Goal: Task Accomplishment & Management: Manage account settings

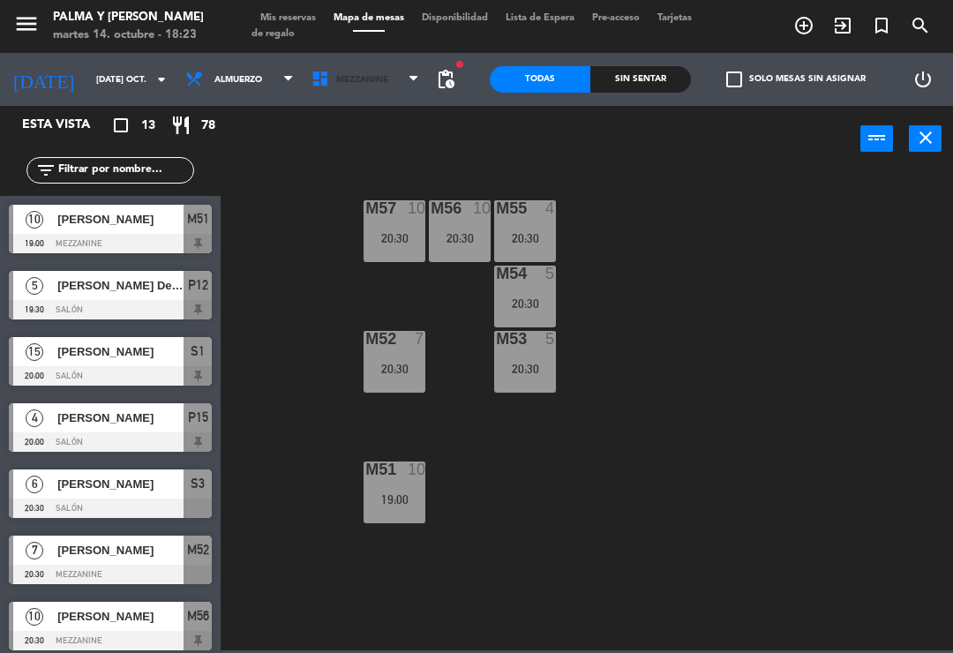
click at [377, 78] on span "Mezzanine" at bounding box center [366, 79] width 126 height 39
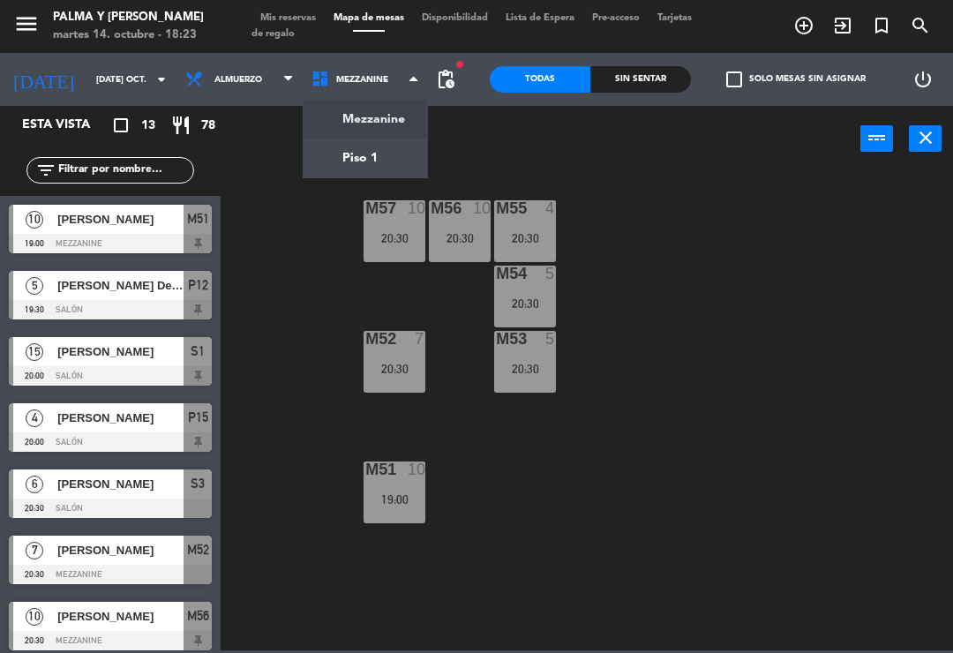
click at [405, 147] on ng-component "menu Palma y [PERSON_NAME] 14. octubre - 18:23 Mis reservas Mapa de mesas Dispo…" at bounding box center [476, 325] width 953 height 651
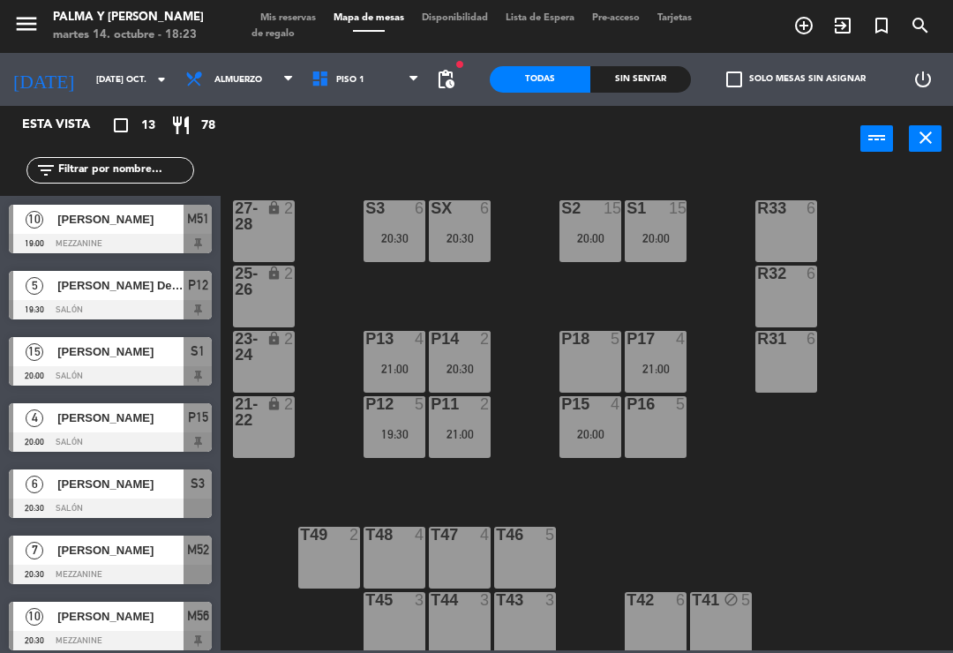
click at [463, 225] on div "SX 6 20:30" at bounding box center [460, 231] width 62 height 62
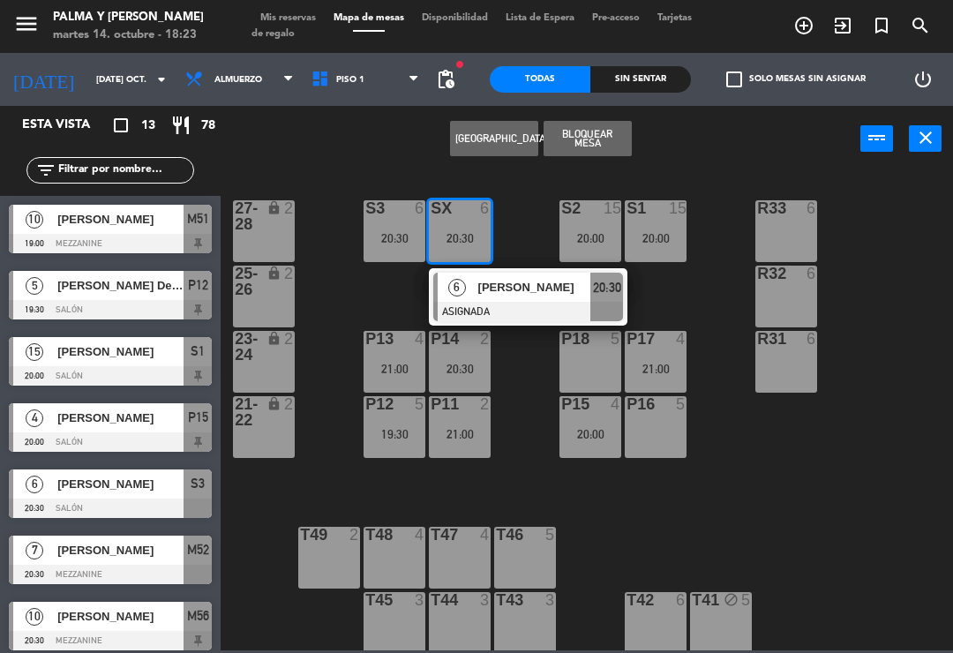
click at [585, 298] on div "[PERSON_NAME]" at bounding box center [534, 287] width 115 height 29
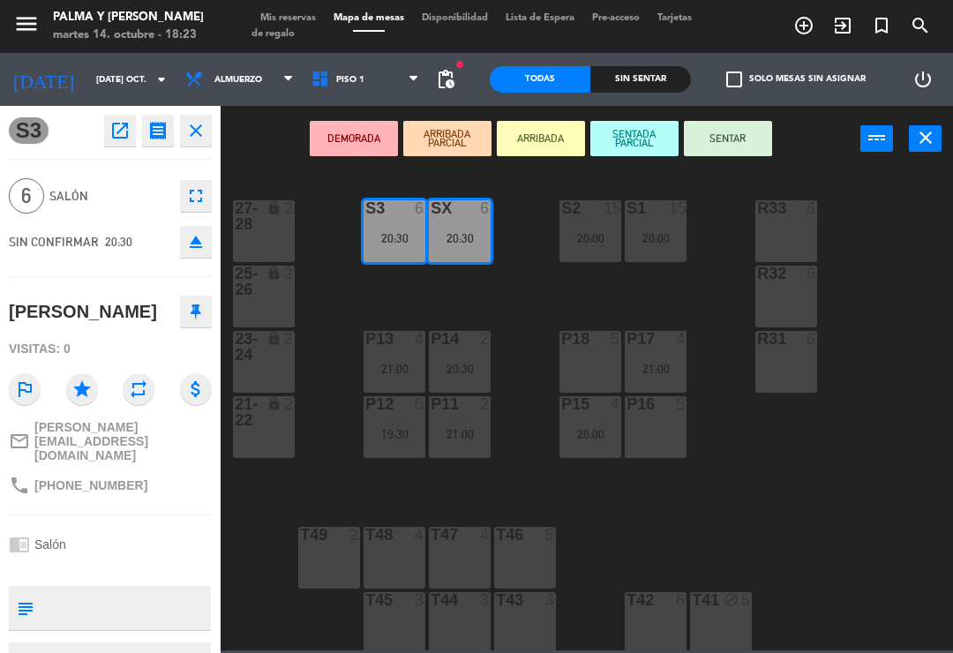
click at [478, 222] on div "SX 6 20:30" at bounding box center [460, 231] width 62 height 62
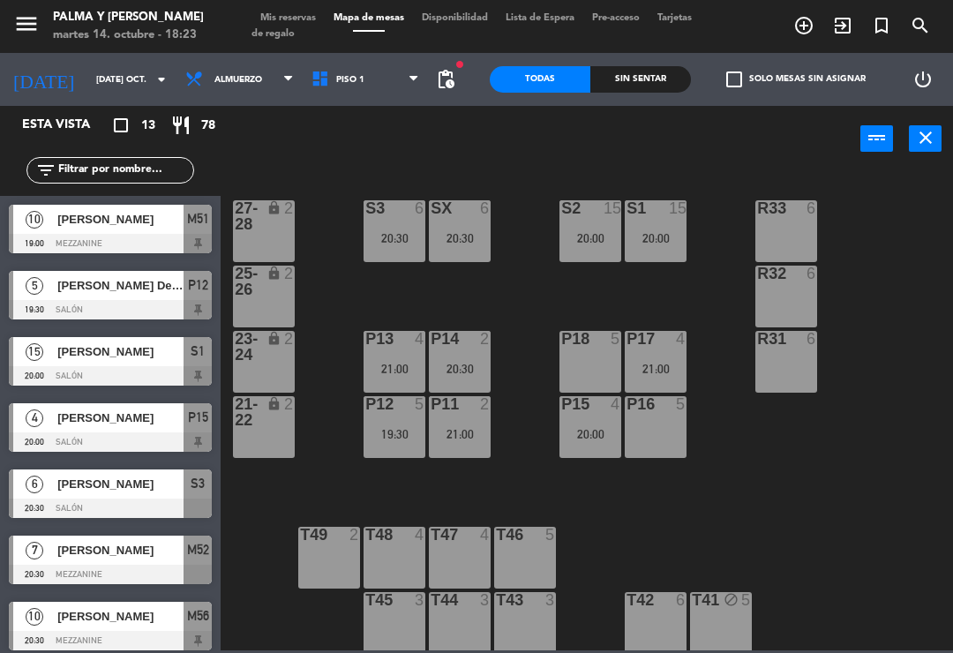
click at [750, 469] on div "R33 6 S1 15 20:00 S2 15 20:00 S3 6 20:30 SX 6 20:30 27-28 lock 2 R32 6 25-26 lo…" at bounding box center [591, 410] width 723 height 481
click at [435, 233] on div "20:30" at bounding box center [460, 238] width 62 height 12
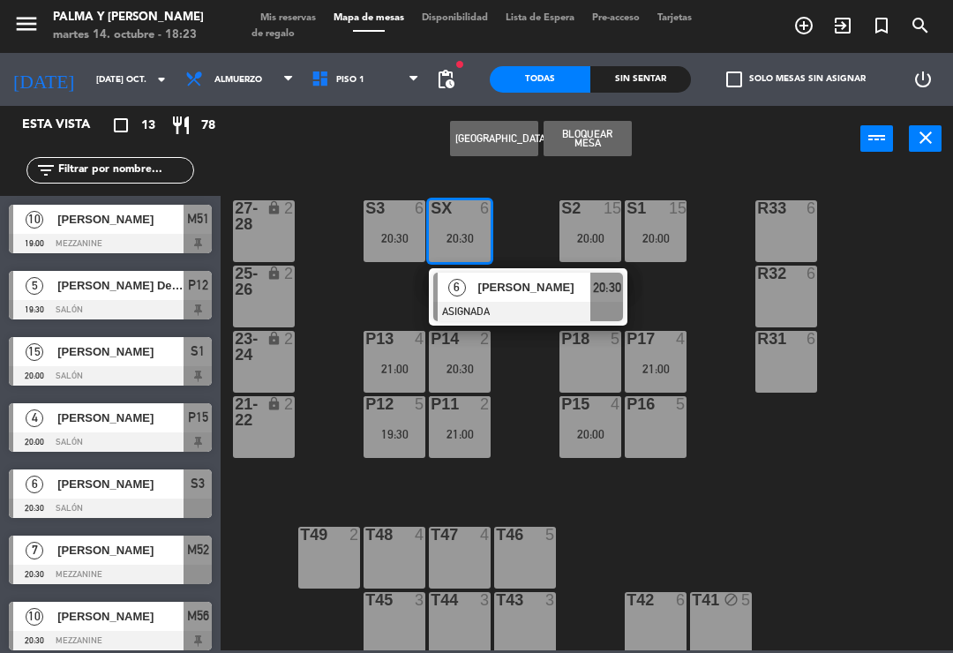
click at [499, 299] on div "[PERSON_NAME]" at bounding box center [534, 287] width 115 height 29
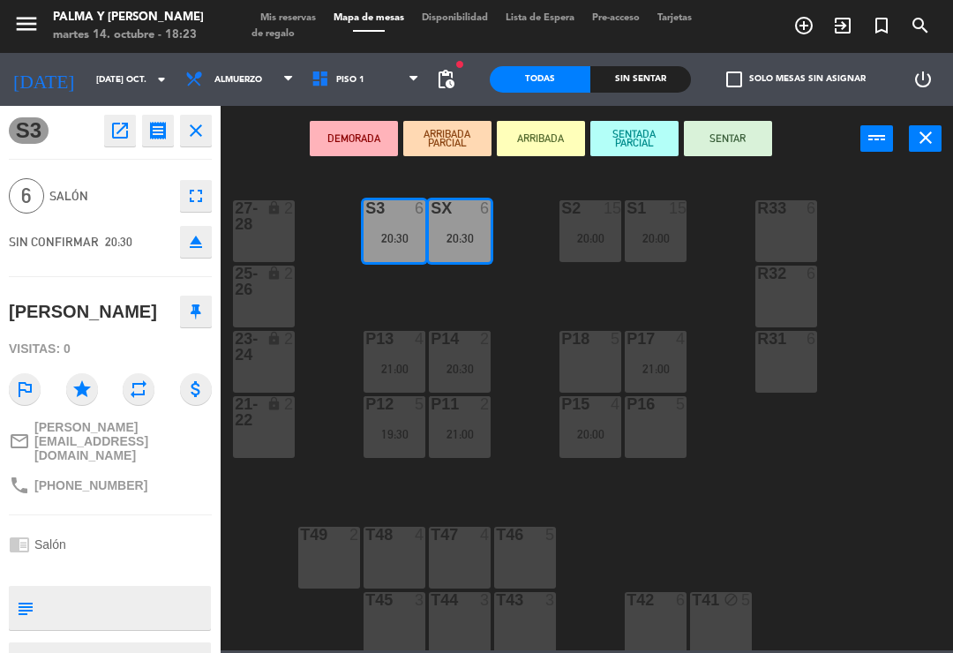
click at [98, 147] on div "S3 open_in_new receipt 8:30 PM mar., [DATE] 6 personas birthday [PERSON_NAME] S…" at bounding box center [110, 379] width 221 height 547
click at [114, 121] on icon "open_in_new" at bounding box center [119, 130] width 21 height 21
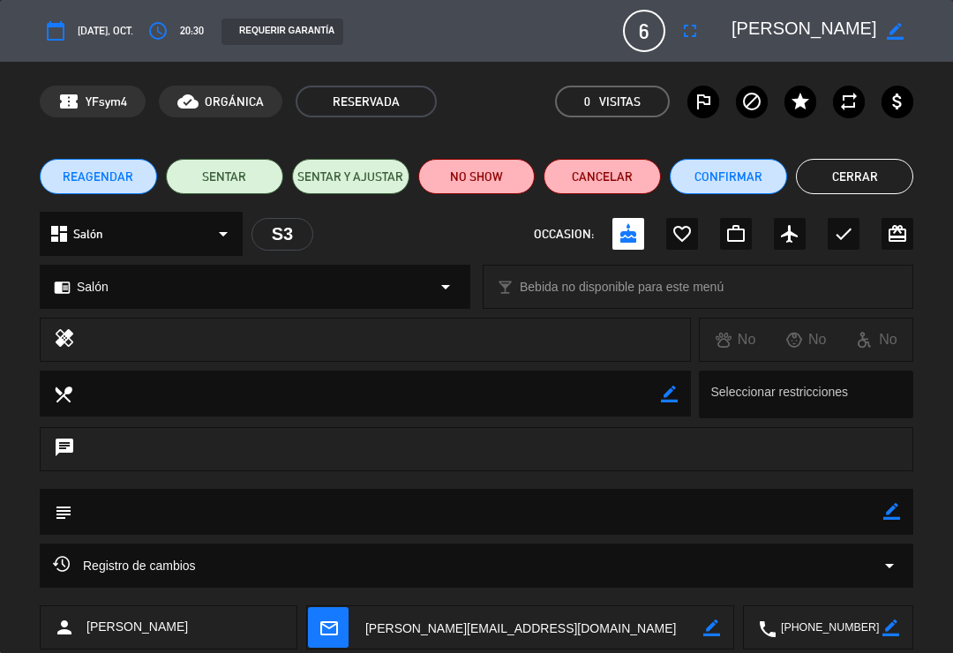
click at [463, 571] on div "Registro de cambios arrow_drop_down" at bounding box center [477, 565] width 848 height 21
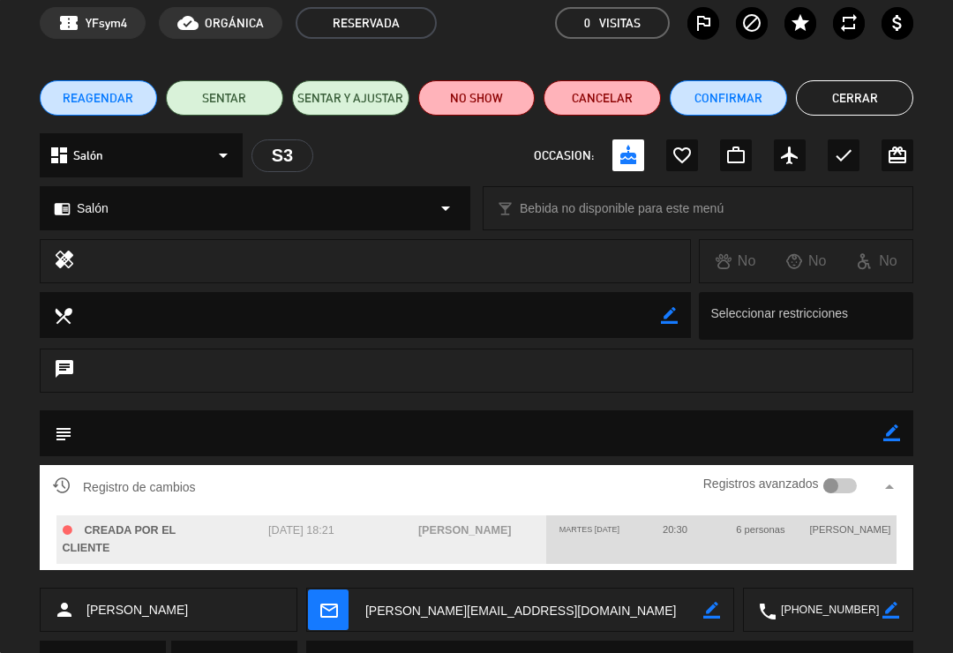
scroll to position [78, 0]
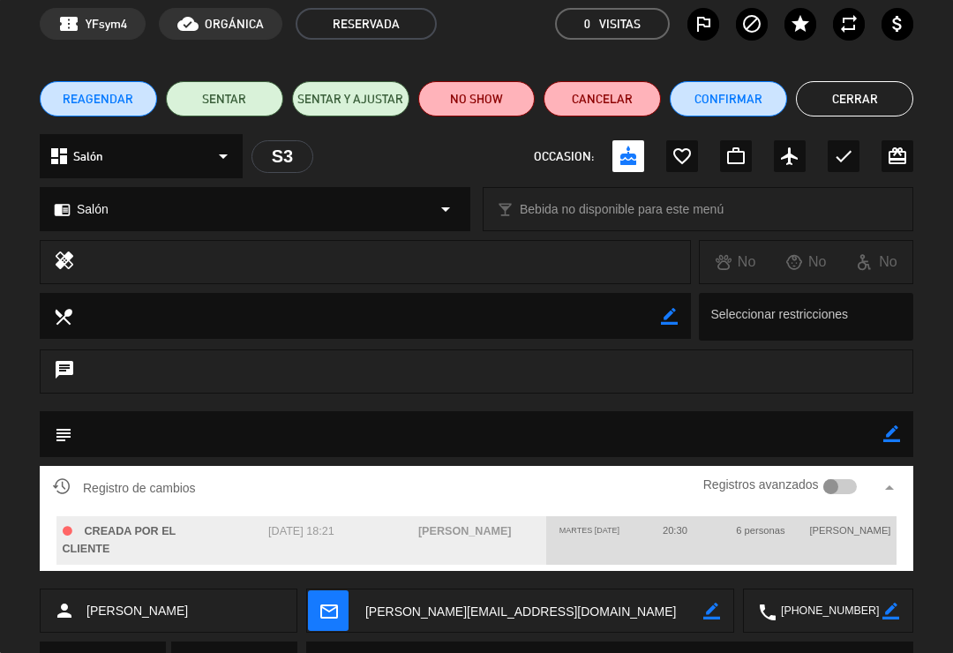
click at [548, 443] on textarea at bounding box center [477, 433] width 811 height 45
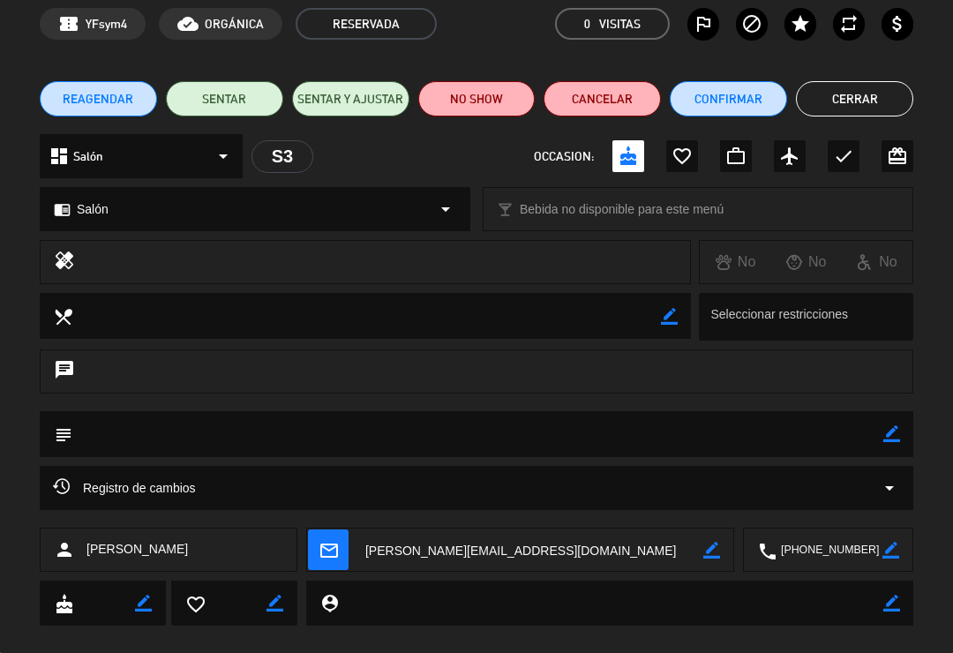
click at [865, 104] on button "Cerrar" at bounding box center [854, 98] width 117 height 35
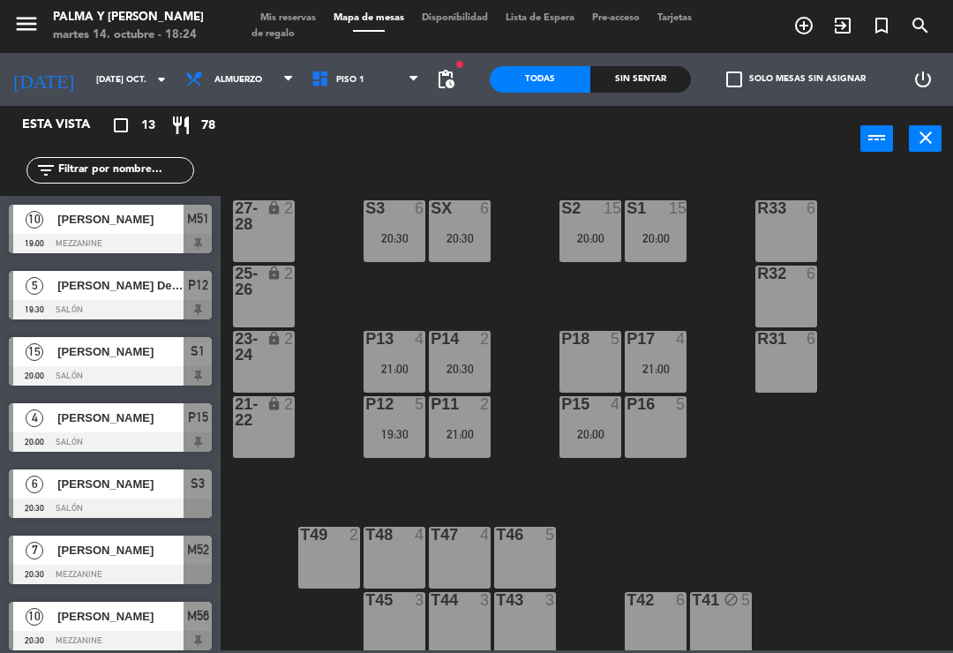
click at [666, 367] on div "21:00" at bounding box center [656, 369] width 62 height 12
click at [750, 560] on div "R33 6 S1 15 20:00 S2 15 20:00 S3 6 20:30 SX 6 20:30 27-28 lock 2 R32 6 25-26 lo…" at bounding box center [591, 410] width 723 height 481
click at [303, 18] on span "Mis reservas" at bounding box center [288, 18] width 73 height 10
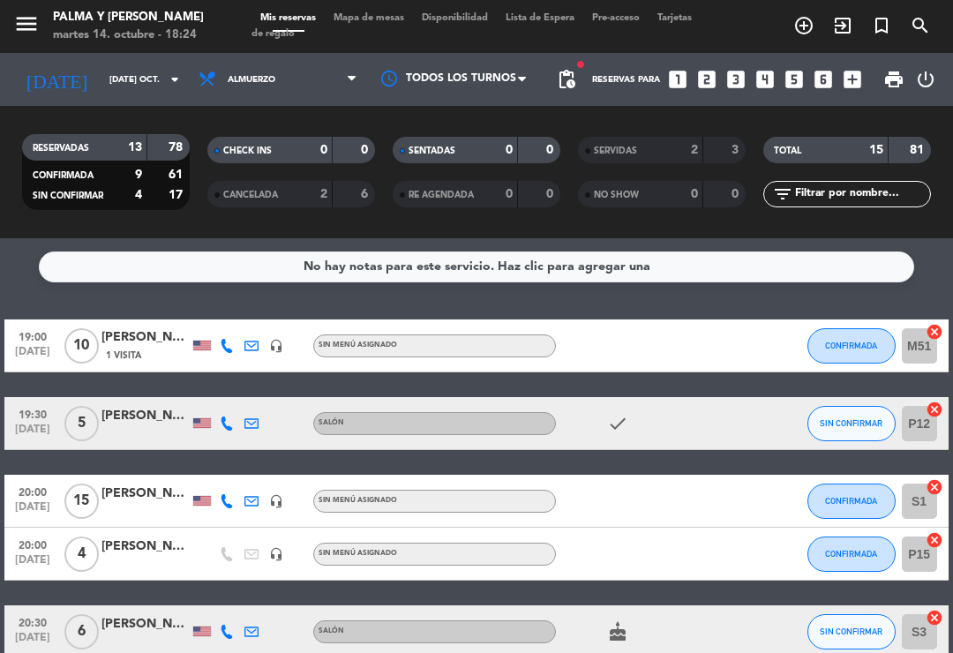
click at [168, 345] on div "[PERSON_NAME]" at bounding box center [146, 338] width 88 height 20
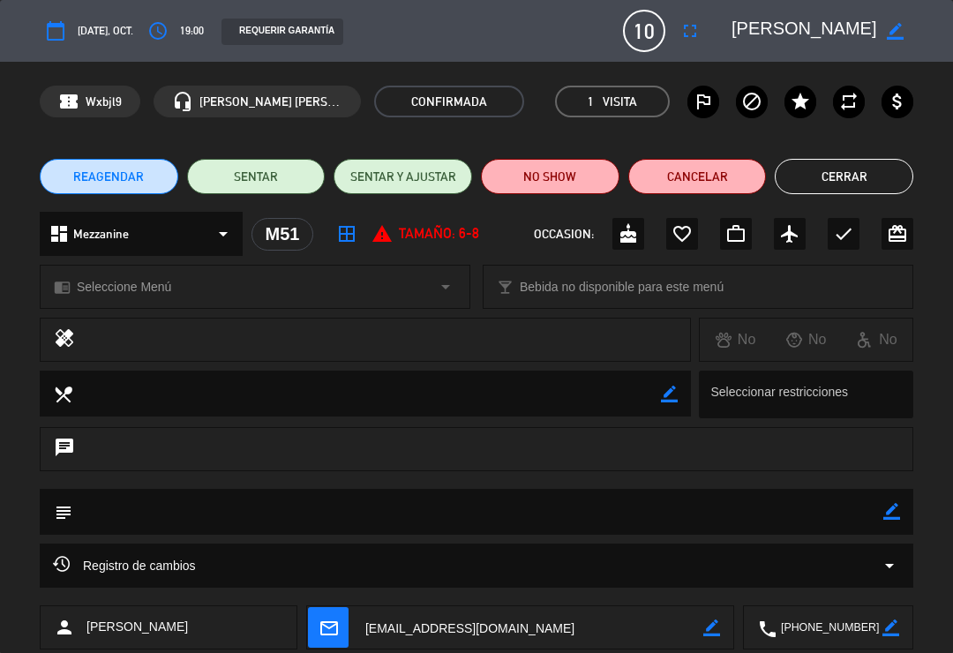
click at [268, 578] on div "Registro de cambios arrow_drop_down" at bounding box center [477, 566] width 874 height 44
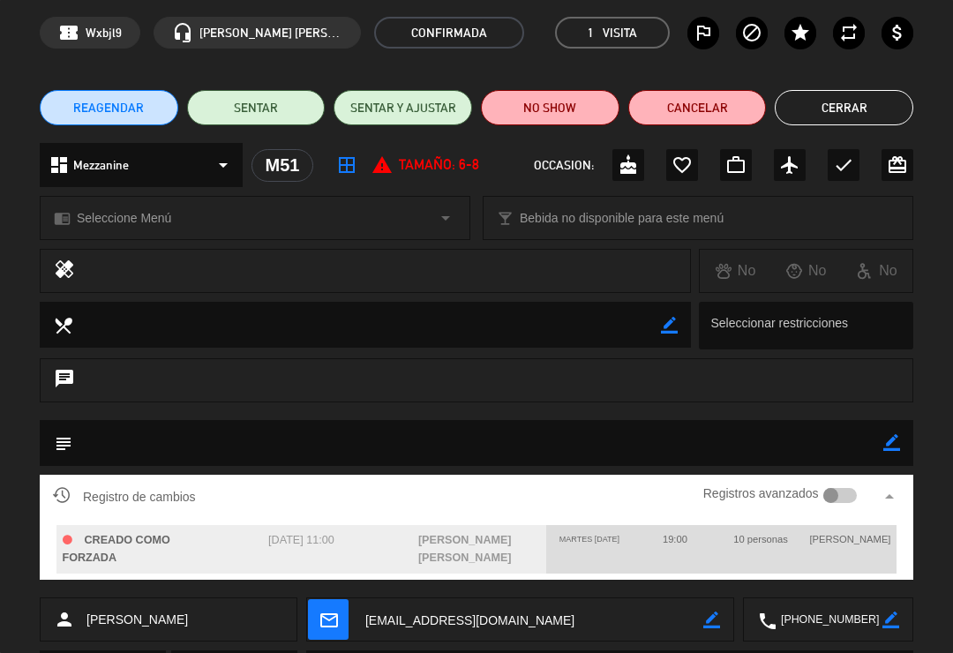
scroll to position [77, 0]
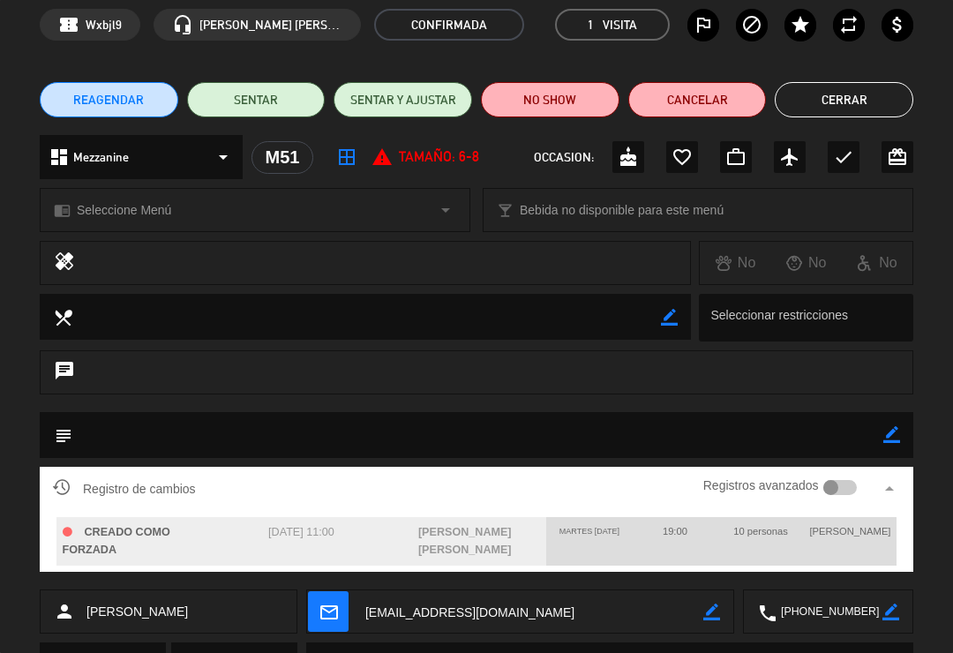
click at [842, 98] on button "Cerrar" at bounding box center [844, 99] width 139 height 35
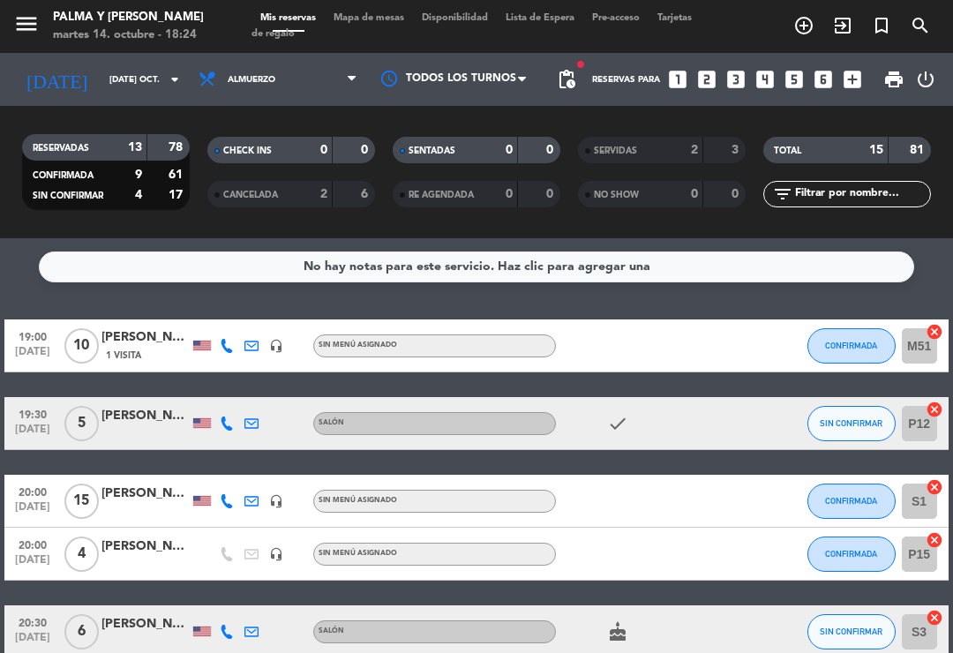
click at [154, 426] on div at bounding box center [146, 433] width 88 height 14
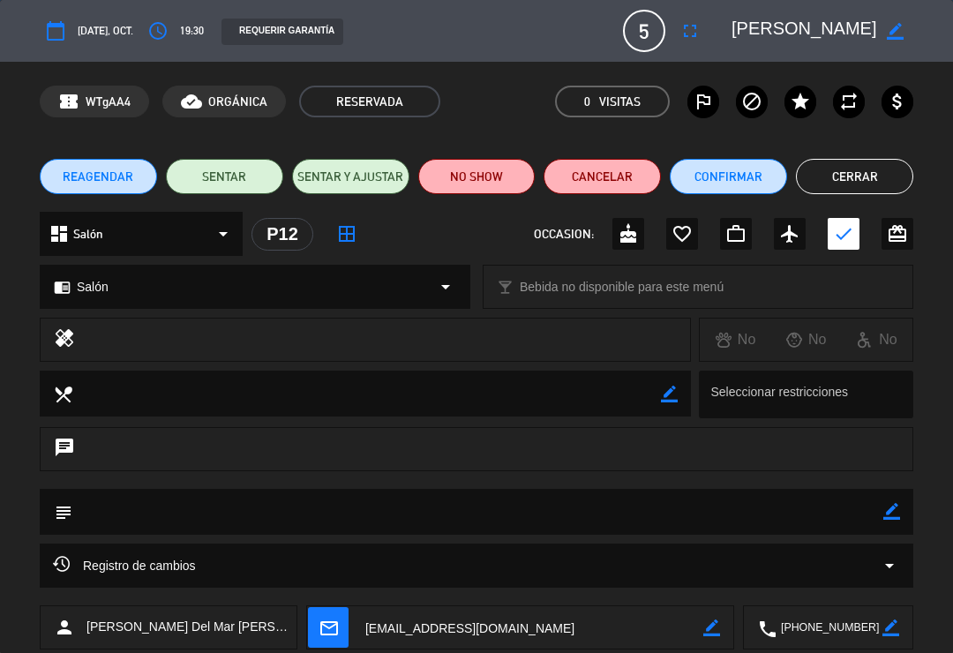
click at [296, 565] on div "Registro de cambios arrow_drop_down" at bounding box center [477, 565] width 848 height 21
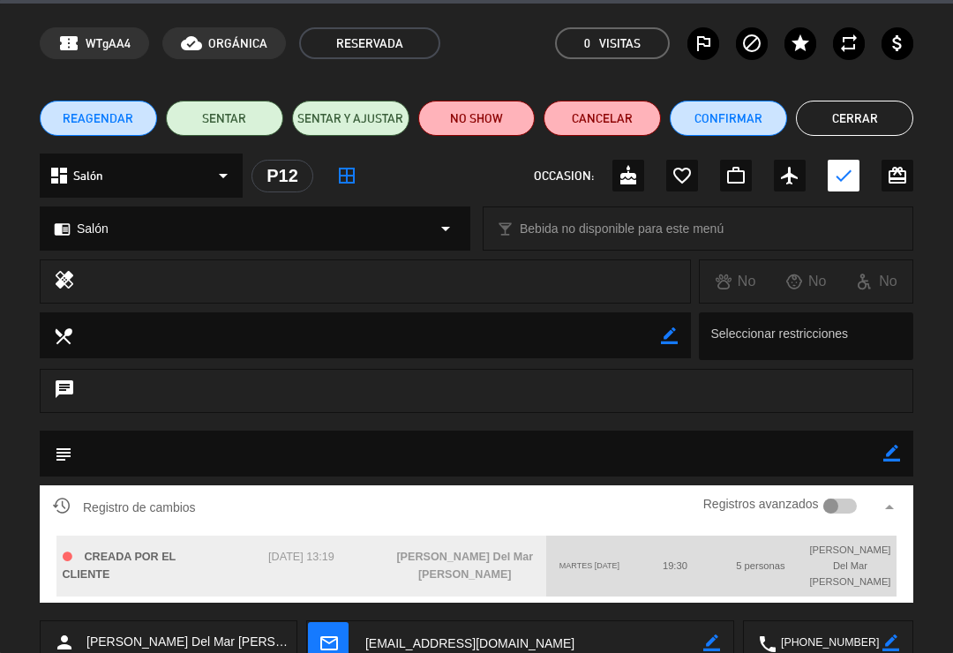
scroll to position [61, 0]
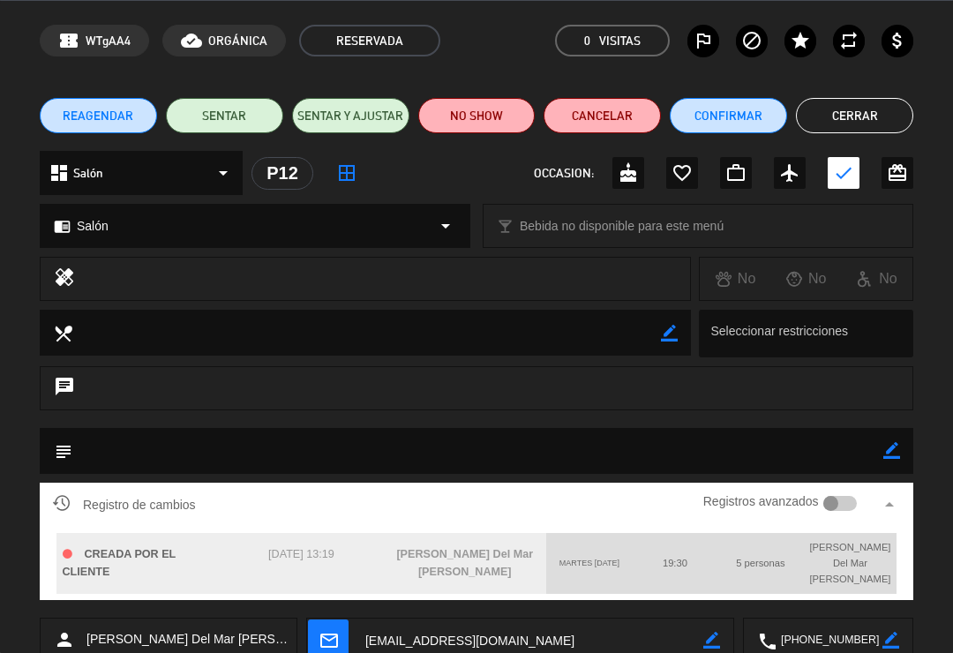
click at [851, 117] on button "Cerrar" at bounding box center [854, 115] width 117 height 35
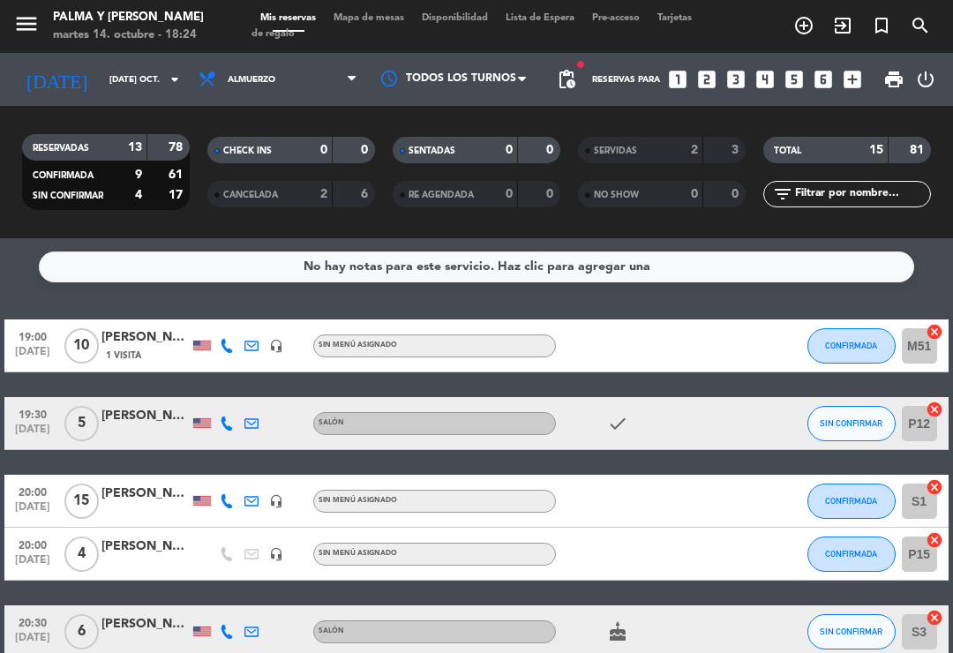
click at [127, 514] on div at bounding box center [146, 511] width 88 height 14
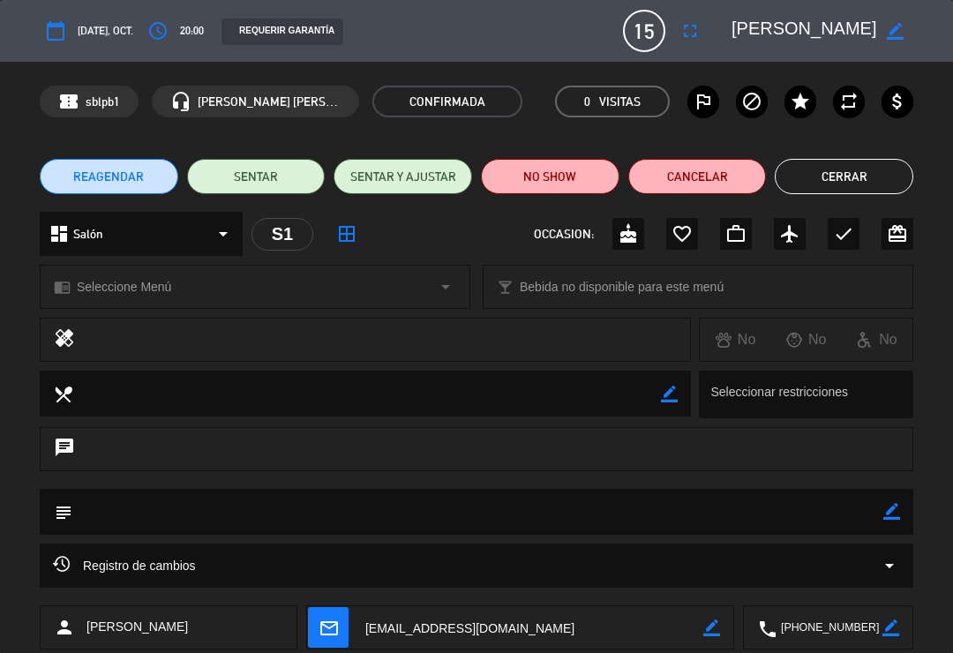
click at [326, 568] on div "Registro de cambios arrow_drop_down" at bounding box center [477, 565] width 848 height 21
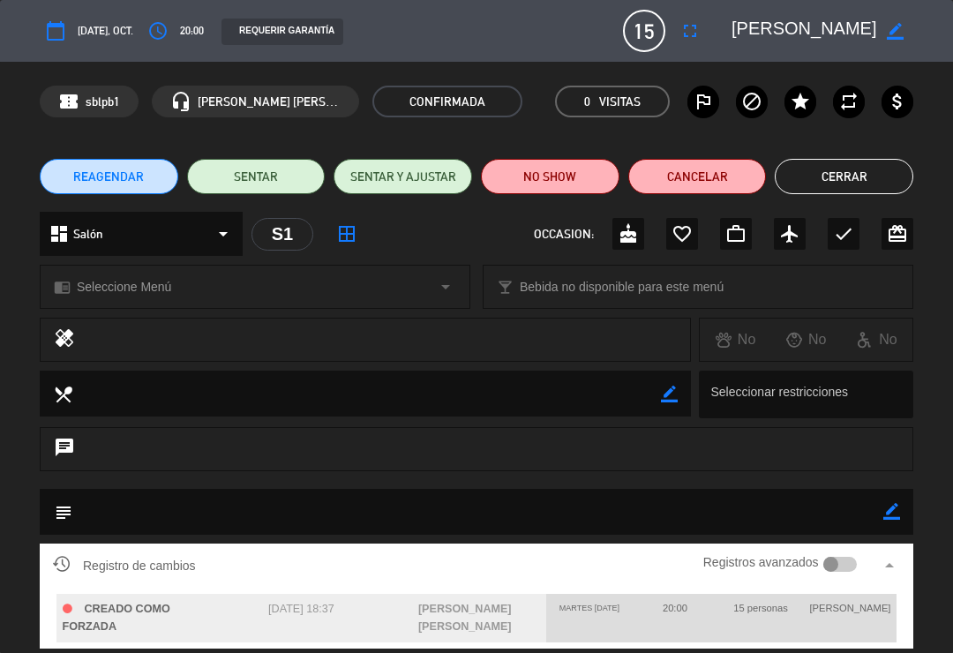
click at [844, 182] on button "Cerrar" at bounding box center [844, 176] width 139 height 35
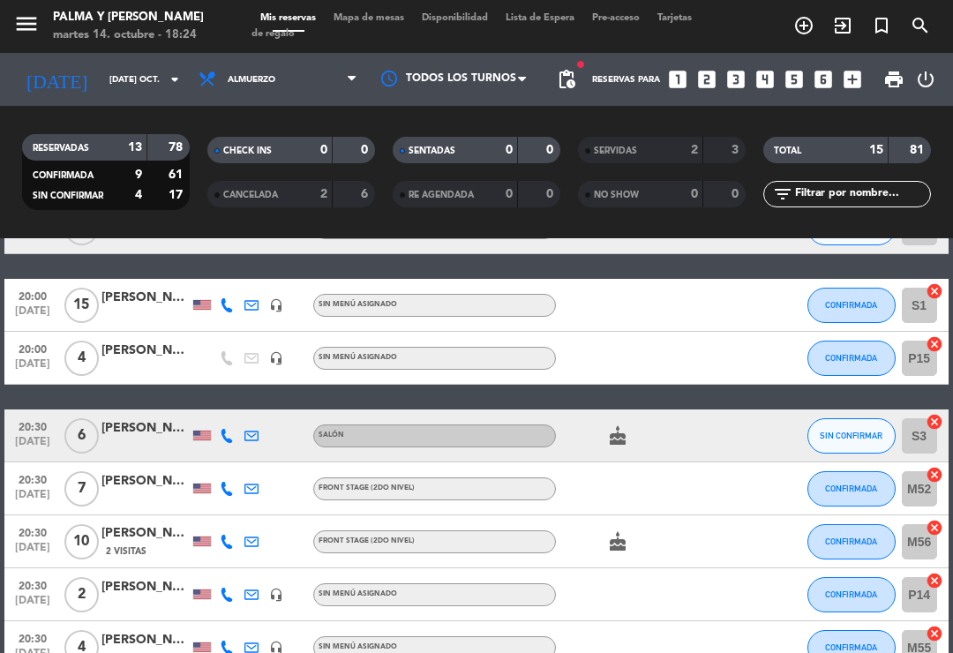
scroll to position [195, 0]
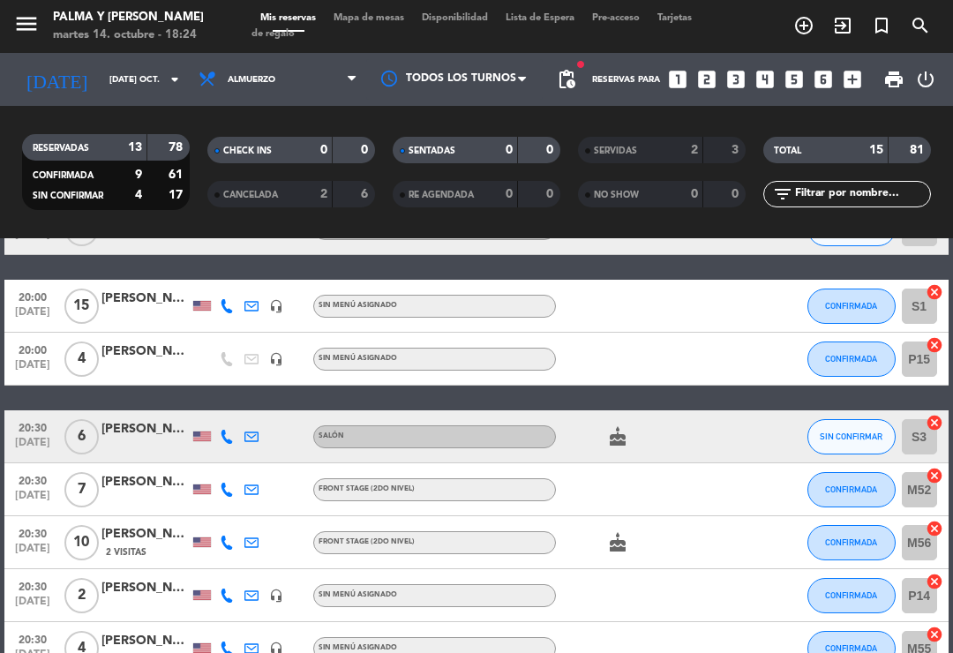
click at [148, 364] on div at bounding box center [146, 369] width 88 height 14
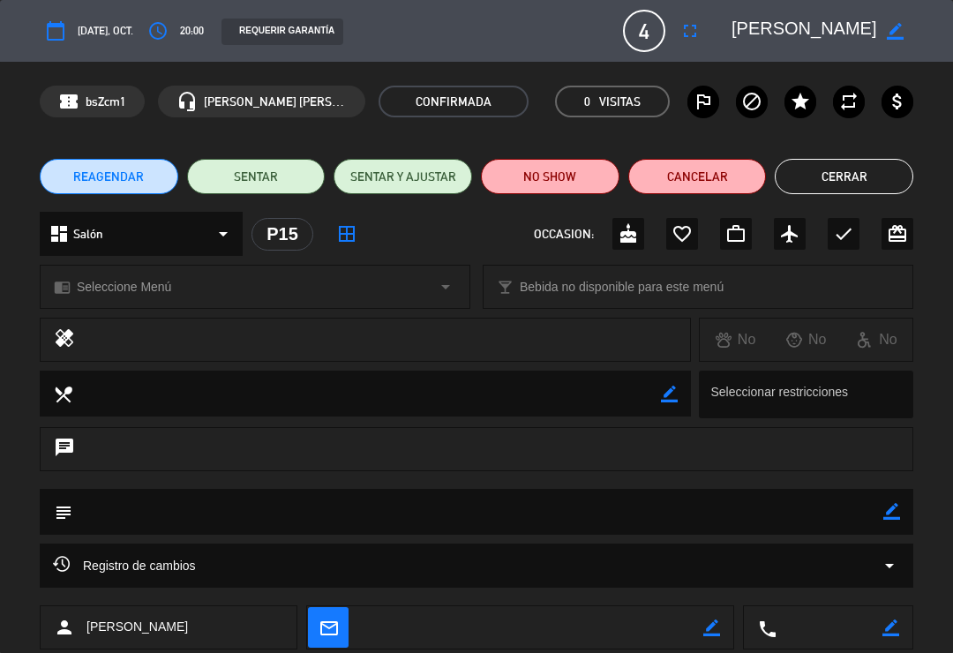
click at [254, 558] on div "Registro de cambios arrow_drop_down" at bounding box center [477, 565] width 848 height 21
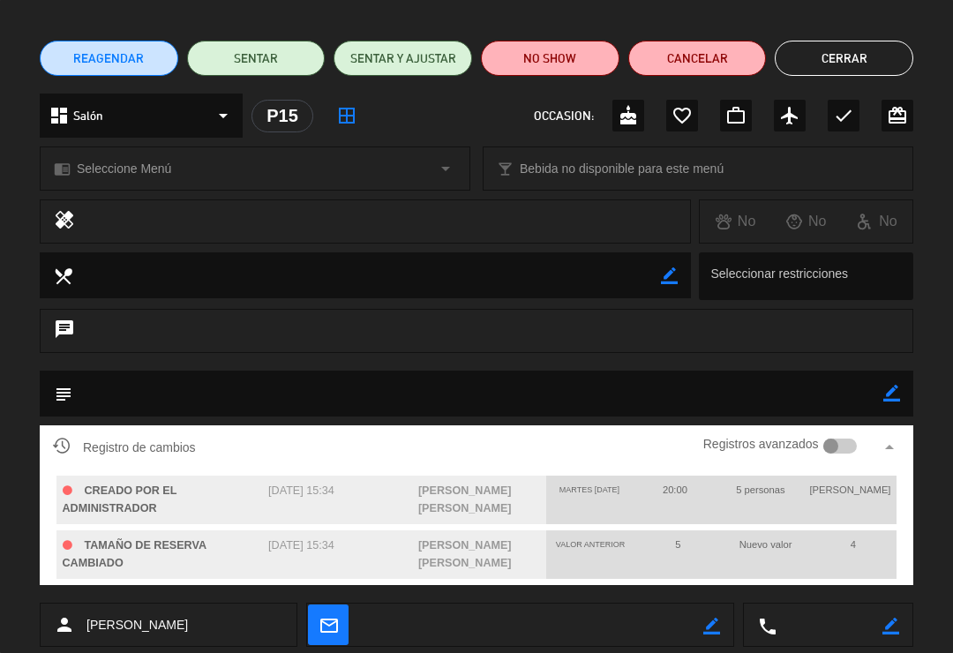
scroll to position [121, 0]
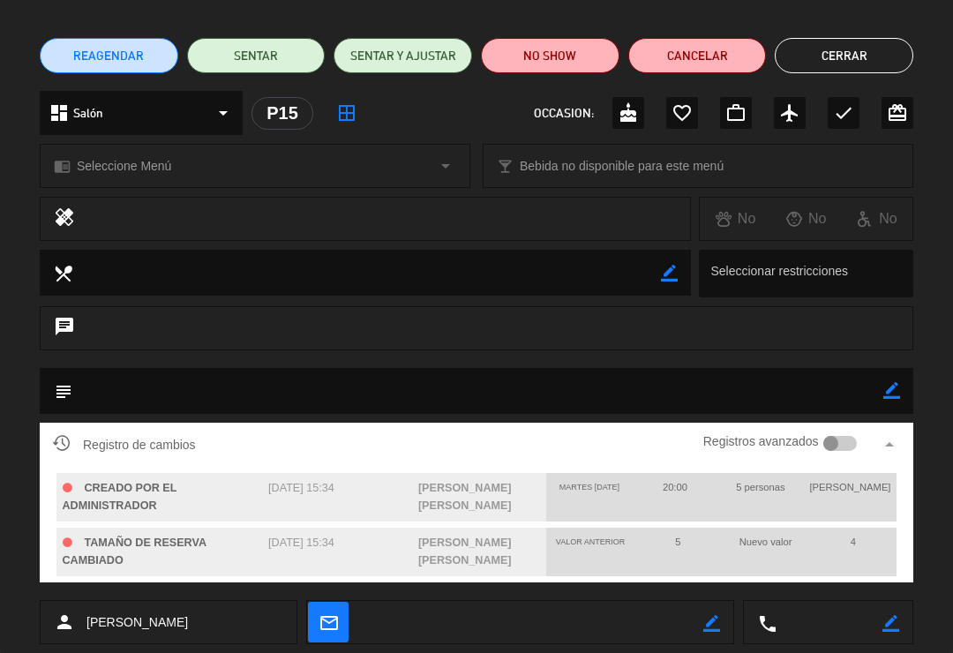
click at [853, 60] on button "Cerrar" at bounding box center [844, 55] width 139 height 35
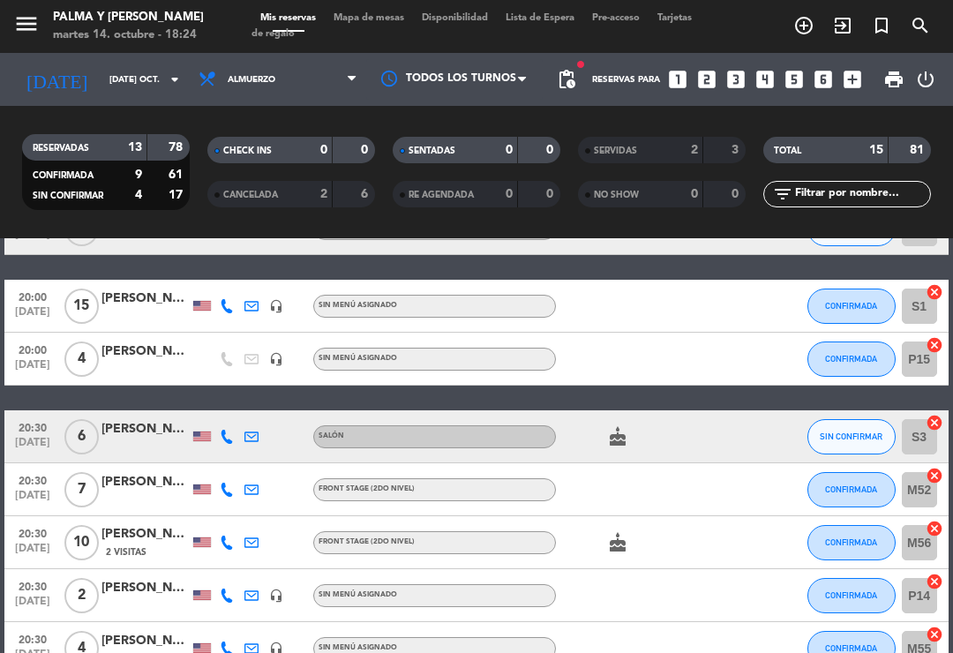
click at [153, 444] on div at bounding box center [146, 447] width 88 height 14
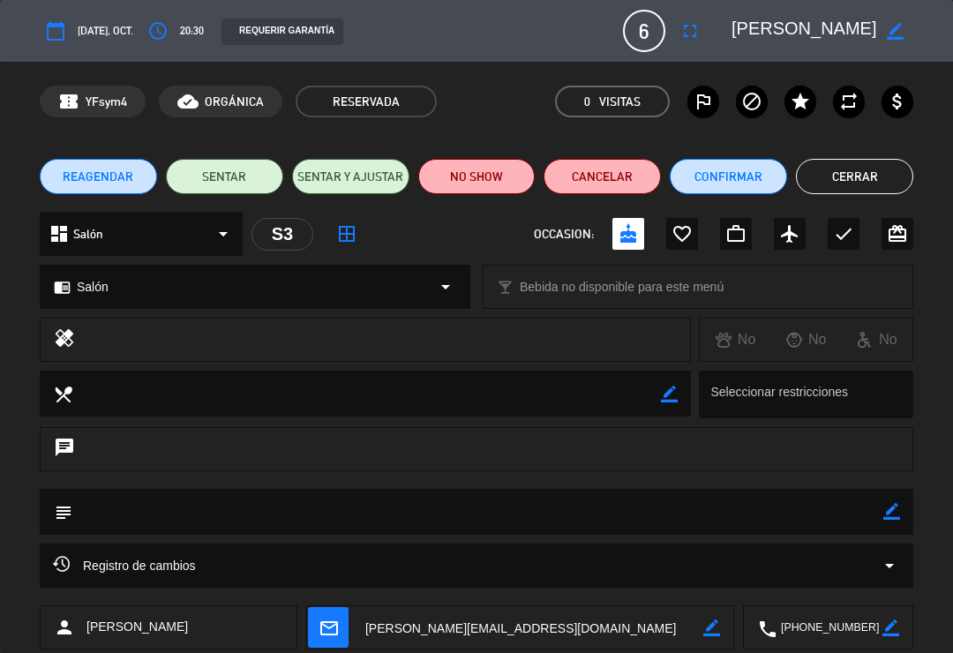
click at [272, 558] on div "Registro de cambios arrow_drop_down" at bounding box center [477, 565] width 848 height 21
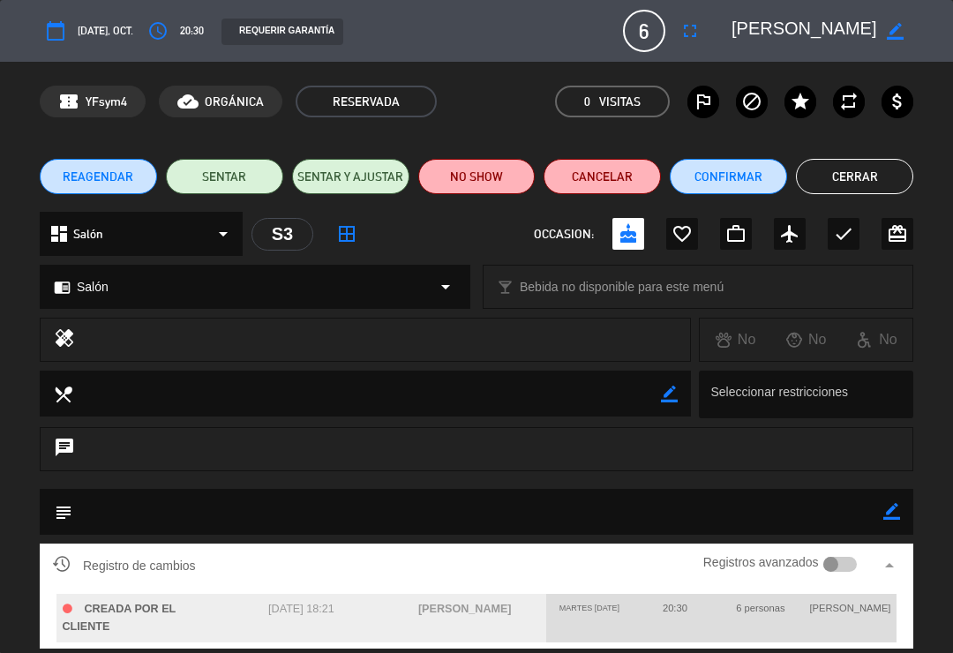
click at [877, 192] on button "Cerrar" at bounding box center [854, 176] width 117 height 35
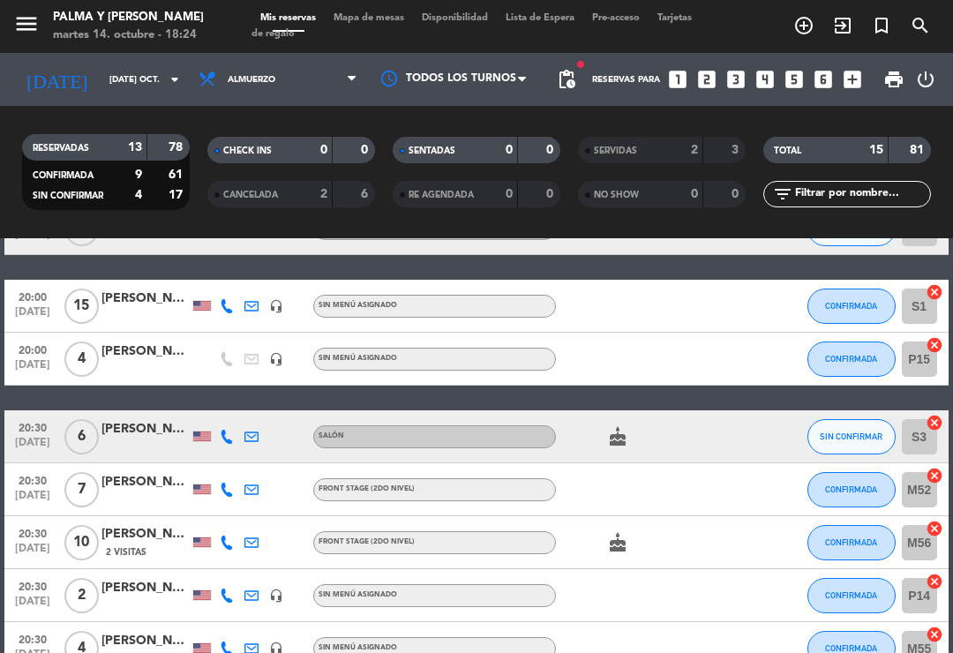
click at [158, 493] on div at bounding box center [146, 500] width 88 height 14
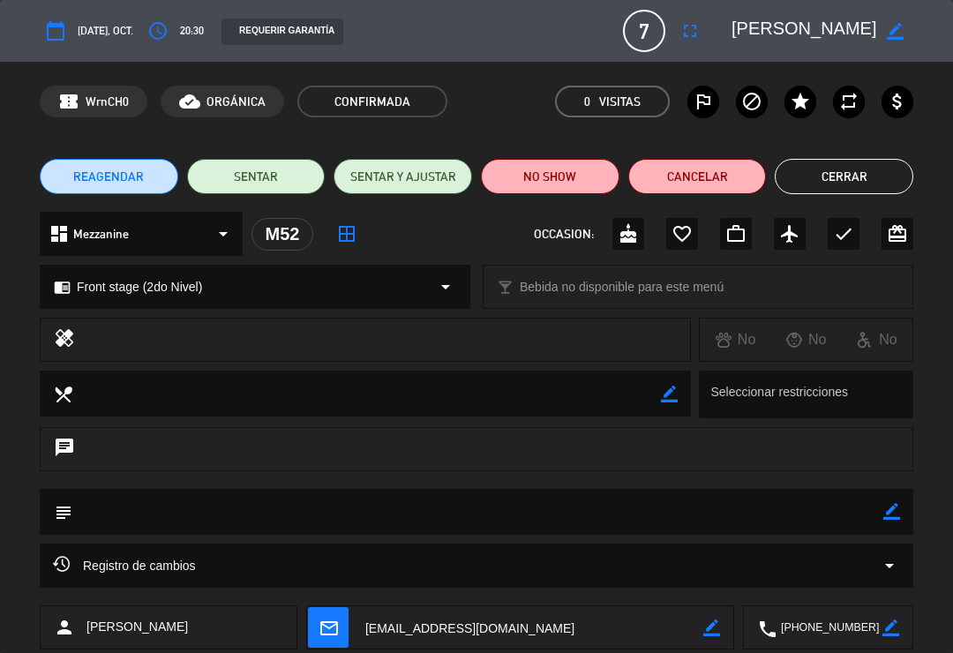
click at [296, 581] on div "Registro de cambios arrow_drop_down" at bounding box center [477, 566] width 874 height 44
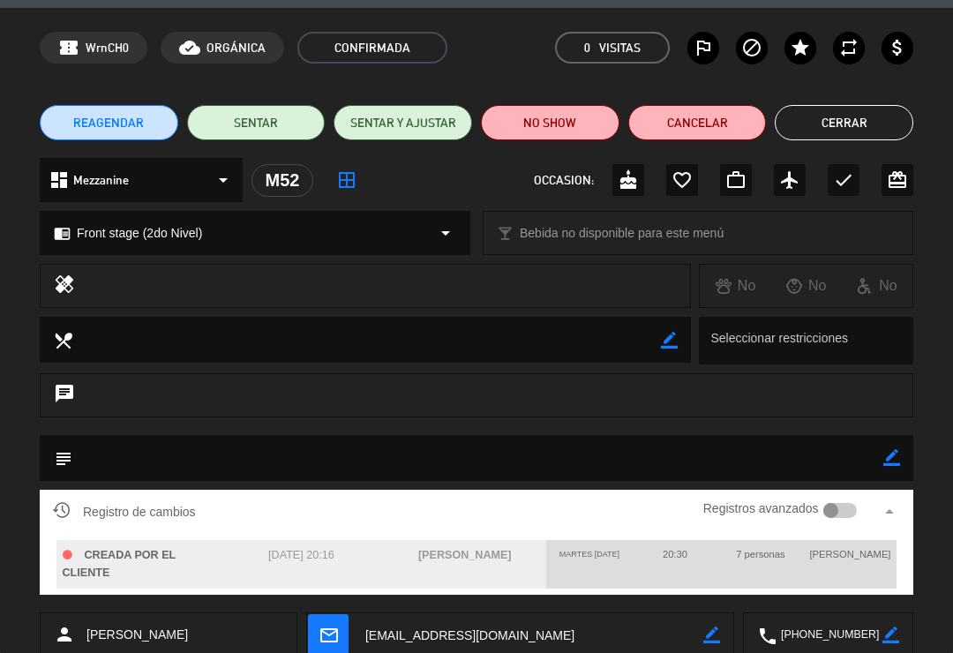
scroll to position [64, 0]
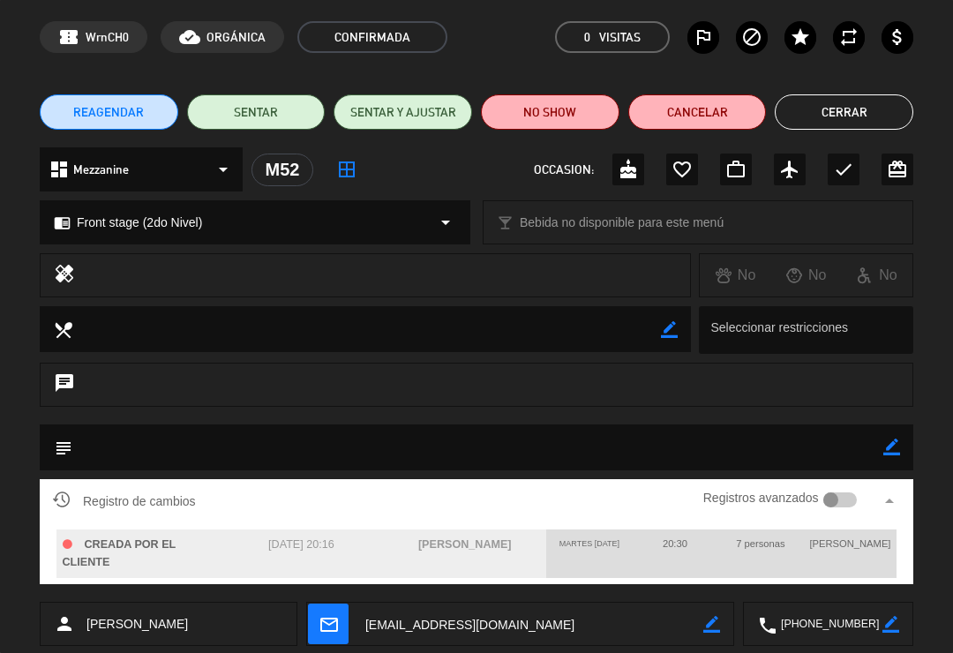
click at [846, 117] on button "Cerrar" at bounding box center [844, 111] width 139 height 35
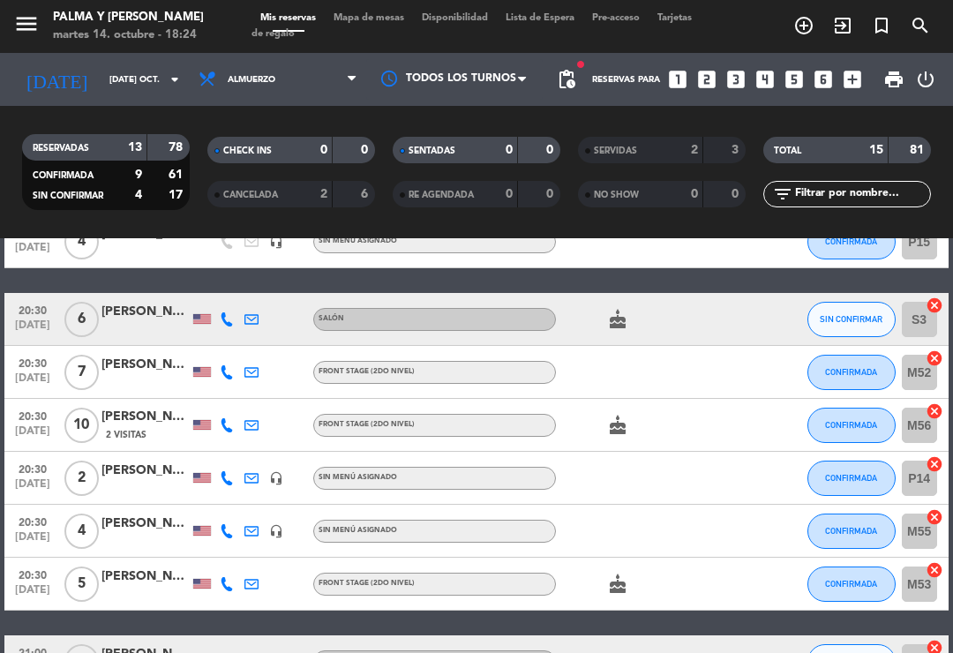
scroll to position [329, 0]
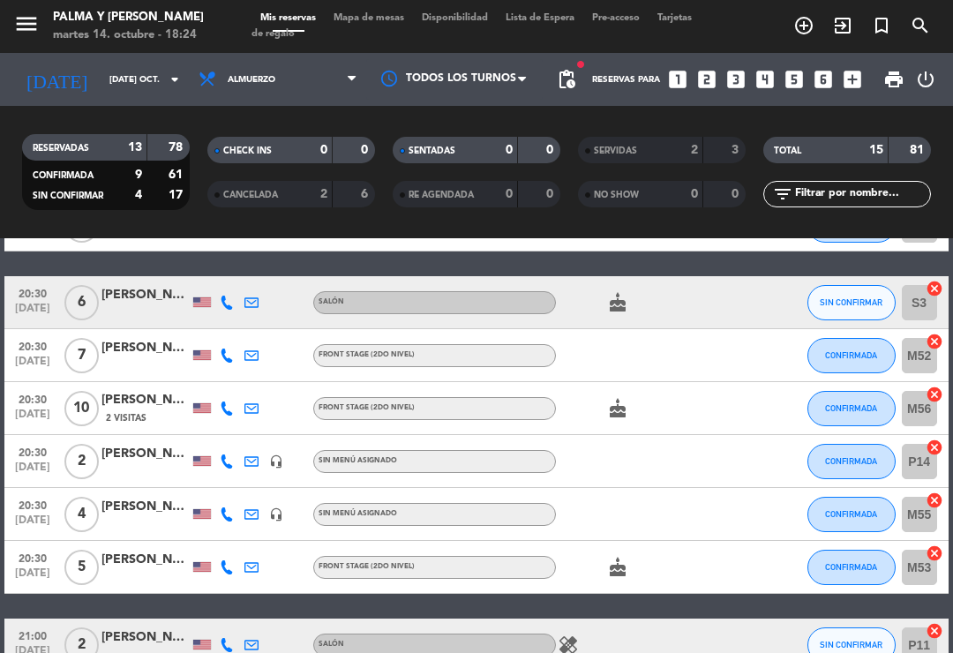
click at [126, 412] on span "2 Visitas" at bounding box center [126, 418] width 41 height 14
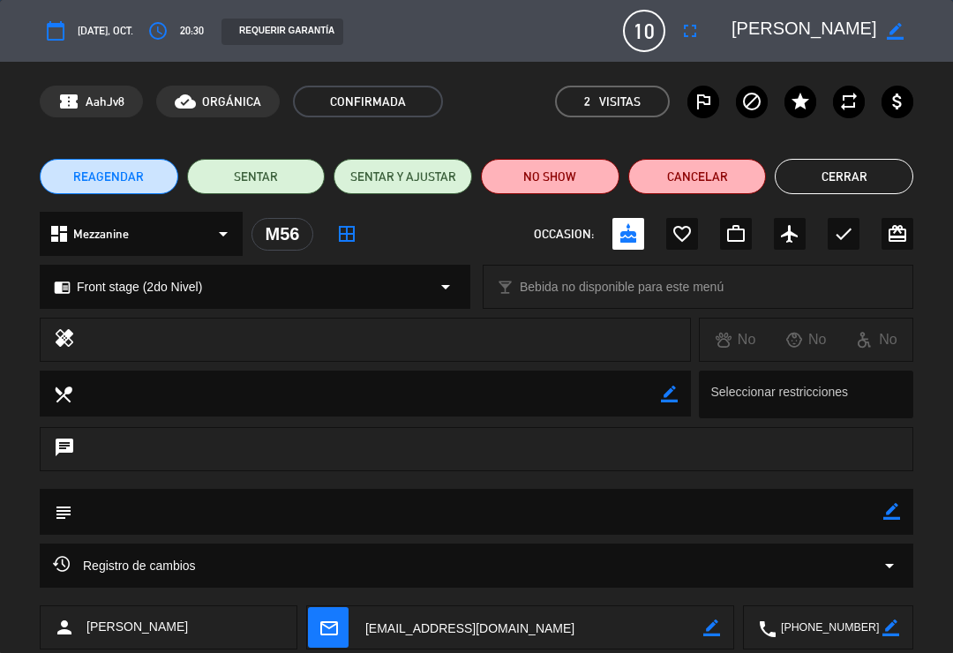
click at [864, 177] on button "Cerrar" at bounding box center [844, 176] width 139 height 35
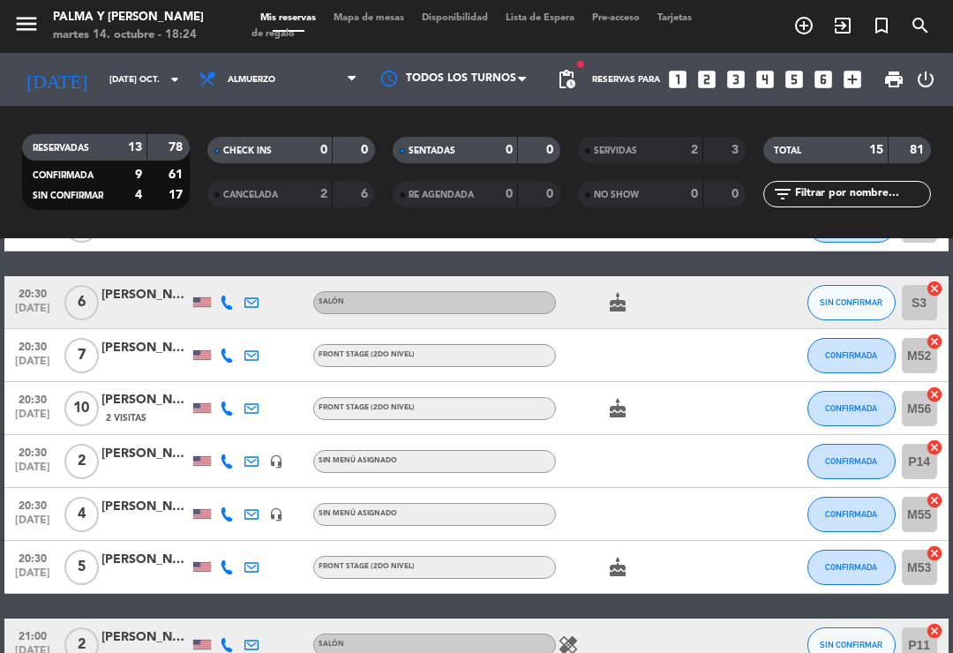
click at [154, 460] on div "[PERSON_NAME]" at bounding box center [146, 454] width 88 height 20
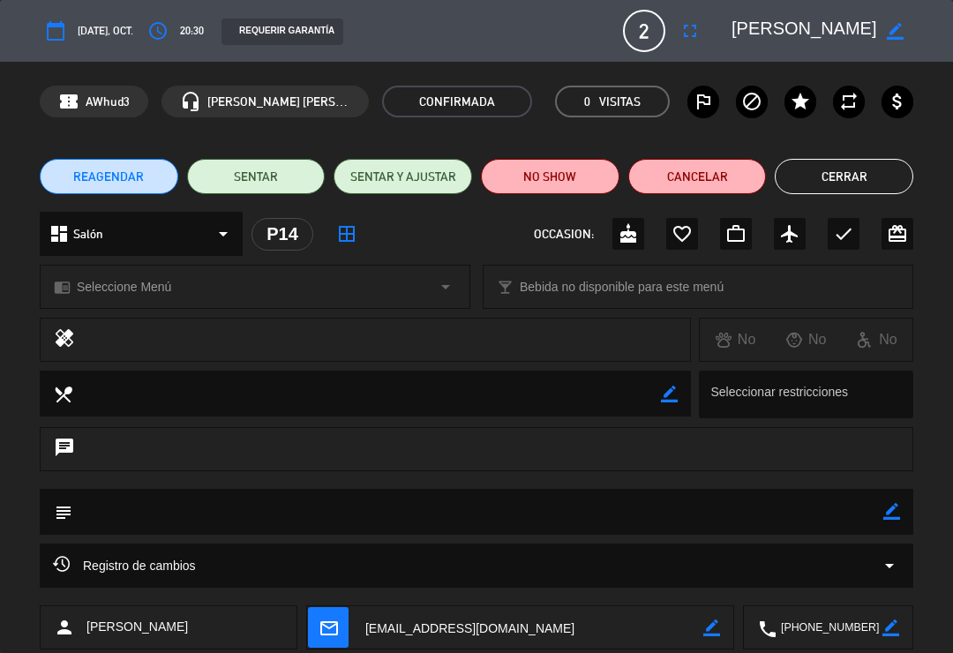
click at [234, 572] on div "Registro de cambios arrow_drop_down" at bounding box center [477, 565] width 848 height 21
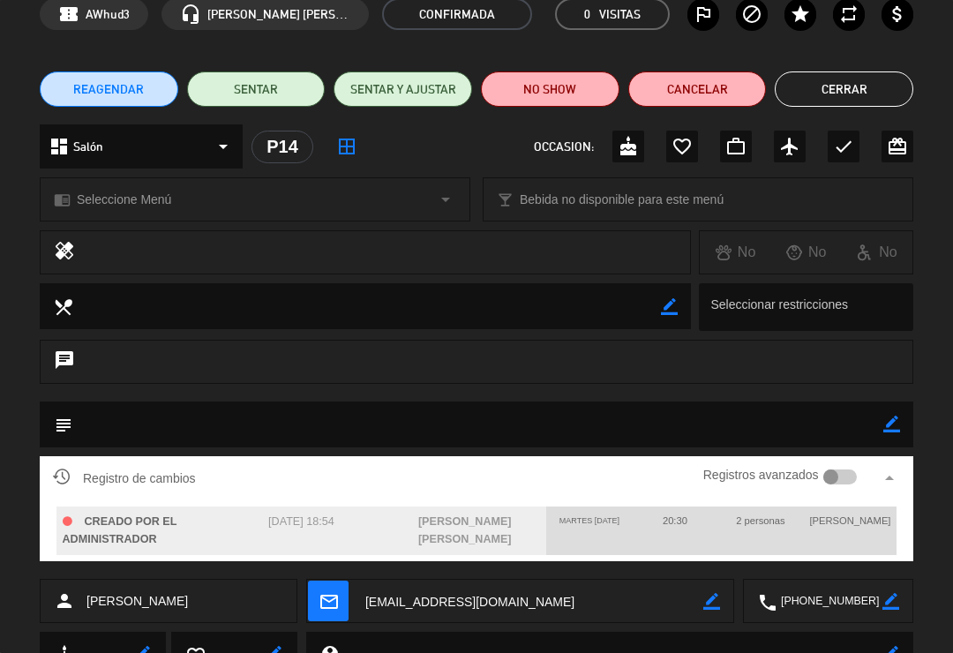
scroll to position [93, 0]
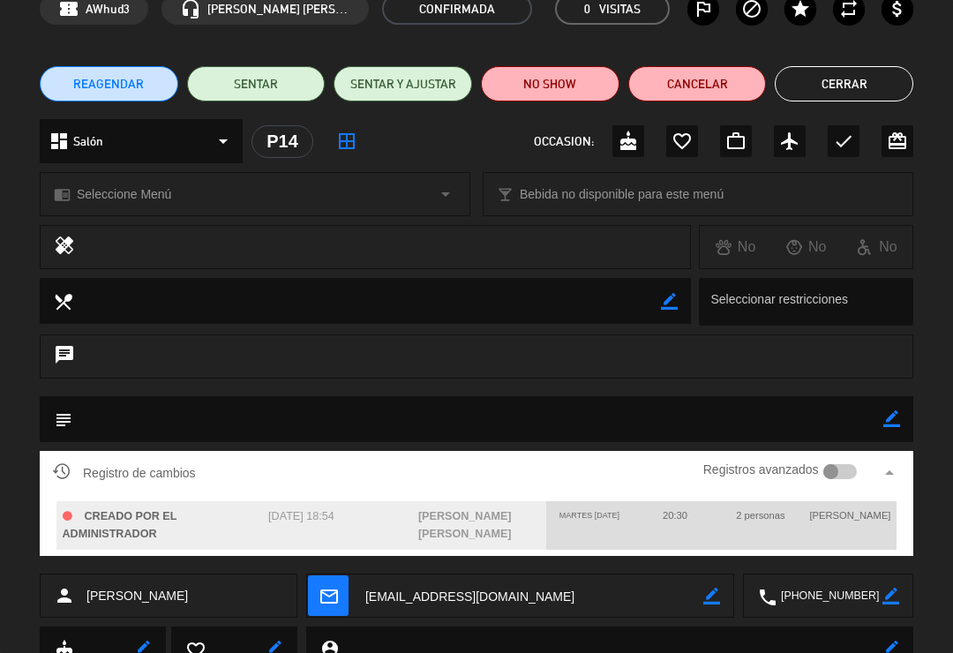
click at [855, 87] on button "Cerrar" at bounding box center [844, 83] width 139 height 35
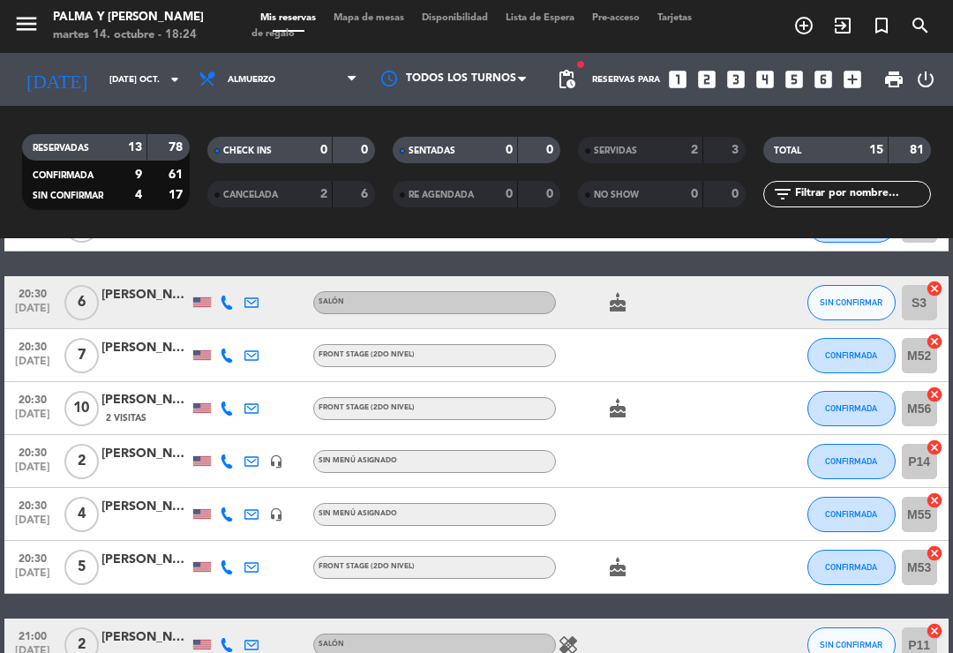
click at [151, 503] on div "[PERSON_NAME]" at bounding box center [146, 507] width 88 height 20
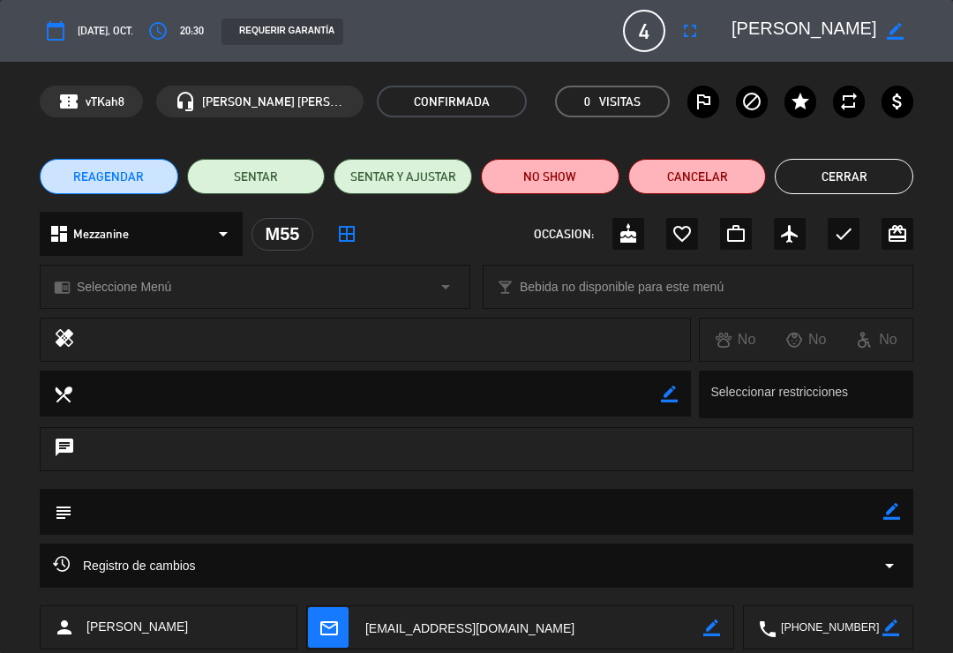
click at [287, 561] on div "Registro de cambios arrow_drop_down" at bounding box center [477, 565] width 848 height 21
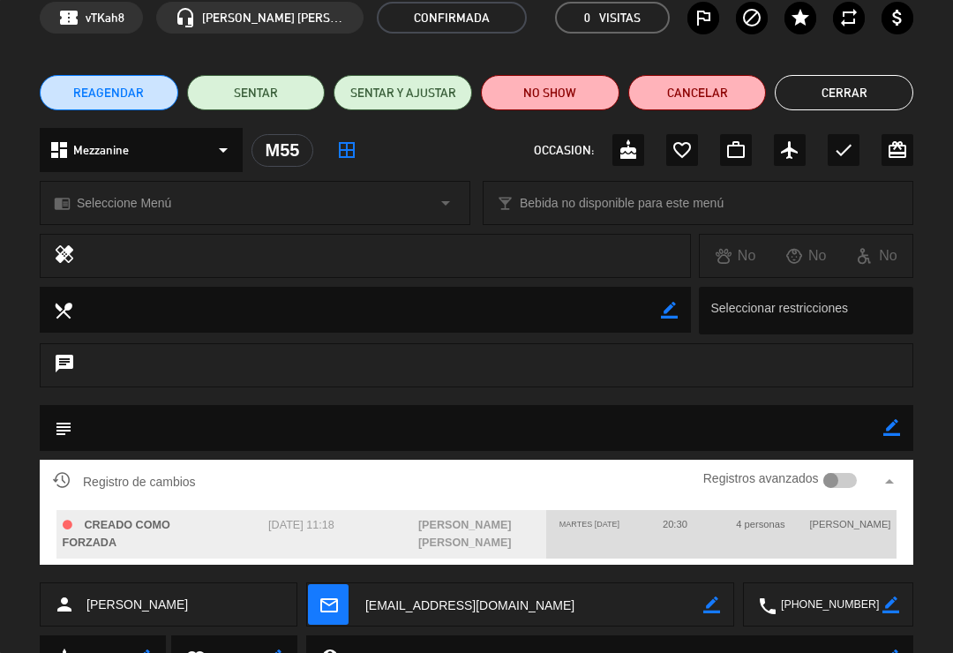
scroll to position [85, 0]
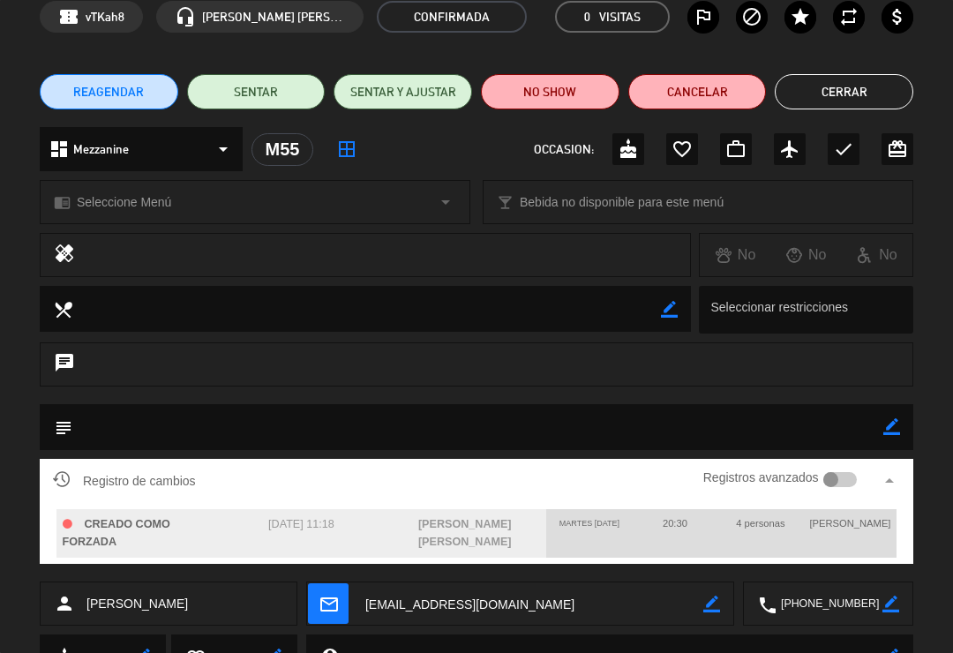
click at [848, 90] on button "Cerrar" at bounding box center [844, 91] width 139 height 35
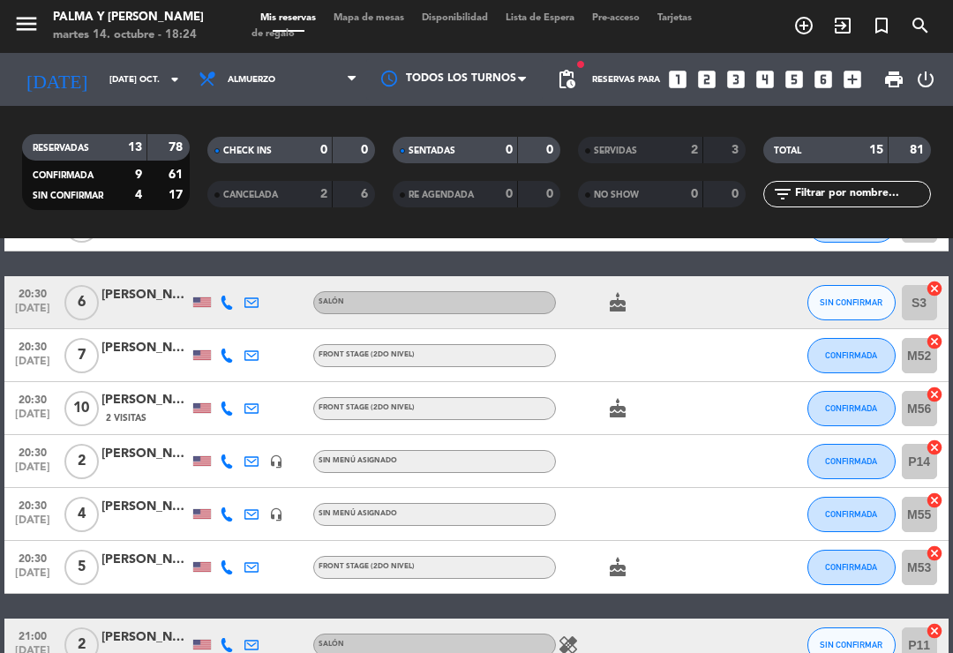
click at [133, 576] on div at bounding box center [146, 577] width 88 height 14
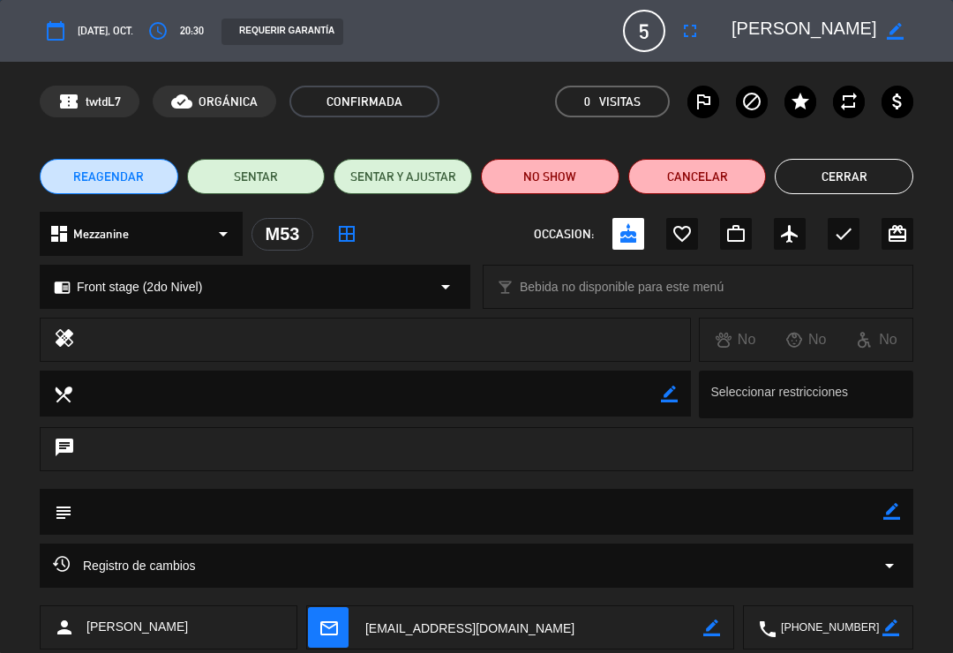
click at [253, 577] on div "Registro de cambios arrow_drop_down" at bounding box center [477, 566] width 874 height 44
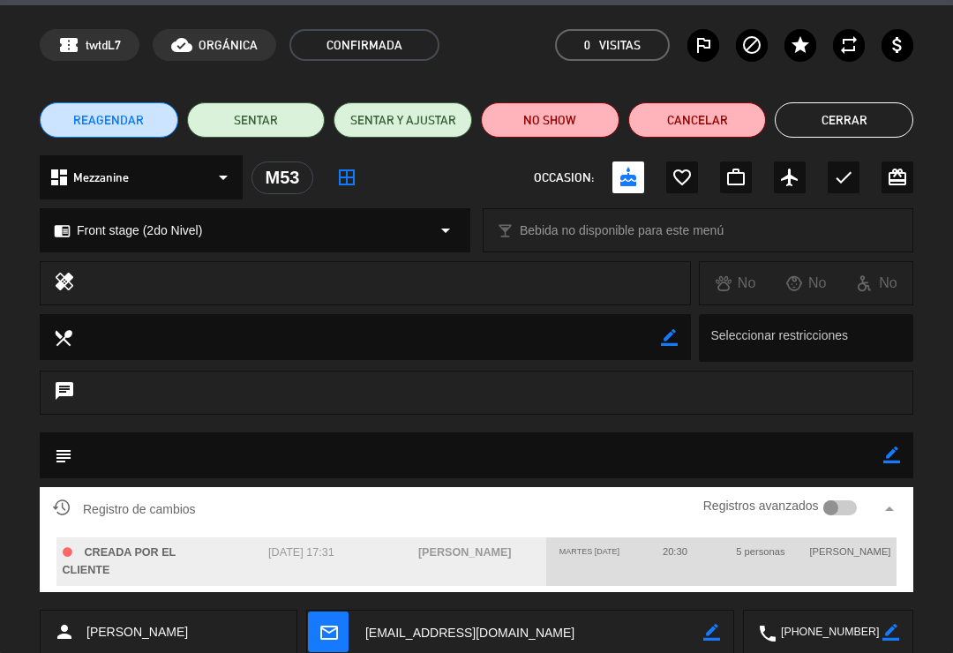
scroll to position [58, 0]
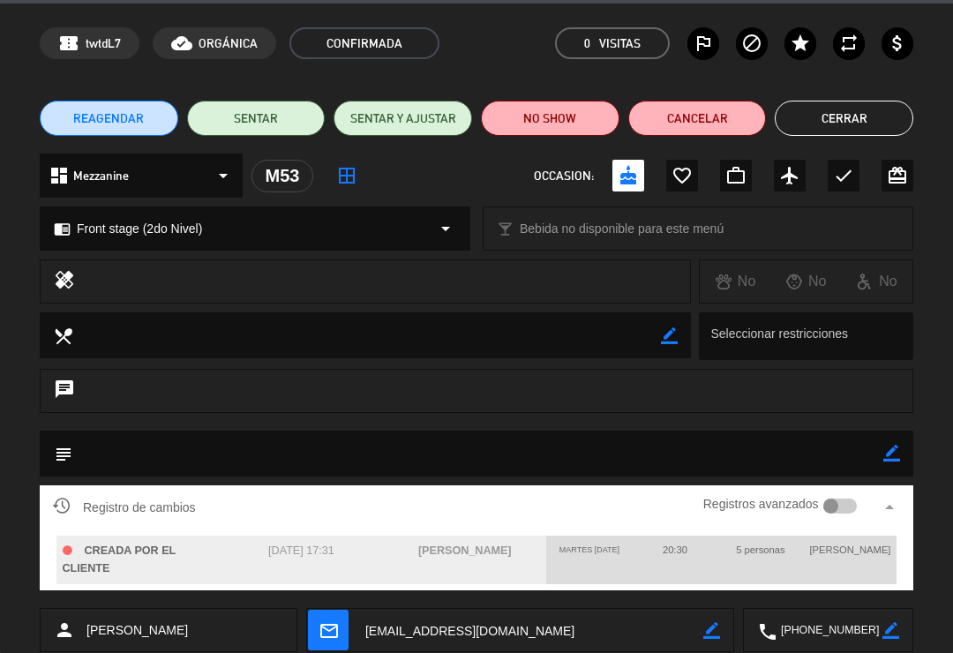
click at [836, 124] on button "Cerrar" at bounding box center [844, 118] width 139 height 35
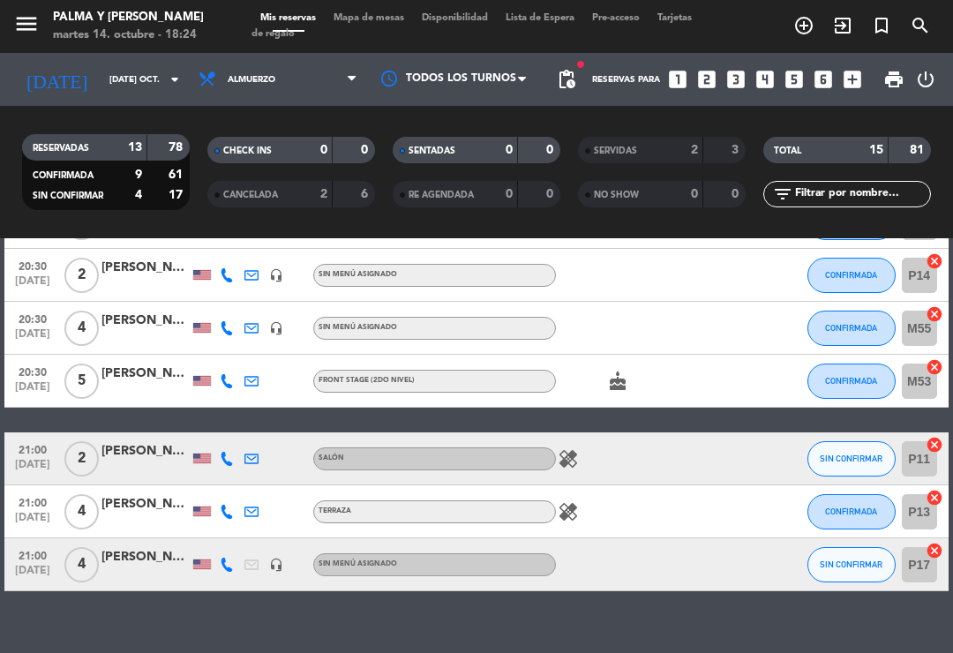
scroll to position [515, 0]
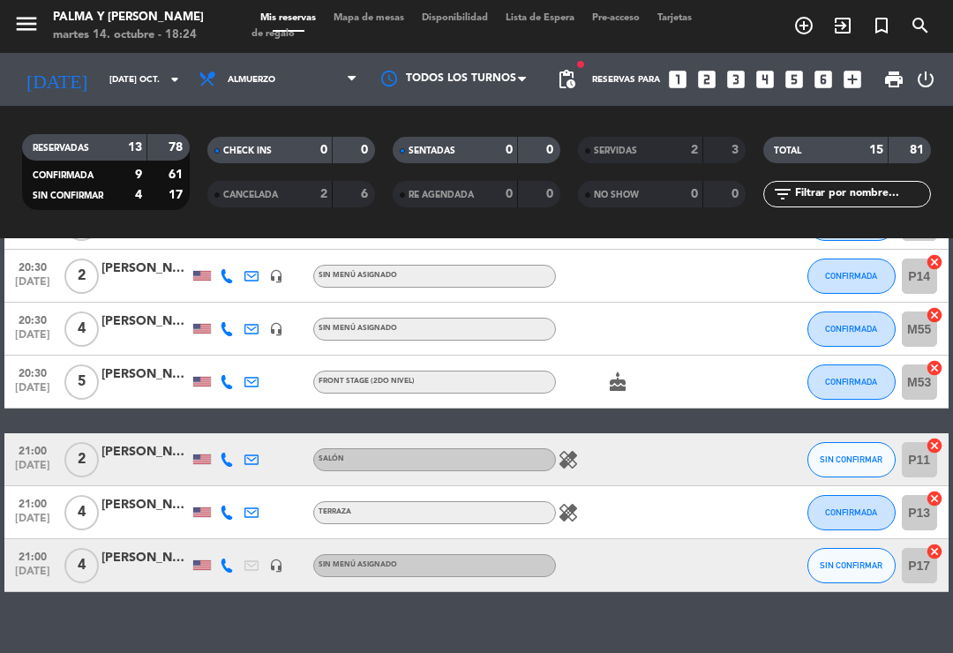
click at [152, 463] on div at bounding box center [146, 470] width 88 height 14
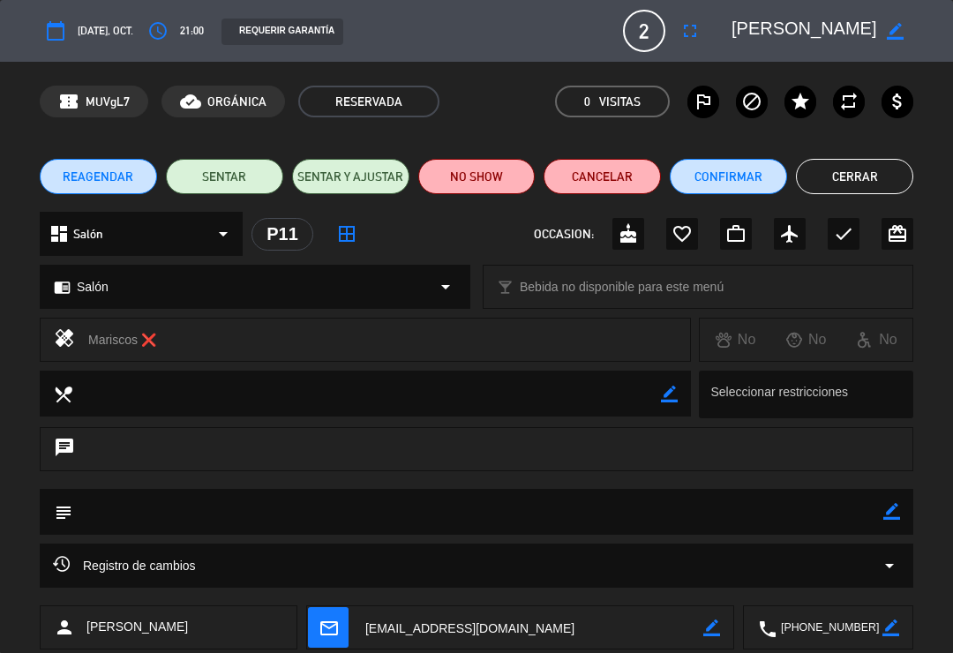
click at [213, 568] on div "Registro de cambios arrow_drop_down" at bounding box center [477, 565] width 848 height 21
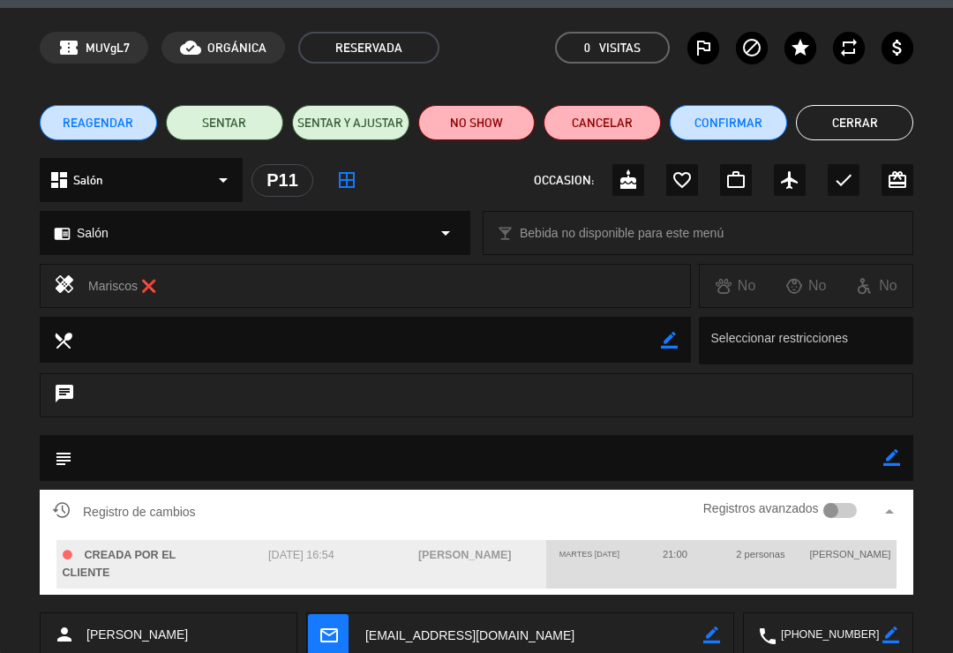
scroll to position [63, 0]
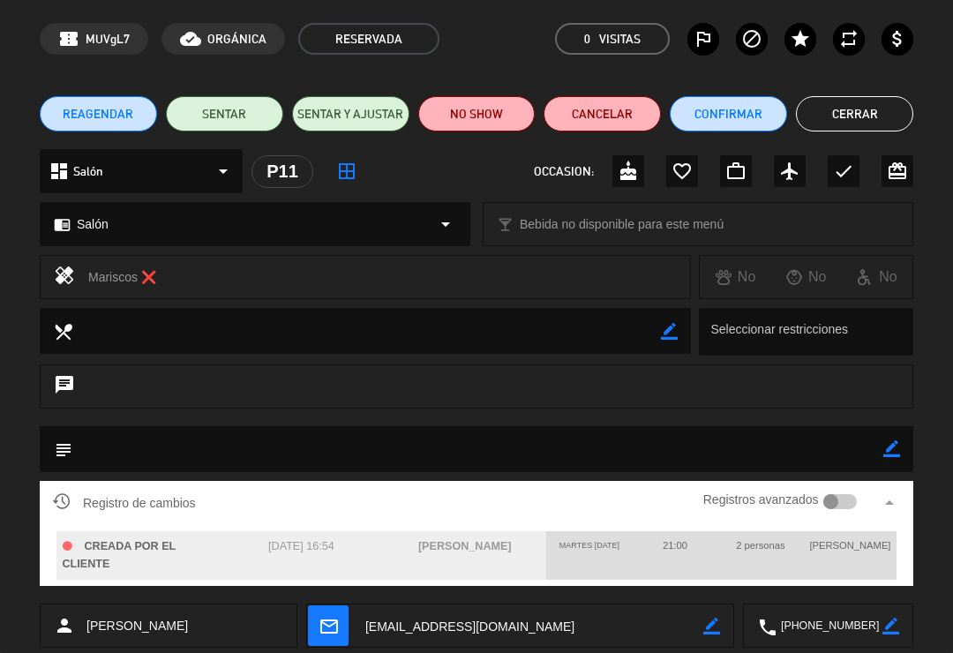
click at [854, 115] on button "Cerrar" at bounding box center [854, 113] width 117 height 35
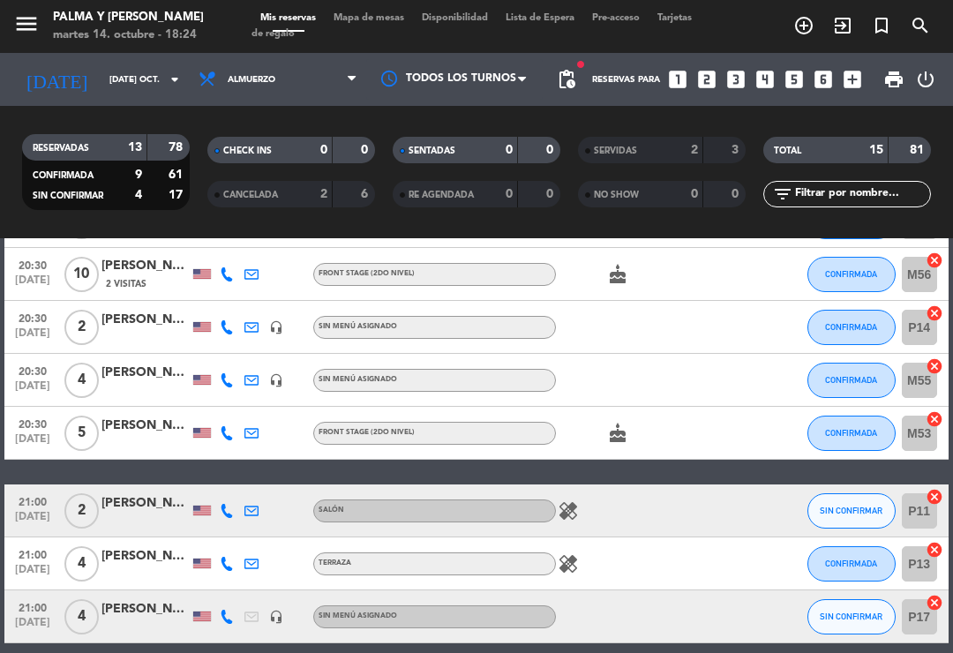
scroll to position [454, 0]
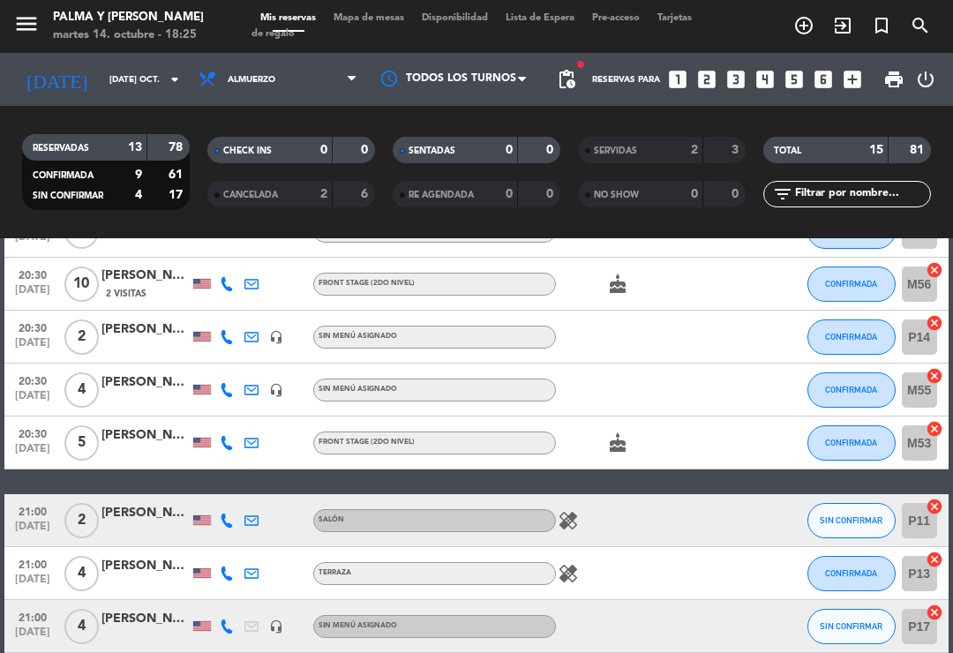
click at [387, 23] on span "Mapa de mesas" at bounding box center [369, 18] width 88 height 10
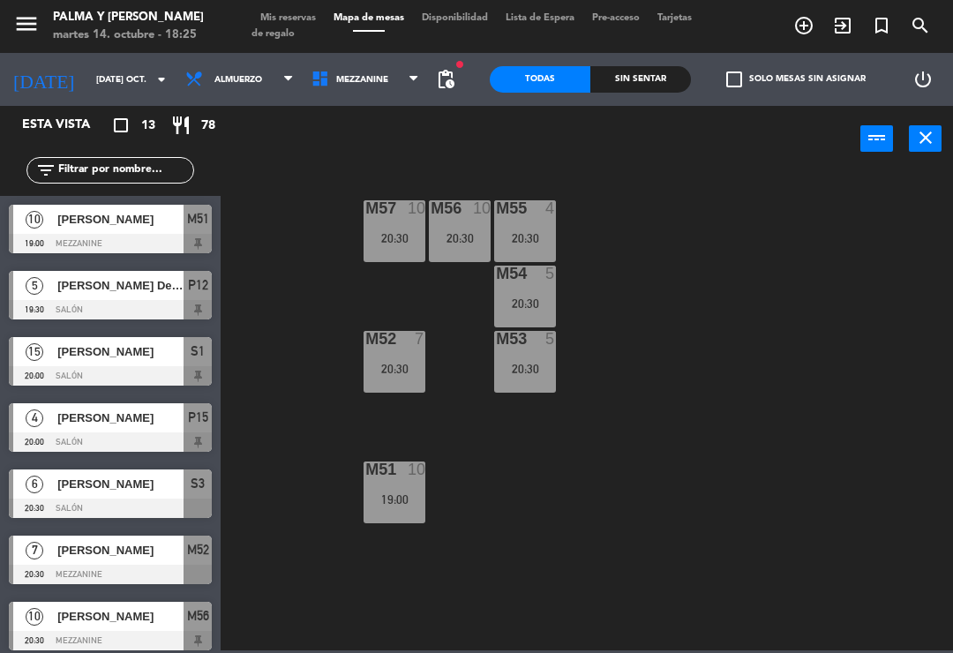
click at [88, 81] on input "[DATE] oct." at bounding box center [147, 79] width 121 height 27
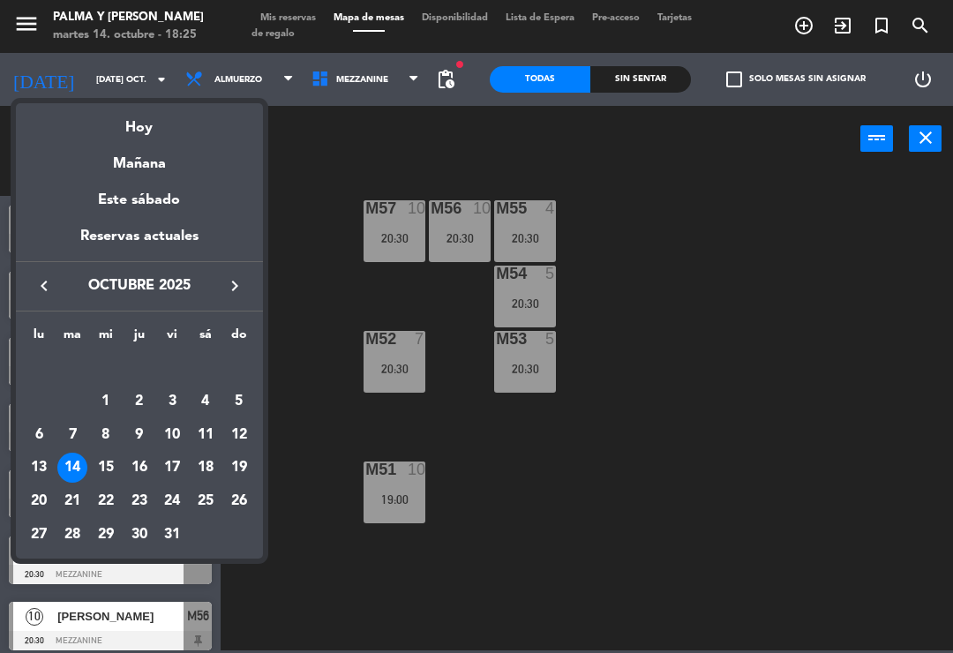
click at [139, 464] on div "16" at bounding box center [139, 468] width 30 height 30
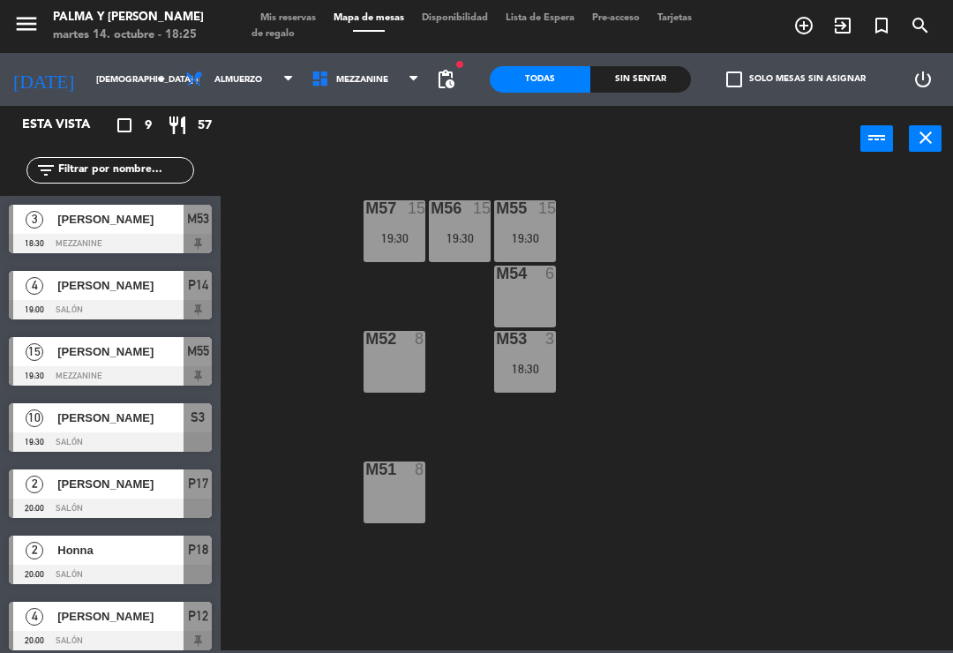
click at [357, 94] on span "Mezzanine" at bounding box center [366, 79] width 126 height 39
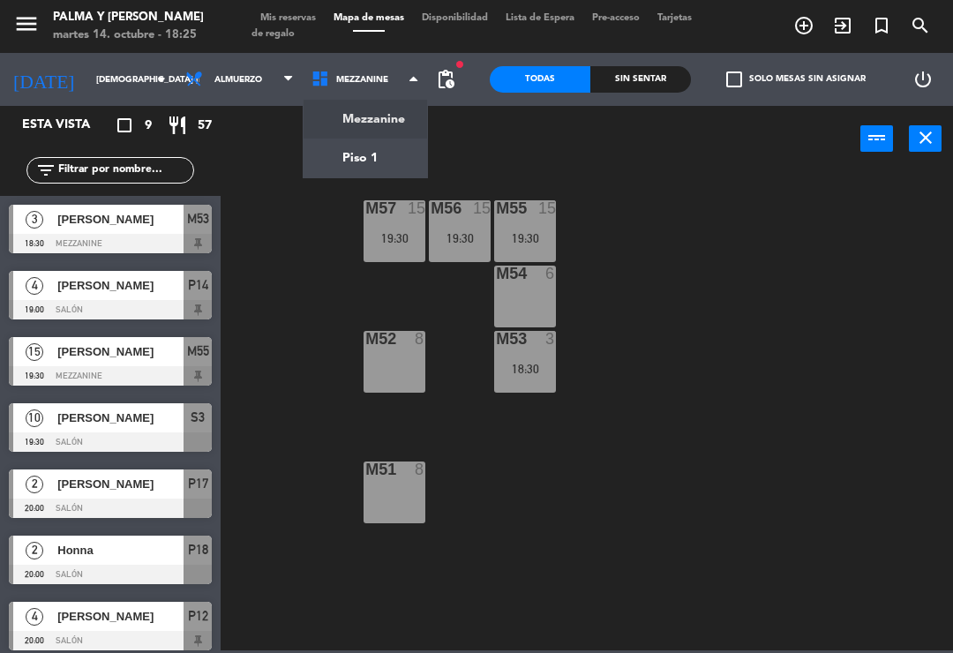
click at [388, 160] on ng-component "menu Palma y [PERSON_NAME] 14. octubre - 18:25 Mis reservas Mapa de mesas Dispo…" at bounding box center [476, 325] width 953 height 651
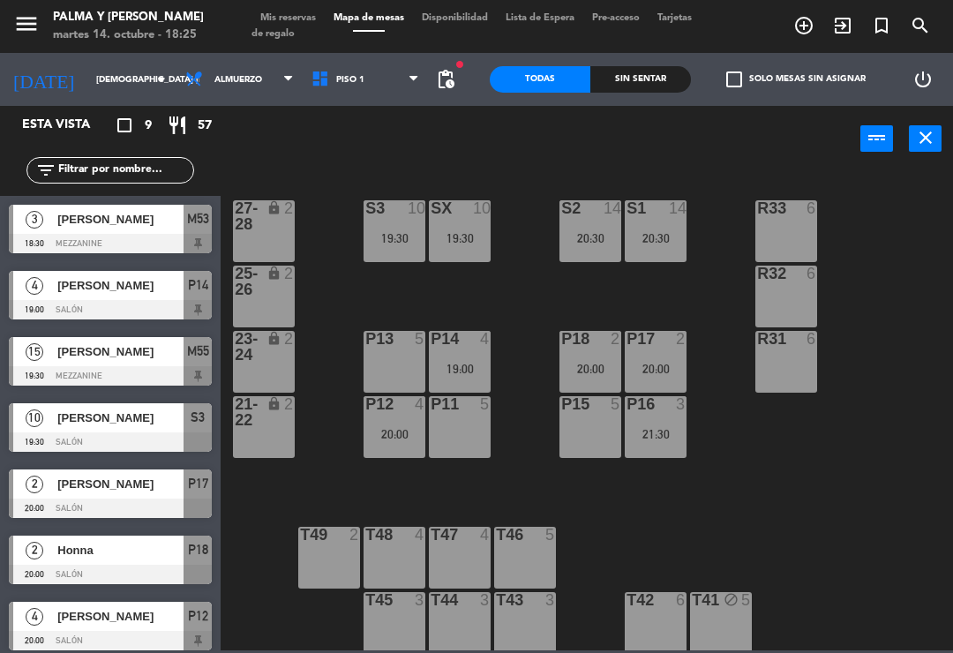
click at [121, 90] on input "[DEMOGRAPHIC_DATA] [DATE]" at bounding box center [147, 79] width 121 height 27
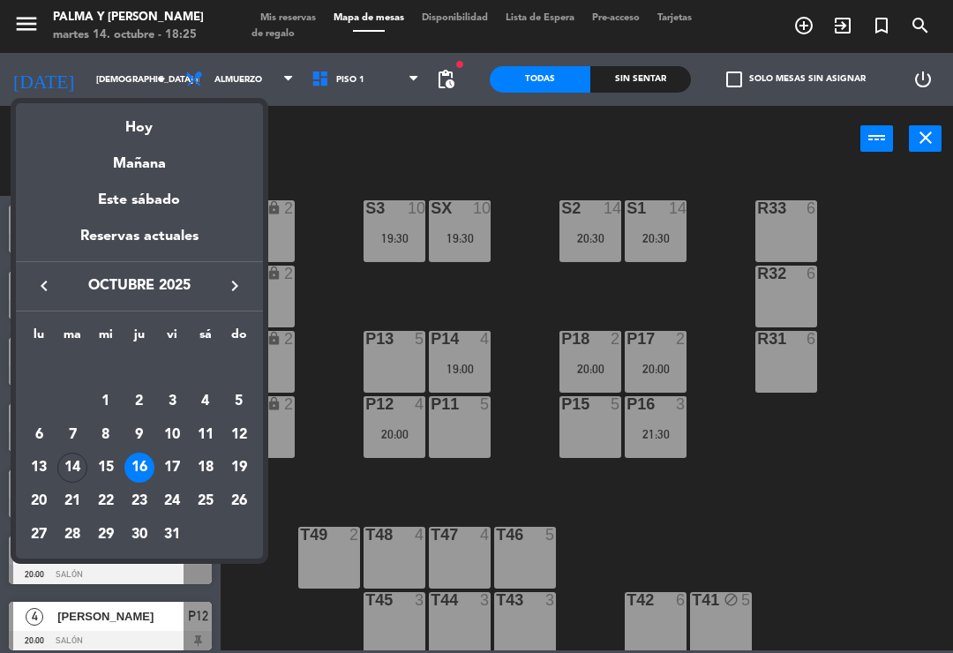
click at [88, 471] on td "14" at bounding box center [73, 468] width 34 height 34
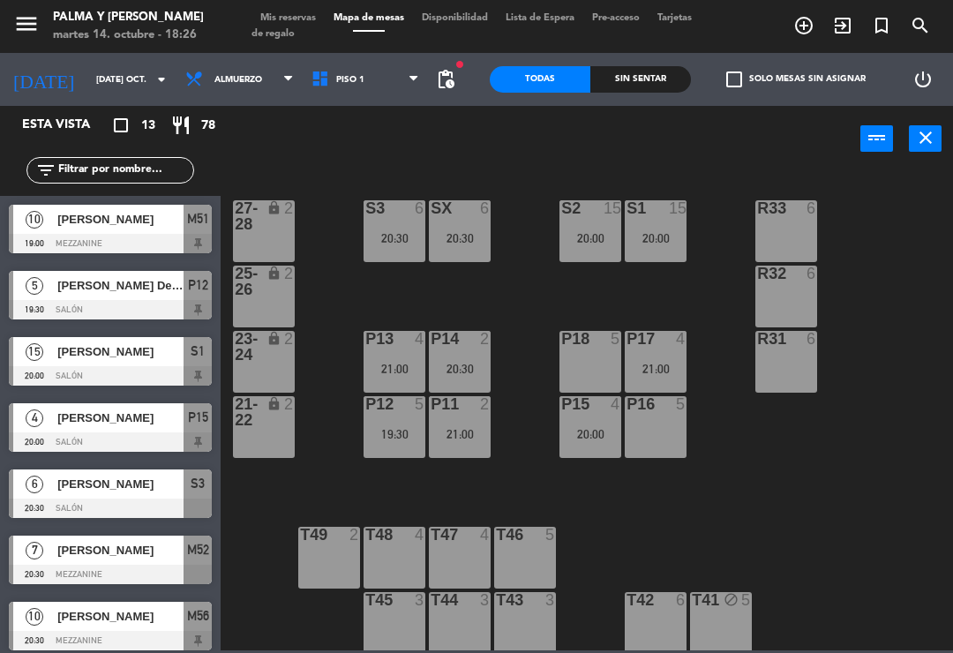
click at [418, 223] on div "S3 6 20:30" at bounding box center [395, 231] width 62 height 62
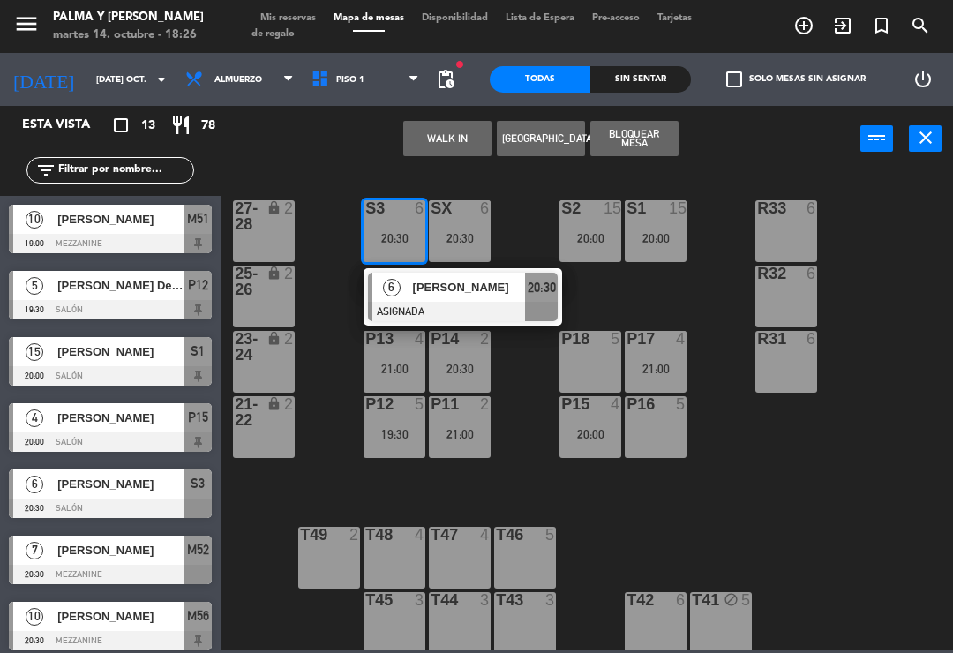
click at [504, 312] on div at bounding box center [463, 311] width 190 height 19
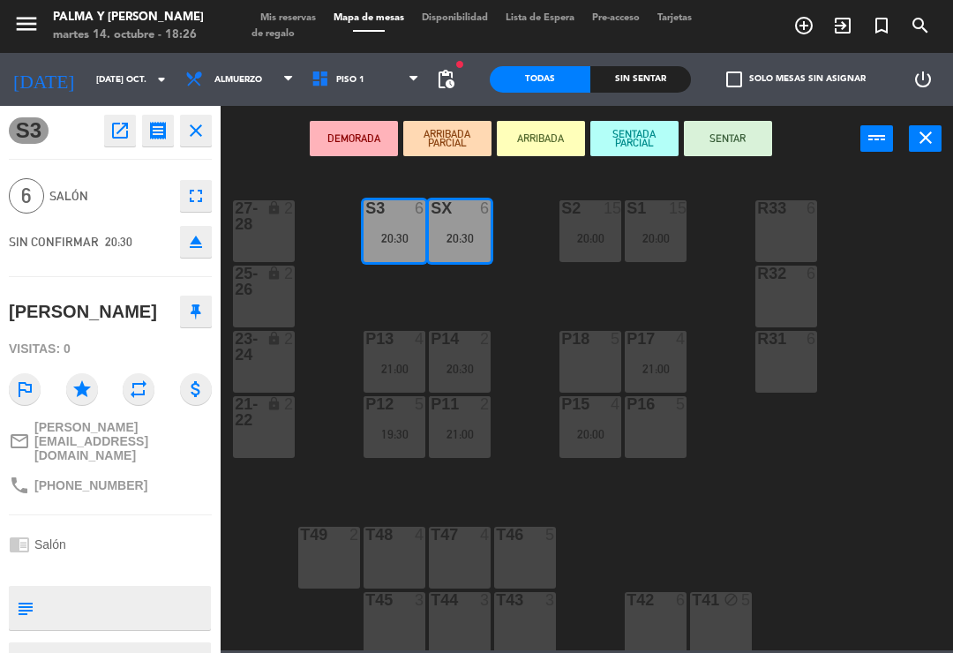
click at [114, 127] on icon "open_in_new" at bounding box center [119, 130] width 21 height 21
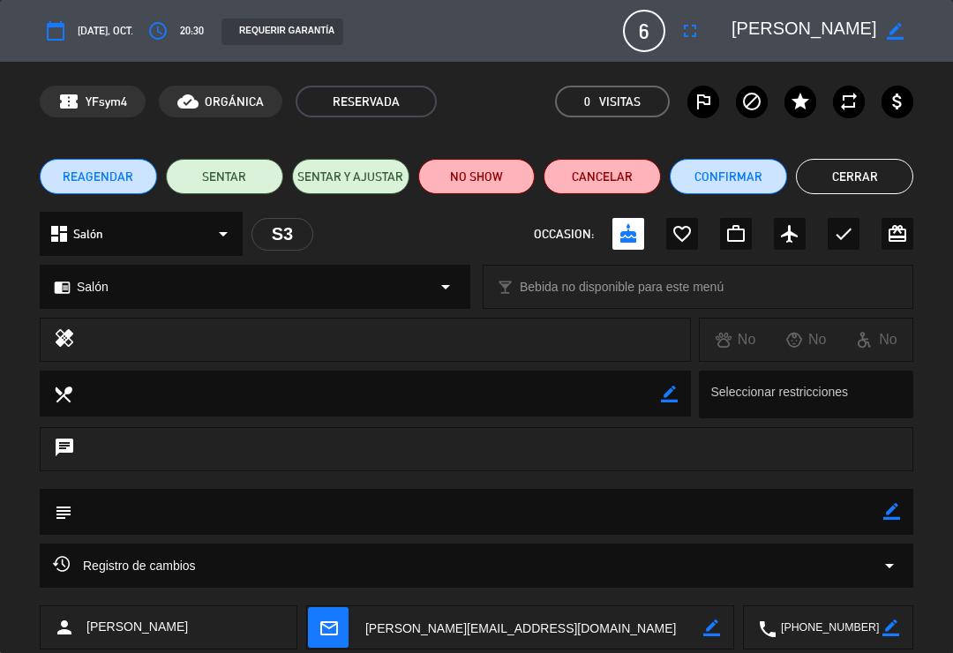
click at [848, 192] on button "Cerrar" at bounding box center [854, 176] width 117 height 35
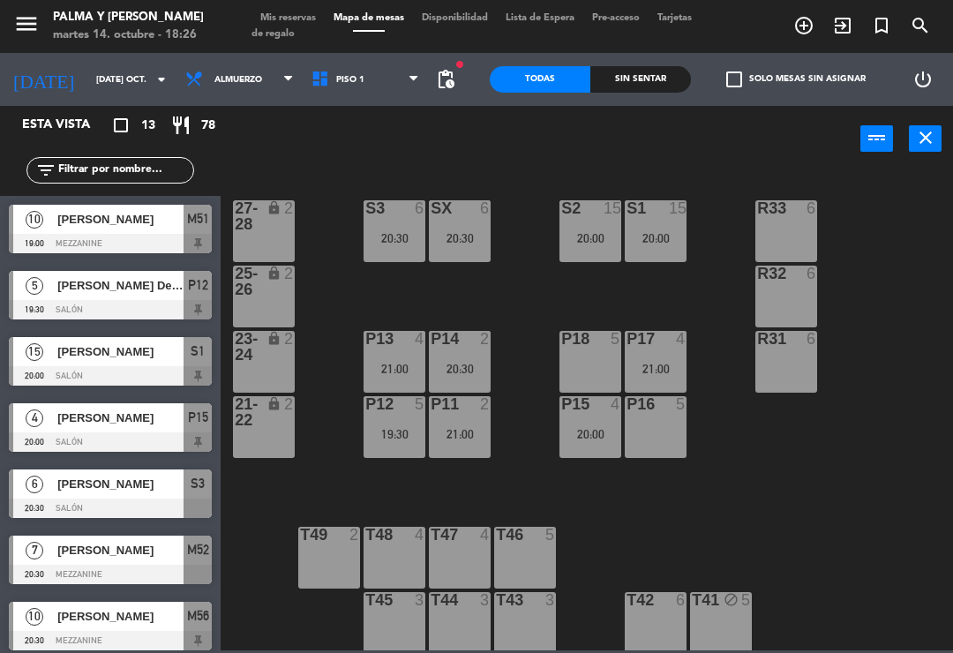
click at [420, 229] on div "S3 6 20:30" at bounding box center [395, 231] width 62 height 62
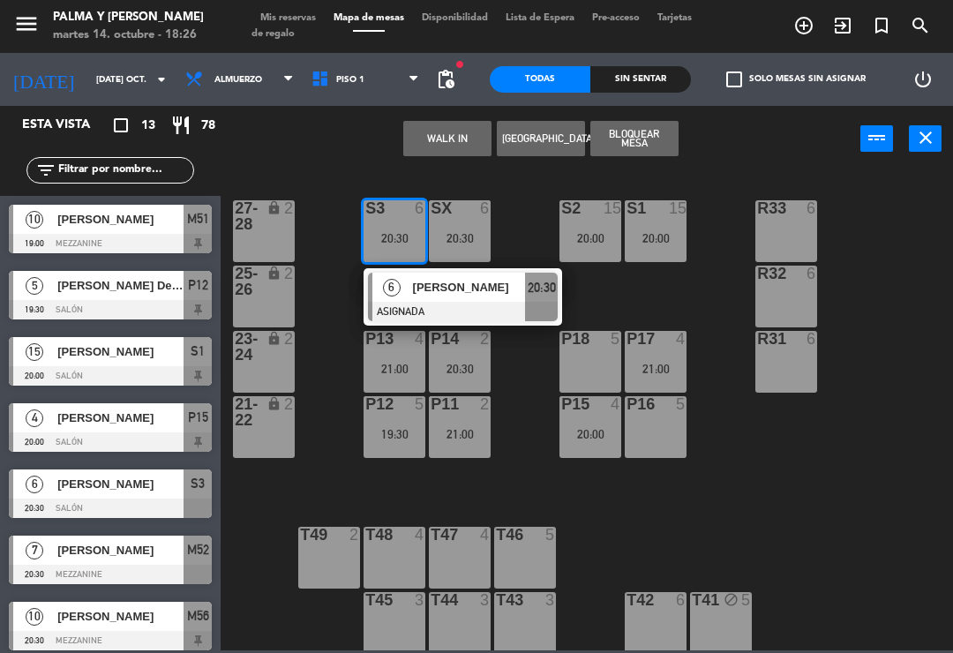
click at [522, 296] on span "[PERSON_NAME]" at bounding box center [469, 287] width 113 height 19
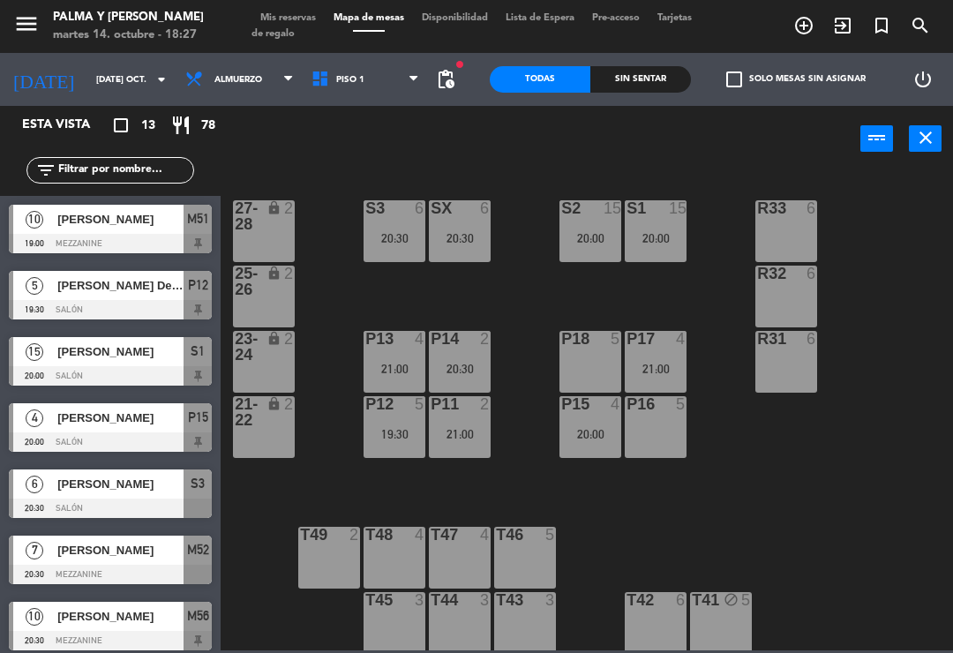
click at [475, 216] on div "6" at bounding box center [489, 208] width 29 height 16
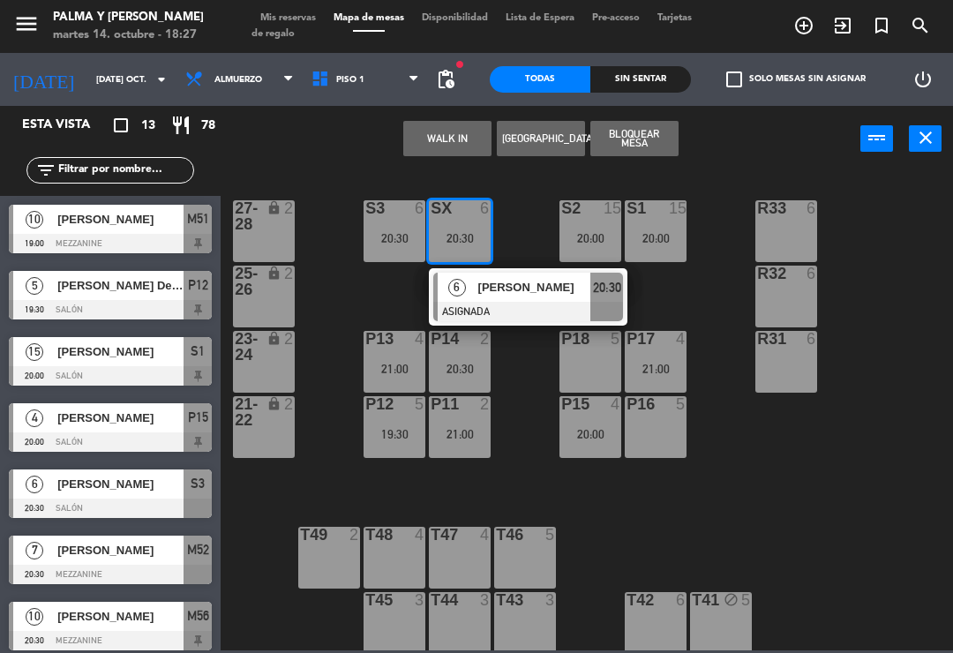
click at [524, 304] on div at bounding box center [528, 311] width 190 height 19
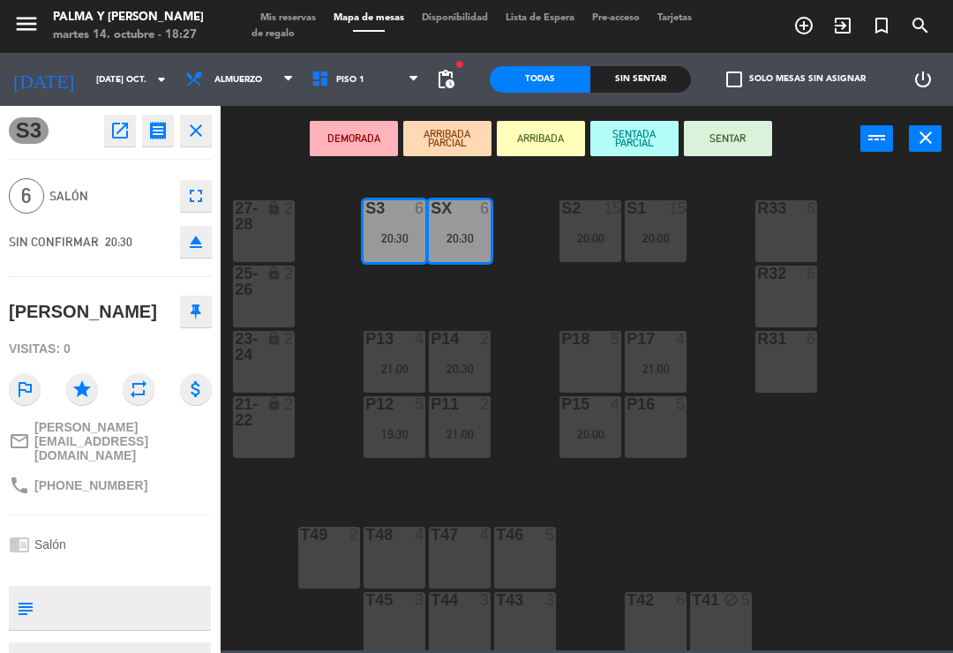
click at [799, 377] on div "R31 6" at bounding box center [787, 362] width 62 height 62
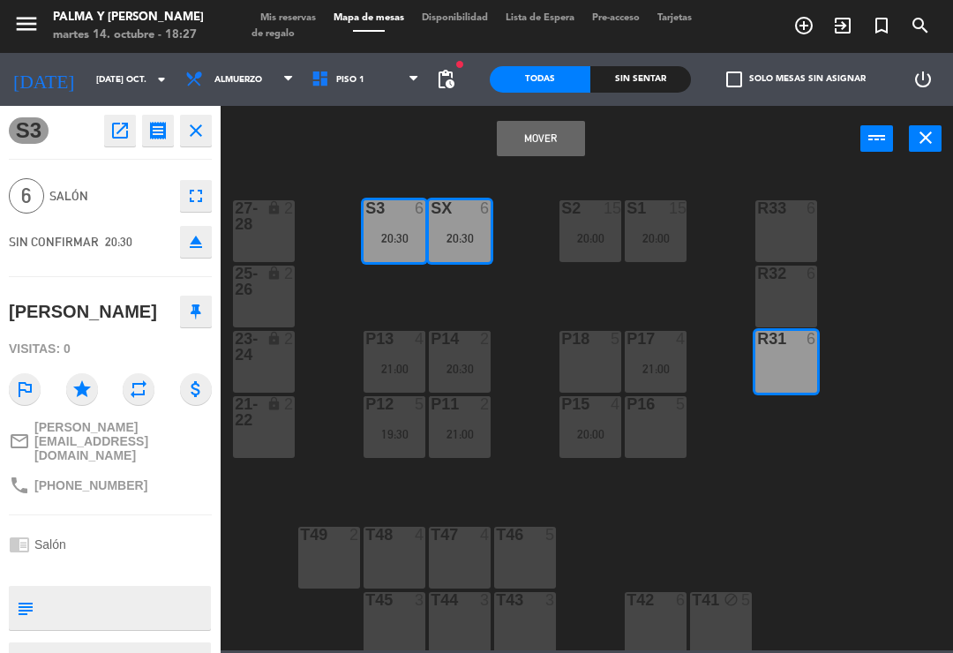
click at [489, 129] on div "Mover power_input close" at bounding box center [541, 139] width 640 height 67
click at [545, 148] on button "Mover" at bounding box center [541, 138] width 88 height 35
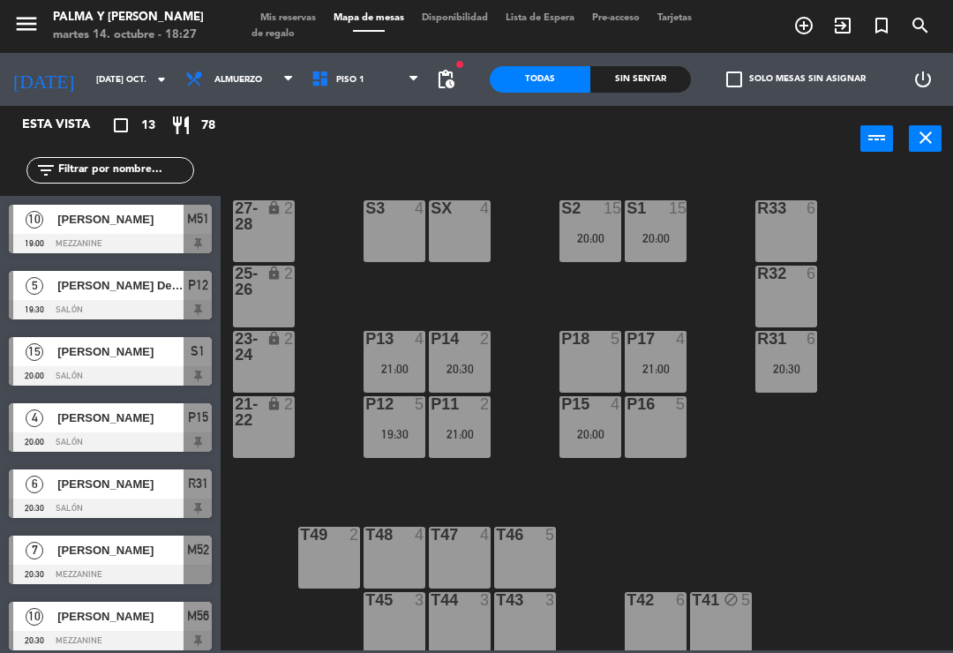
click at [475, 368] on div "20:30" at bounding box center [460, 369] width 62 height 12
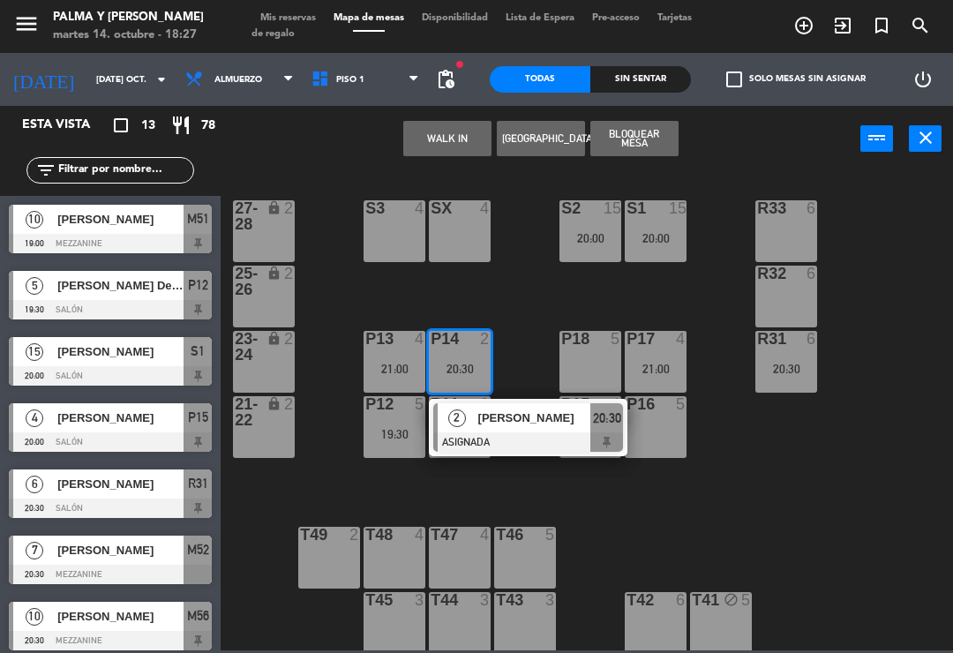
click at [746, 521] on div "R33 6 S1 15 20:00 S2 15 20:00 S3 4 SX 4 27-28 lock 2 R32 6 25-26 lock 2 P13 4 2…" at bounding box center [591, 410] width 723 height 481
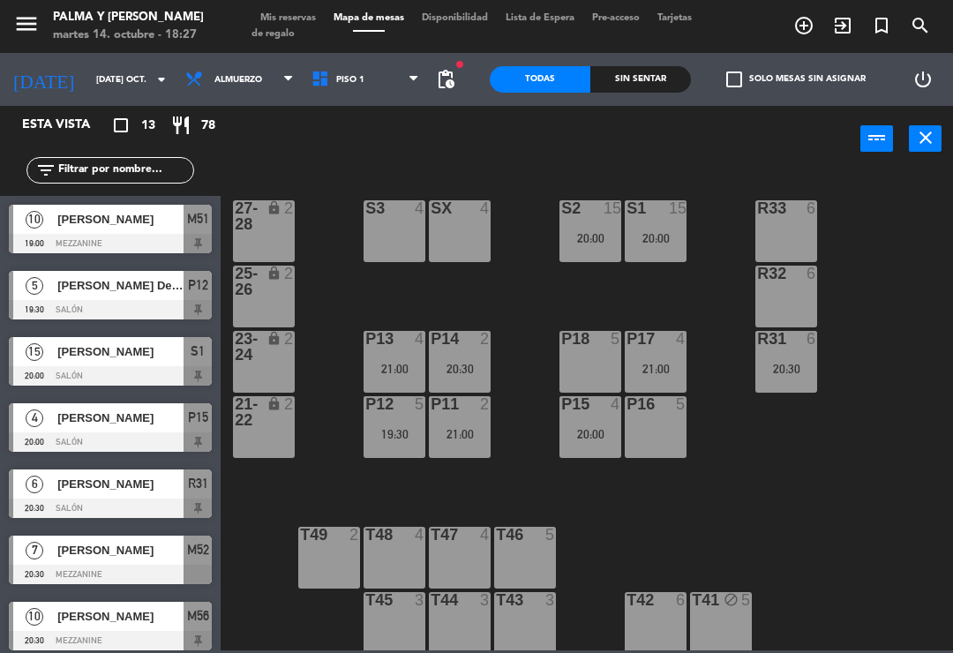
click at [459, 433] on div "21:00" at bounding box center [460, 434] width 62 height 12
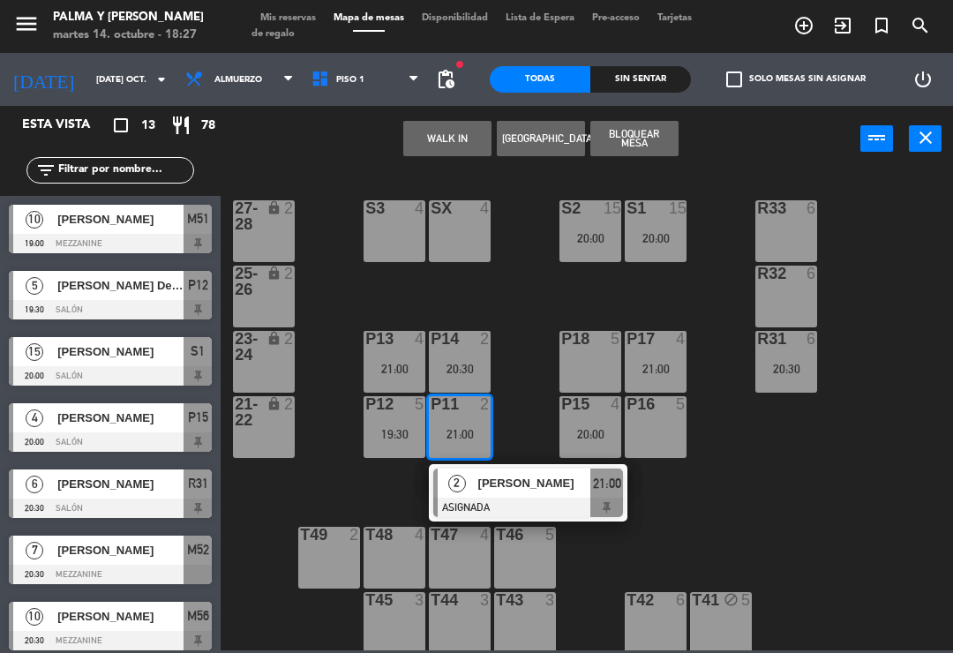
click at [557, 497] on div "[PERSON_NAME]" at bounding box center [534, 483] width 115 height 29
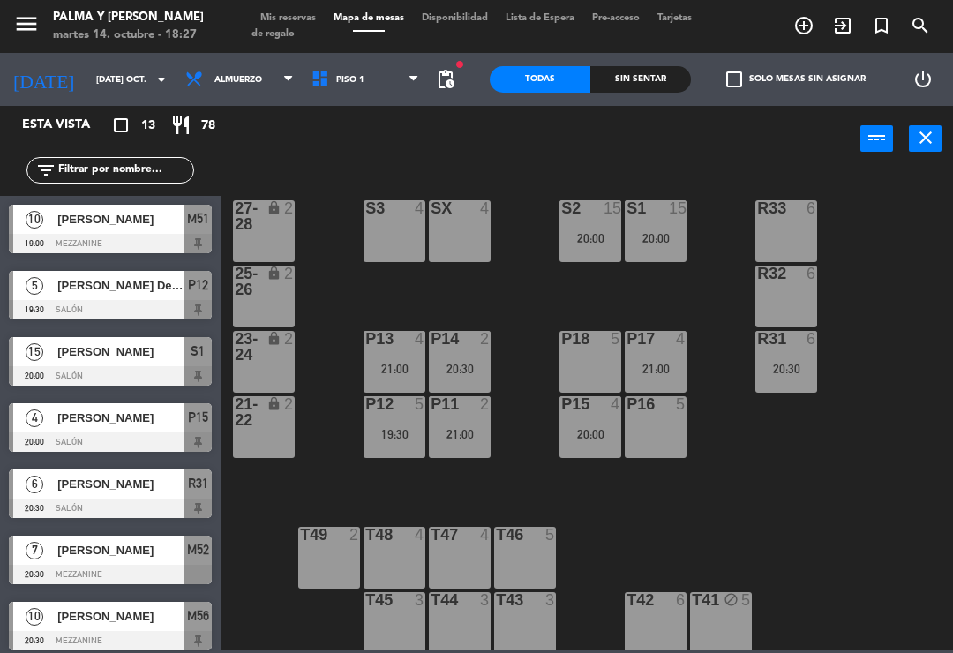
scroll to position [110, 0]
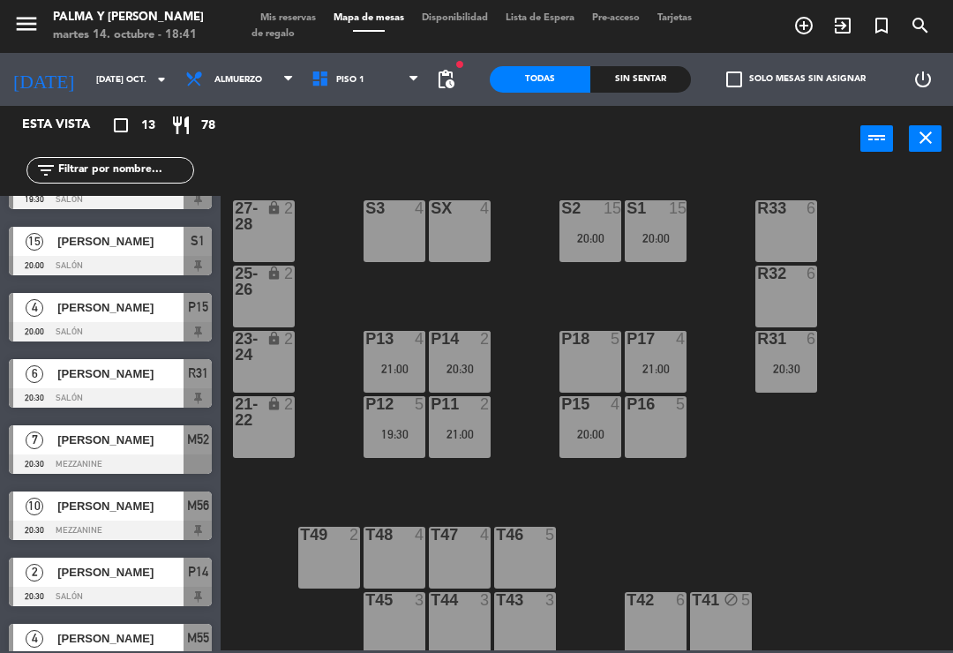
click at [495, 397] on div "2" at bounding box center [489, 404] width 29 height 16
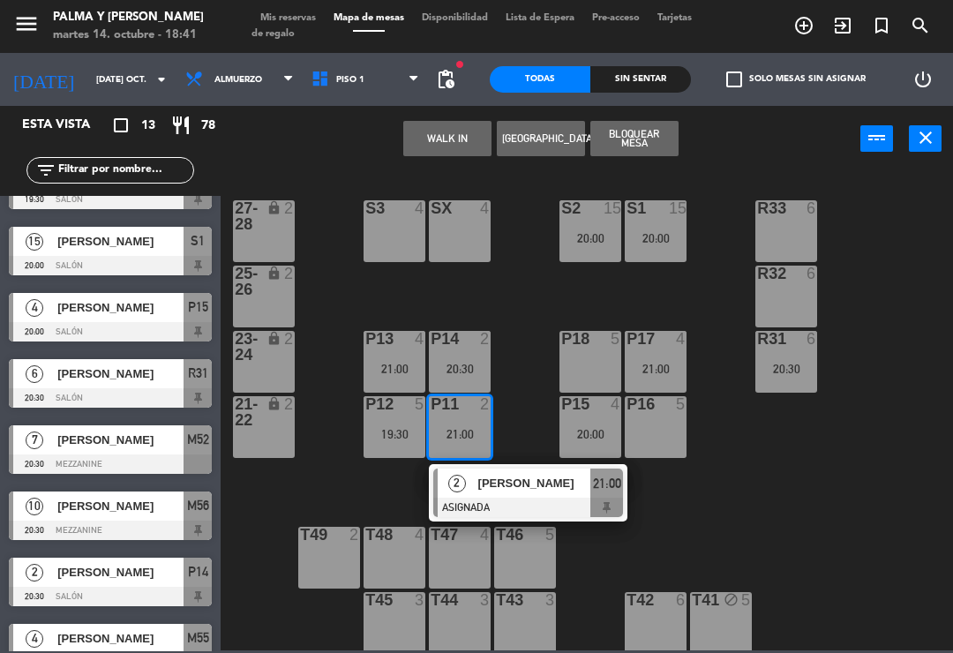
click at [572, 499] on div at bounding box center [528, 507] width 190 height 19
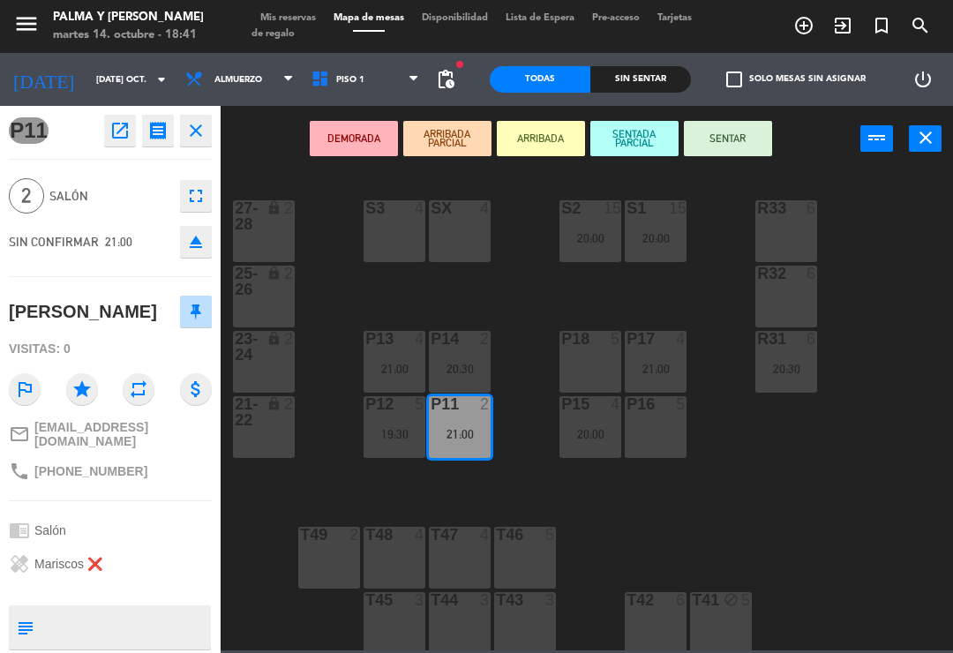
click at [124, 127] on icon "open_in_new" at bounding box center [119, 130] width 21 height 21
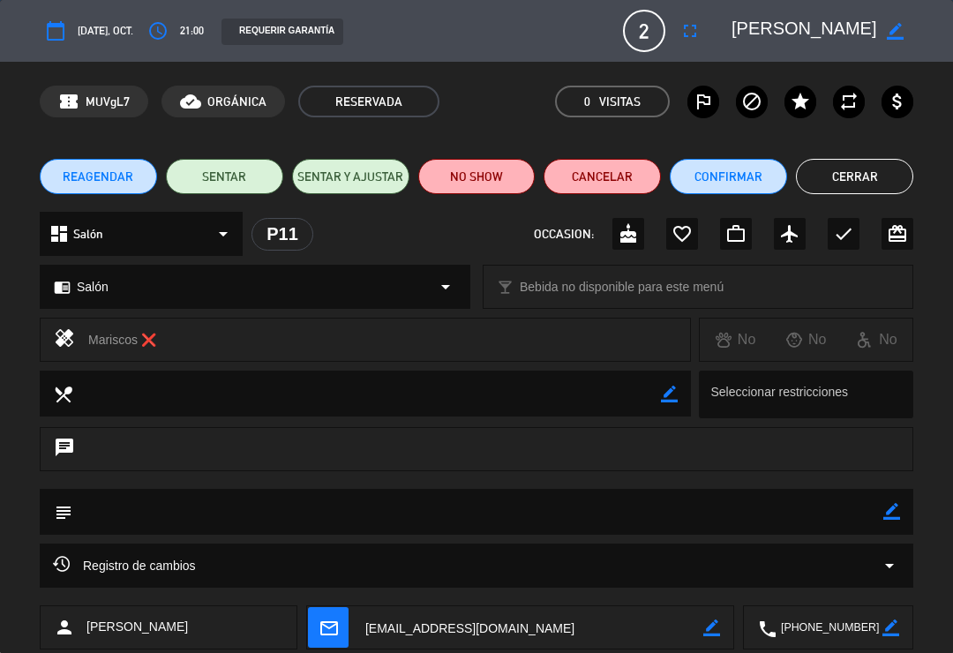
click at [314, 563] on div "Registro de cambios arrow_drop_down" at bounding box center [477, 565] width 848 height 21
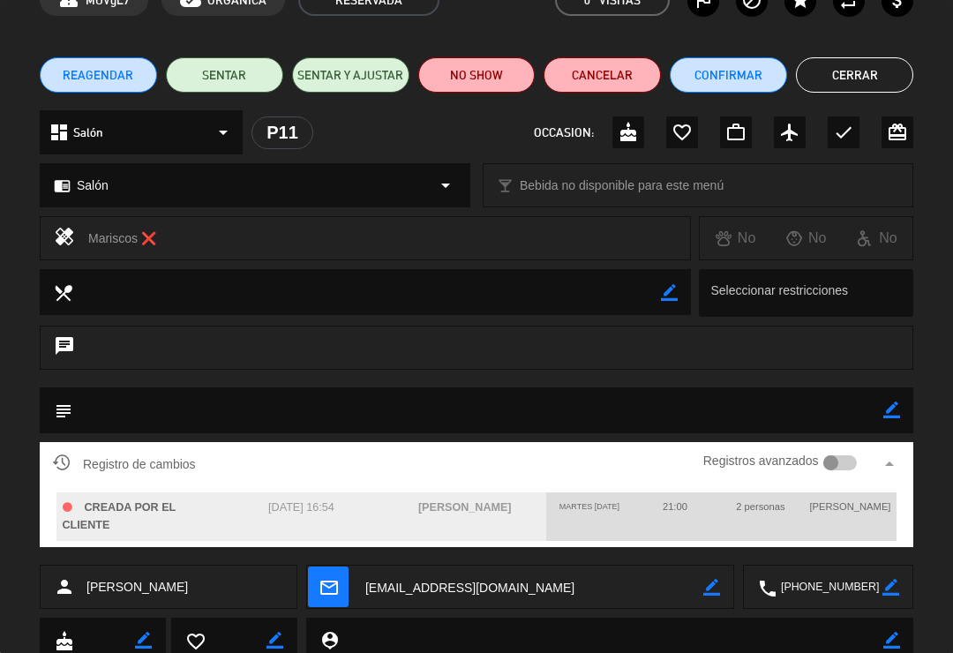
scroll to position [108, 0]
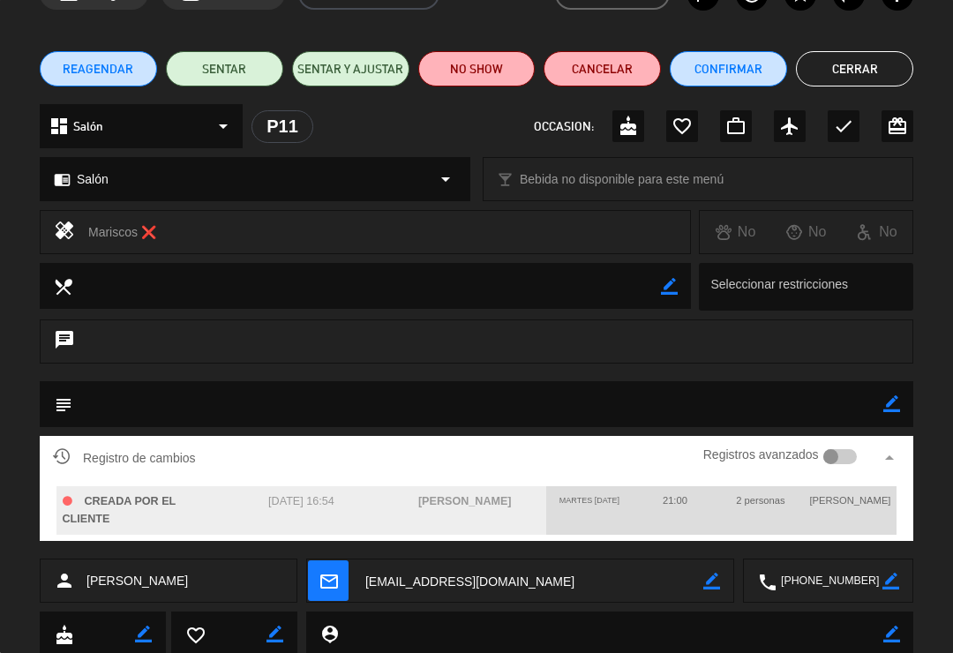
click at [895, 69] on button "Cerrar" at bounding box center [854, 68] width 117 height 35
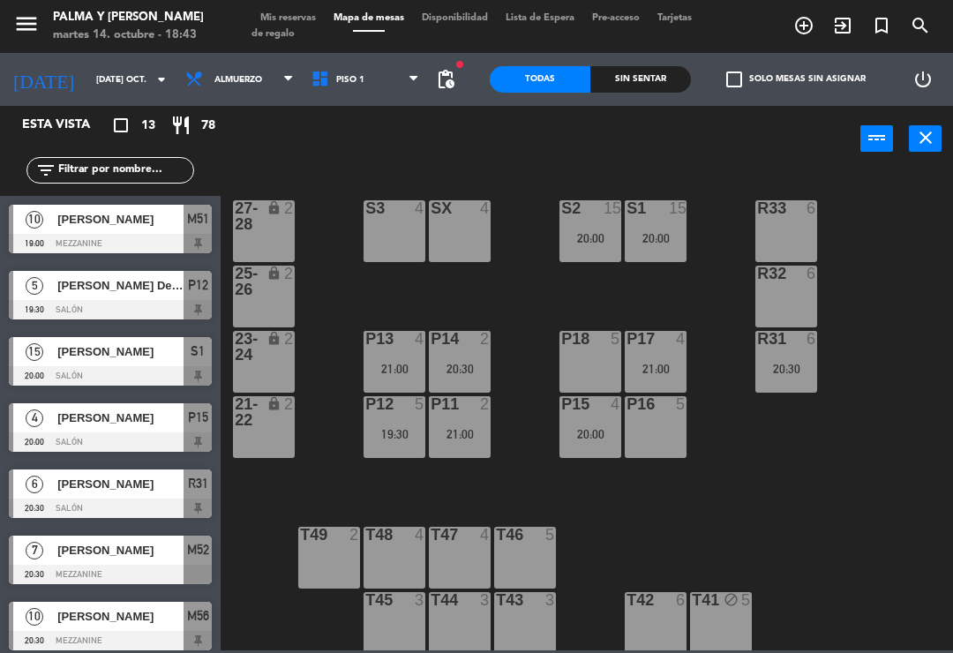
scroll to position [110, 0]
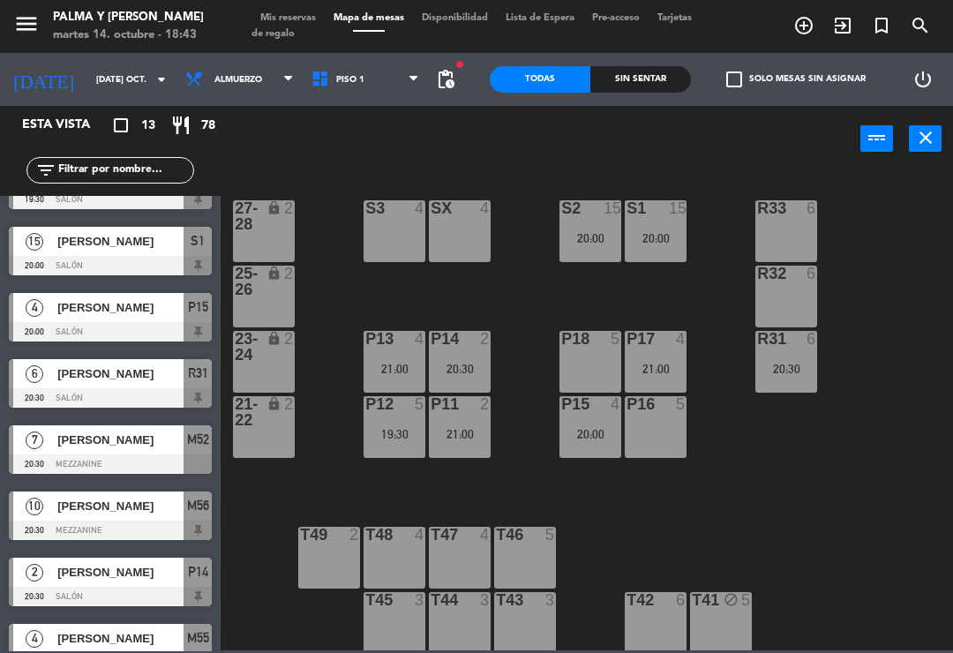
click at [94, 72] on input "[DATE] oct." at bounding box center [147, 79] width 121 height 27
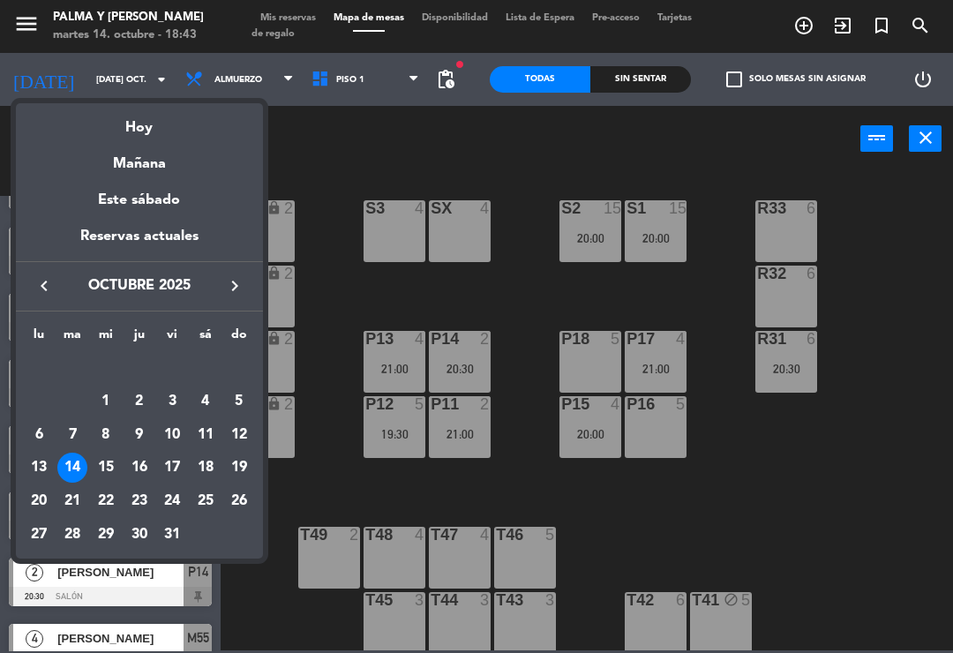
click at [148, 467] on div "16" at bounding box center [139, 468] width 30 height 30
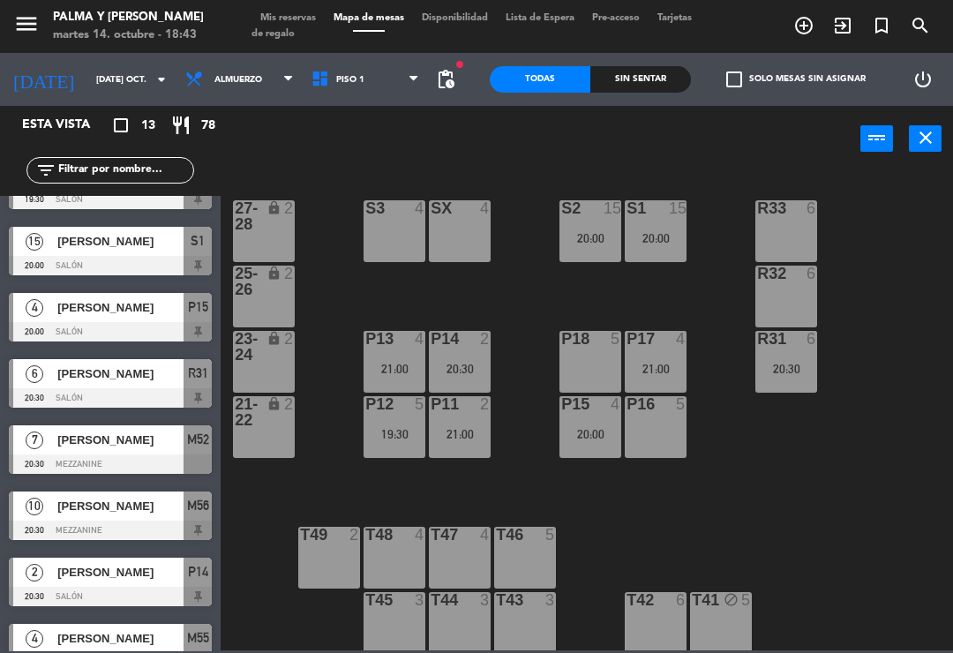
type input "[DEMOGRAPHIC_DATA] [DATE]"
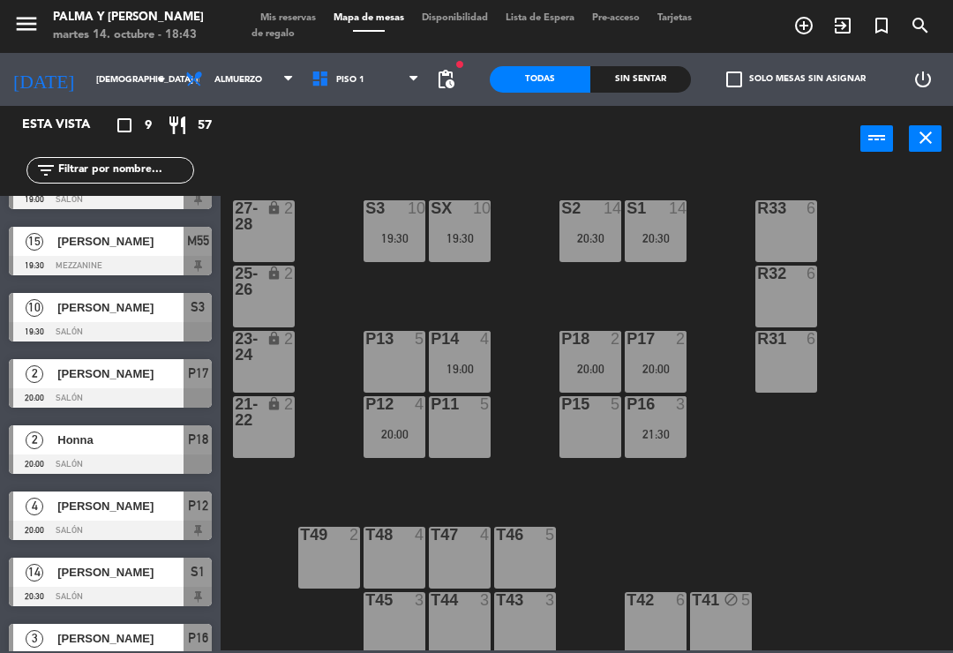
click at [468, 439] on div "P11 5" at bounding box center [460, 427] width 62 height 62
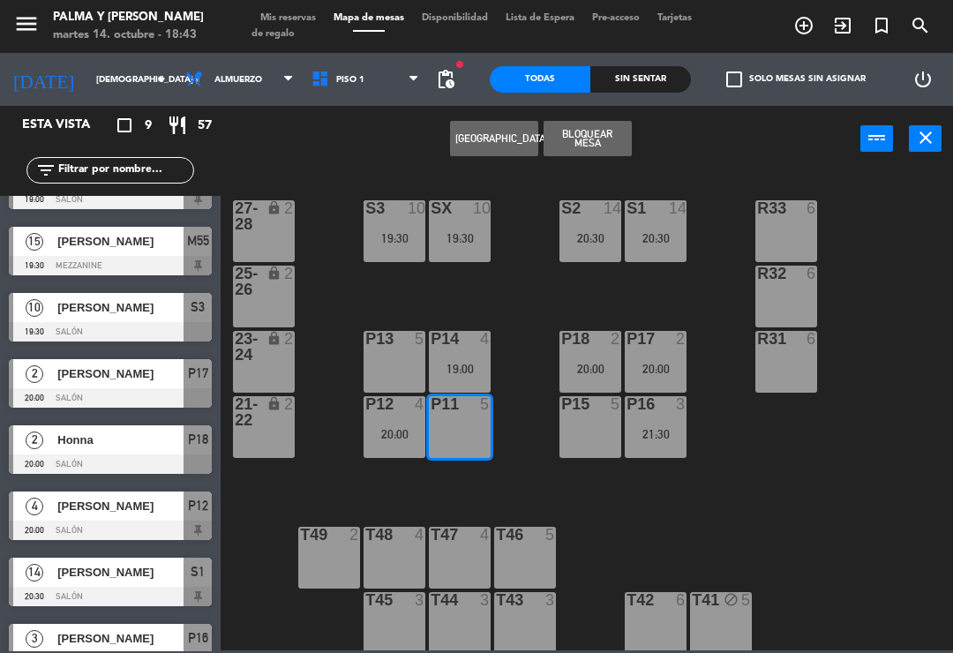
click at [487, 142] on button "[GEOGRAPHIC_DATA]" at bounding box center [494, 138] width 88 height 35
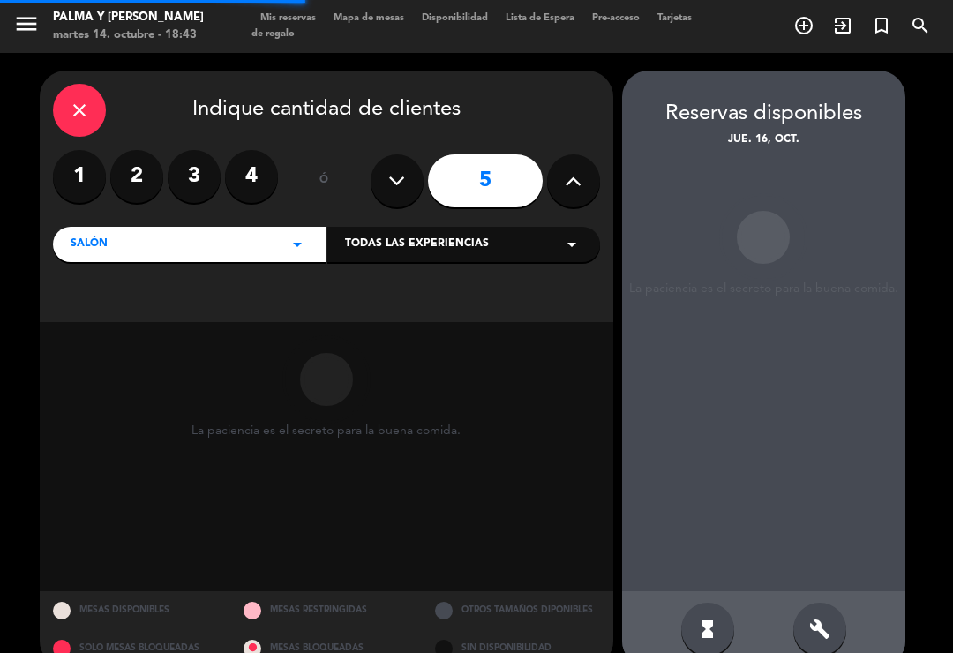
click at [254, 184] on label "4" at bounding box center [251, 176] width 53 height 53
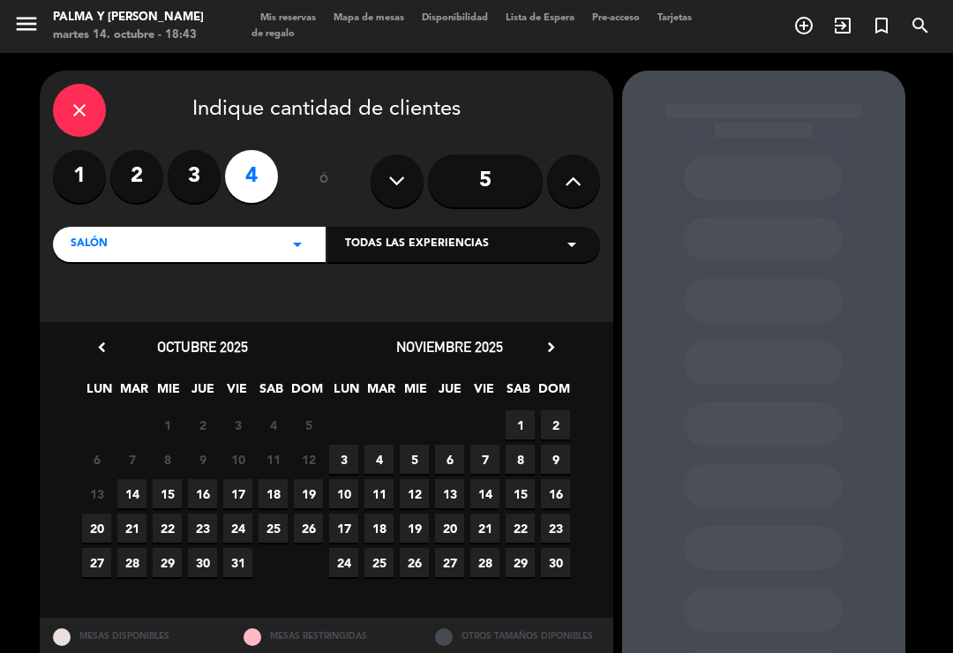
click at [206, 498] on span "16" at bounding box center [202, 493] width 29 height 29
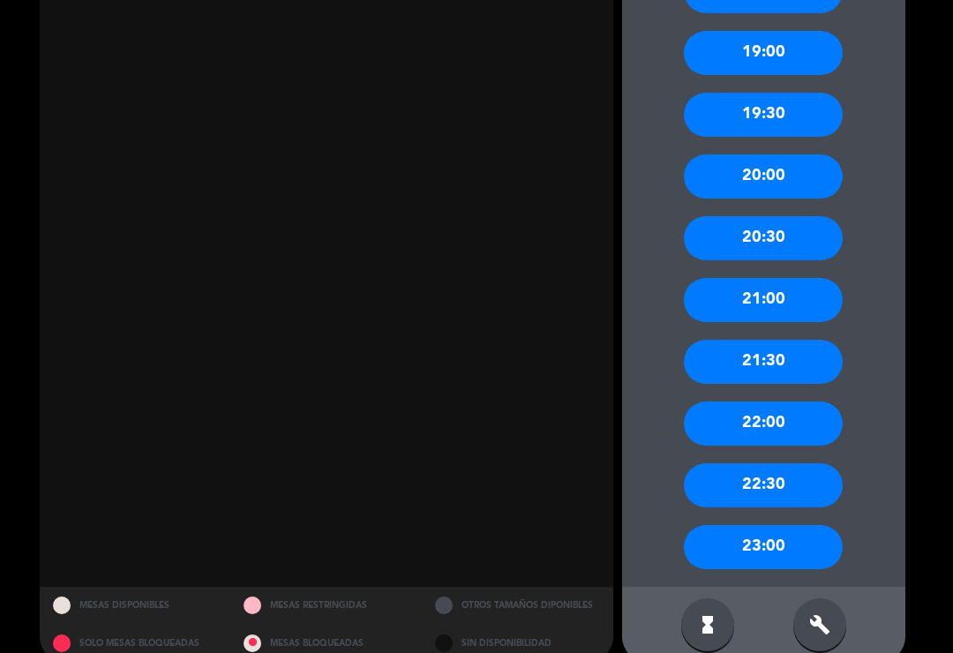
scroll to position [1574, 0]
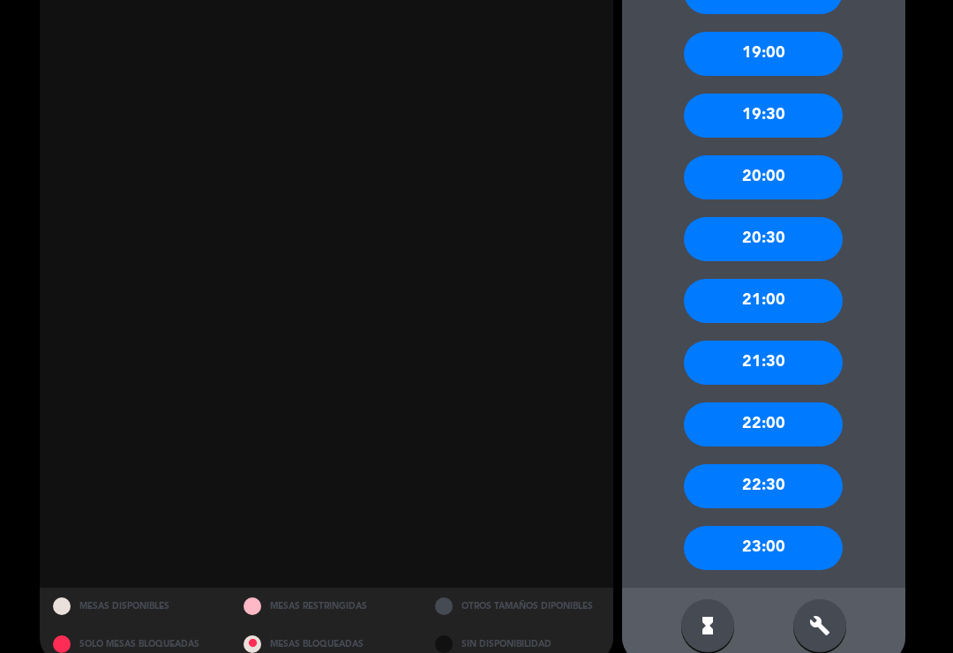
click at [793, 279] on div "21:00" at bounding box center [763, 301] width 159 height 44
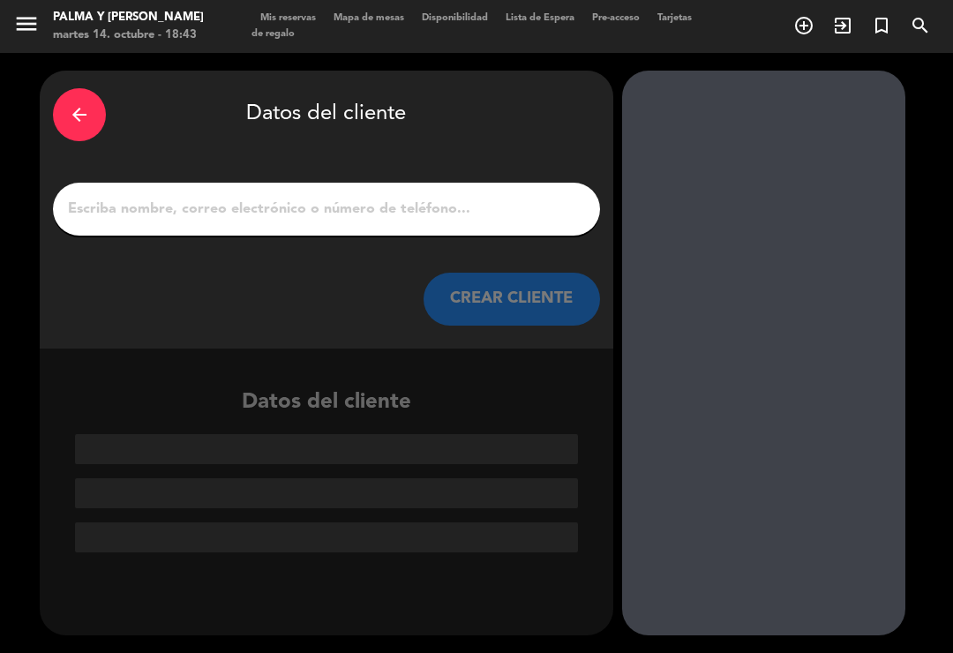
click at [439, 197] on input "1" at bounding box center [326, 209] width 521 height 25
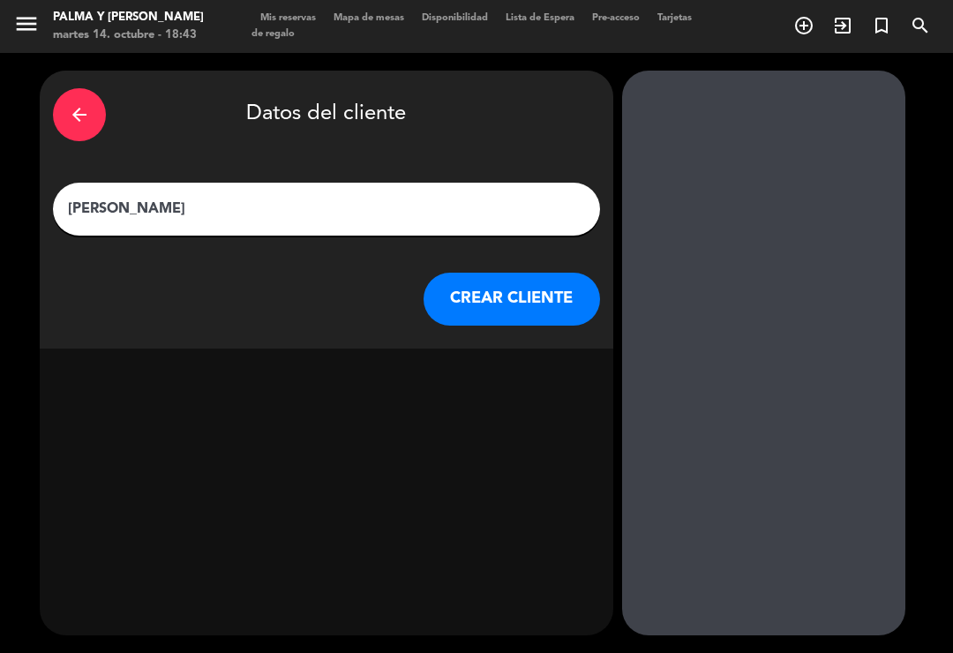
type input "[PERSON_NAME]"
click at [557, 273] on button "CREAR CLIENTE" at bounding box center [512, 299] width 177 height 53
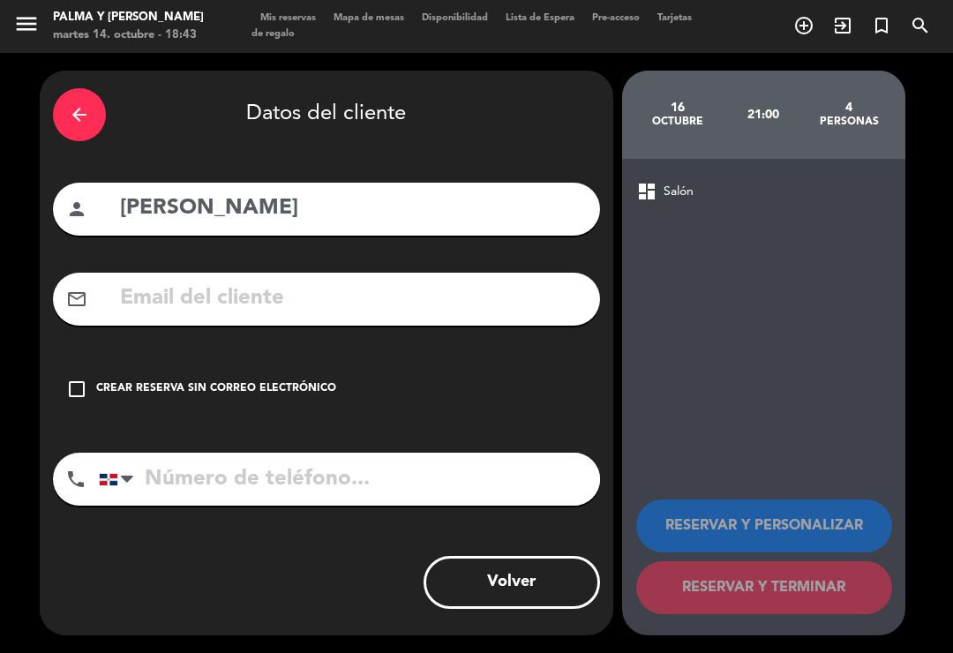
click at [284, 281] on input "text" at bounding box center [352, 299] width 469 height 36
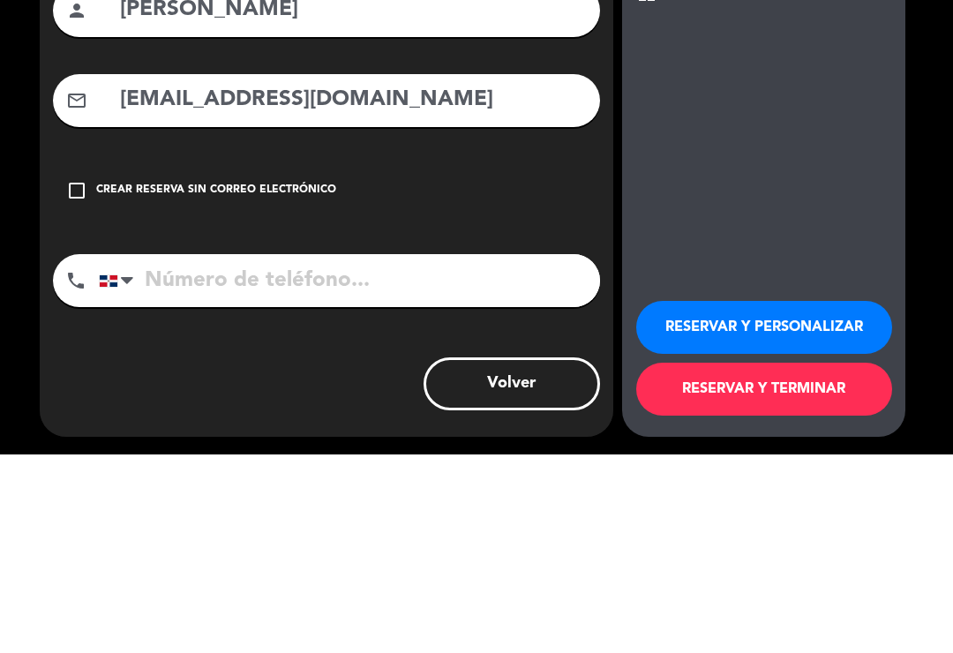
type input "[EMAIL_ADDRESS][DOMAIN_NAME]"
click at [418, 453] on input "tel" at bounding box center [349, 479] width 501 height 53
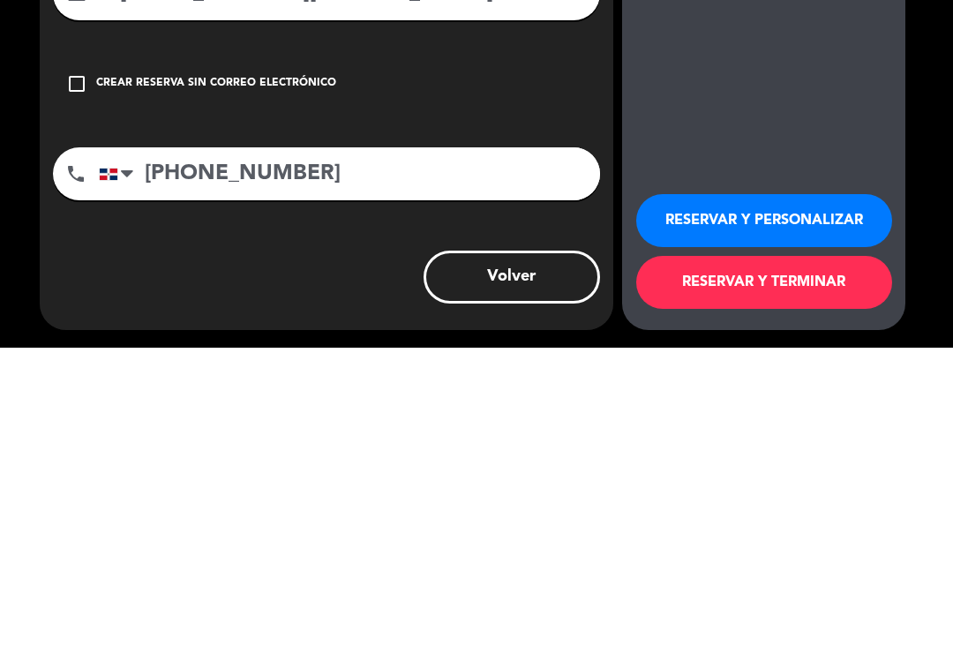
type input "[PHONE_NUMBER]"
click at [755, 561] on button "RESERVAR Y TERMINAR" at bounding box center [765, 587] width 256 height 53
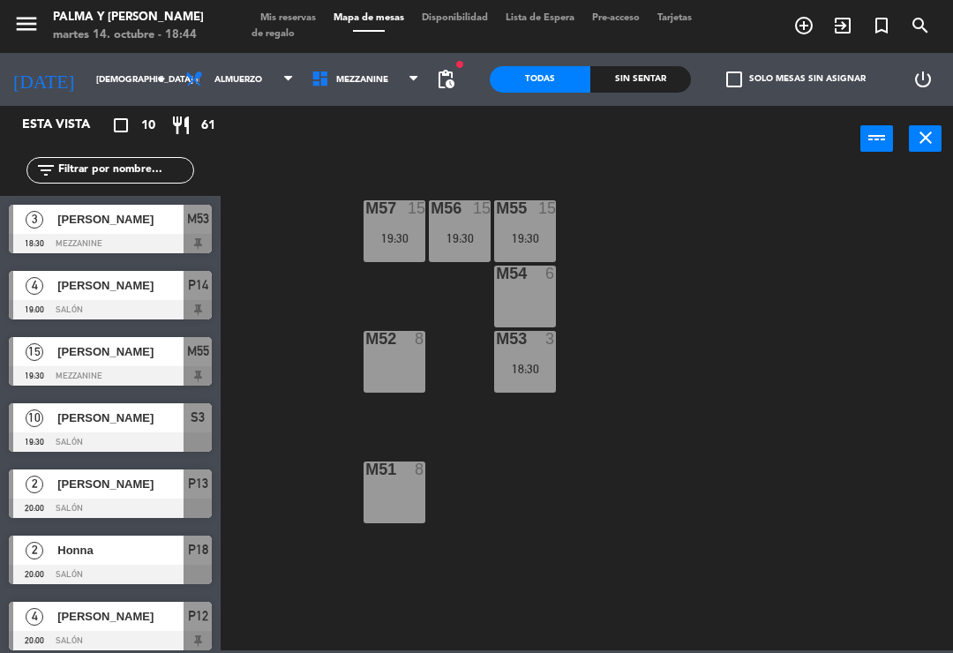
click at [87, 81] on input "[DEMOGRAPHIC_DATA] [DATE]" at bounding box center [147, 79] width 121 height 27
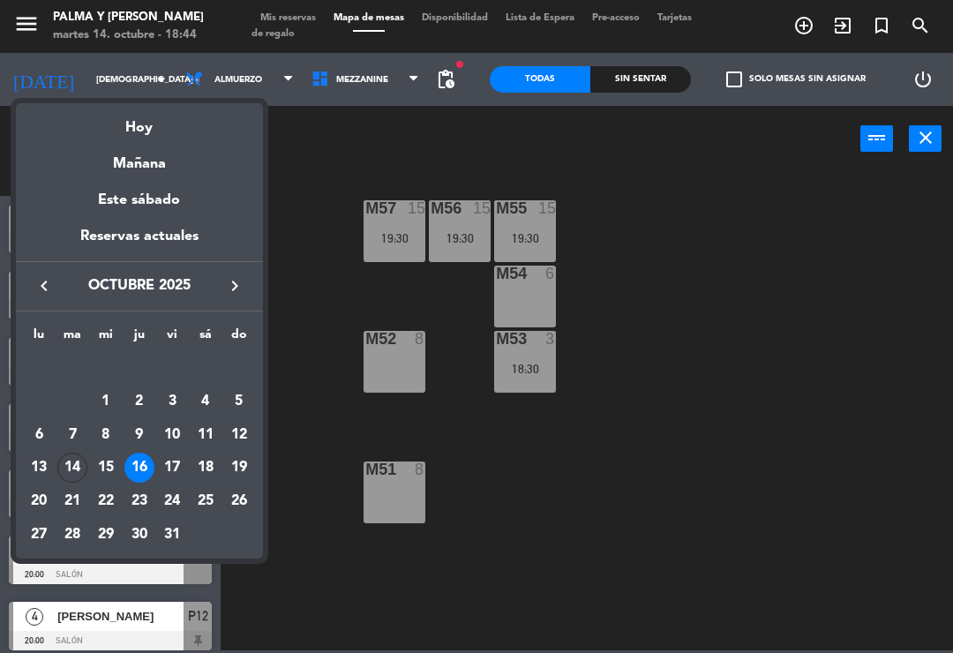
click at [688, 221] on div at bounding box center [476, 326] width 953 height 653
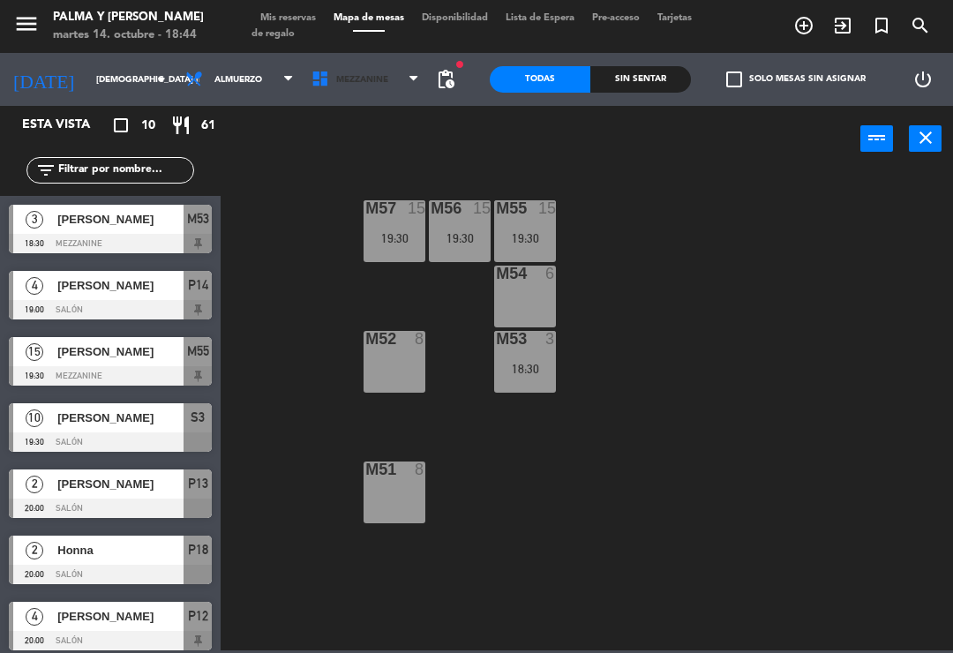
click at [341, 82] on span "Mezzanine" at bounding box center [362, 80] width 52 height 10
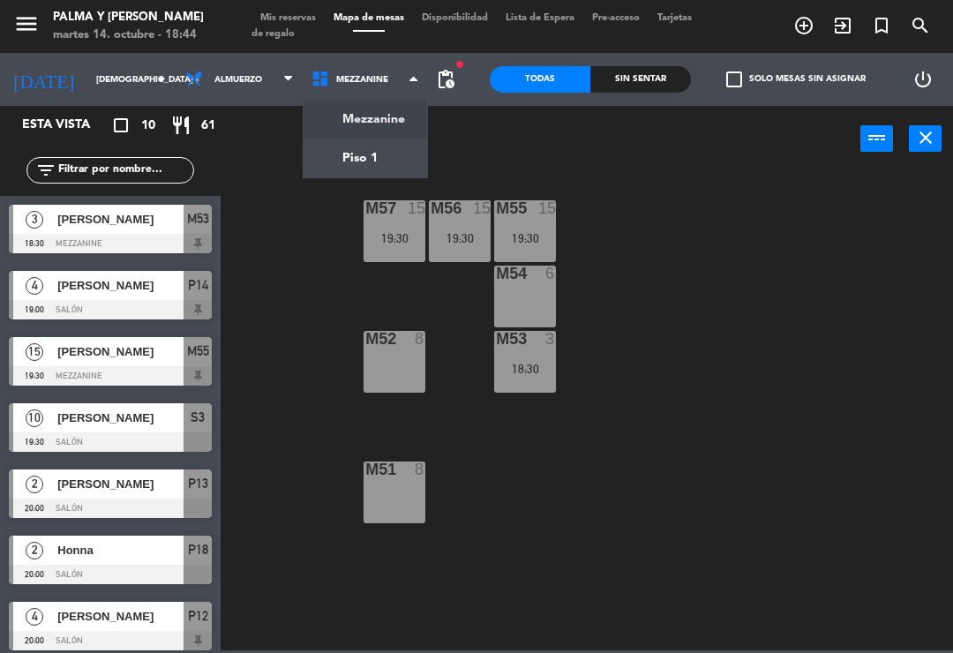
click at [320, 159] on ng-component "menu Palma y [PERSON_NAME] 14. octubre - 18:44 Mis reservas Mapa de mesas Dispo…" at bounding box center [476, 325] width 953 height 651
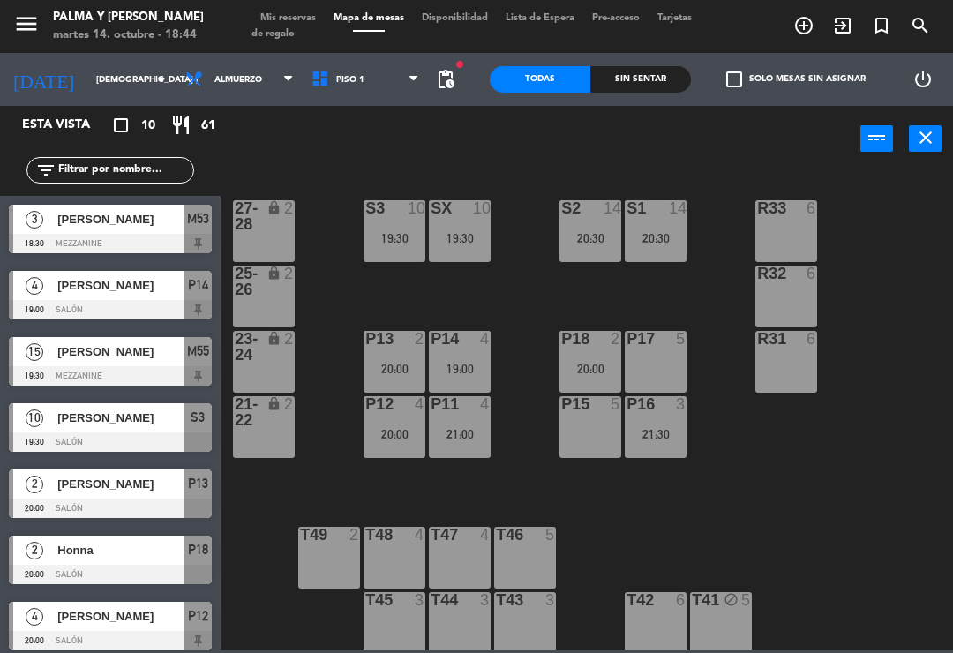
click at [774, 489] on div "R33 6 S1 14 20:30 S2 14 20:30 S3 10 19:30 SX 10 19:30 27-28 lock 2 R32 6 25-26 …" at bounding box center [591, 410] width 723 height 481
click at [149, 82] on input "[DEMOGRAPHIC_DATA] [DATE]" at bounding box center [147, 79] width 121 height 27
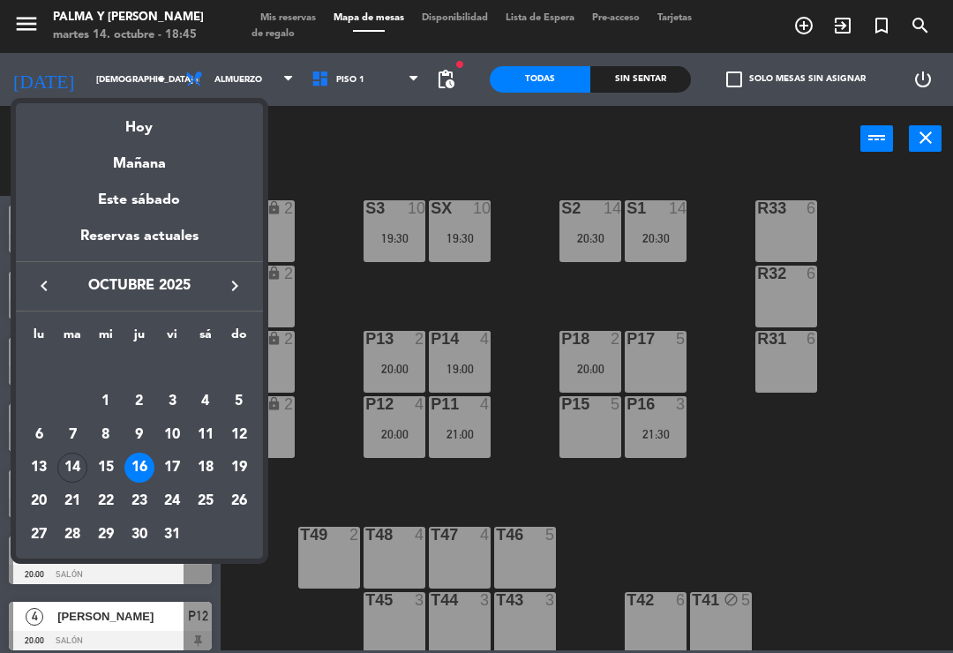
click at [167, 131] on div "Hoy" at bounding box center [139, 121] width 247 height 36
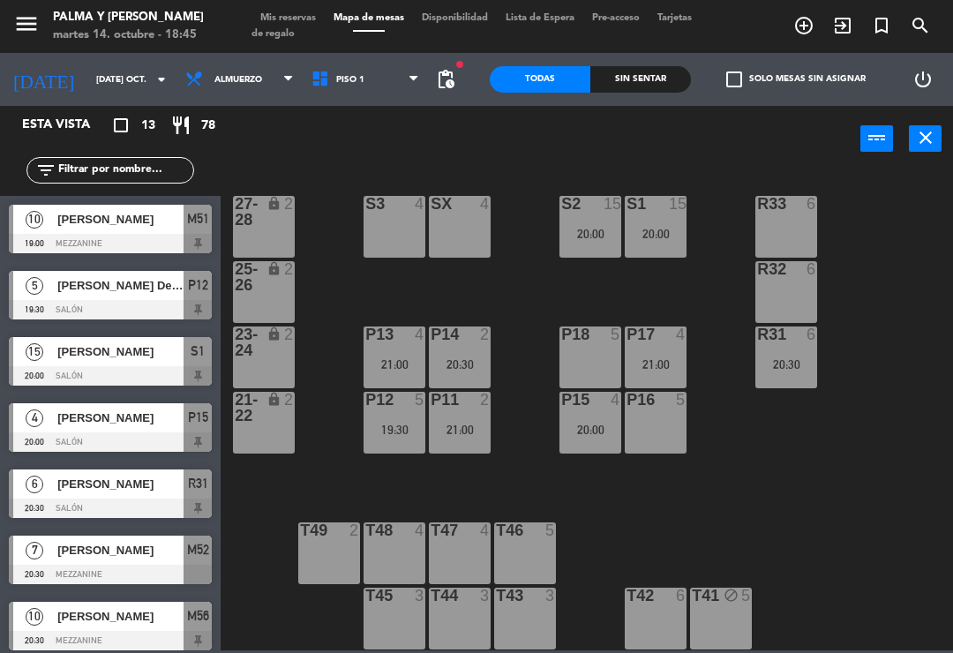
scroll to position [4, 0]
click at [755, 503] on div "R33 6 S1 15 20:00 S2 15 20:00 S3 4 SX 4 27-28 lock 2 R32 6 25-26 lock 2 P13 4 2…" at bounding box center [591, 410] width 723 height 481
click at [394, 358] on div "21:00" at bounding box center [395, 364] width 62 height 12
click at [697, 514] on div "R33 6 S1 15 20:00 S2 15 20:00 S3 4 SX 4 27-28 lock 2 R32 6 25-26 lock 2 P13 4 2…" at bounding box center [591, 410] width 723 height 481
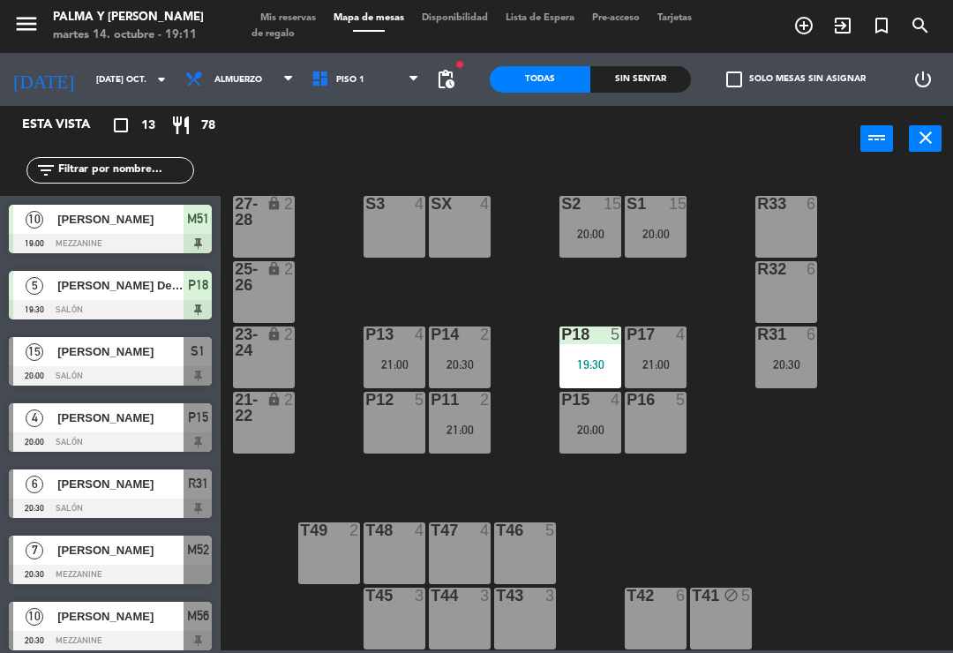
scroll to position [0, 0]
click at [150, 219] on span "[PERSON_NAME]" at bounding box center [120, 219] width 126 height 19
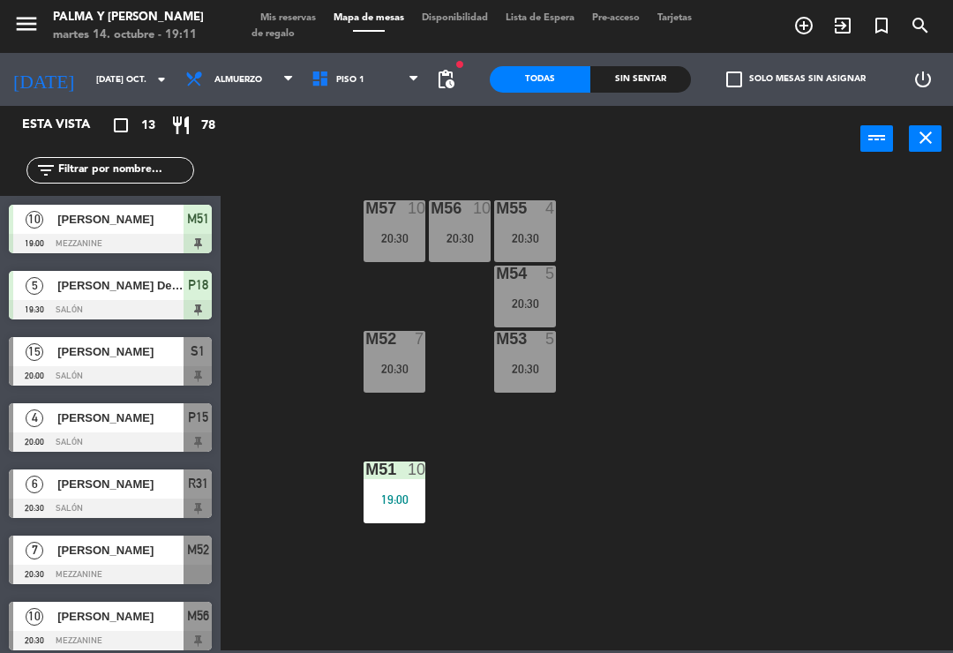
click at [11, 302] on div at bounding box center [110, 309] width 203 height 19
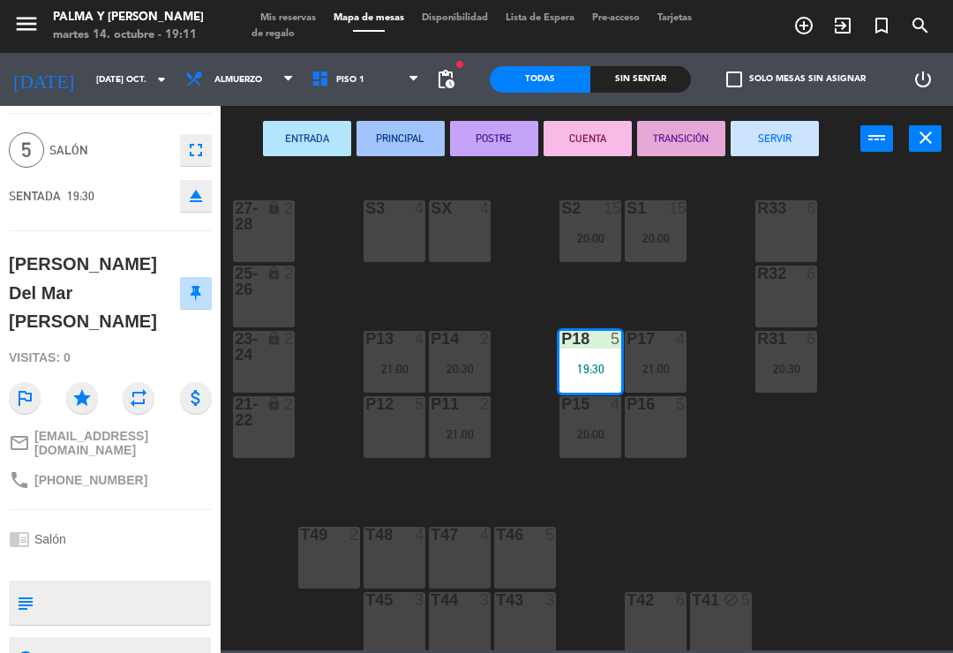
scroll to position [45, 0]
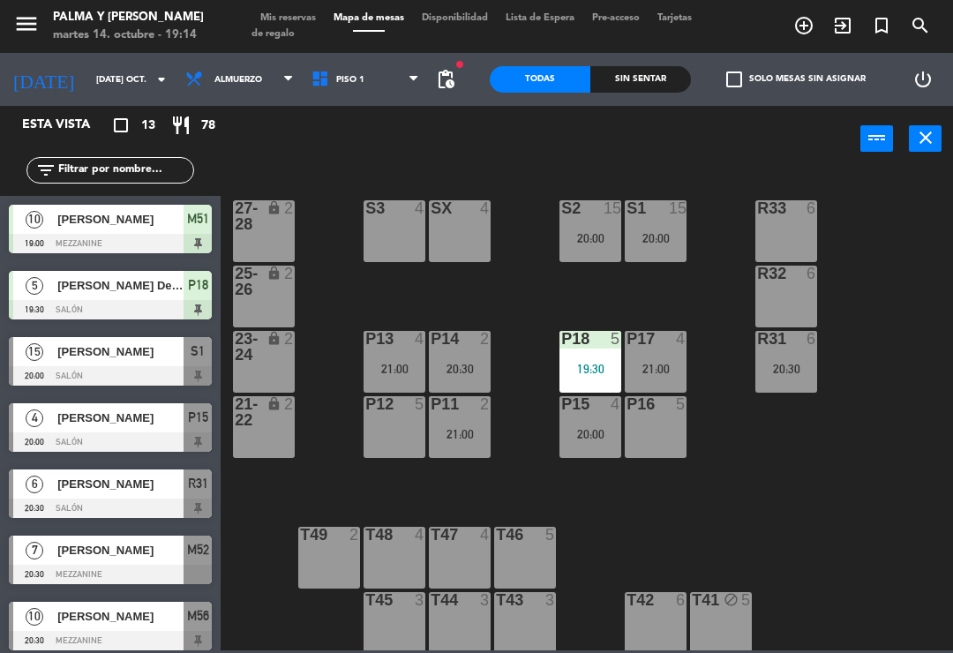
click at [336, 75] on span "Piso 1" at bounding box center [350, 80] width 28 height 10
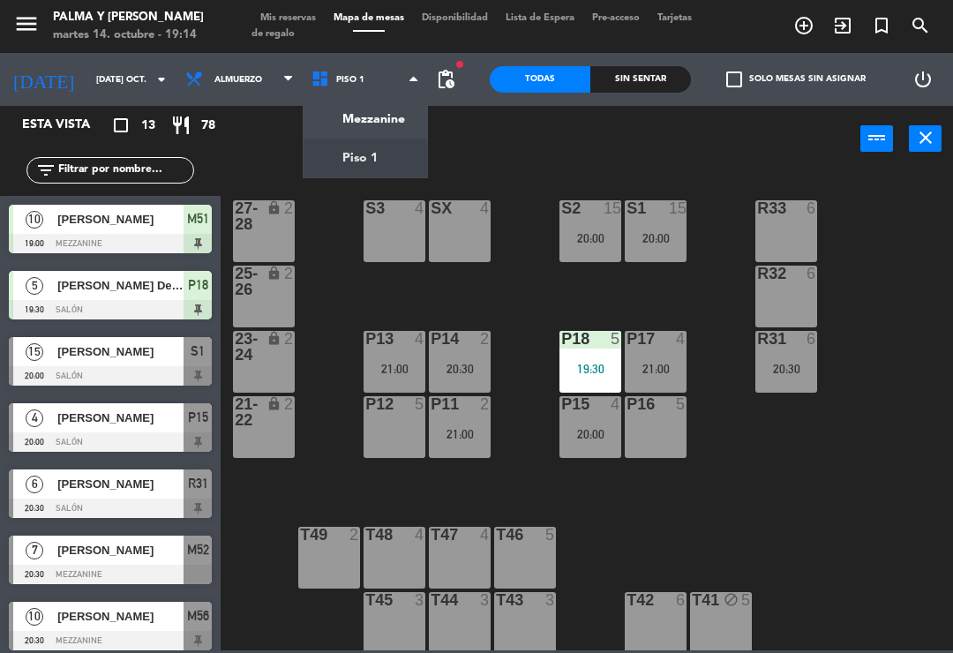
click at [364, 116] on ng-component "menu Palma y [PERSON_NAME] 14. octubre - 19:14 Mis reservas Mapa de mesas Dispo…" at bounding box center [476, 325] width 953 height 651
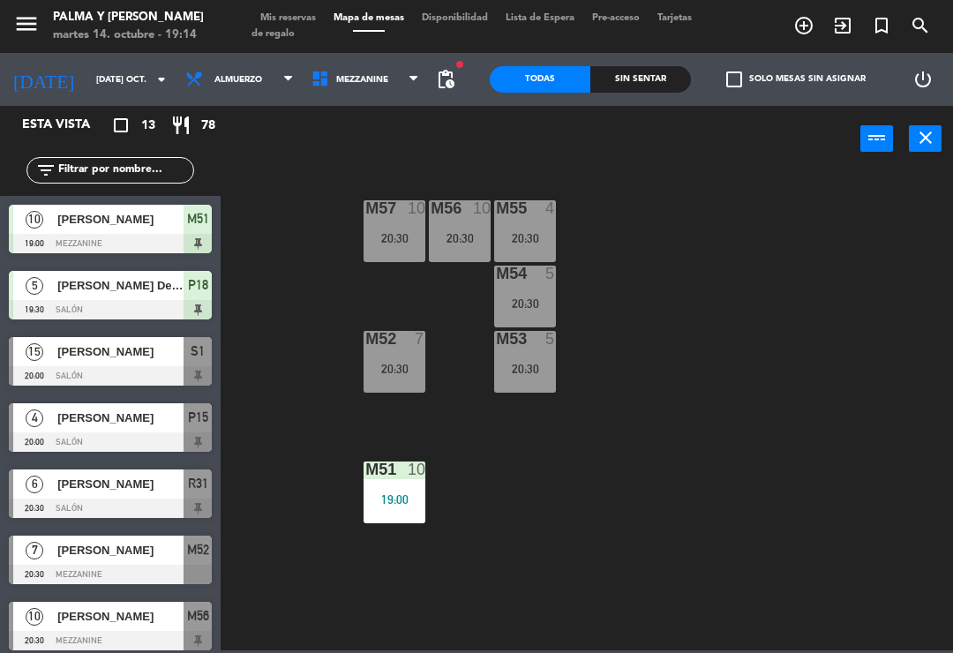
click at [399, 468] on div at bounding box center [395, 470] width 29 height 16
click at [603, 476] on div "M57 10 20:30 M56 10 20:30 M55 4 20:30 M54 5 20:30 M52 7 20:30 M53 5 20:30 M51 1…" at bounding box center [591, 410] width 723 height 481
click at [534, 355] on div "M53 5 20:30" at bounding box center [525, 362] width 62 height 62
click at [618, 451] on div "M57 10 20:30 M56 10 20:30 M55 4 20:30 M54 5 20:30 M52 7 20:30 M53 5 20:30 M51 1…" at bounding box center [591, 410] width 723 height 481
click at [491, 520] on div "M57 10 20:30 M56 10 20:30 M55 4 20:30 M54 5 20:30 M52 7 20:30 M53 5 20:30 M51 1…" at bounding box center [591, 410] width 723 height 481
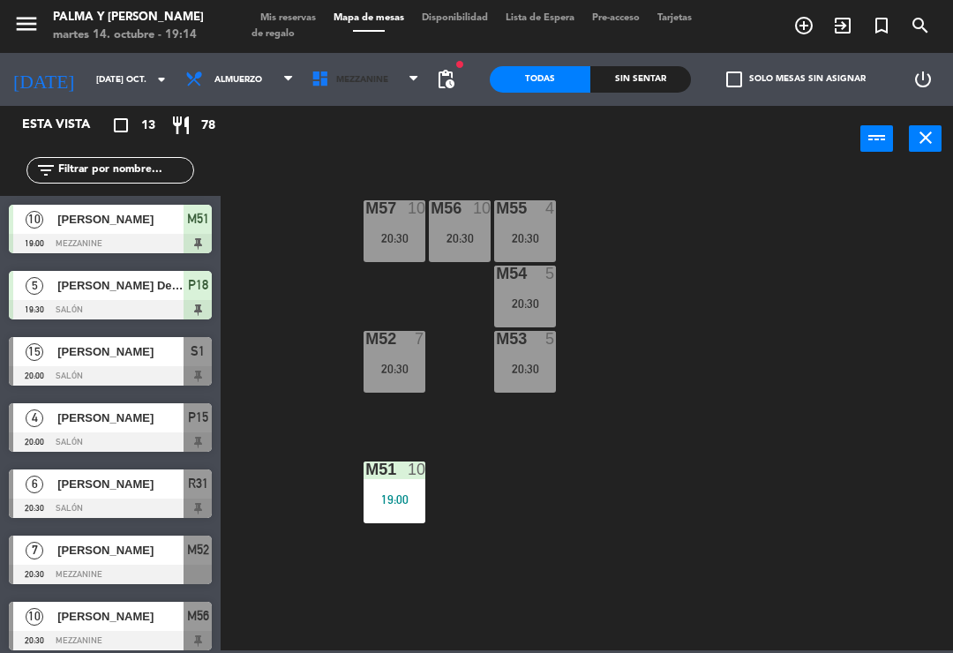
click at [334, 94] on span "Mezzanine" at bounding box center [366, 79] width 126 height 39
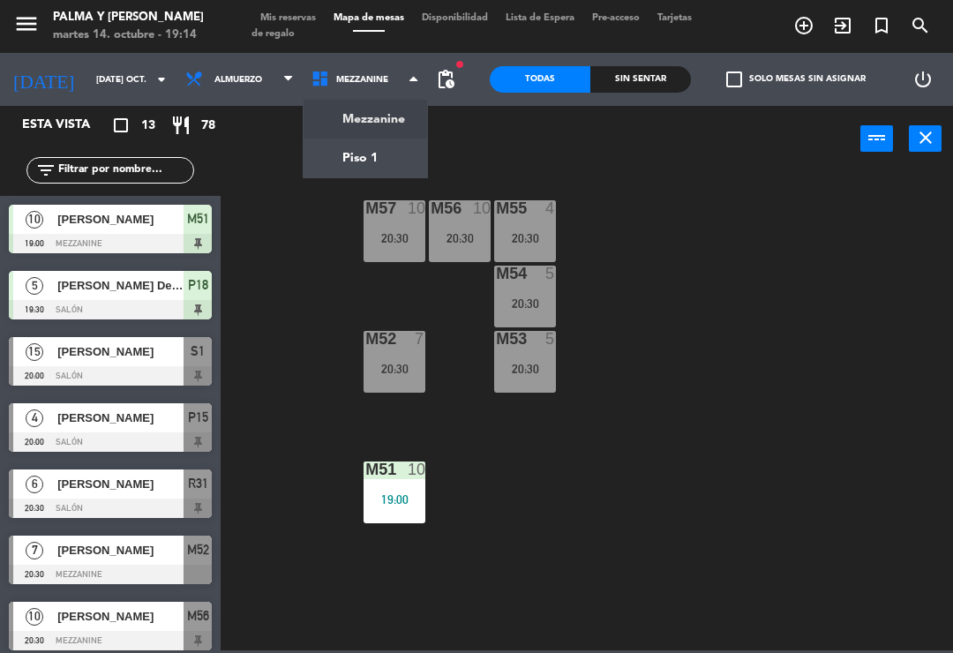
click at [384, 152] on ng-component "menu Palma y [PERSON_NAME] 14. octubre - 19:14 Mis reservas Mapa de mesas Dispo…" at bounding box center [476, 325] width 953 height 651
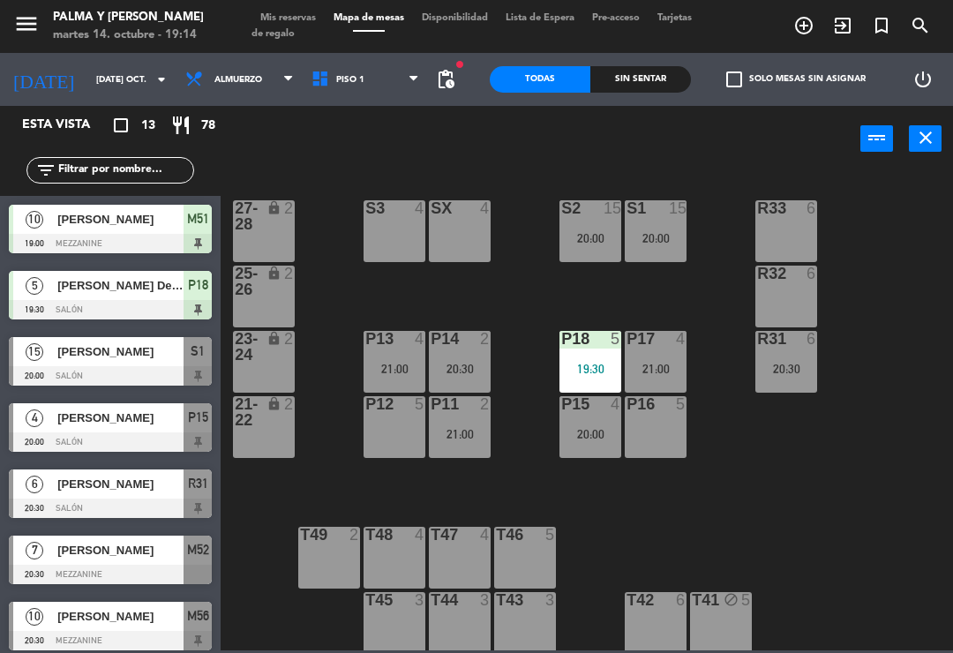
scroll to position [0, 0]
click at [580, 235] on div "20:00" at bounding box center [591, 238] width 62 height 12
click at [772, 478] on div "R33 6 S1 15 20:00 S2 15 20:00 S3 4 SX 4 27-28 lock 2 R32 6 25-26 lock 2 P13 4 2…" at bounding box center [591, 410] width 723 height 481
click at [787, 372] on div "20:30" at bounding box center [787, 369] width 62 height 12
click at [787, 516] on div "R33 6 S1 15 20:00 S2 15 20:00 S3 4 SX 4 27-28 lock 2 R32 6 25-26 lock 2 P13 4 2…" at bounding box center [591, 410] width 723 height 481
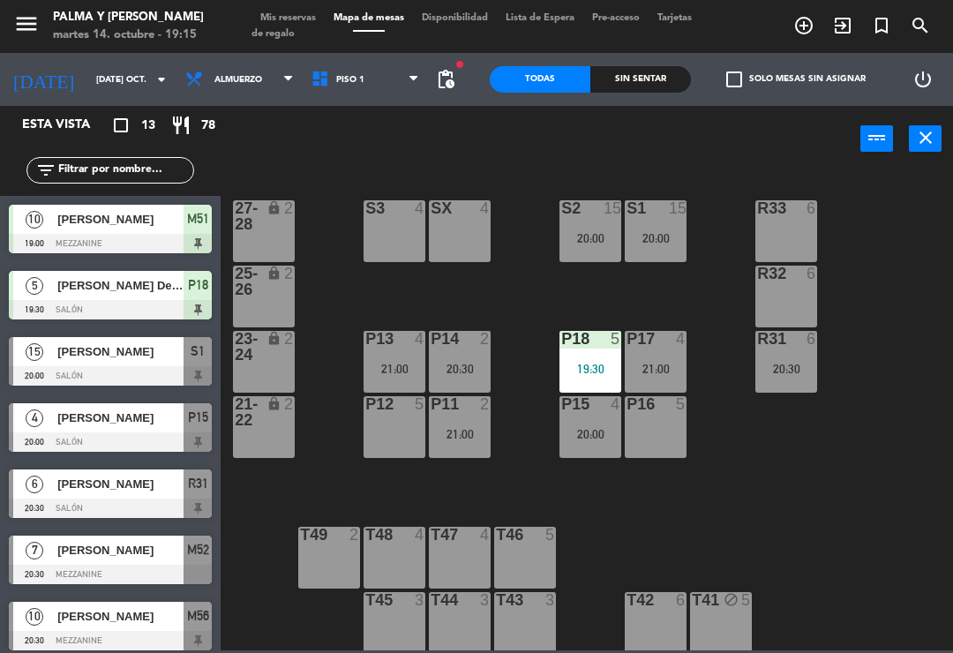
click at [463, 358] on div "P14 2 20:30" at bounding box center [460, 362] width 62 height 62
click at [599, 494] on div "R33 6 S1 15 20:00 S2 15 20:00 S3 4 SX 4 27-28 lock 2 R32 6 25-26 lock 2 P13 4 2…" at bounding box center [591, 410] width 723 height 481
click at [478, 414] on div "P11 2" at bounding box center [460, 405] width 62 height 18
click at [675, 458] on div "P16 5" at bounding box center [656, 427] width 62 height 62
click at [505, 306] on div "R33 6 S1 15 20:00 S2 15 20:00 S3 4 SX 4 27-28 lock 2 R32 6 25-26 lock 2 P13 4 2…" at bounding box center [591, 410] width 723 height 481
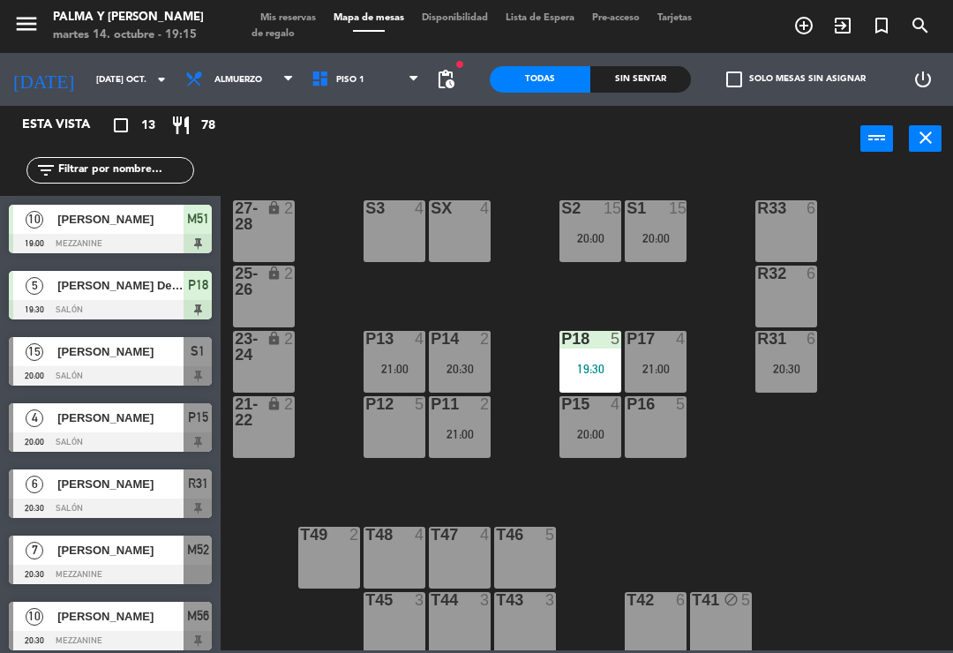
click at [403, 356] on div "P13 4 21:00" at bounding box center [395, 362] width 62 height 62
click at [545, 294] on div "R33 6 S1 15 20:00 S2 15 20:00 S3 4 SX 4 27-28 lock 2 R32 6 25-26 lock 2 P13 4 2…" at bounding box center [591, 410] width 723 height 481
click at [170, 294] on span "[PERSON_NAME] Del Mar [PERSON_NAME]" at bounding box center [120, 285] width 126 height 19
click at [147, 249] on div at bounding box center [110, 243] width 203 height 19
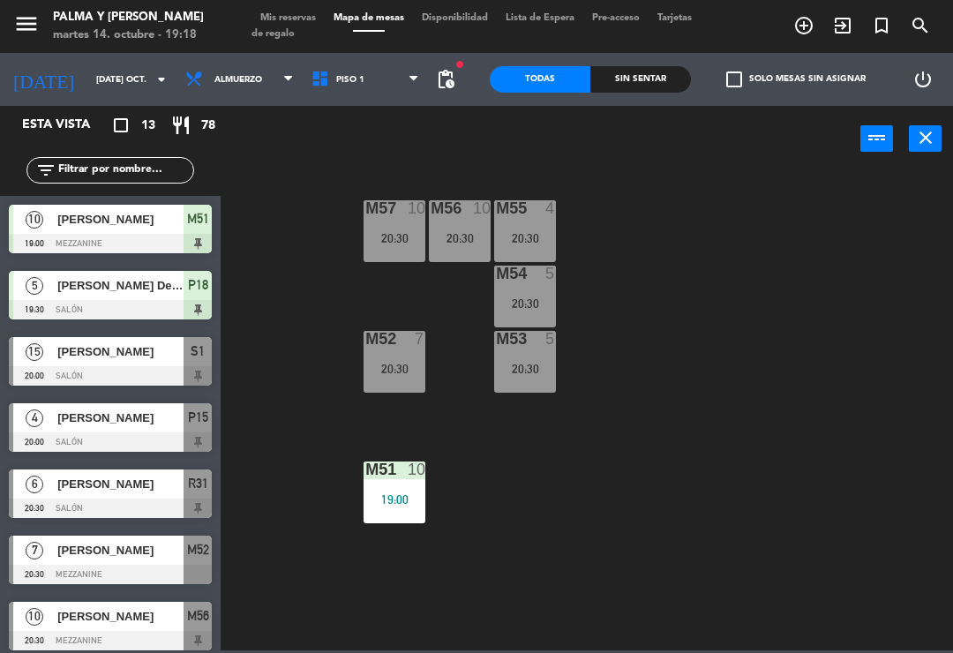
click at [165, 222] on span "[PERSON_NAME]" at bounding box center [120, 219] width 126 height 19
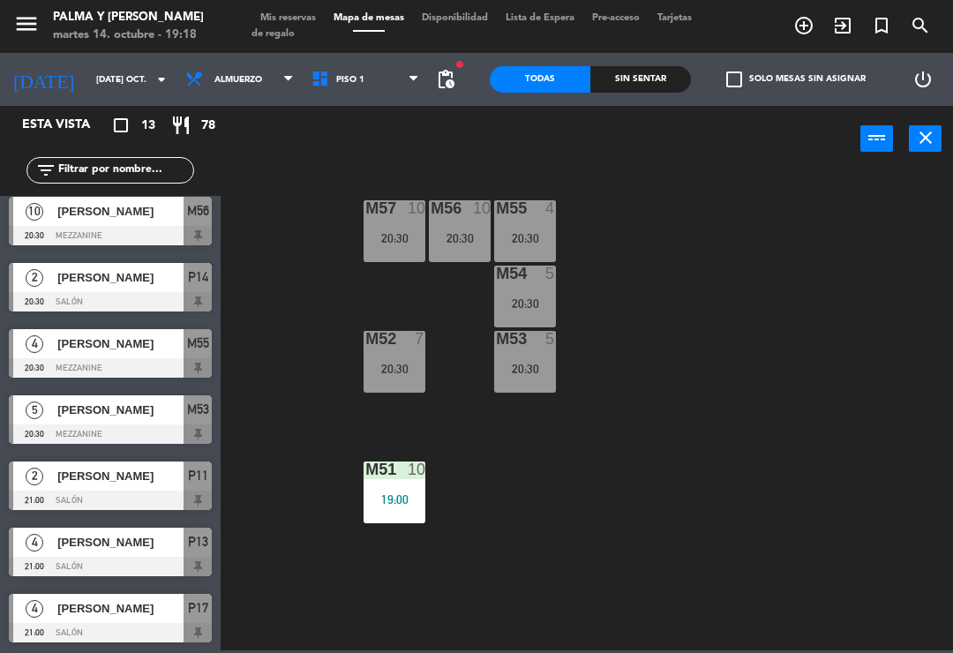
scroll to position [405, 0]
click at [94, 619] on div "[PERSON_NAME]" at bounding box center [120, 608] width 128 height 29
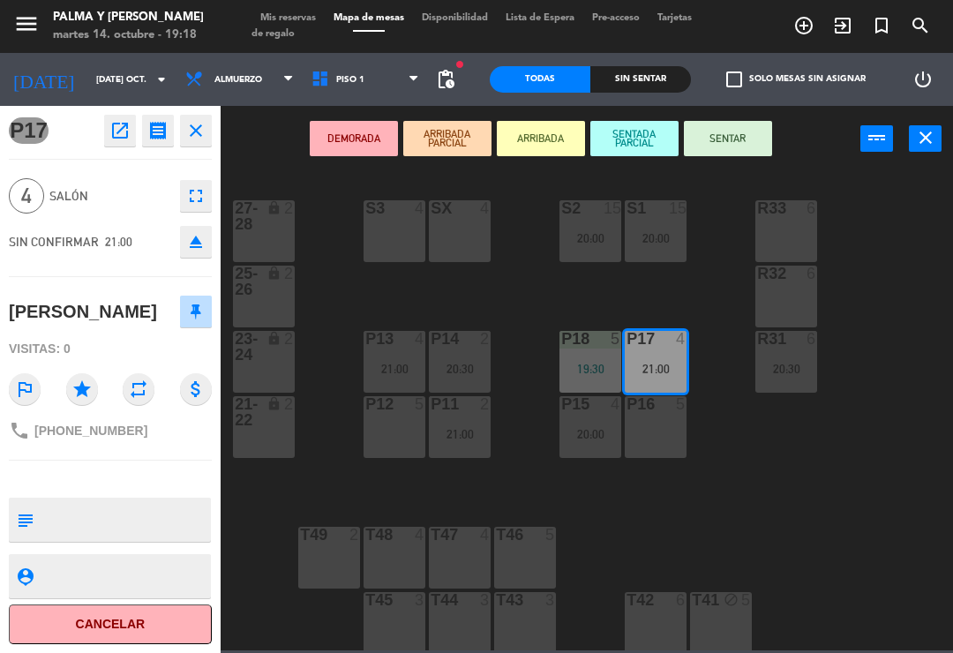
click at [116, 132] on icon "open_in_new" at bounding box center [119, 130] width 21 height 21
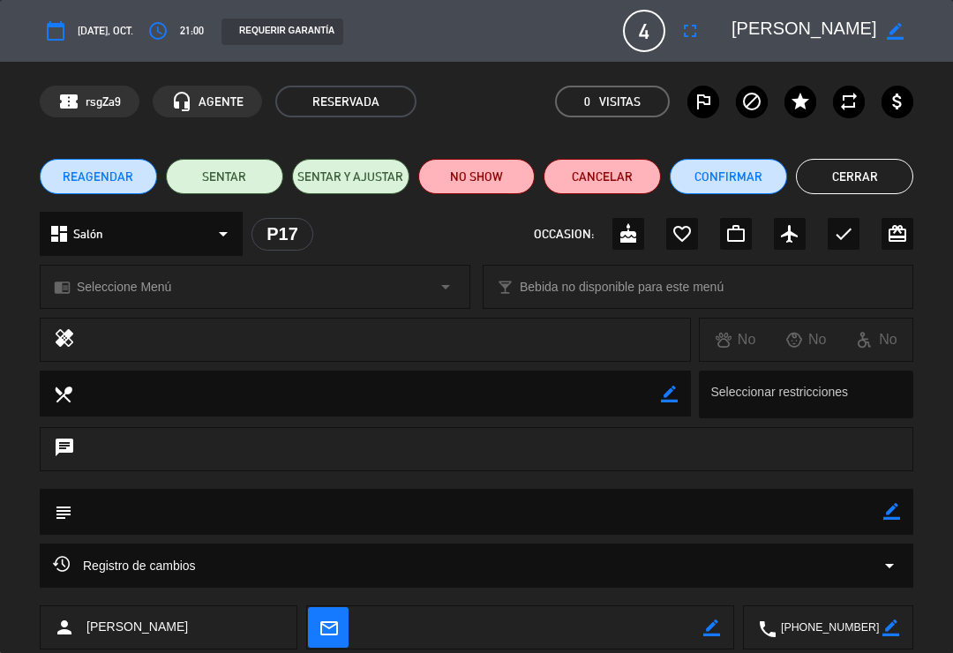
click at [720, 179] on button "Confirmar" at bounding box center [728, 176] width 117 height 35
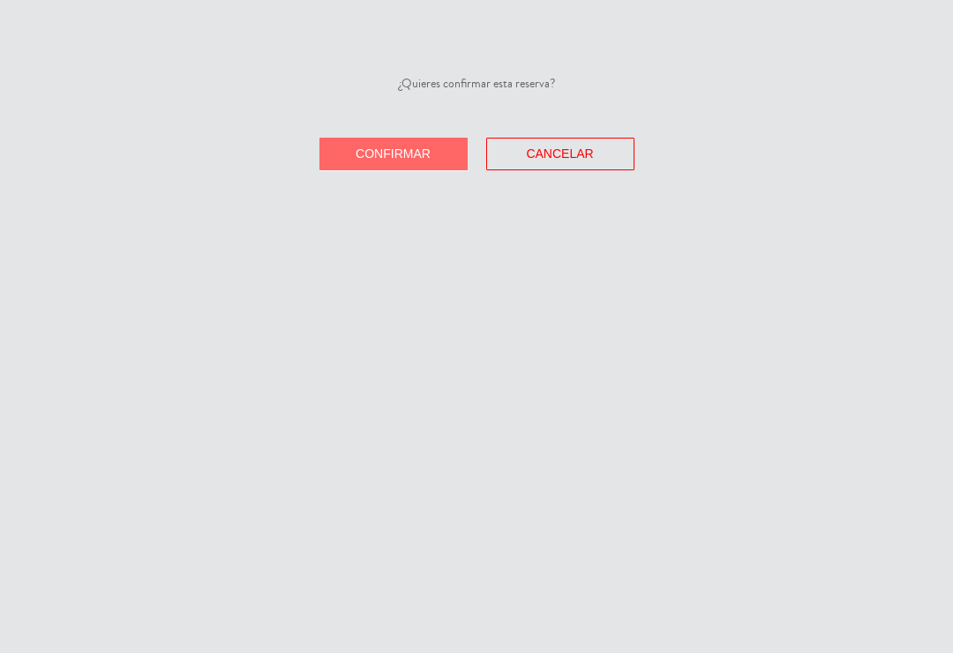
click at [404, 148] on span "Confirmar" at bounding box center [393, 154] width 75 height 14
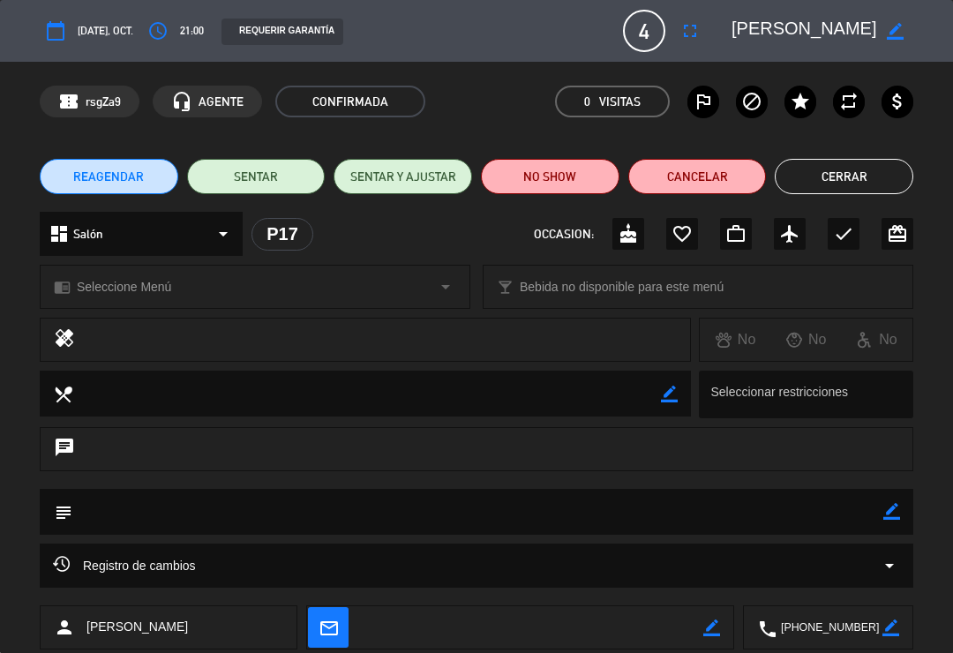
click at [845, 185] on button "Cerrar" at bounding box center [844, 176] width 139 height 35
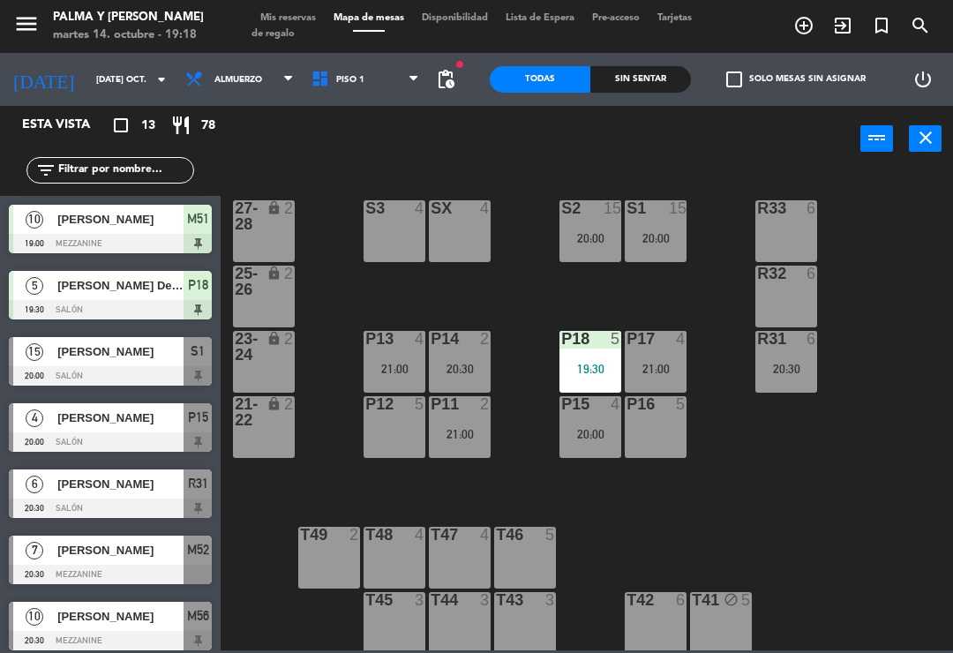
scroll to position [243, 0]
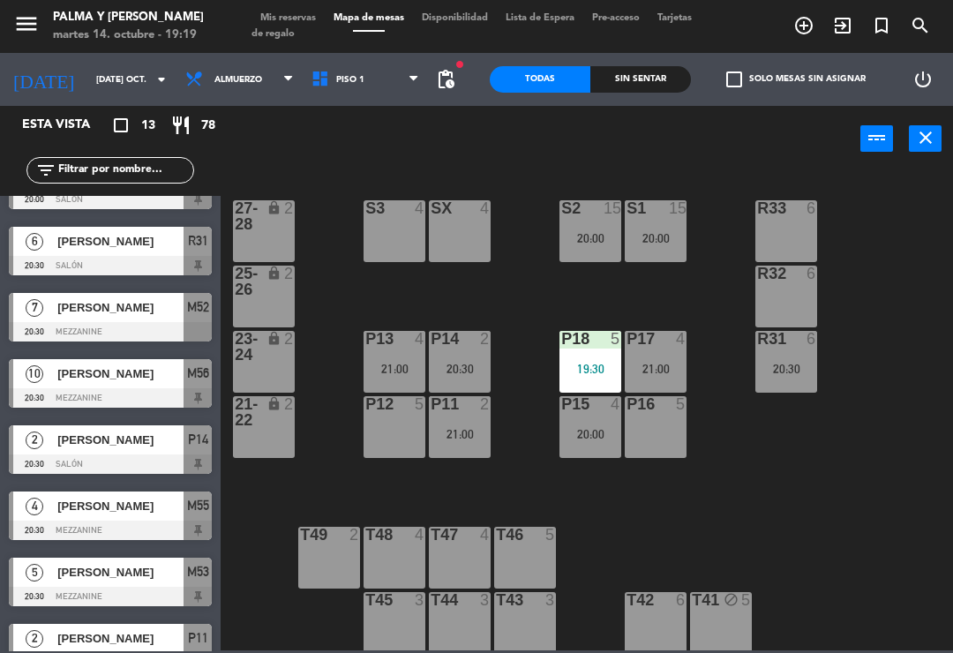
click at [451, 425] on div "P11 2 21:00" at bounding box center [460, 427] width 62 height 62
click at [751, 516] on div "R33 6 S1 15 20:00 S2 15 20:00 S3 4 SX 4 27-28 lock 2 R32 6 25-26 lock 2 P13 4 2…" at bounding box center [591, 410] width 723 height 481
click at [400, 352] on div "P13 4 21:00" at bounding box center [395, 362] width 62 height 62
click at [749, 478] on div "R33 6 S1 15 20:00 S2 15 20:00 S3 4 SX 4 27-28 lock 2 R32 6 25-26 lock 2 P13 4 2…" at bounding box center [591, 410] width 723 height 481
click at [674, 373] on div "21:00" at bounding box center [656, 369] width 62 height 12
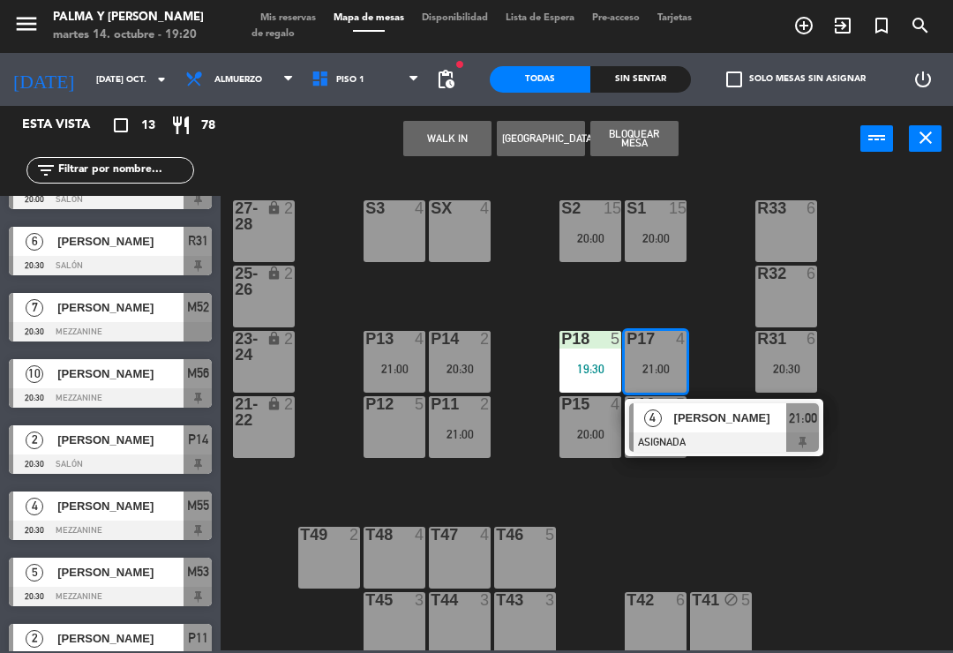
click at [754, 426] on span "[PERSON_NAME]" at bounding box center [730, 418] width 113 height 19
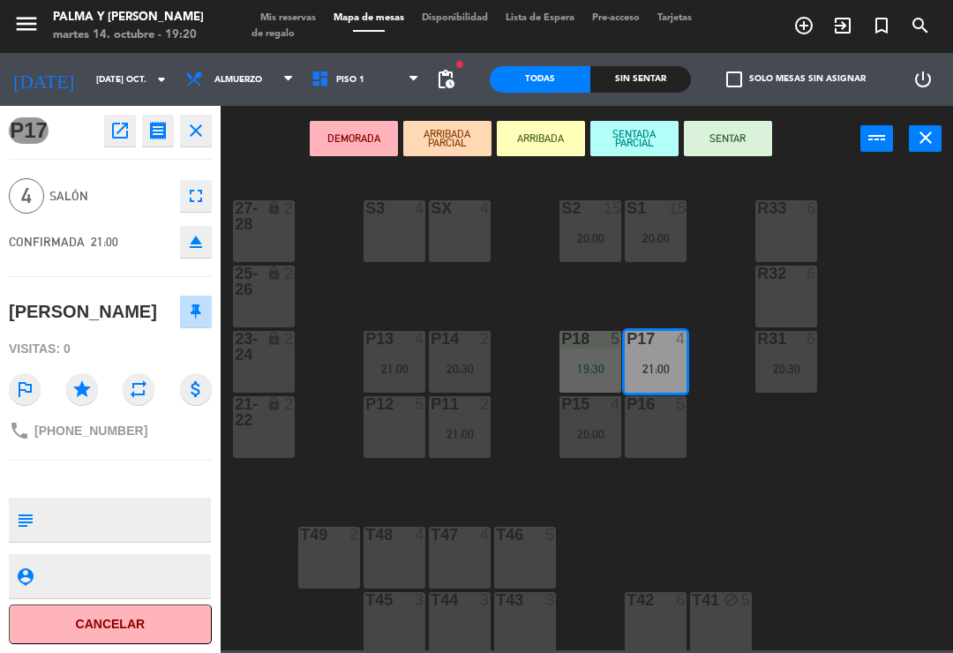
click at [105, 132] on button "open_in_new" at bounding box center [120, 131] width 32 height 32
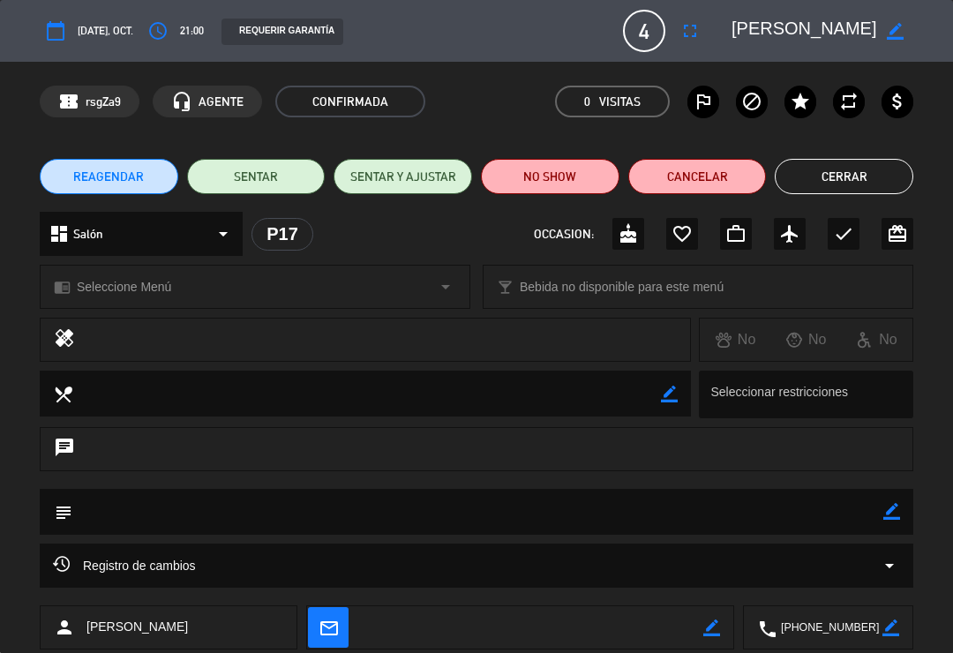
click at [194, 12] on div "calendar_today [DATE], oct. access_time 21:00 REQUERIR GARANTÍA 4 Marh-[PERSON_…" at bounding box center [477, 31] width 874 height 42
click at [157, 37] on icon "access_time" at bounding box center [157, 30] width 21 height 21
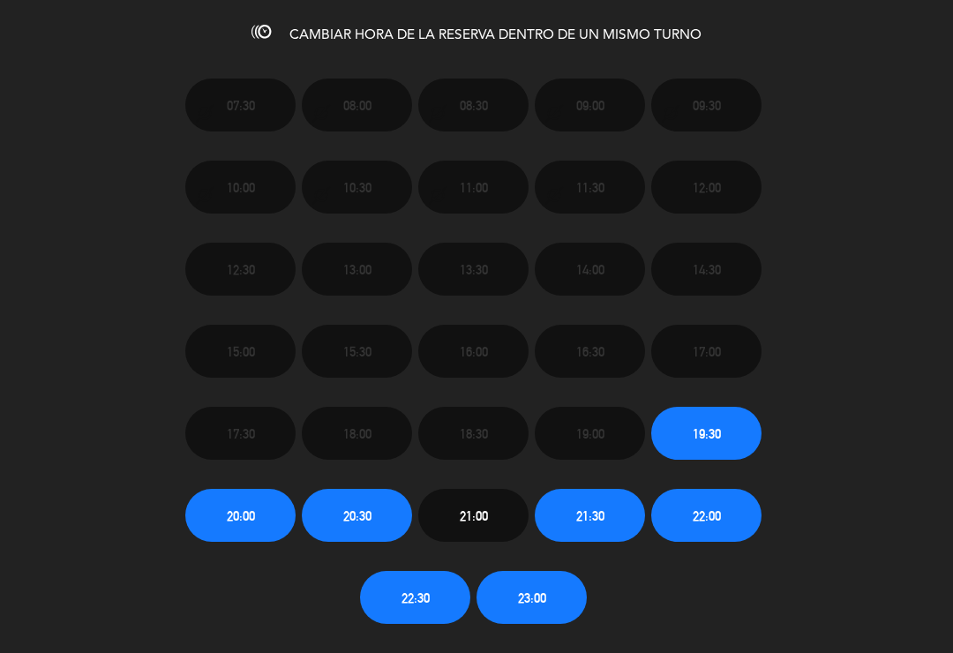
click at [707, 508] on span "22:00" at bounding box center [707, 516] width 28 height 20
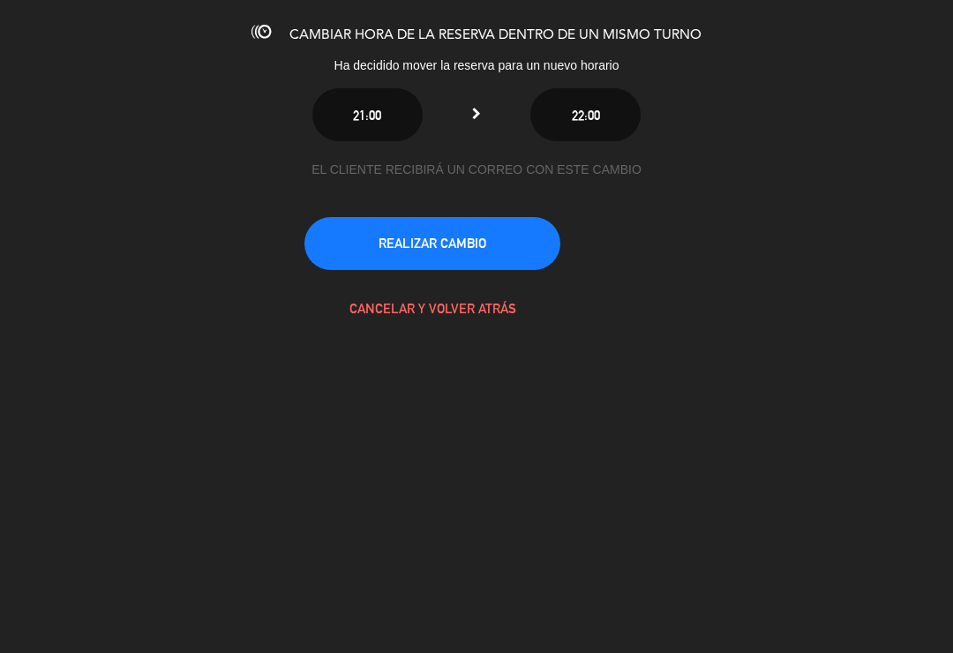
click at [468, 253] on button "REALIZAR CAMBIO" at bounding box center [433, 243] width 256 height 53
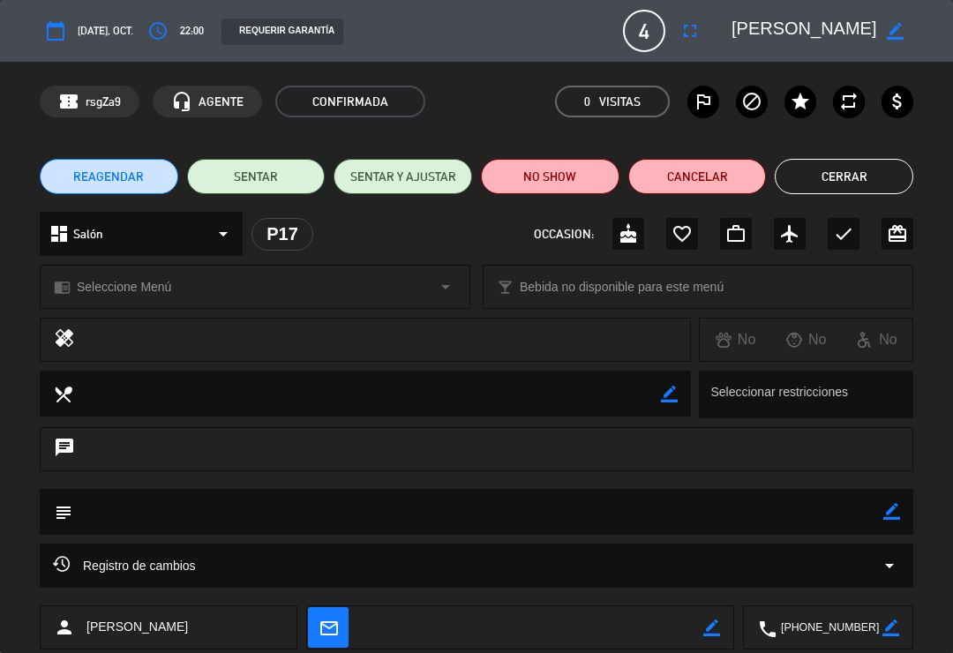
click at [823, 178] on button "Cerrar" at bounding box center [844, 176] width 139 height 35
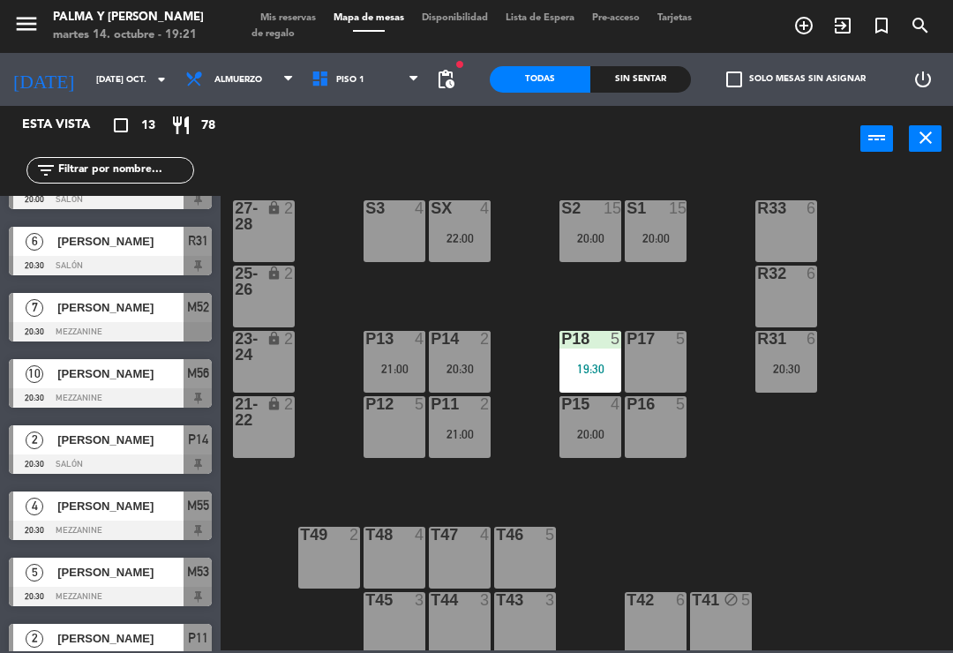
click at [774, 488] on div "R33 6 S1 15 20:00 S2 15 20:00 S3 4 SX 4 22:00 27-28 lock 2 R32 6 25-26 lock 2 P…" at bounding box center [591, 410] width 723 height 481
click at [798, 65] on div "check_box_outline_blank Solo mesas sin asignar" at bounding box center [791, 79] width 201 height 53
click at [803, 100] on div "check_box_outline_blank Solo mesas sin asignar" at bounding box center [791, 79] width 201 height 53
click at [817, 114] on div "power_input close" at bounding box center [541, 139] width 640 height 67
click at [824, 85] on label "check_box_outline_blank Solo mesas sin asignar" at bounding box center [796, 80] width 139 height 16
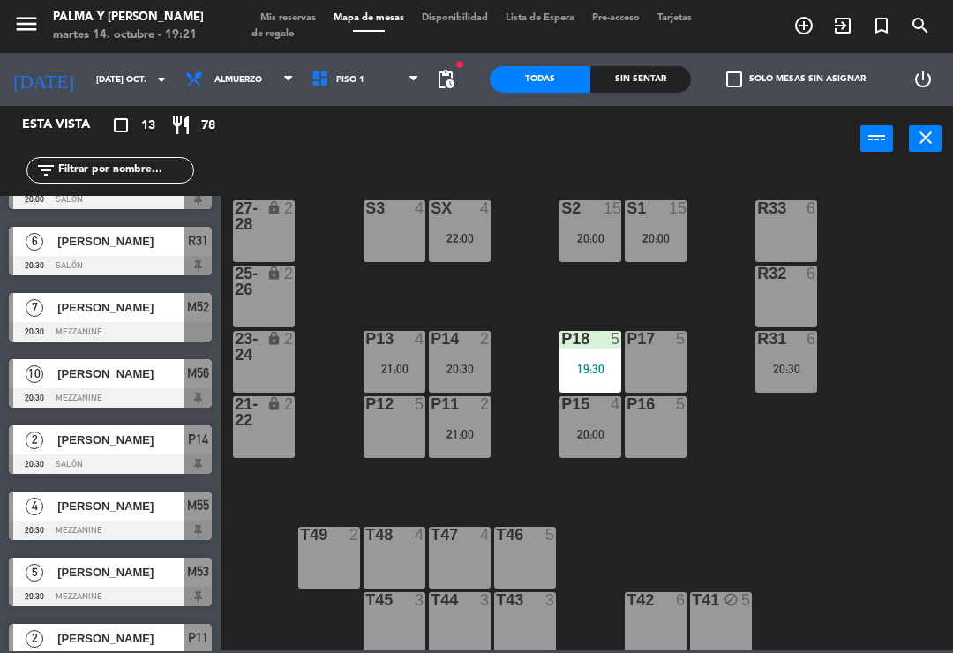
click at [796, 79] on input "check_box_outline_blank Solo mesas sin asignar" at bounding box center [796, 79] width 0 height 0
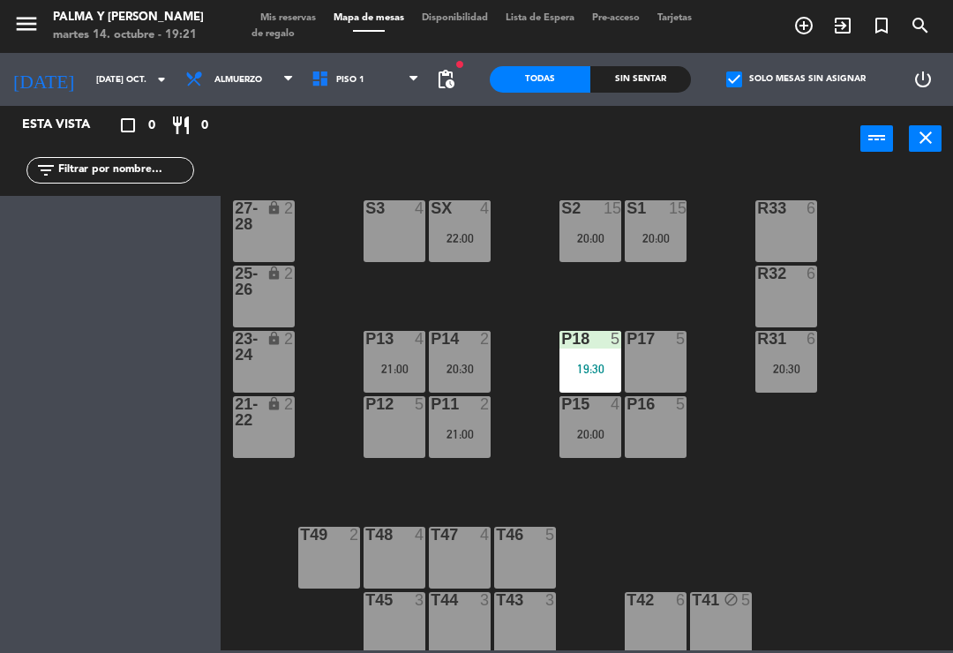
scroll to position [0, 0]
click at [830, 84] on label "check_box Solo mesas sin asignar" at bounding box center [796, 80] width 139 height 16
click at [796, 79] on input "check_box Solo mesas sin asignar" at bounding box center [796, 79] width 0 height 0
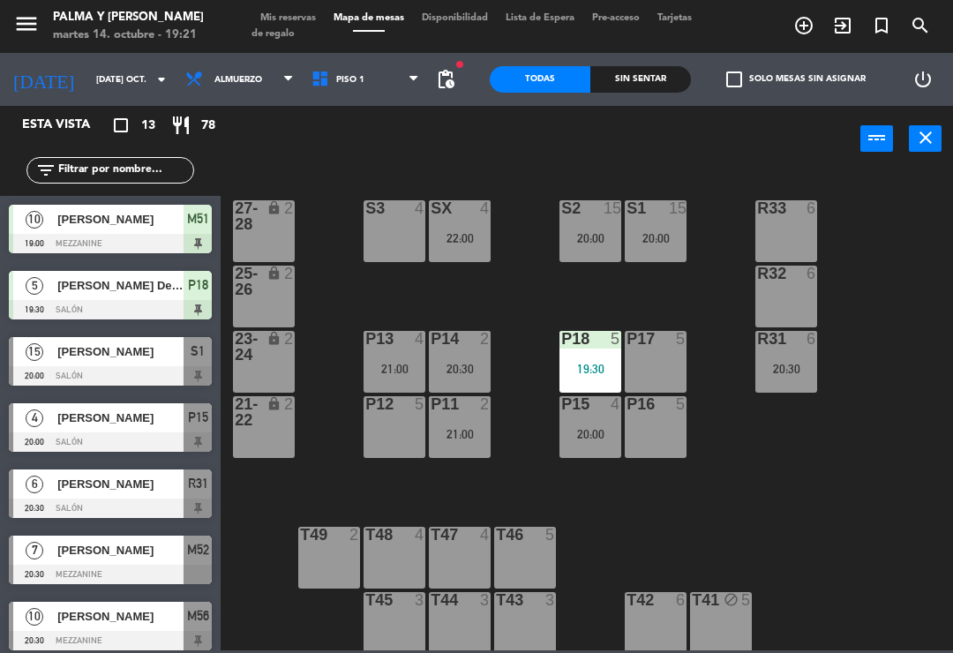
click at [675, 83] on div "Sin sentar" at bounding box center [641, 79] width 101 height 26
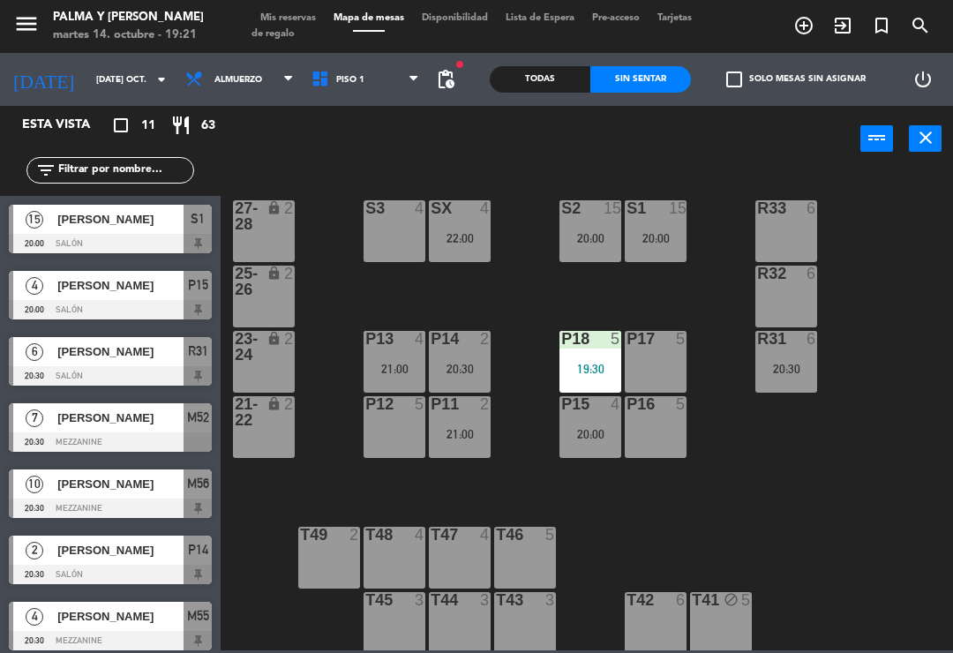
click at [659, 90] on div "Sin sentar" at bounding box center [641, 79] width 101 height 26
click at [791, 527] on div "R33 6 S1 15 20:00 S2 15 20:00 S3 4 SX 4 22:00 27-28 lock 2 R32 6 25-26 lock 2 P…" at bounding box center [591, 410] width 723 height 481
click at [394, 245] on div "S3 4" at bounding box center [395, 231] width 62 height 62
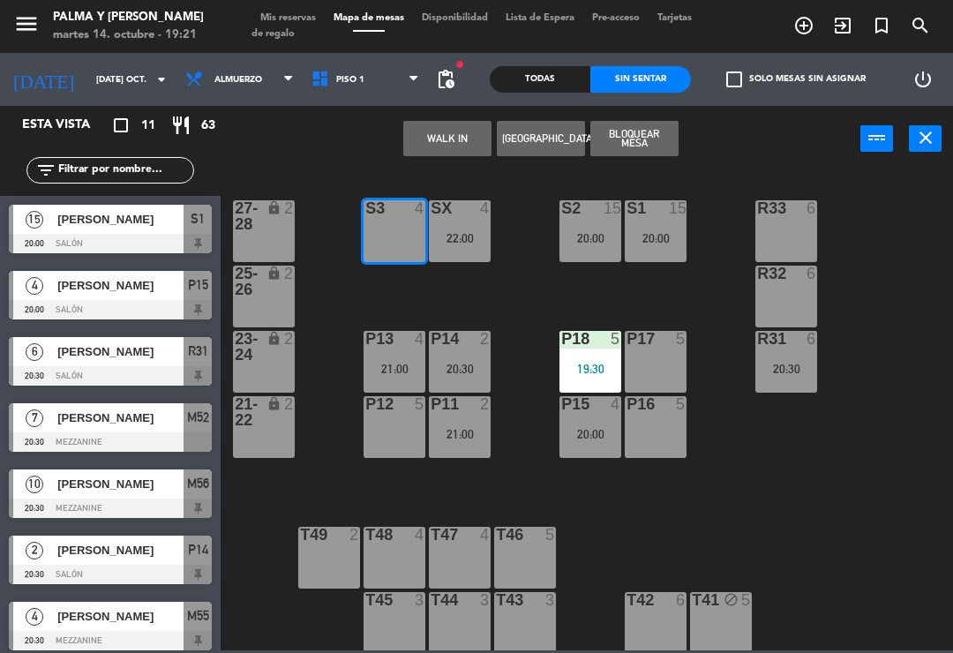
click at [447, 133] on button "WALK IN" at bounding box center [447, 138] width 88 height 35
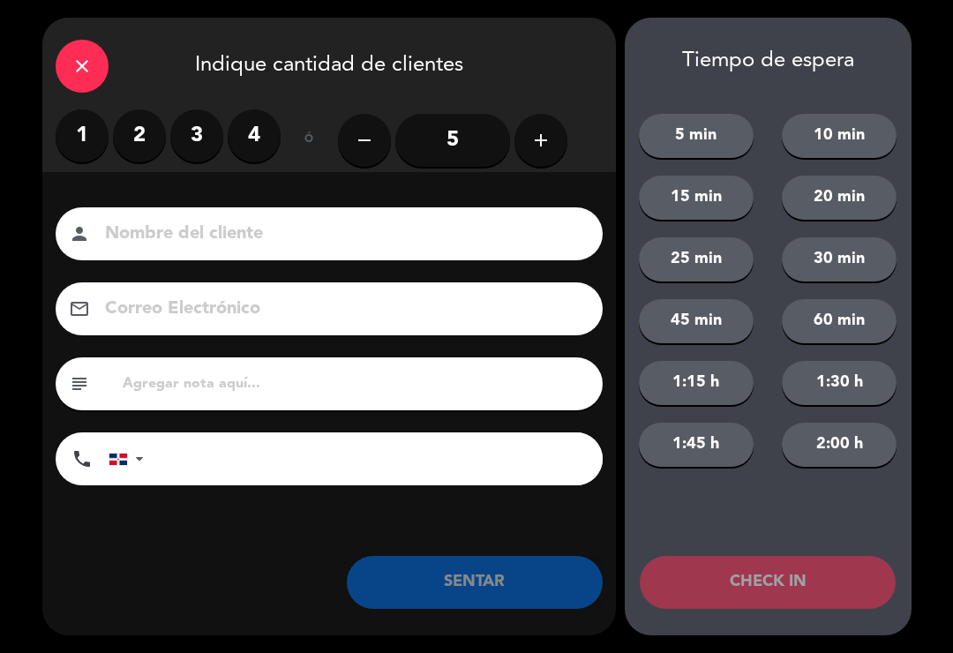
click at [93, 129] on label "1" at bounding box center [82, 135] width 53 height 53
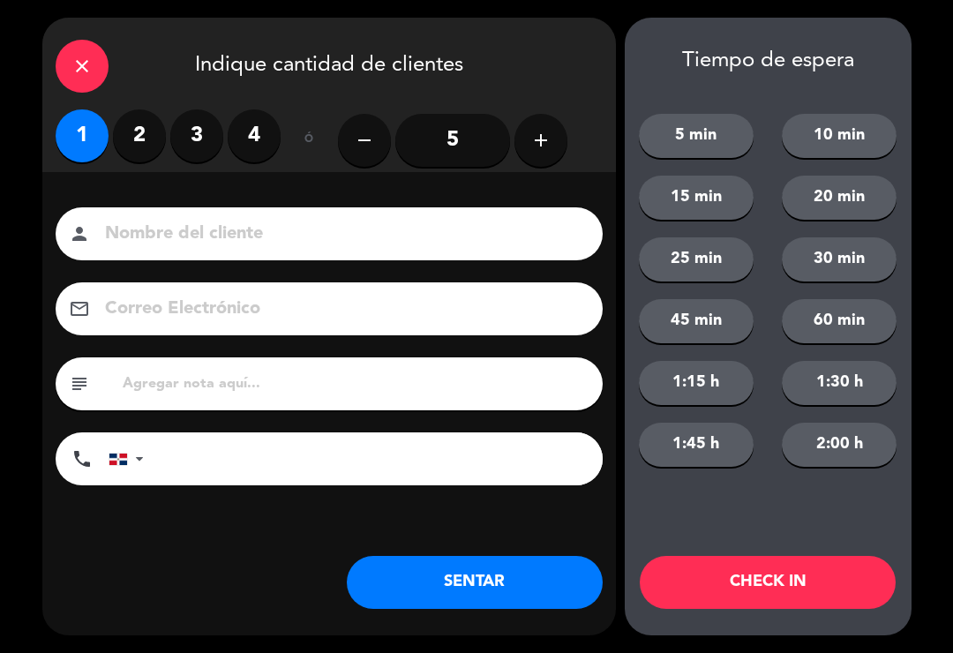
click at [459, 594] on button "SENTAR" at bounding box center [475, 582] width 256 height 53
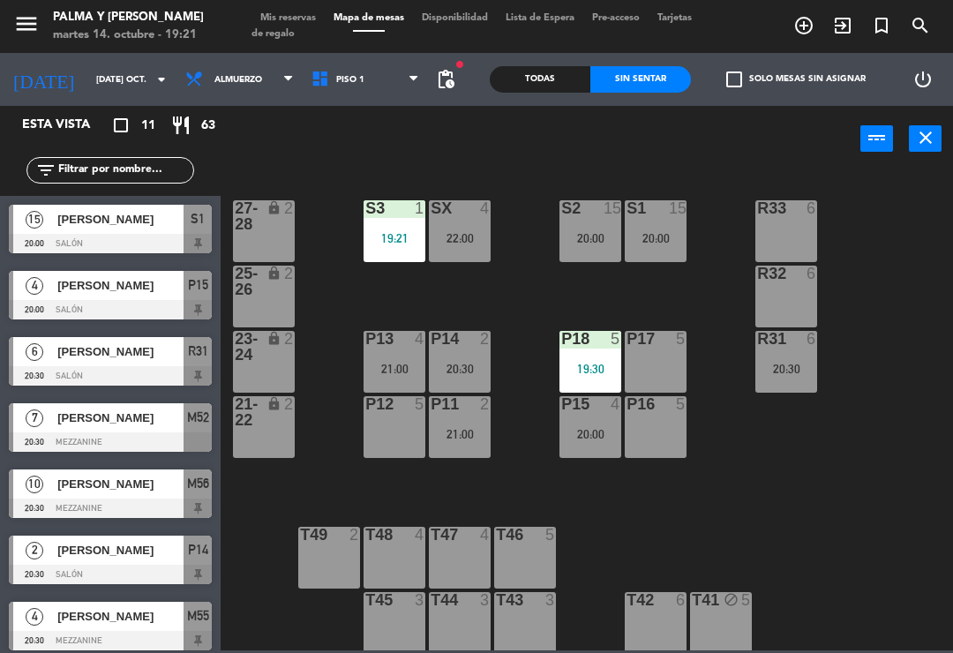
click at [727, 500] on div "R33 6 S1 15 20:00 S2 15 20:00 S3 1 19:21 SX 4 22:00 27-28 lock 2 R32 6 25-26 lo…" at bounding box center [591, 410] width 723 height 481
click at [470, 237] on div "22:00" at bounding box center [460, 238] width 62 height 12
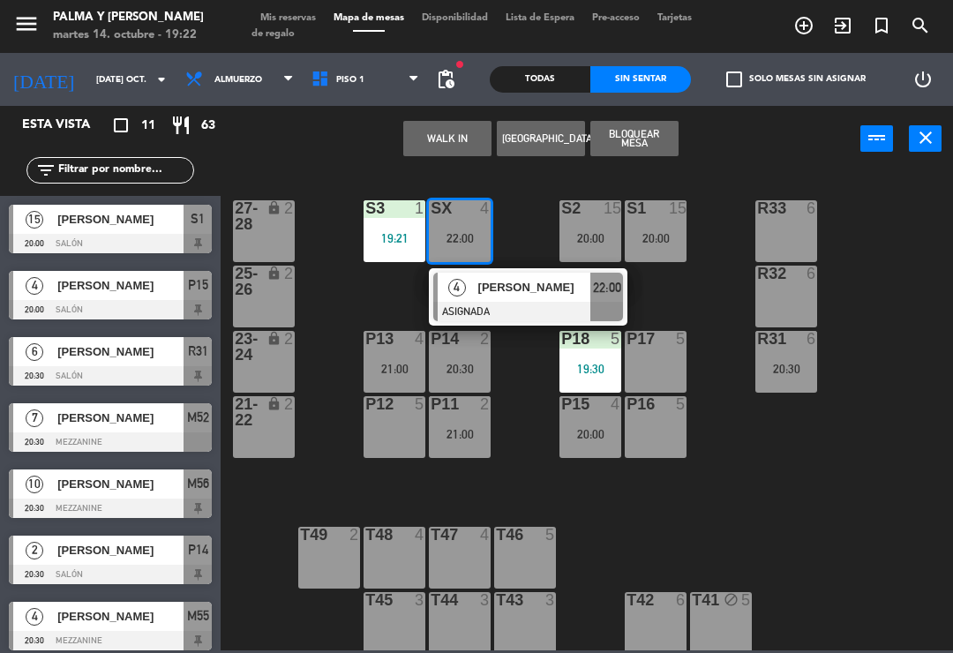
click at [563, 305] on div at bounding box center [528, 311] width 190 height 19
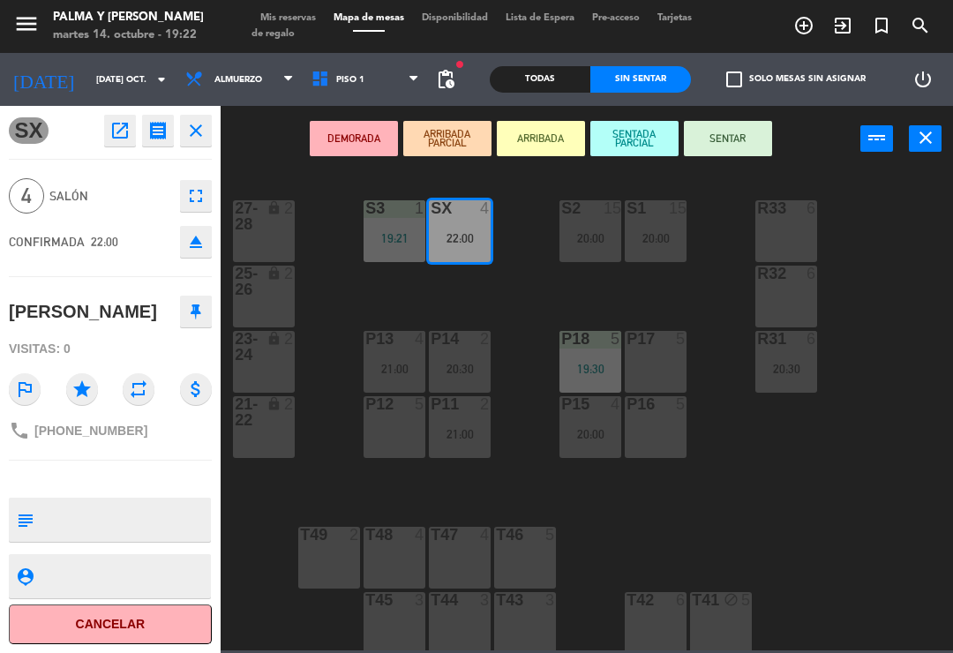
click at [663, 347] on div at bounding box center [656, 339] width 29 height 16
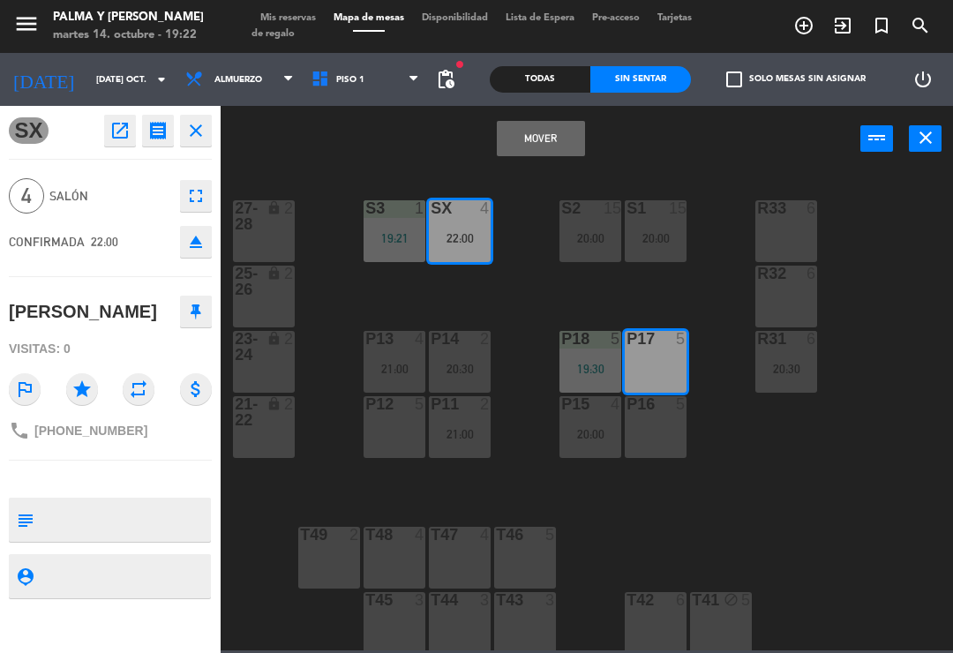
click at [538, 154] on button "Mover" at bounding box center [541, 138] width 88 height 35
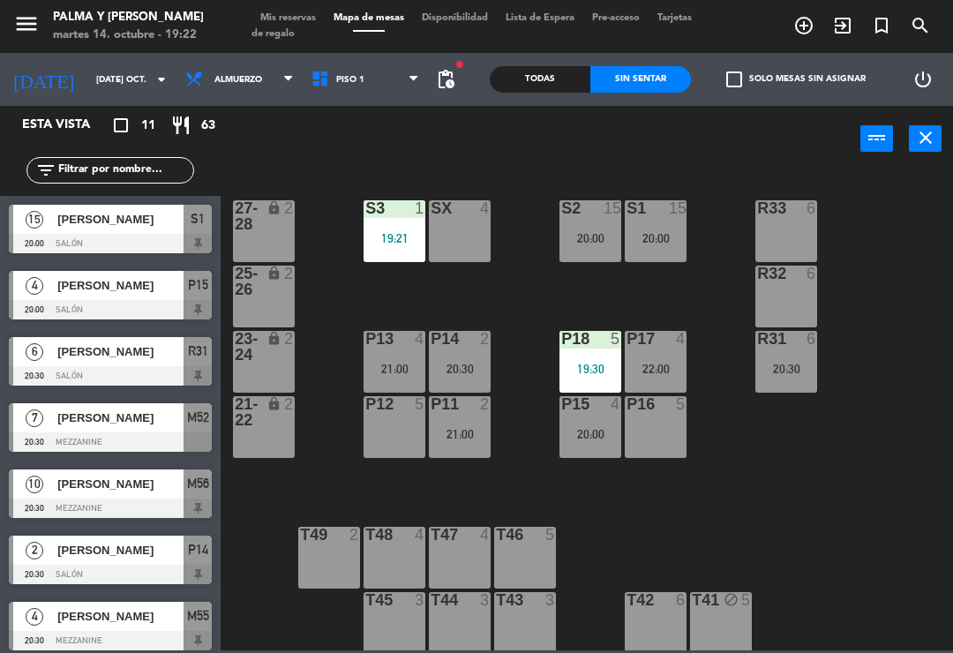
scroll to position [196, 0]
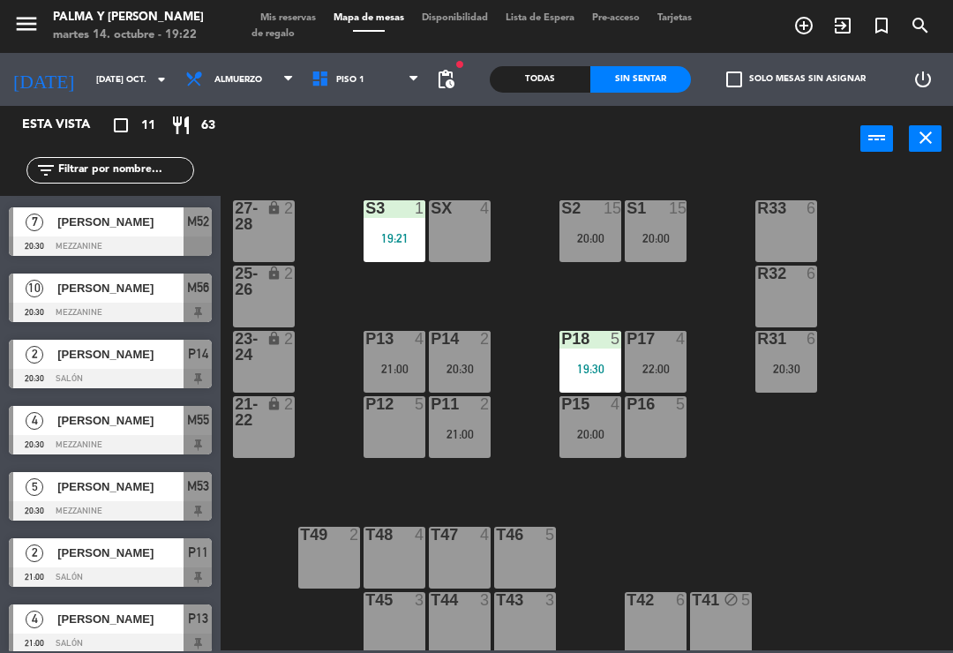
click at [750, 588] on div "R33 6 S1 15 20:00 S2 15 20:00 S3 1 19:21 SX 4 27-28 lock 2 R32 6 25-26 lock 2 P…" at bounding box center [591, 410] width 723 height 481
click at [662, 375] on div "22:00" at bounding box center [656, 369] width 62 height 12
click at [857, 592] on div "R33 6 S1 15 20:00 S2 15 20:00 S3 1 19:21 SX 4 27-28 lock 2 R32 6 25-26 lock 2 P…" at bounding box center [591, 410] width 723 height 481
click at [382, 445] on div "P12 5" at bounding box center [395, 427] width 62 height 62
click at [677, 586] on div "R33 6 S1 15 20:00 S2 15 20:00 S3 1 19:21 SX 4 27-28 lock 2 R32 6 25-26 lock 2 P…" at bounding box center [591, 410] width 723 height 481
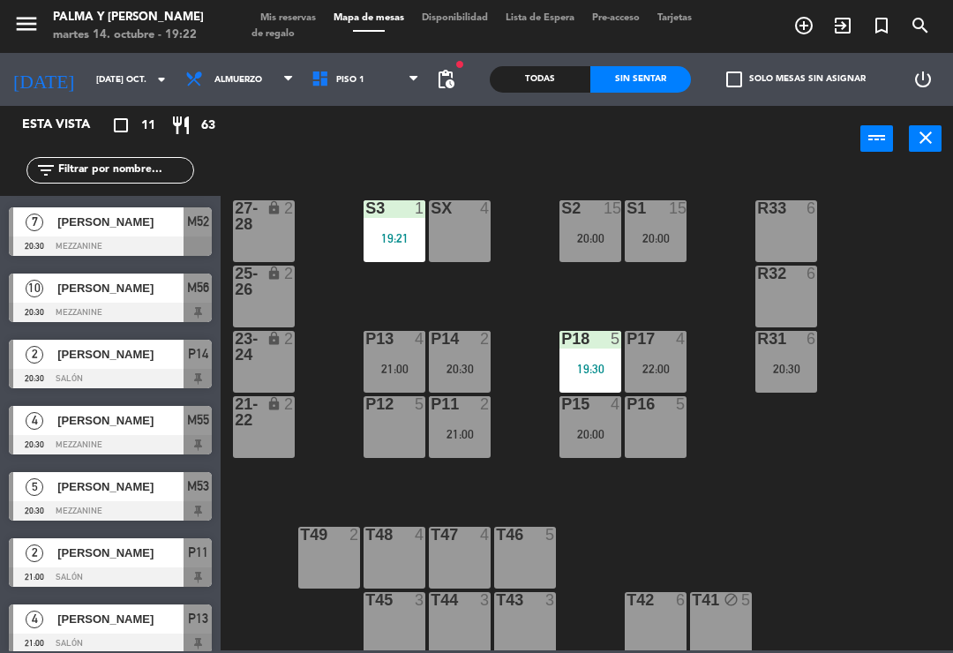
click at [379, 369] on div "21:00" at bounding box center [395, 369] width 62 height 12
click at [501, 322] on div "R33 6 S1 15 20:00 S2 15 20:00 S3 1 19:21 SX 4 27-28 lock 2 R32 6 25-26 lock 2 P…" at bounding box center [591, 410] width 723 height 481
click at [382, 377] on div "P13 4 21:00" at bounding box center [395, 362] width 62 height 62
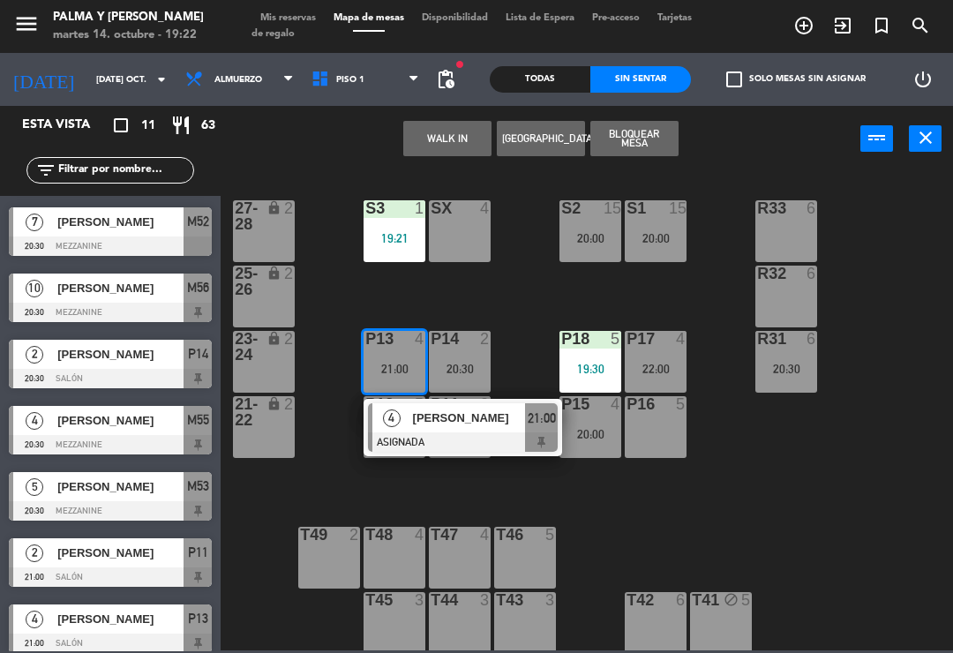
click at [499, 433] on div at bounding box center [463, 442] width 190 height 19
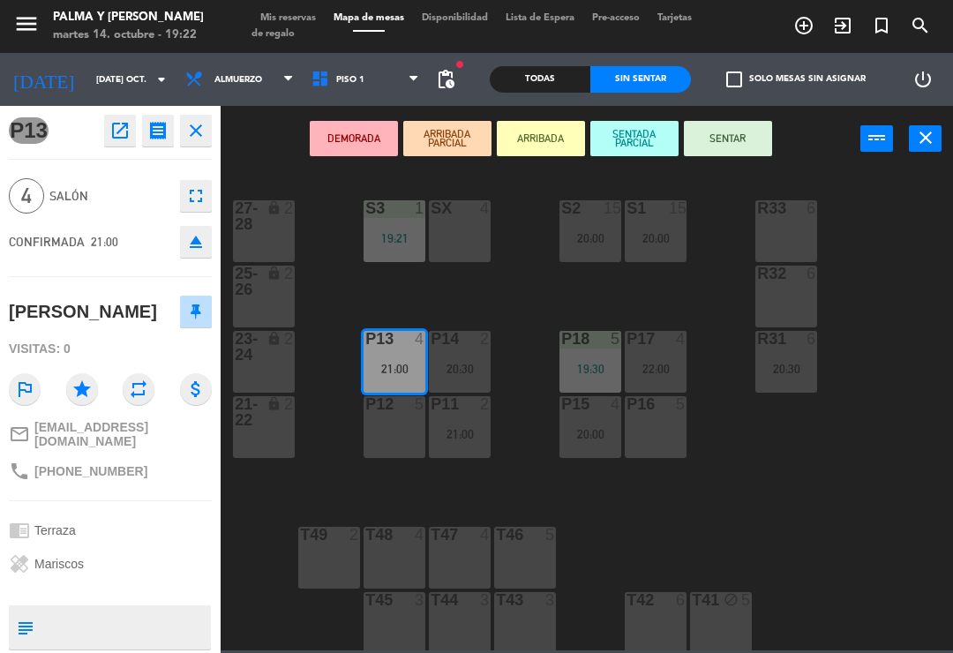
click at [655, 426] on div "P16 5" at bounding box center [656, 427] width 62 height 62
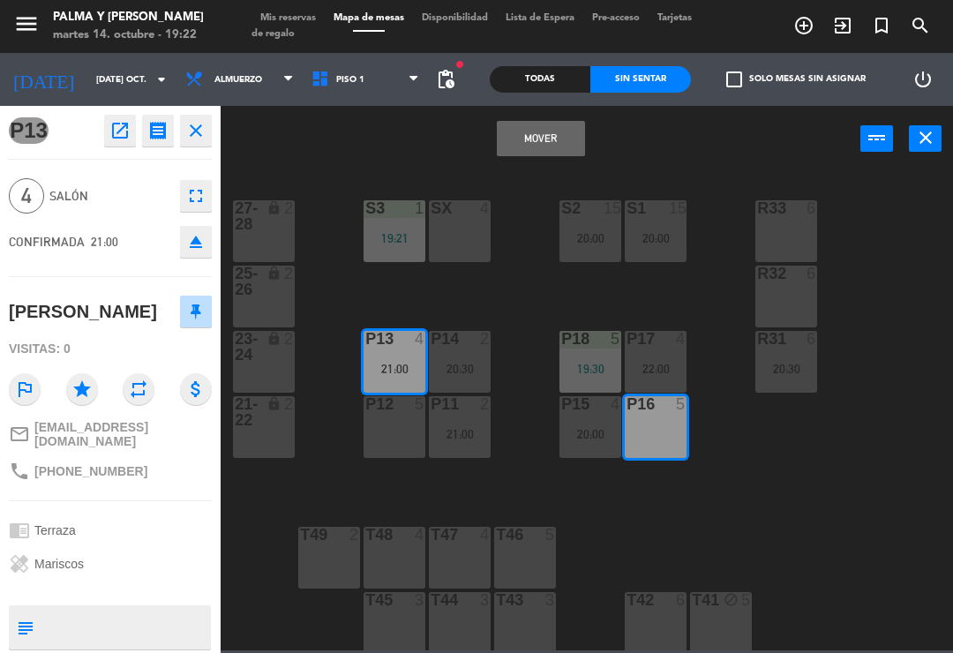
click at [520, 147] on button "Mover" at bounding box center [541, 138] width 88 height 35
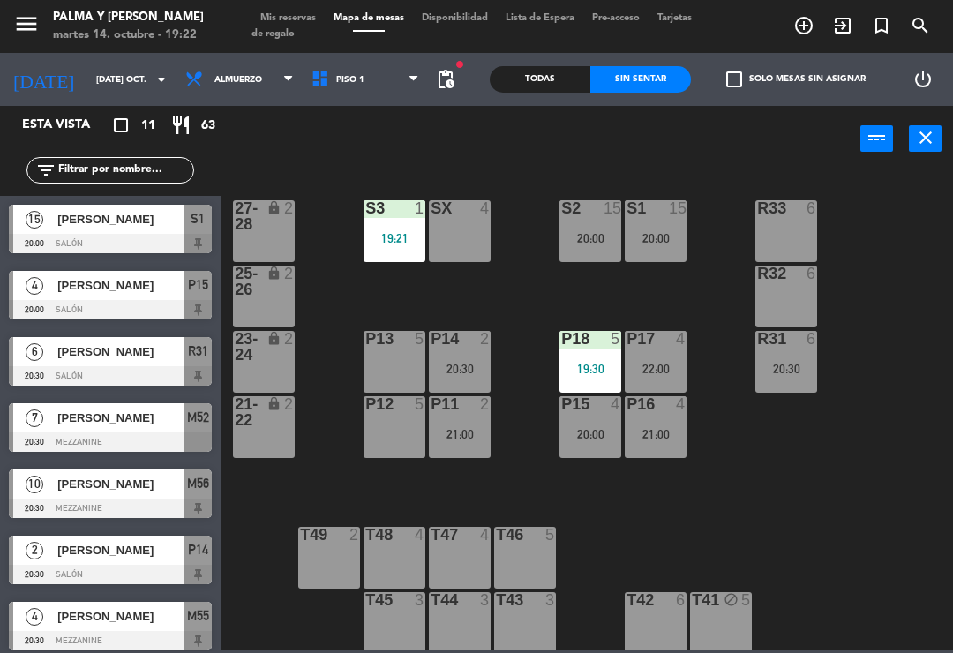
scroll to position [130, 0]
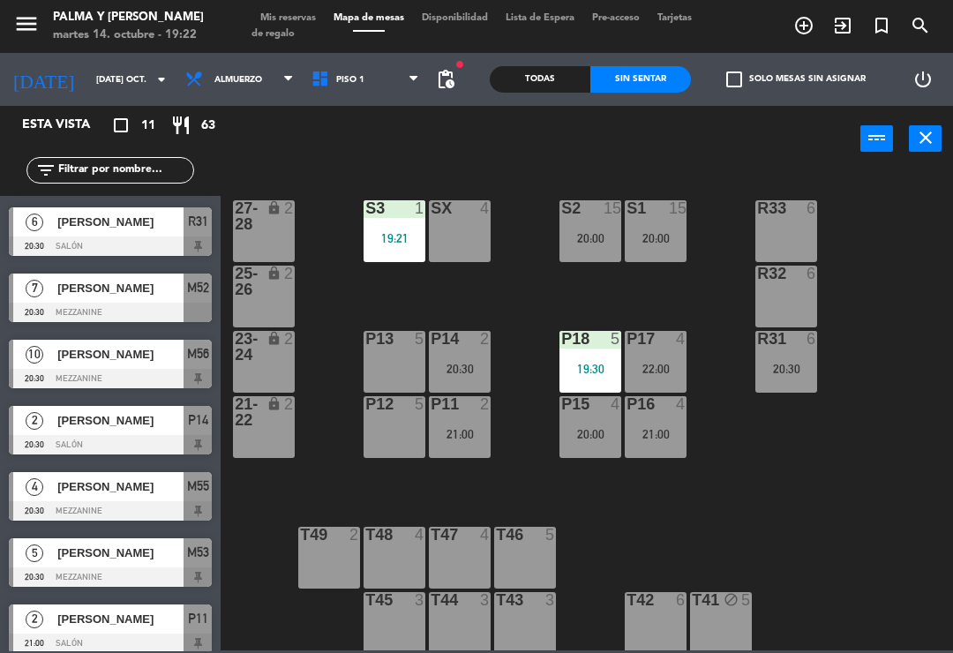
click at [467, 363] on div "20:30" at bounding box center [460, 369] width 62 height 12
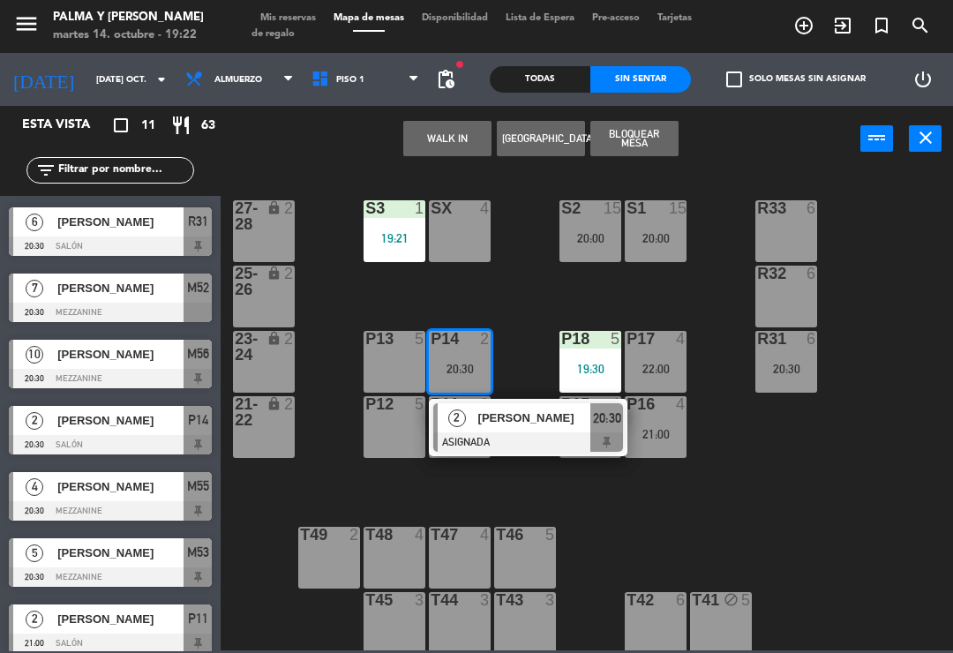
click at [406, 363] on div "P13 5" at bounding box center [395, 362] width 62 height 62
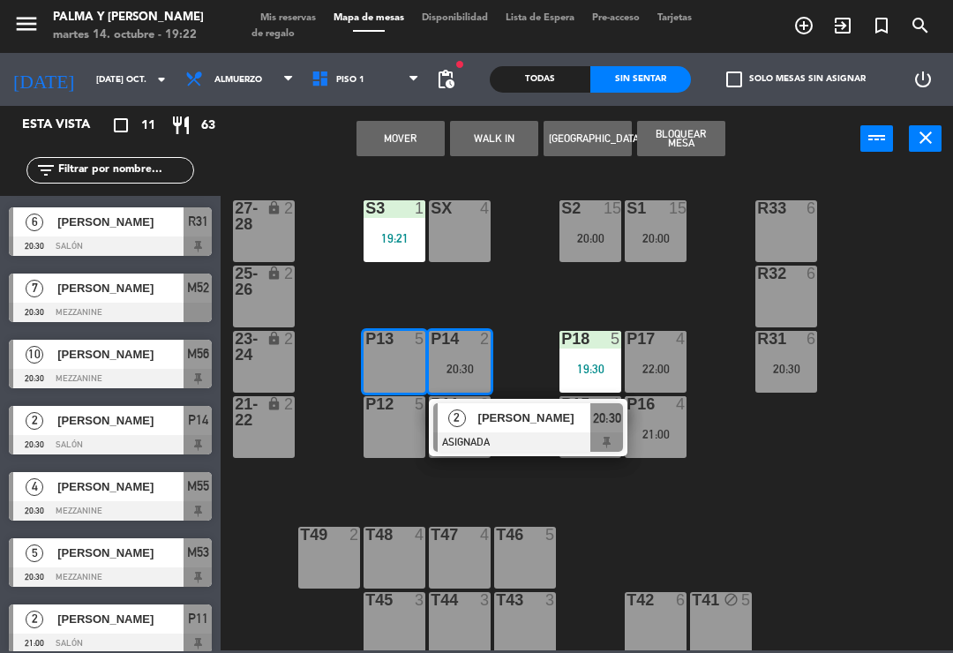
click at [406, 126] on button "Mover" at bounding box center [401, 138] width 88 height 35
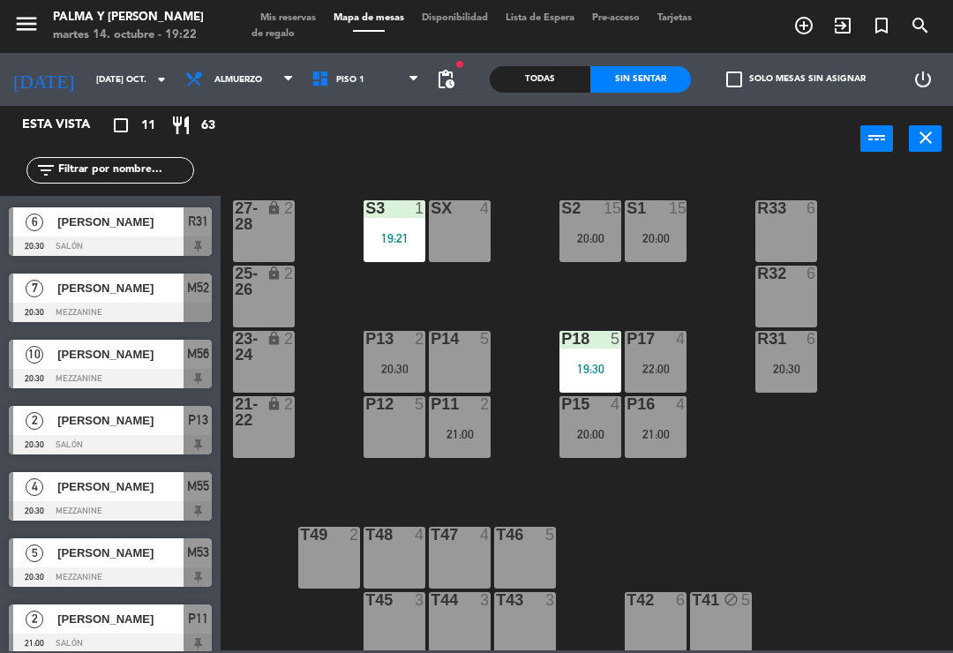
click at [654, 428] on div "21:00" at bounding box center [656, 434] width 62 height 12
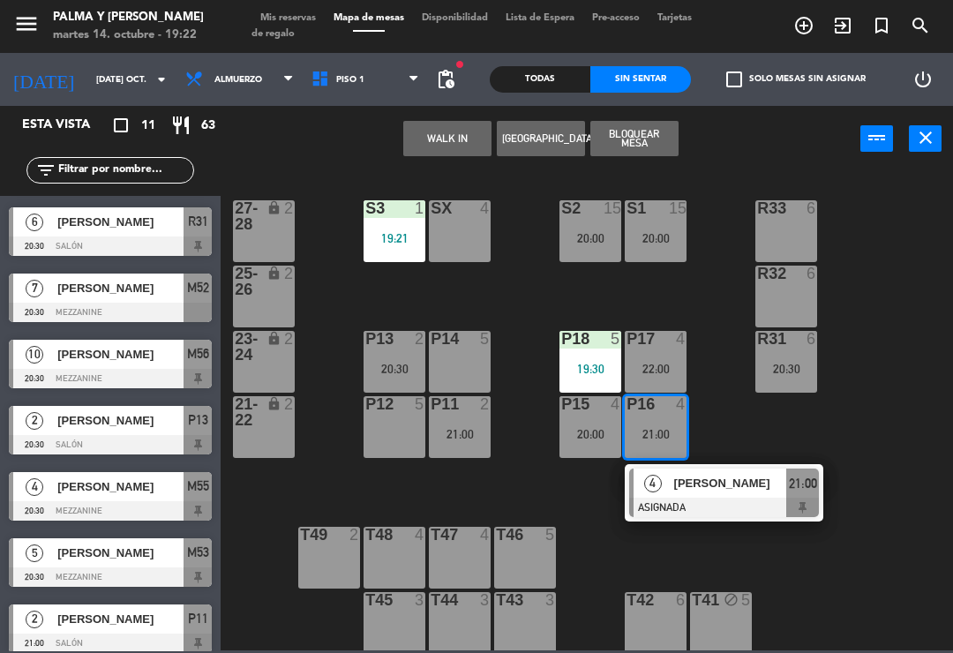
click at [462, 357] on div "P14 5" at bounding box center [460, 362] width 62 height 62
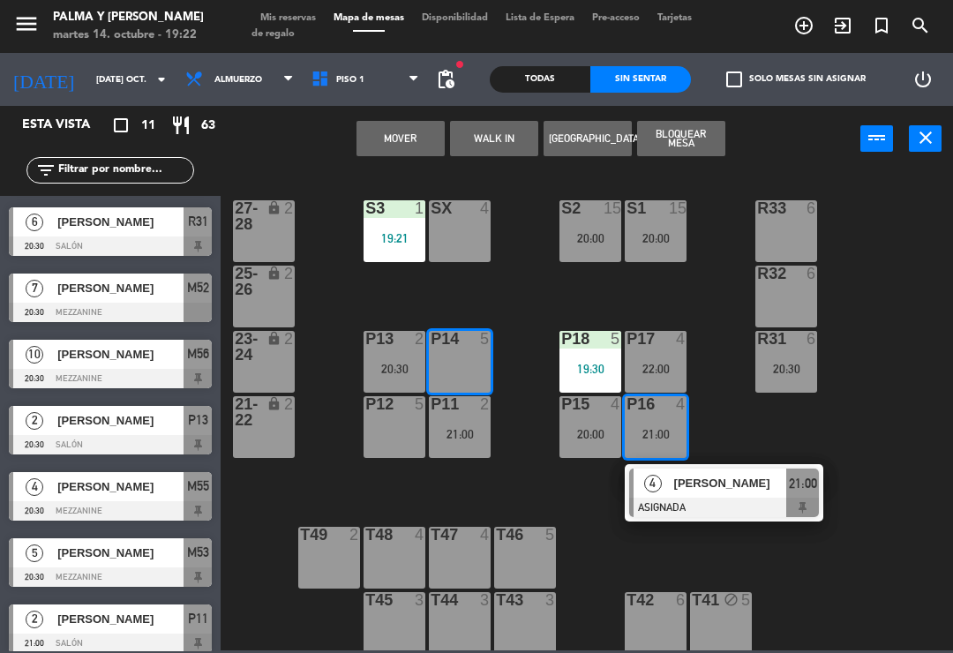
click at [418, 147] on button "Mover" at bounding box center [401, 138] width 88 height 35
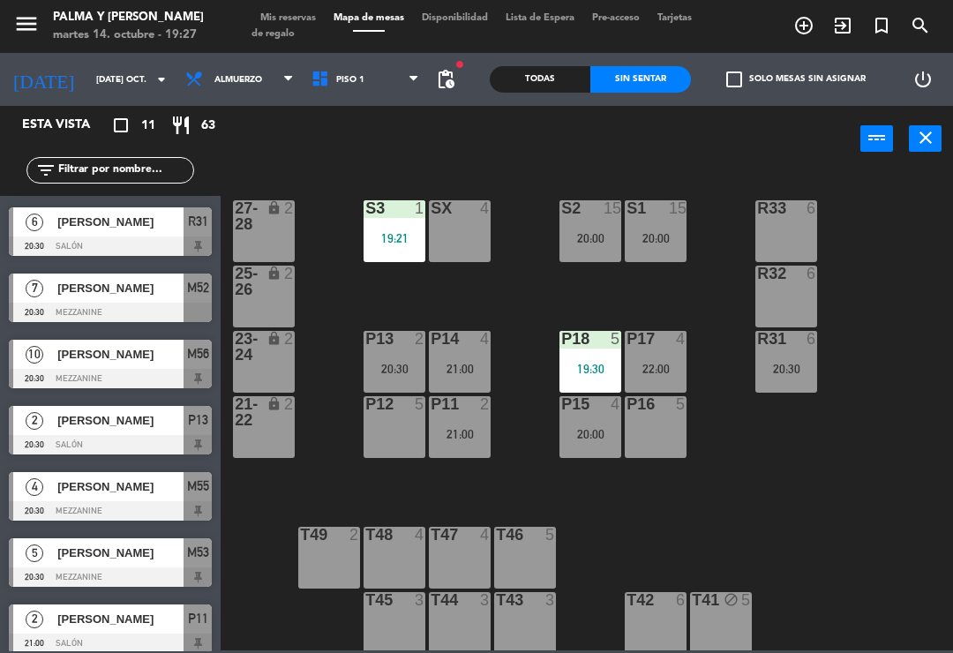
click at [622, 223] on div "S2 15 20:00" at bounding box center [591, 231] width 62 height 62
click at [842, 485] on div "R33 6 S1 15 20:00 S2 15 20:00 S3 1 19:21 SX 4 27-28 lock 2 R32 6 25-26 lock 2 P…" at bounding box center [591, 410] width 723 height 481
click at [857, 563] on div "R33 6 S1 15 20:00 S2 15 20:00 S3 1 19:21 SX 4 27-28 lock 2 R32 6 25-26 lock 2 P…" at bounding box center [591, 410] width 723 height 481
click at [656, 363] on div "22:00" at bounding box center [656, 369] width 62 height 12
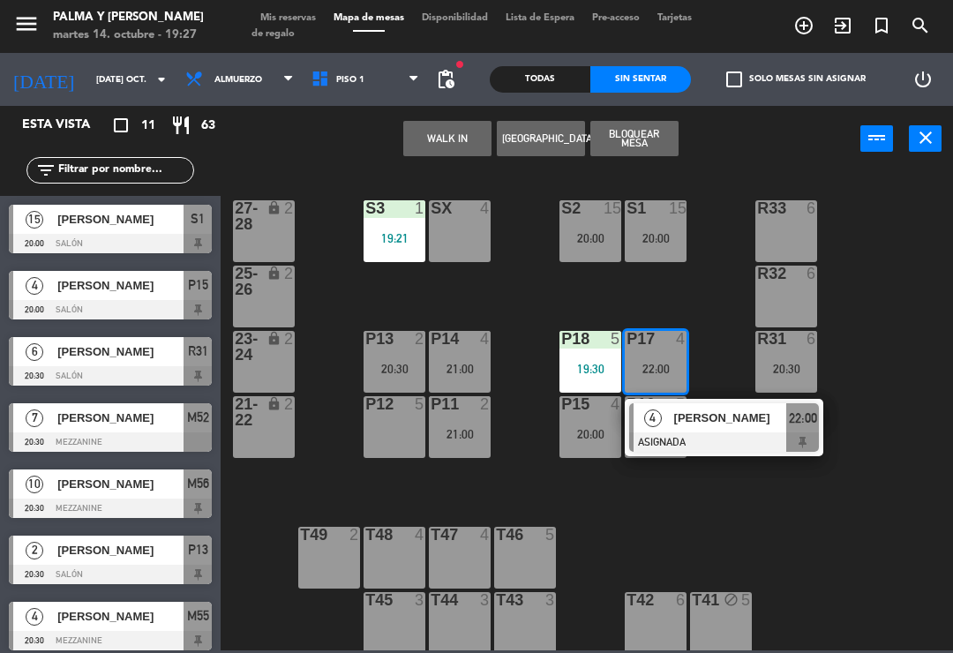
scroll to position [0, 0]
click at [526, 92] on div "Todas" at bounding box center [540, 79] width 101 height 26
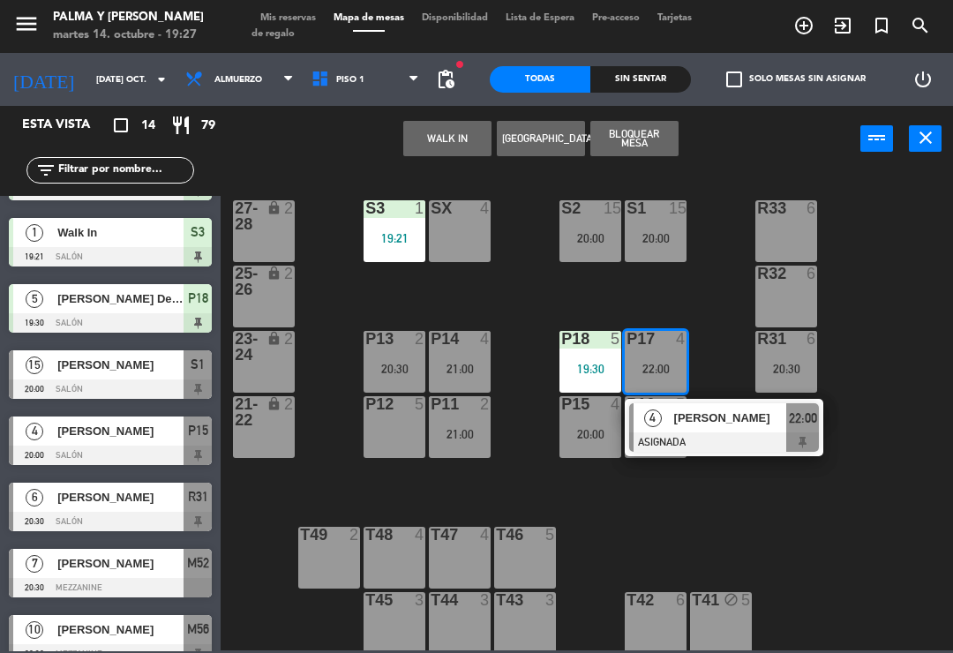
scroll to position [54, 0]
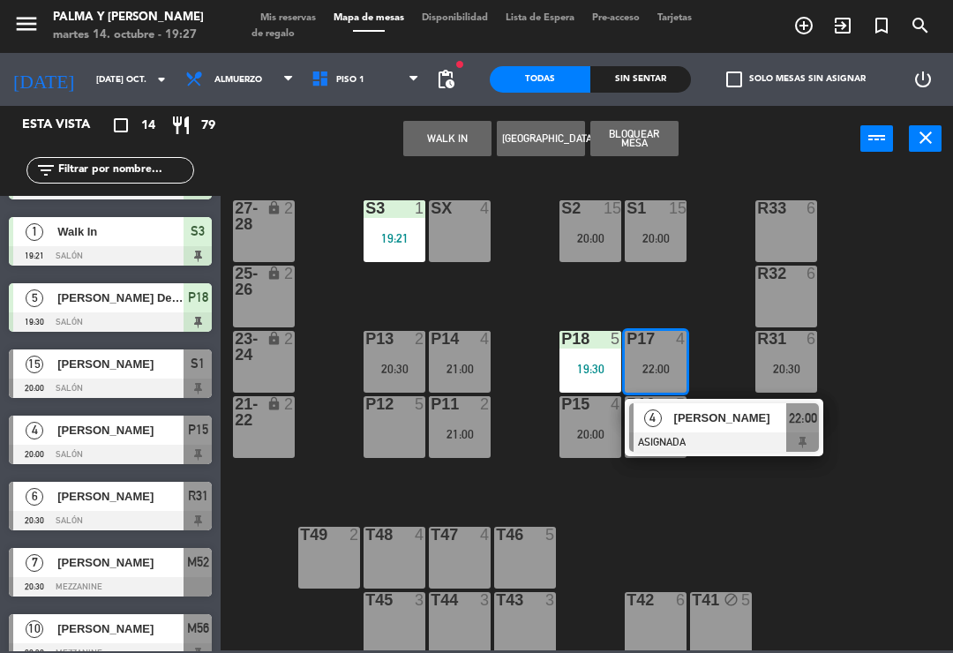
click at [178, 311] on div "[PERSON_NAME] Del Mar [PERSON_NAME]" at bounding box center [120, 297] width 128 height 29
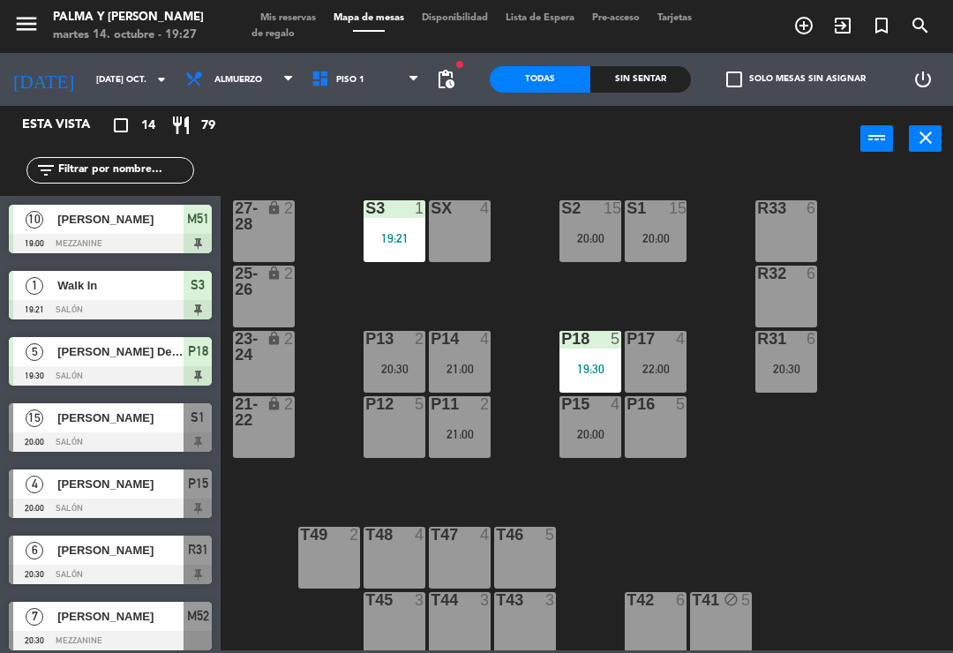
click at [124, 228] on span "[PERSON_NAME]" at bounding box center [120, 219] width 126 height 19
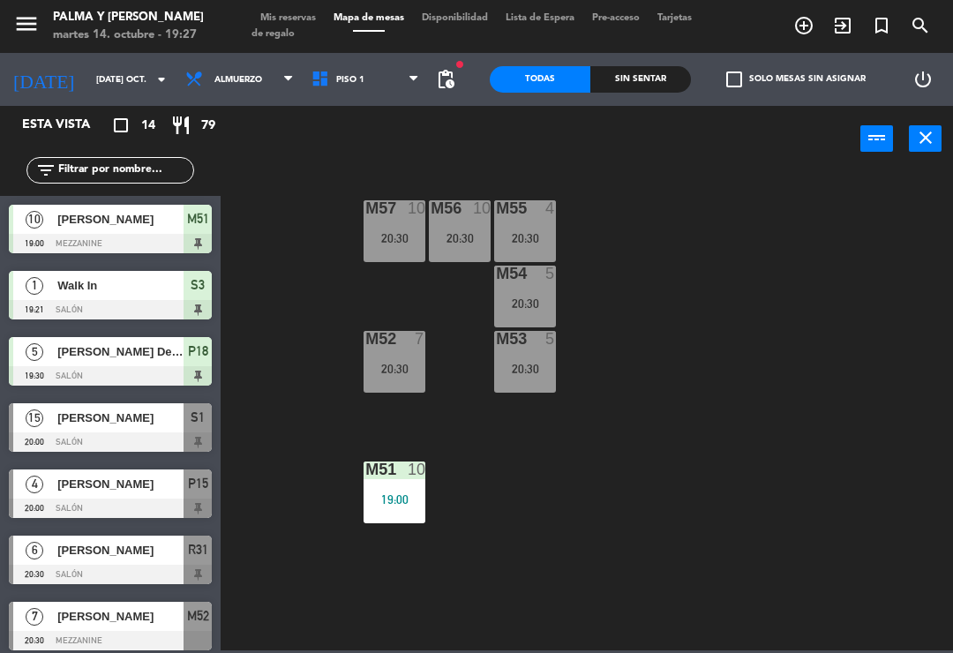
scroll to position [0, 0]
click at [73, 273] on div "Walk In" at bounding box center [120, 285] width 128 height 29
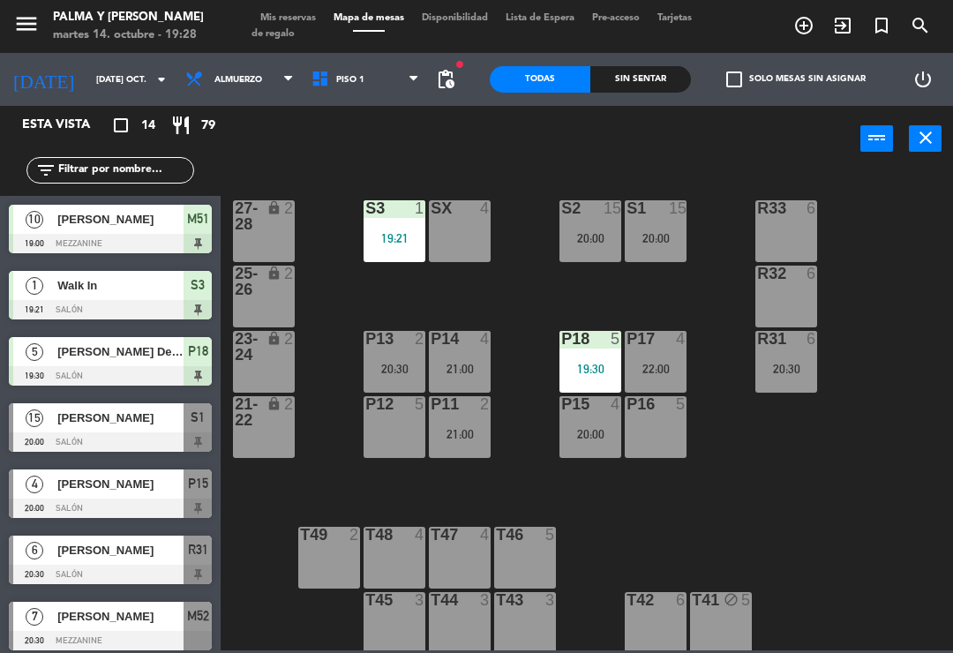
click at [658, 70] on div "Sin sentar" at bounding box center [641, 79] width 101 height 26
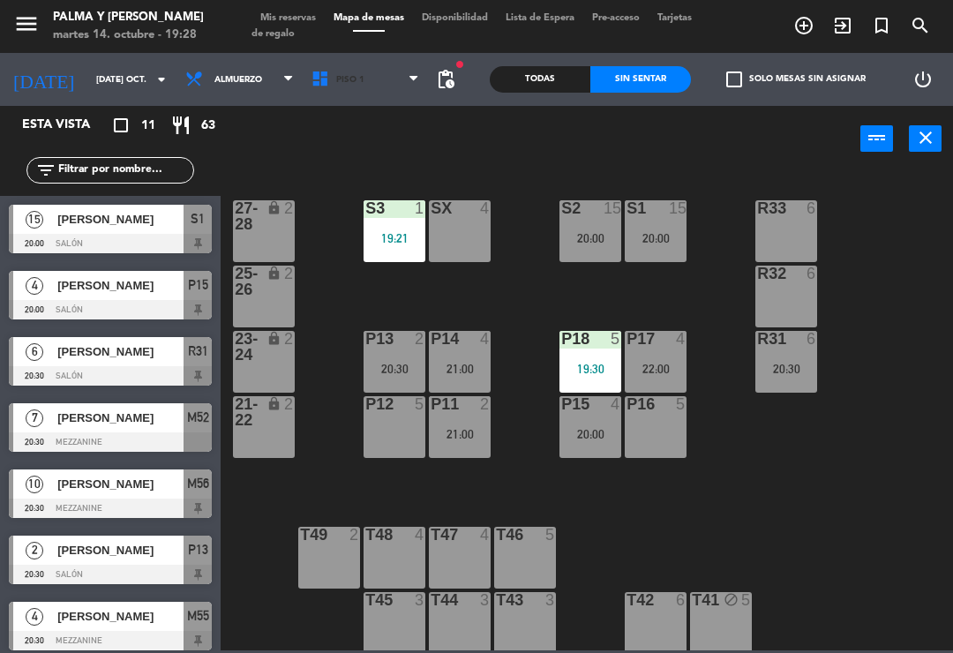
click at [336, 84] on span "Piso 1" at bounding box center [350, 80] width 28 height 10
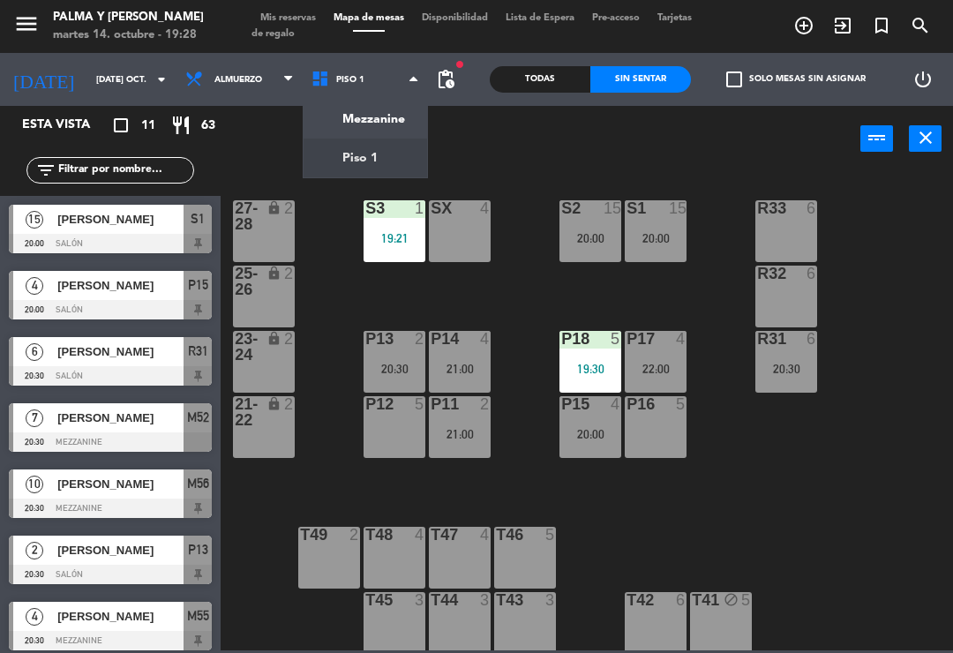
click at [365, 124] on ng-component "menu Palma y [PERSON_NAME] 14. octubre - 19:28 Mis reservas Mapa de mesas Dispo…" at bounding box center [476, 325] width 953 height 651
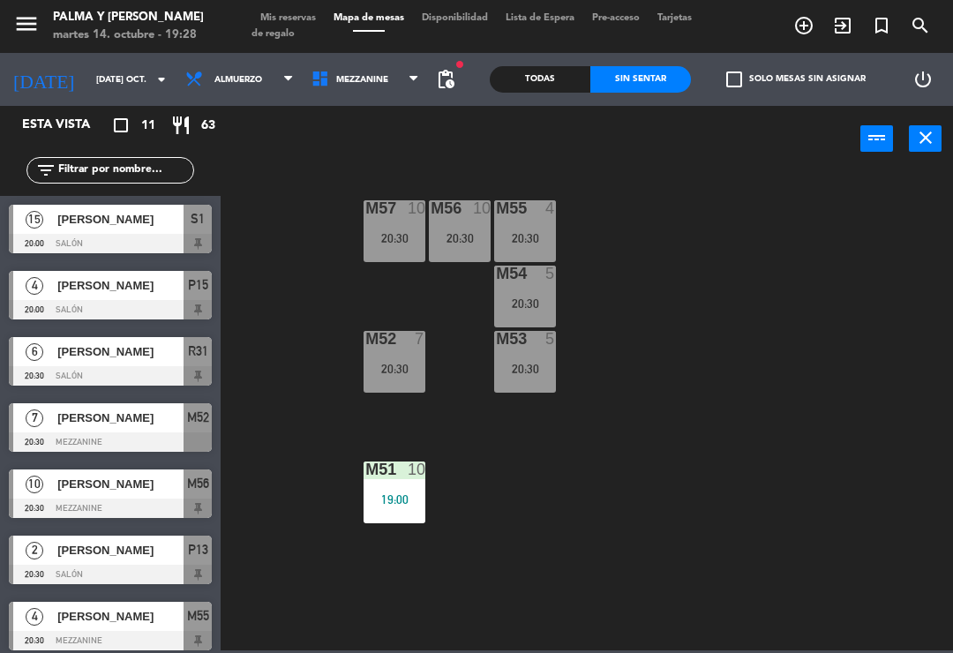
click at [401, 252] on div "M57 10 20:30" at bounding box center [395, 231] width 62 height 62
click at [636, 392] on div "M57 10 20:30 M56 10 20:30 M55 4 20:30 M54 5 20:30 M52 7 20:30 M53 5 20:30 M51 1…" at bounding box center [591, 410] width 723 height 481
click at [554, 319] on div "M54 5 20:30" at bounding box center [525, 297] width 62 height 62
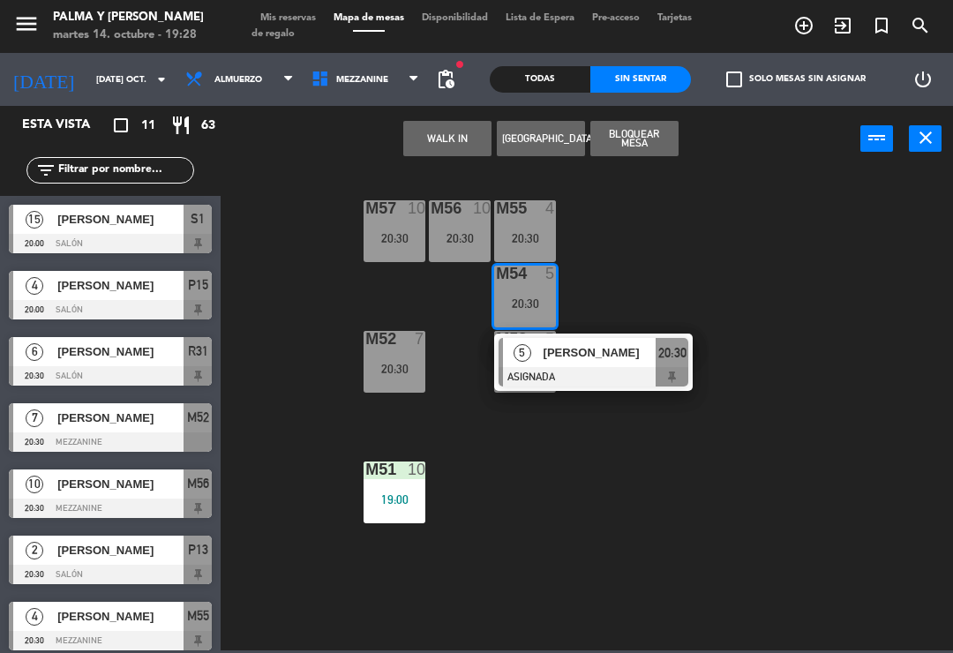
click at [625, 364] on div "[PERSON_NAME]" at bounding box center [599, 352] width 115 height 29
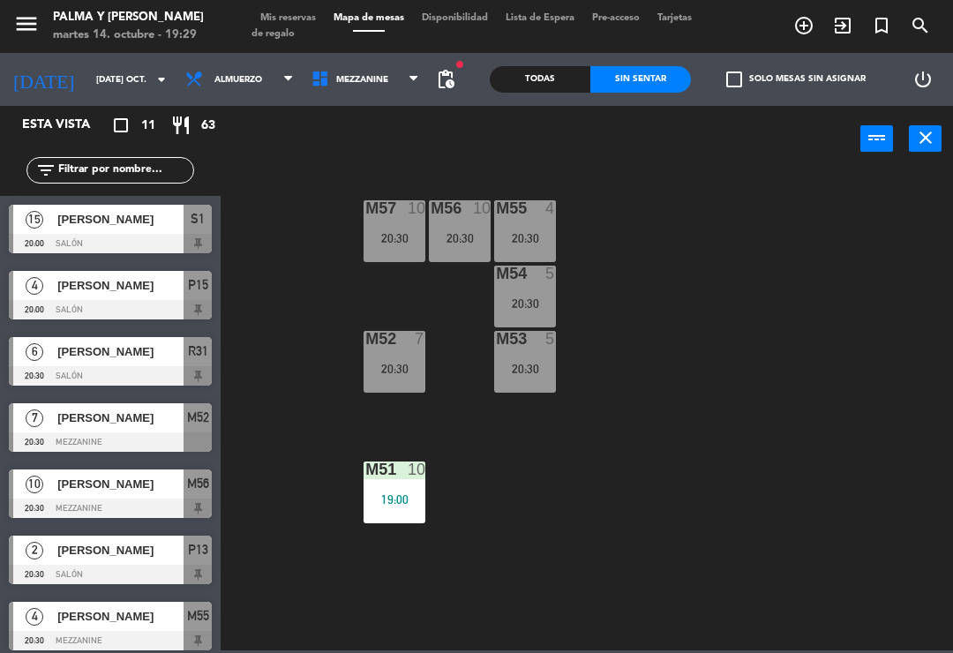
click at [103, 222] on span "[PERSON_NAME]" at bounding box center [120, 219] width 126 height 19
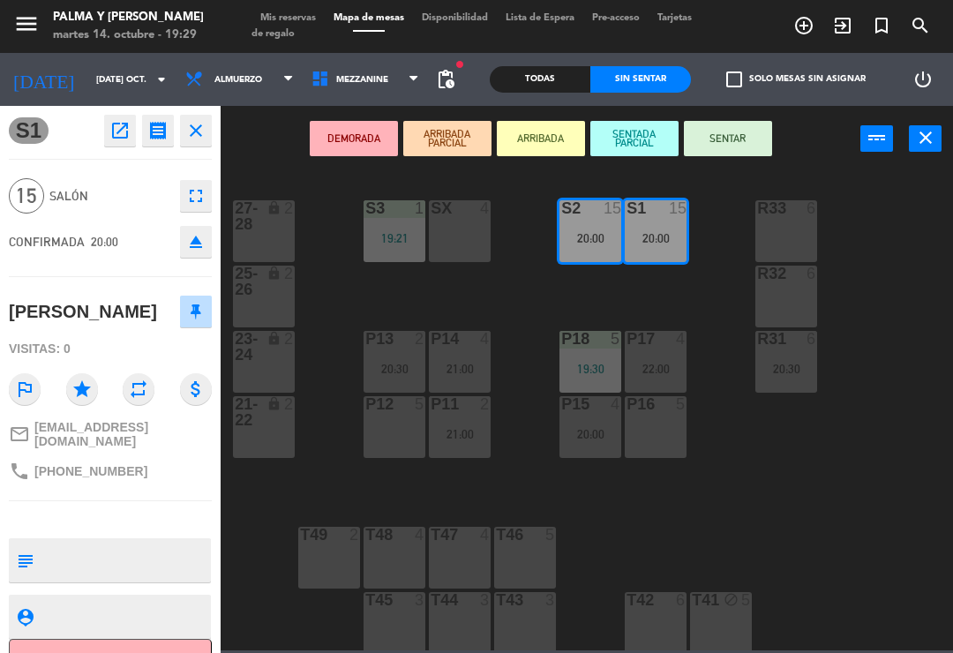
click at [746, 144] on button "SENTAR" at bounding box center [728, 138] width 88 height 35
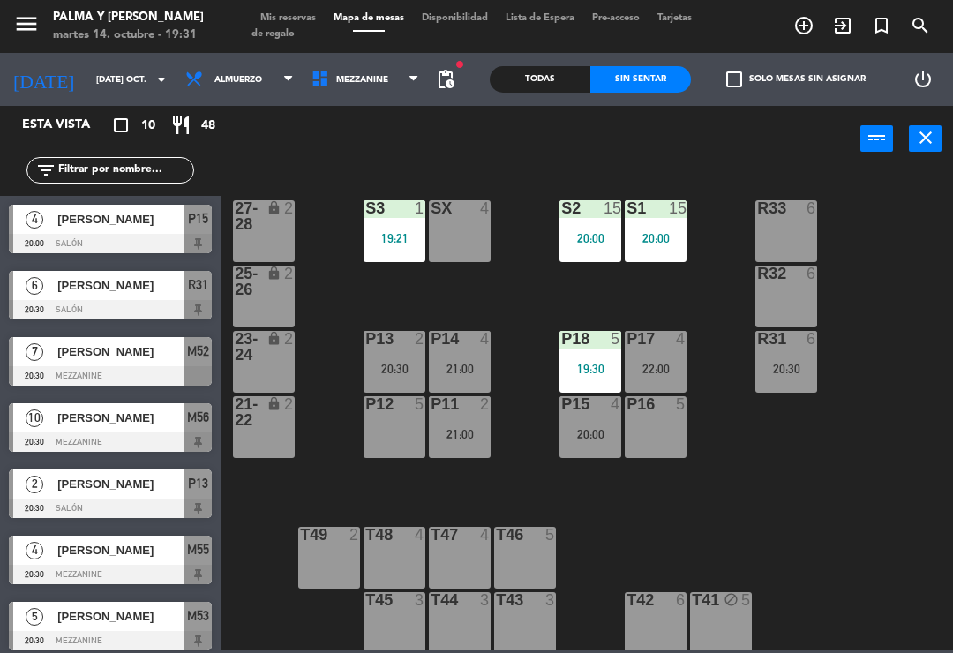
click at [946, 95] on div "power_settings_new" at bounding box center [923, 79] width 60 height 53
click at [871, 434] on div "R33 6 S1 15 20:00 S2 15 20:00 S3 1 19:21 SX 4 27-28 lock 2 R32 6 25-26 lock 2 P…" at bounding box center [591, 410] width 723 height 481
click at [115, 84] on input "[DATE] oct." at bounding box center [147, 79] width 121 height 27
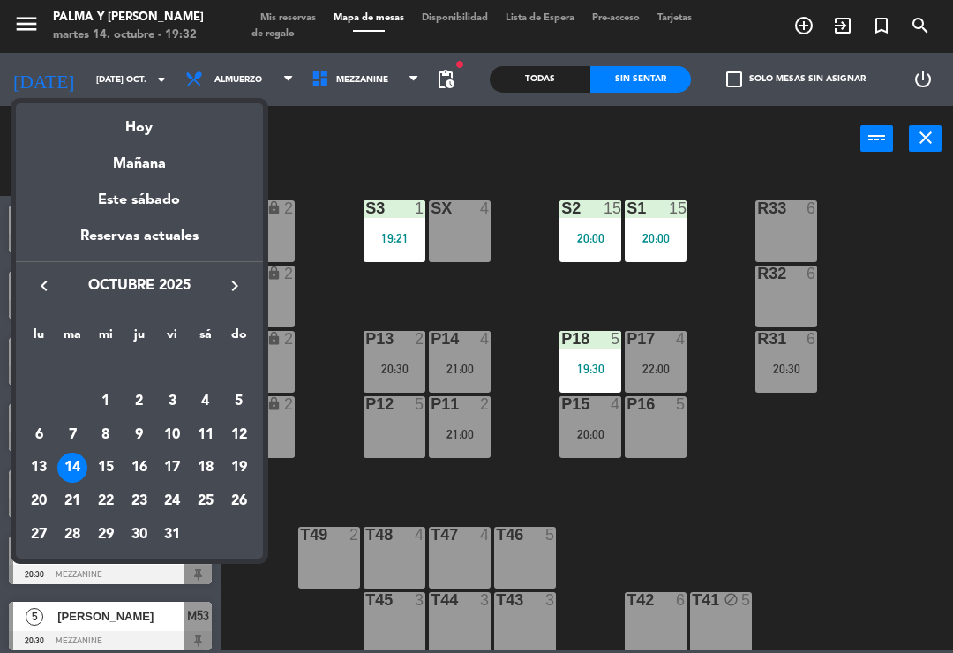
click at [107, 512] on div "22" at bounding box center [106, 501] width 30 height 30
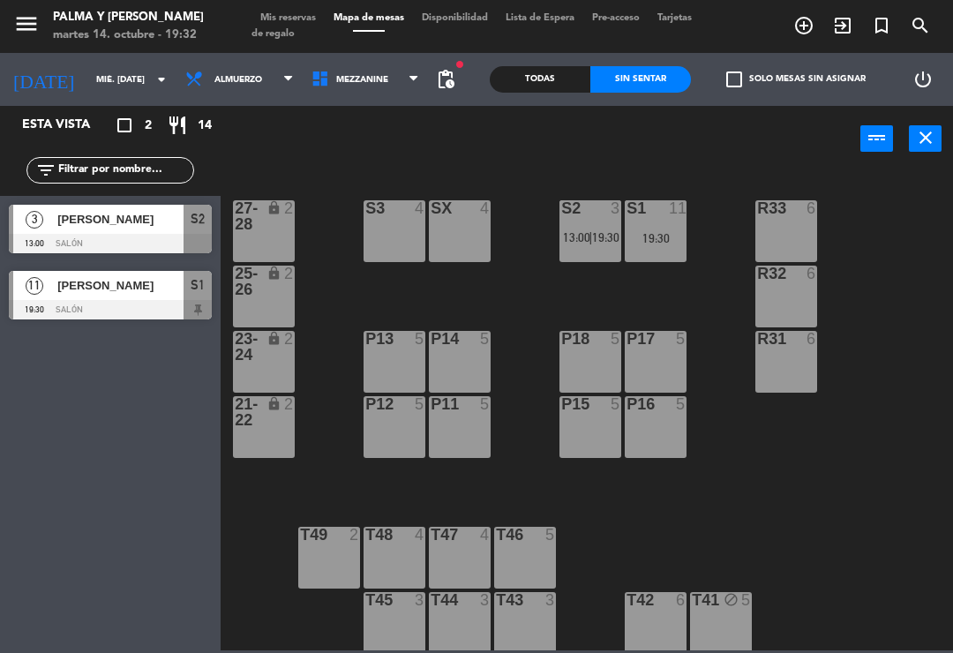
click at [138, 275] on div "[PERSON_NAME]" at bounding box center [120, 285] width 128 height 29
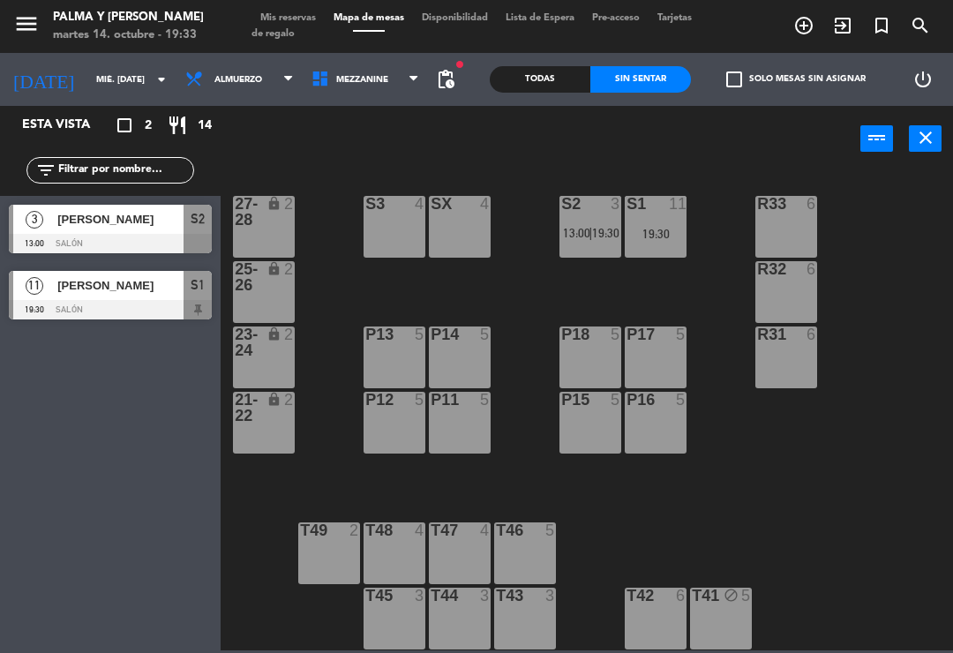
scroll to position [4, 0]
click at [675, 236] on div "19:30" at bounding box center [656, 234] width 62 height 12
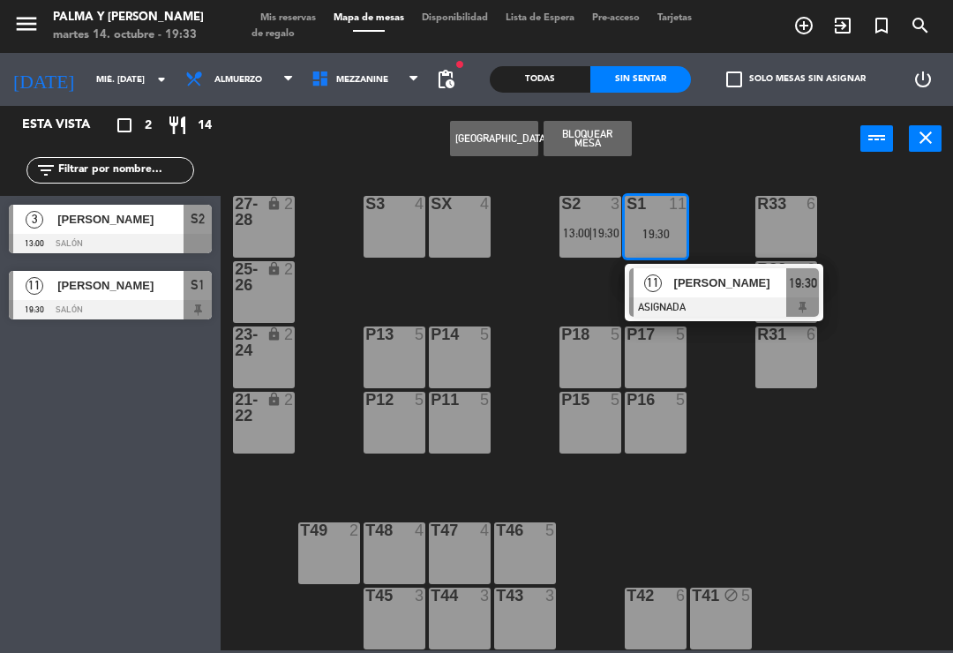
click at [714, 305] on div at bounding box center [724, 307] width 190 height 19
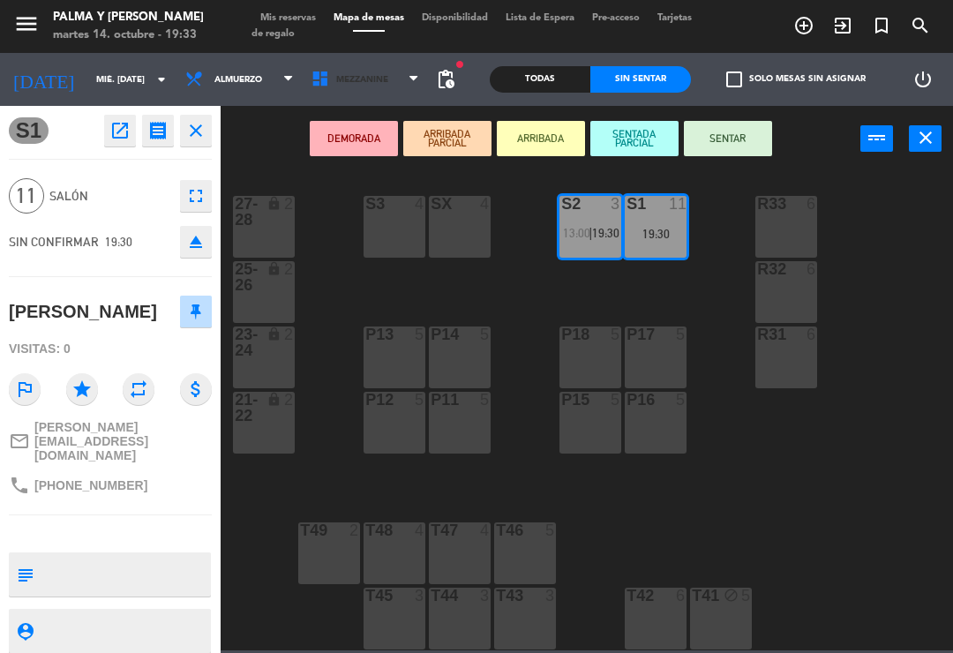
click at [320, 94] on span "Mezzanine" at bounding box center [366, 79] width 126 height 39
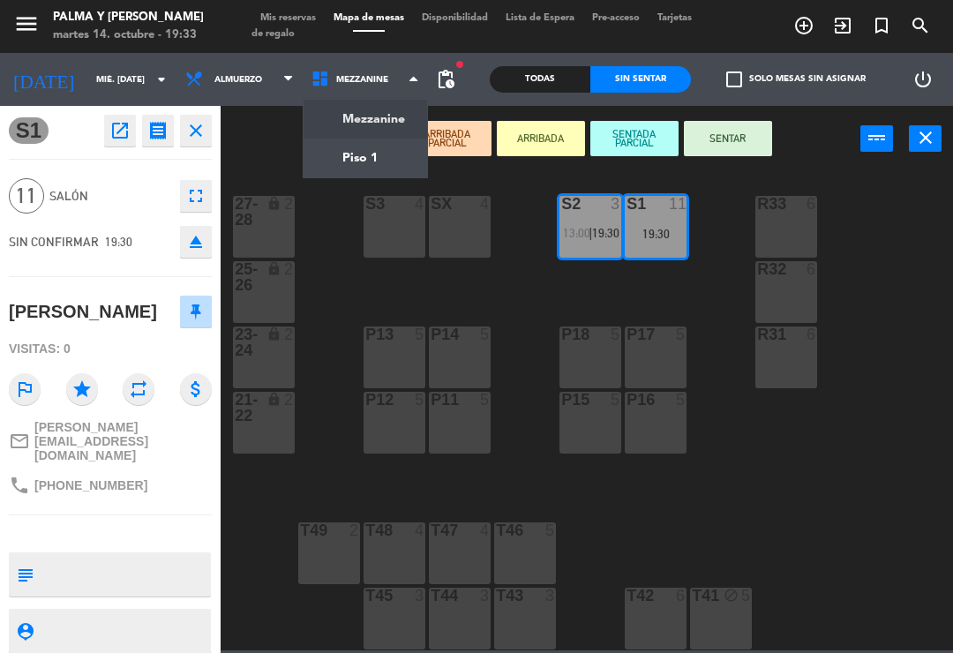
click at [327, 122] on ng-component "menu Palma y [PERSON_NAME] 14. octubre - 19:33 Mis reservas Mapa de mesas Dispo…" at bounding box center [476, 325] width 953 height 651
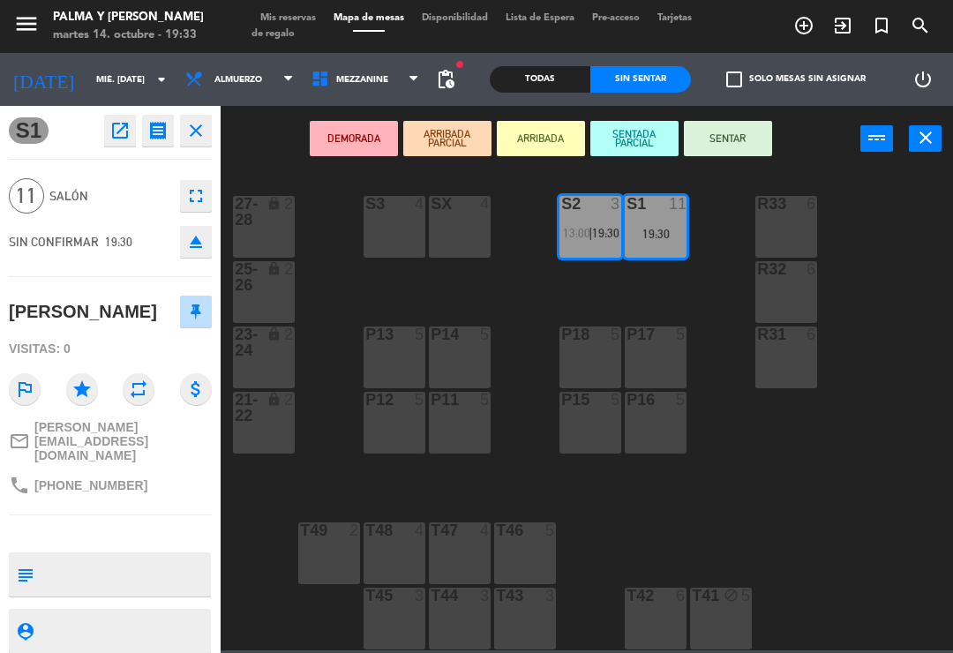
click at [371, 90] on span "Mezzanine" at bounding box center [366, 79] width 126 height 39
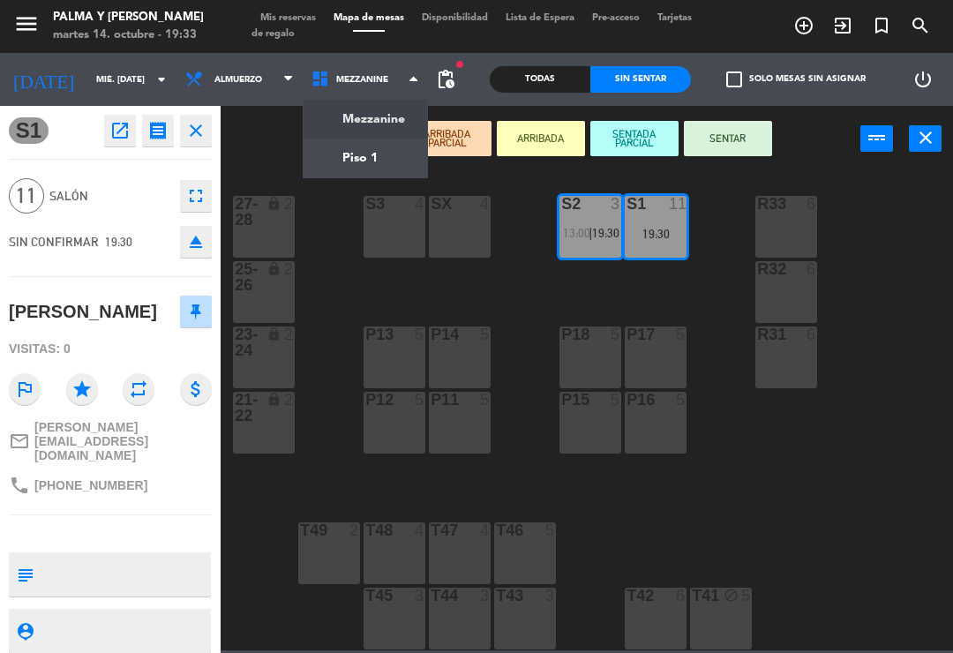
click at [347, 177] on ng-component "menu Palma y [PERSON_NAME] 14. octubre - 19:33 Mis reservas Mapa de mesas Dispo…" at bounding box center [476, 325] width 953 height 651
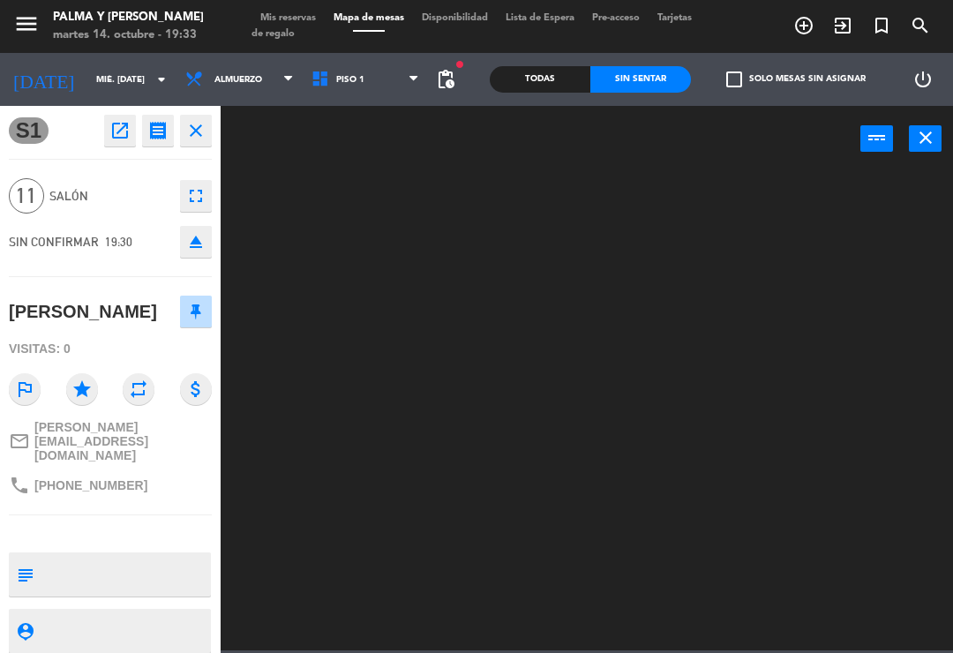
scroll to position [0, 0]
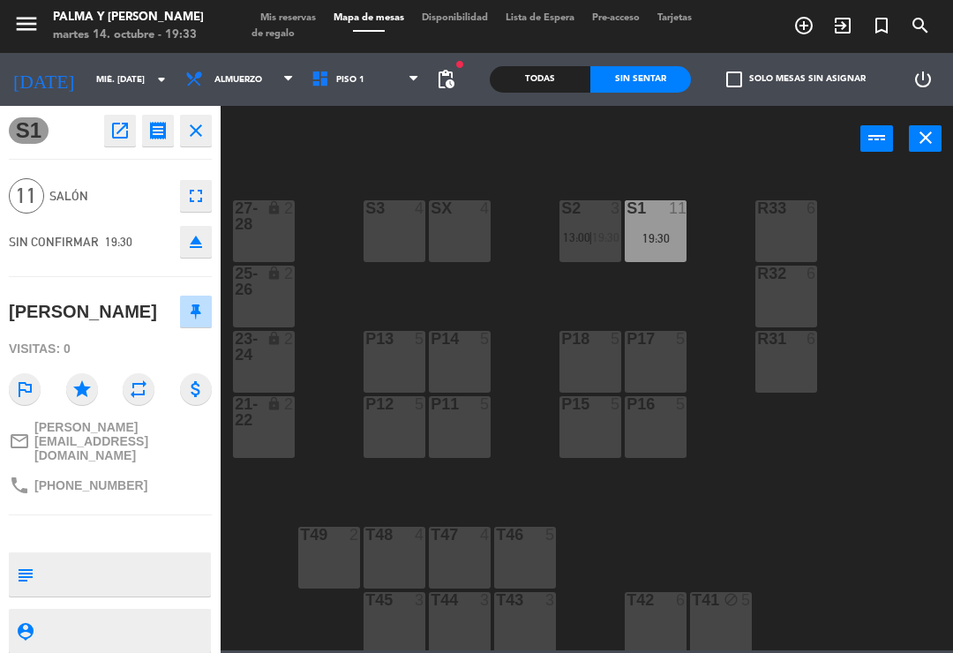
click at [384, 88] on span "Piso 1" at bounding box center [366, 79] width 126 height 39
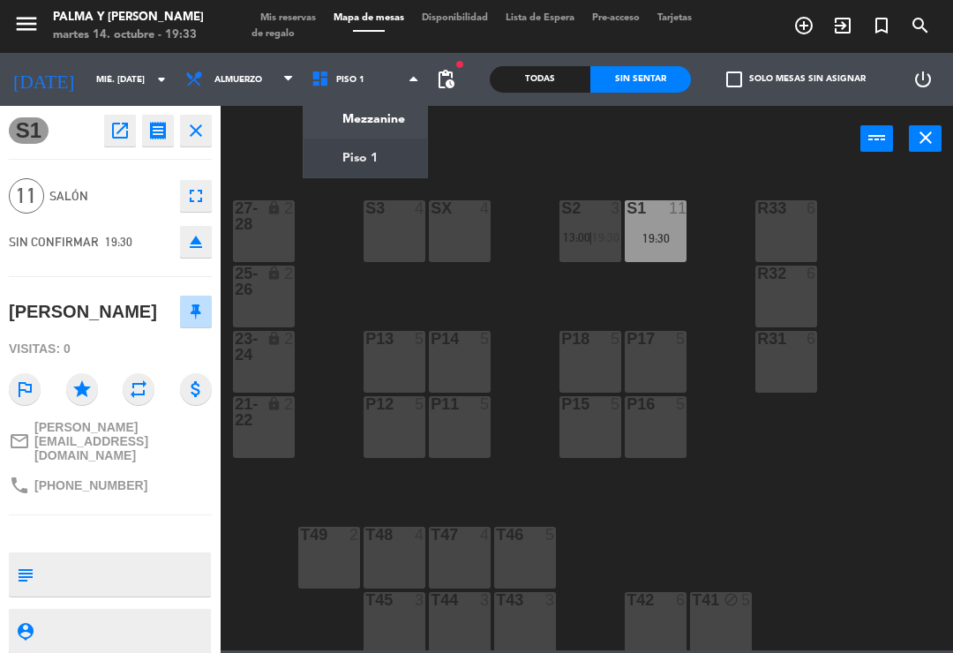
click at [380, 128] on ng-component "menu Palma y [PERSON_NAME] 14. octubre - 19:33 Mis reservas Mapa de mesas Dispo…" at bounding box center [476, 325] width 953 height 651
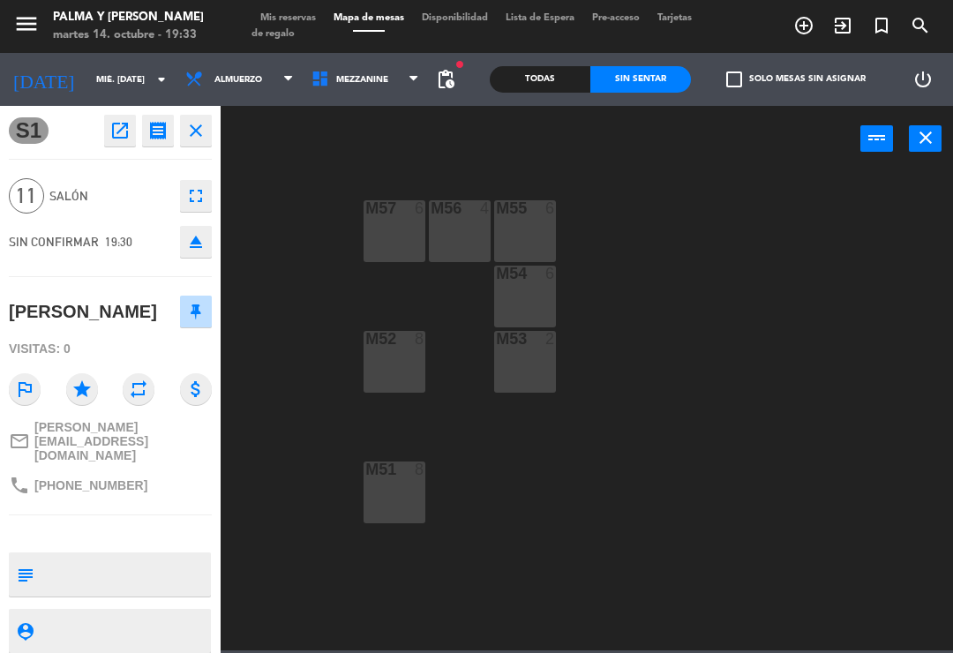
click at [391, 474] on div at bounding box center [395, 470] width 29 height 16
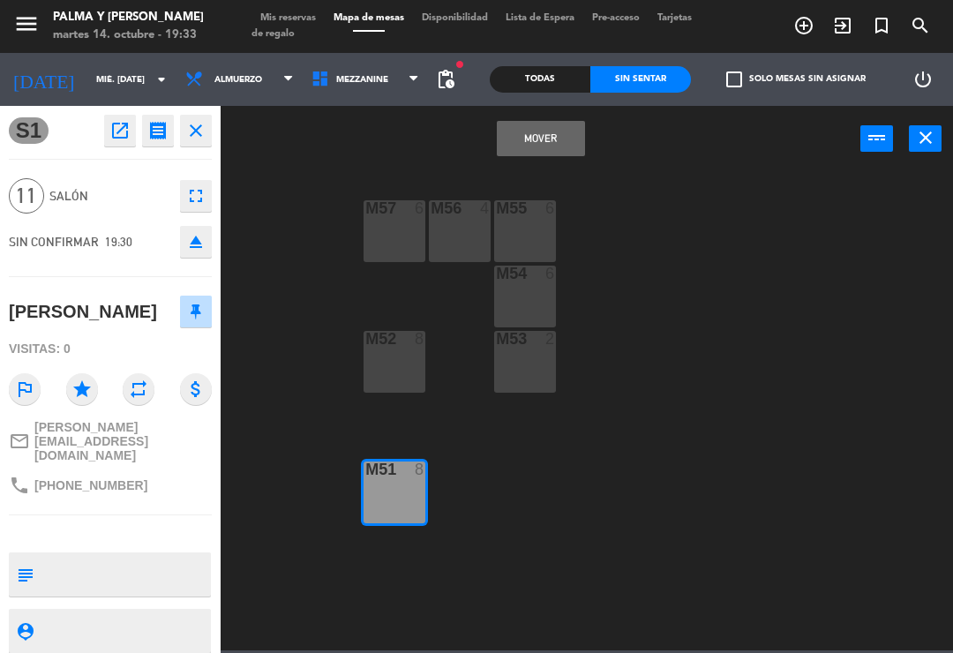
click at [561, 136] on button "Mover" at bounding box center [541, 138] width 88 height 35
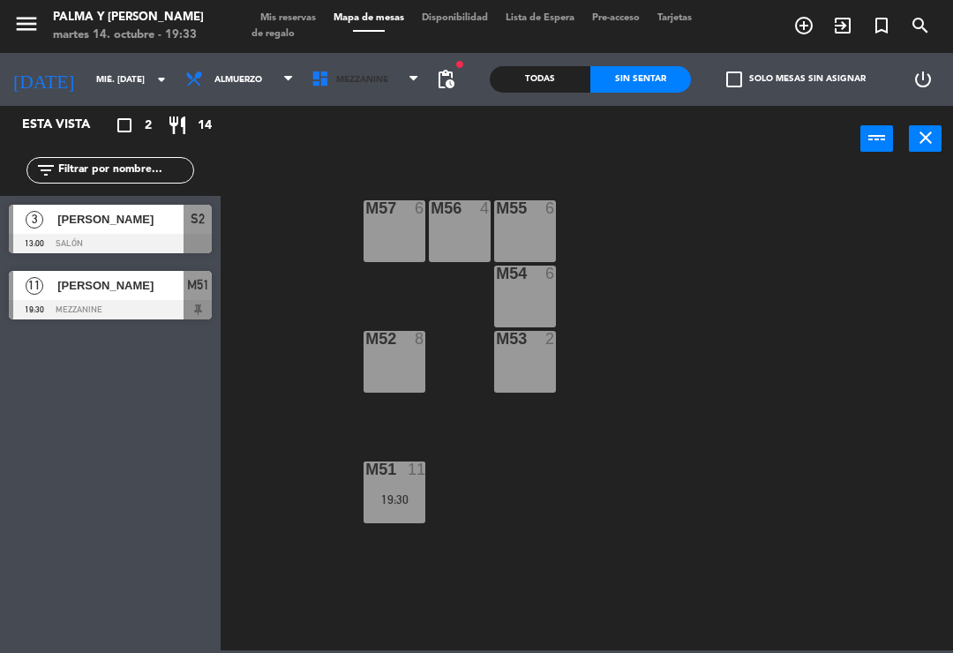
click at [355, 83] on span "Mezzanine" at bounding box center [362, 80] width 52 height 10
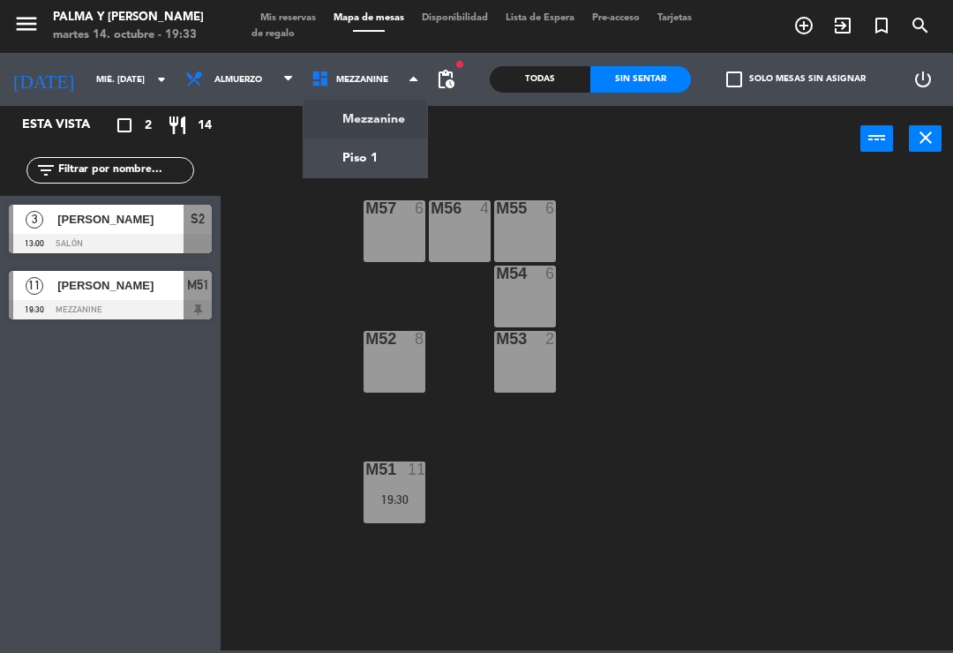
click at [391, 154] on ng-component "menu Palma y [PERSON_NAME] 14. octubre - 19:33 Mis reservas Mapa de mesas Dispo…" at bounding box center [476, 325] width 953 height 651
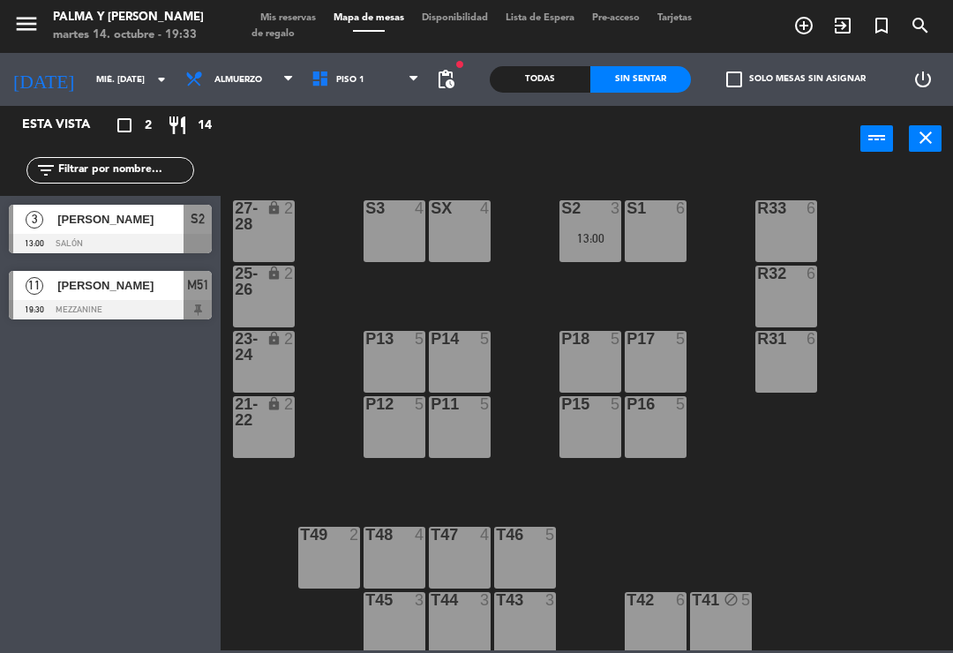
click at [606, 224] on div "S2 3 13:00" at bounding box center [591, 231] width 62 height 62
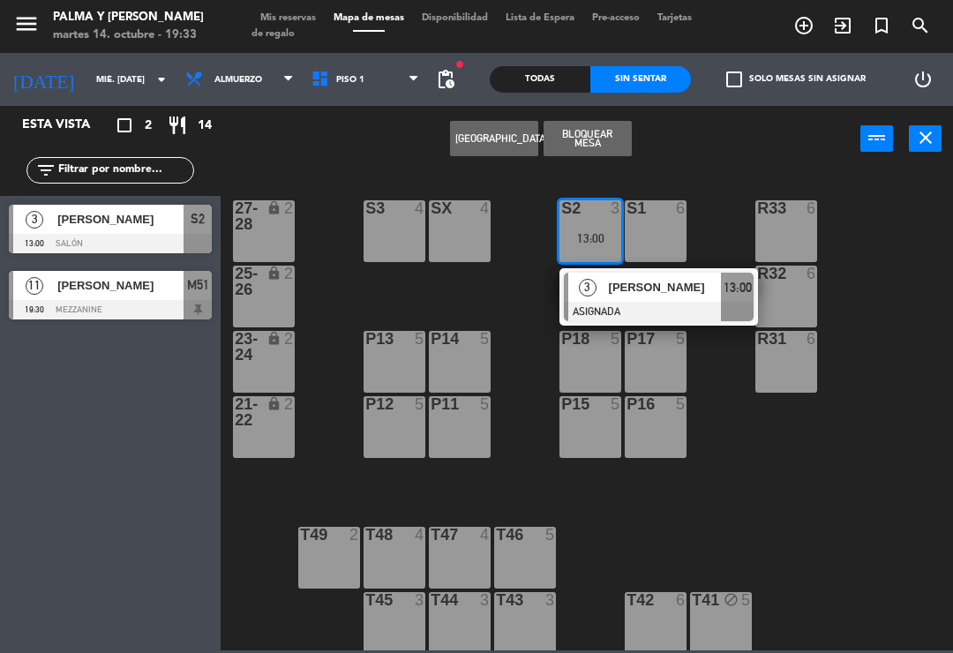
click at [605, 442] on div "P15 5" at bounding box center [591, 427] width 62 height 62
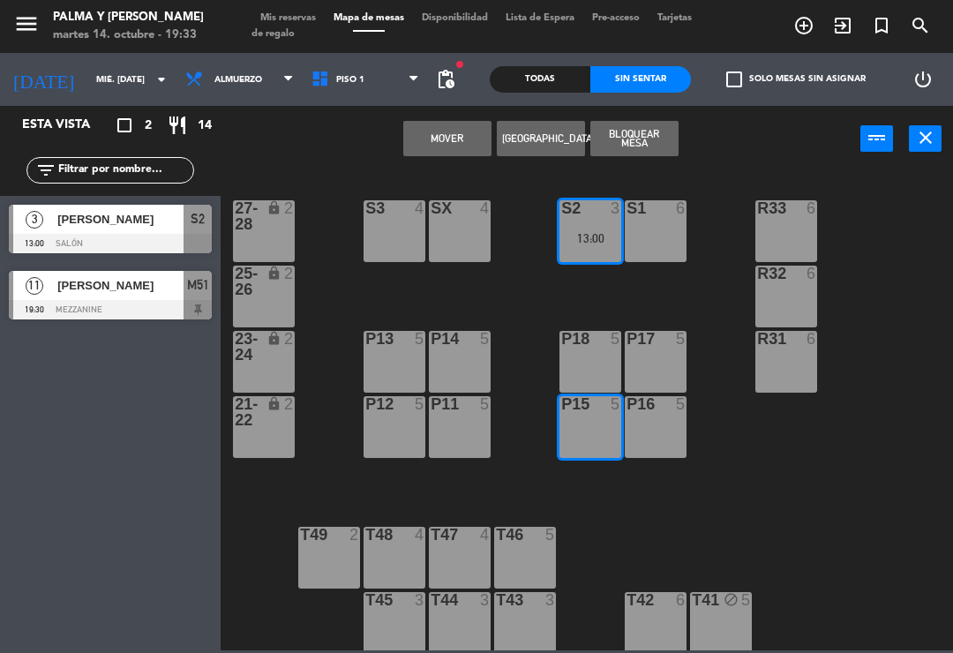
click at [454, 136] on button "Mover" at bounding box center [447, 138] width 88 height 35
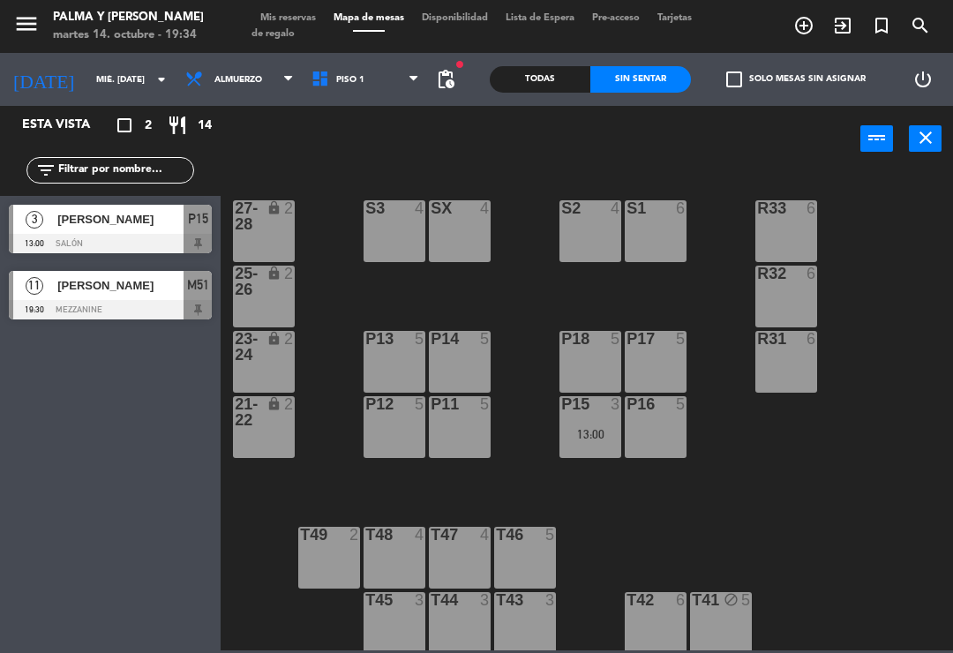
click at [142, 295] on div "[PERSON_NAME]" at bounding box center [120, 285] width 128 height 29
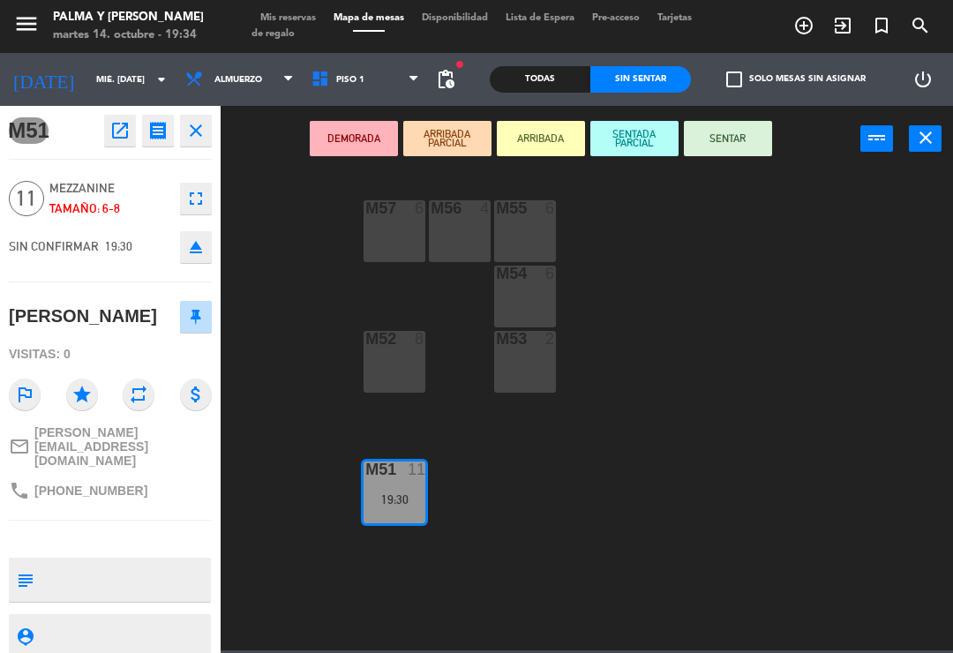
click at [381, 475] on div at bounding box center [395, 470] width 29 height 16
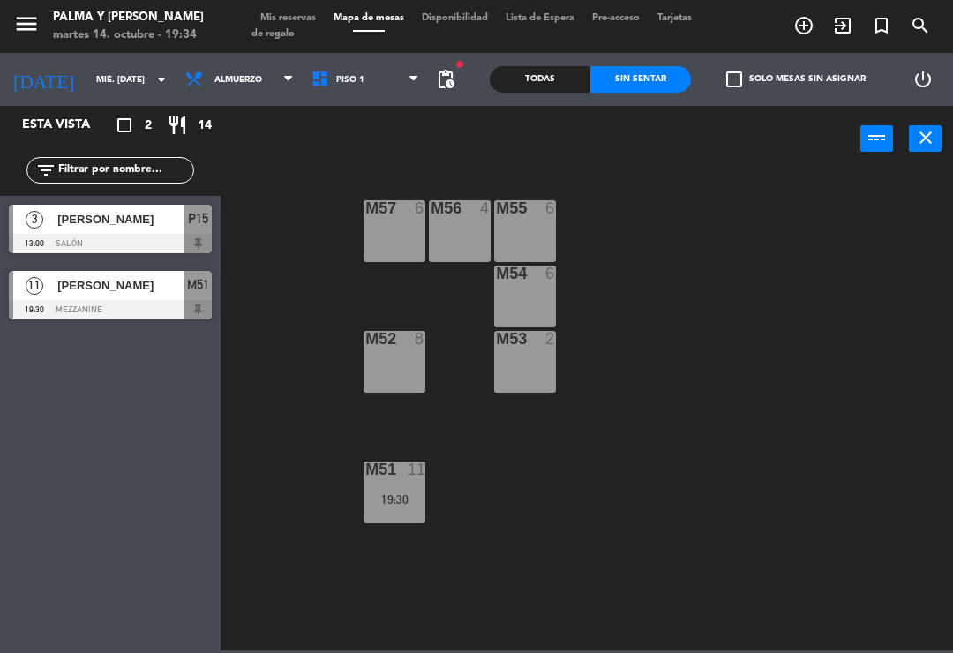
click at [406, 478] on div at bounding box center [395, 470] width 29 height 16
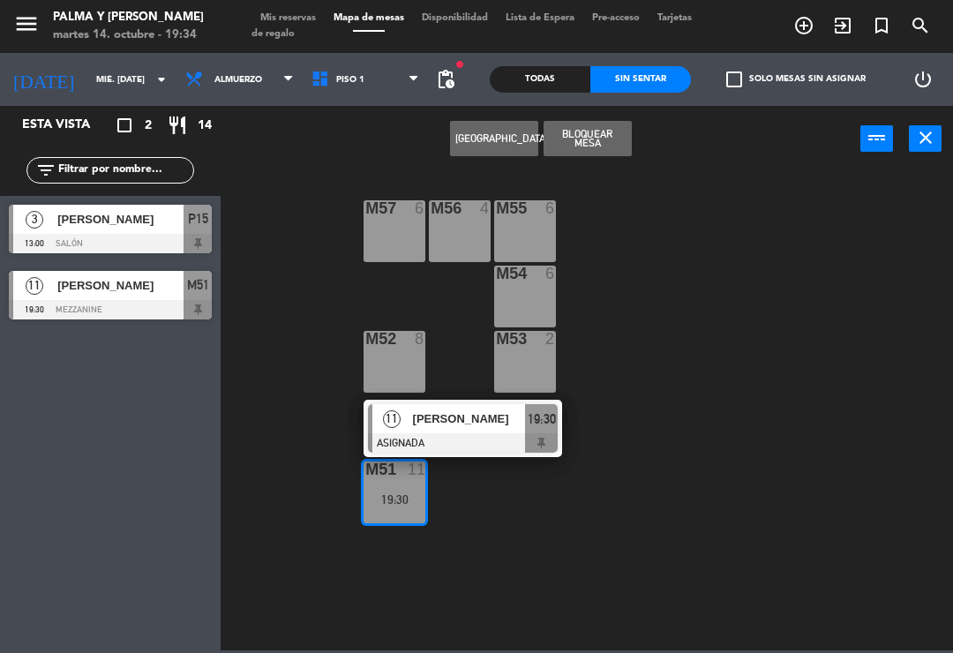
click at [394, 420] on span "11" at bounding box center [392, 420] width 18 height 18
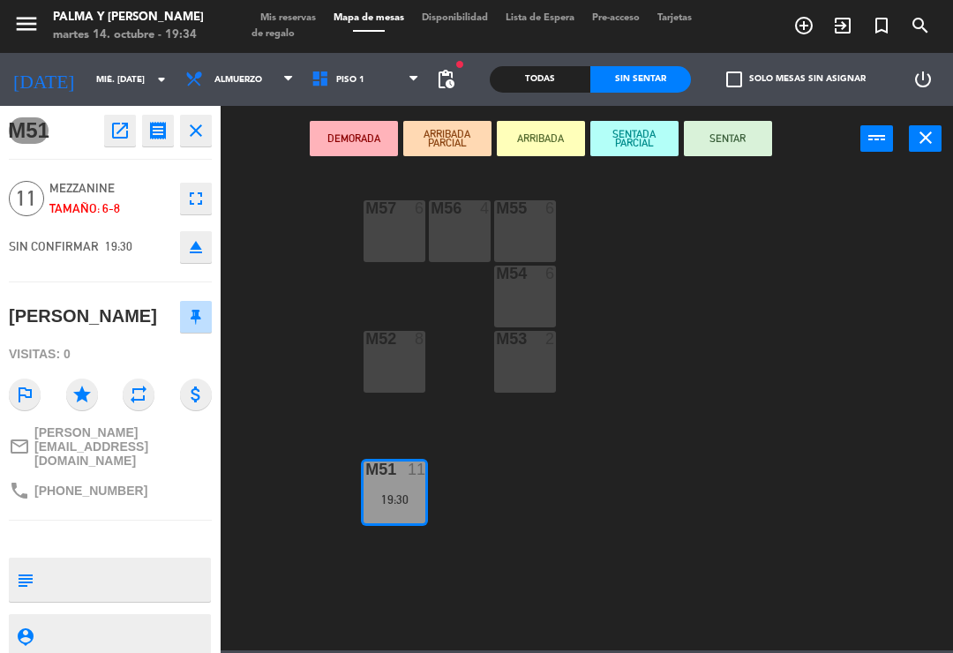
click at [116, 131] on icon "open_in_new" at bounding box center [119, 130] width 21 height 21
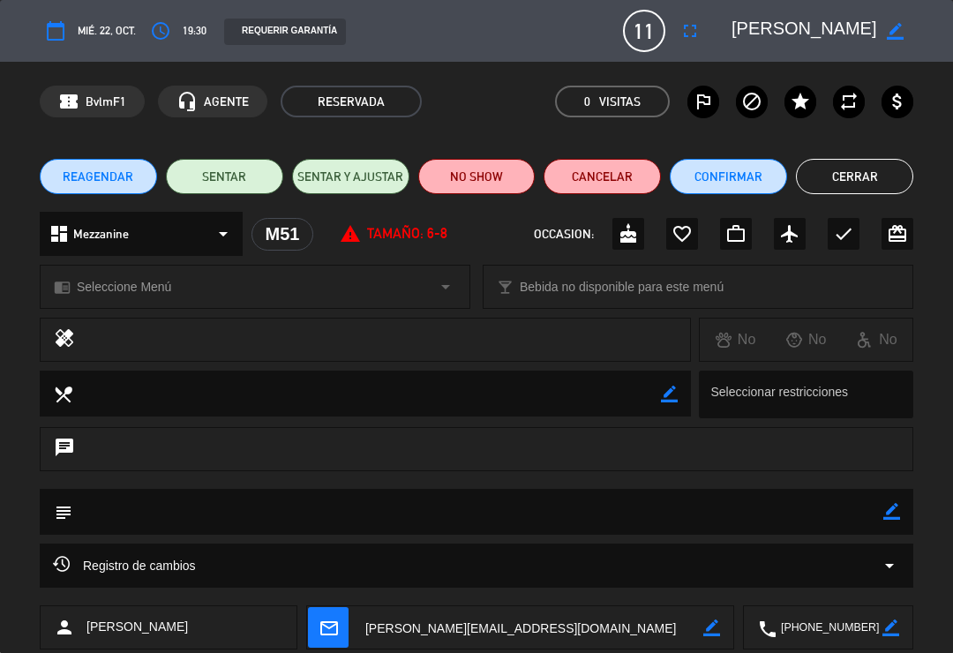
click at [173, 27] on button "access_time" at bounding box center [161, 31] width 32 height 32
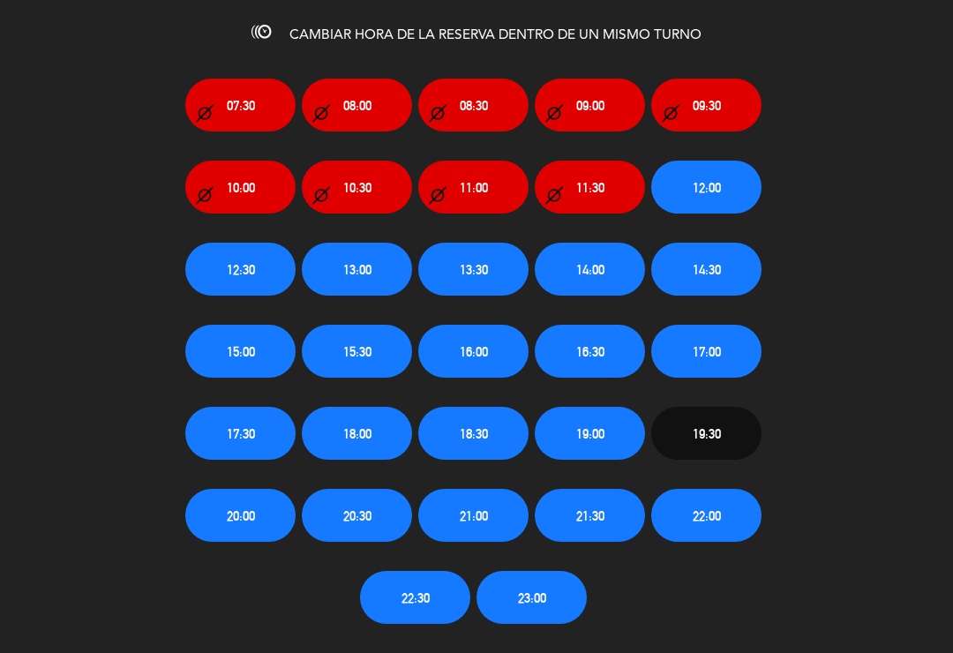
click at [244, 537] on button "20:00" at bounding box center [240, 515] width 110 height 53
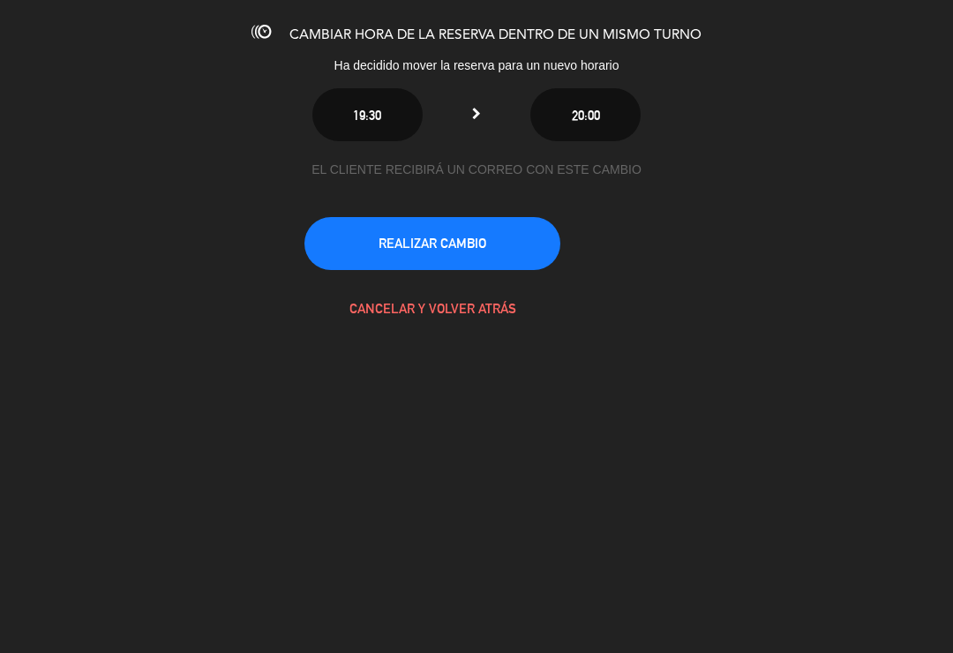
click at [364, 250] on button "REALIZAR CAMBIO" at bounding box center [433, 243] width 256 height 53
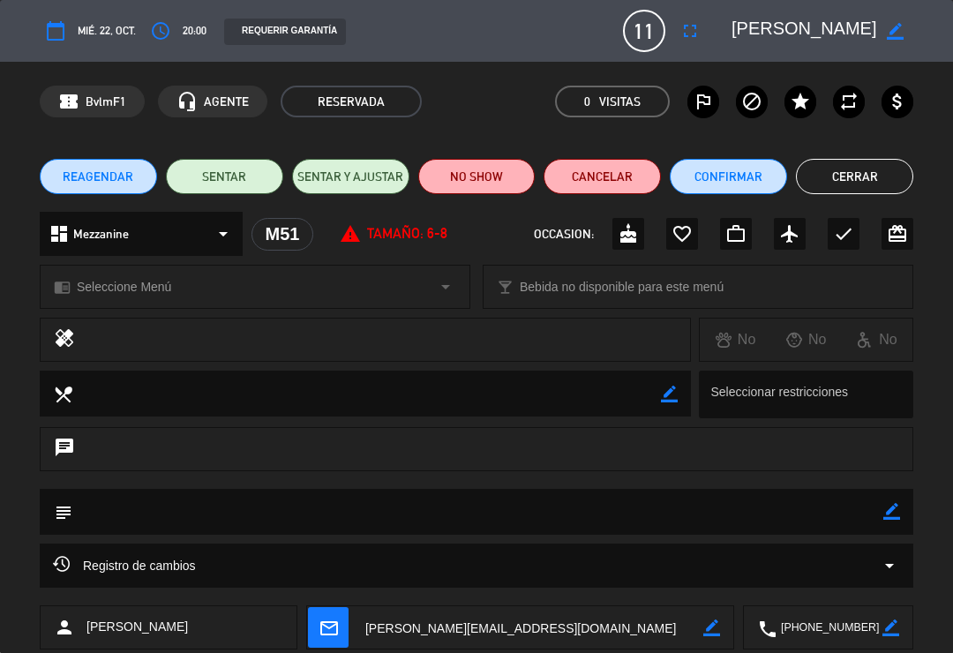
click at [823, 177] on button "Cerrar" at bounding box center [854, 176] width 117 height 35
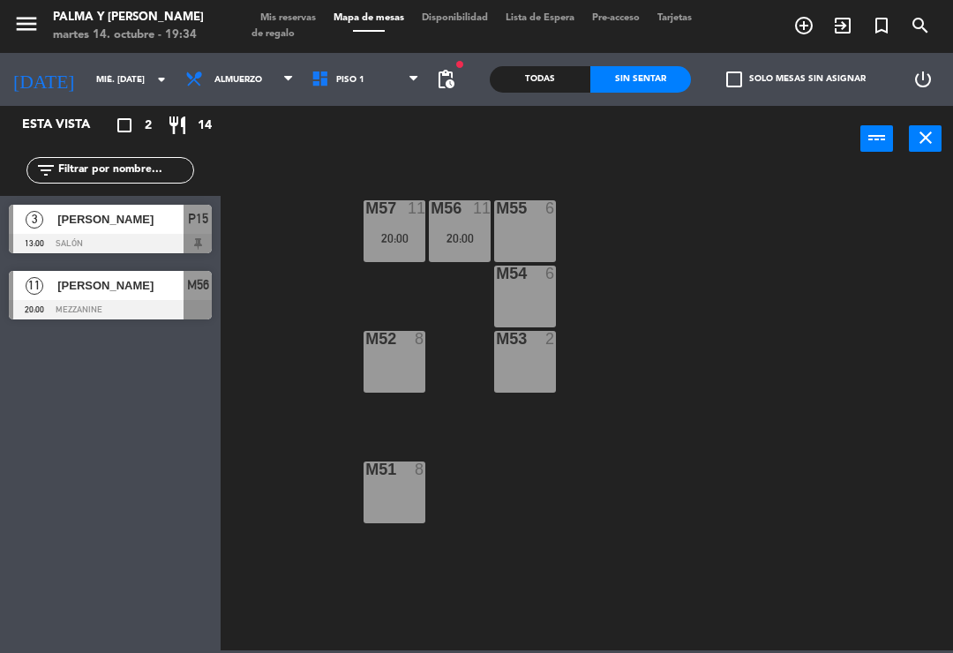
click at [58, 302] on div at bounding box center [110, 309] width 203 height 19
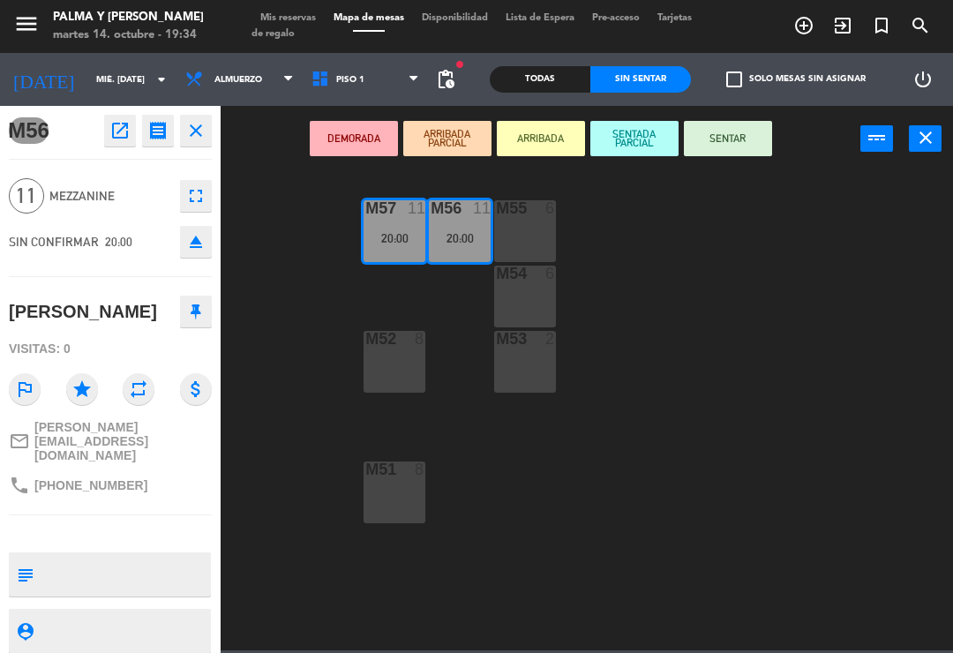
click at [403, 225] on div "M57 11 20:00" at bounding box center [395, 231] width 62 height 62
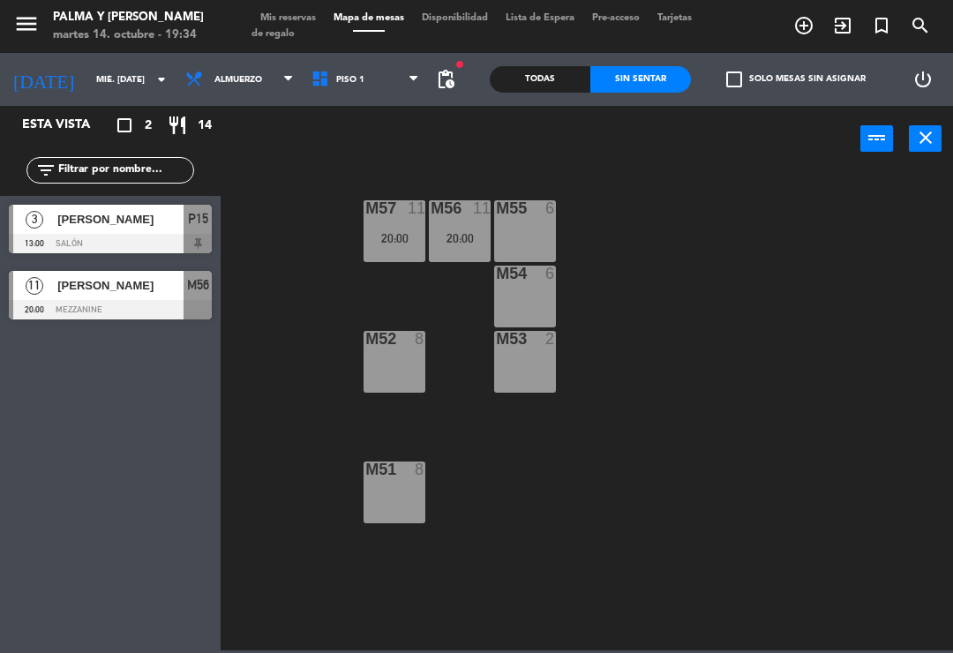
click at [398, 227] on div "M57 11 20:00" at bounding box center [395, 231] width 62 height 62
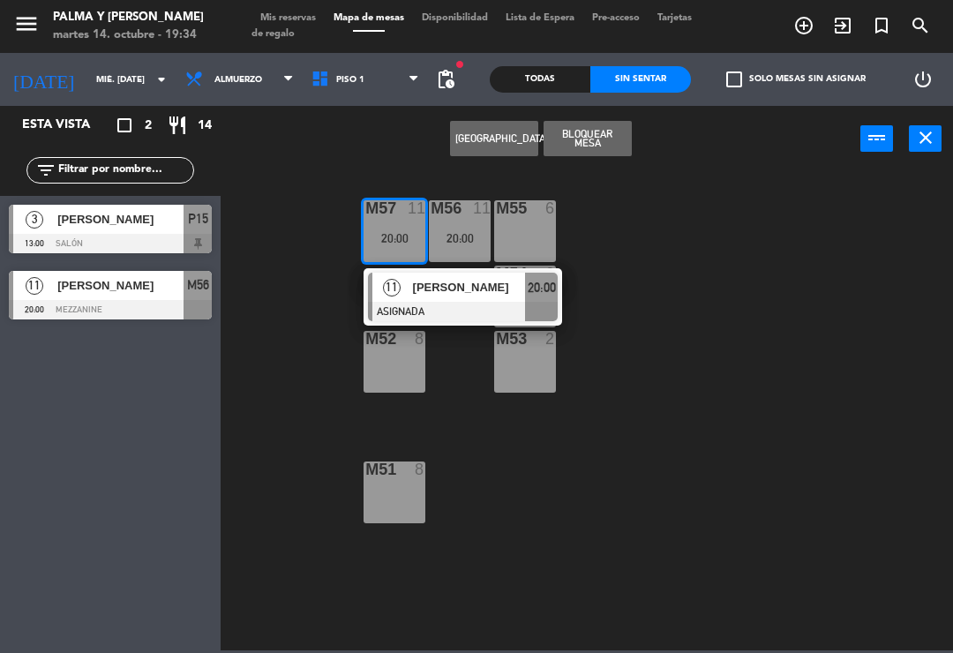
click at [410, 293] on div "11" at bounding box center [392, 287] width 38 height 29
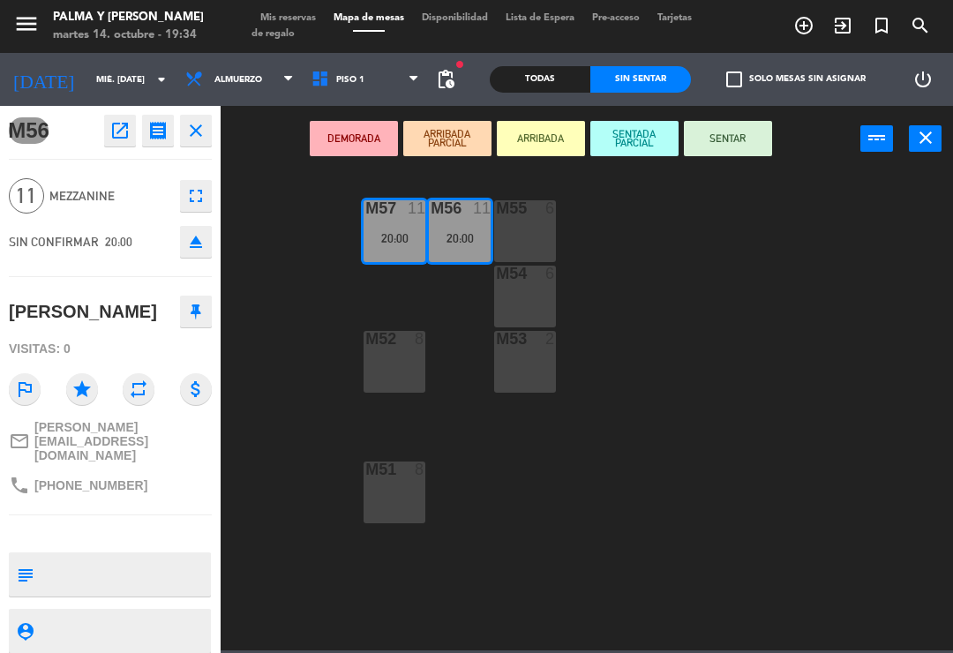
click at [386, 497] on div "M51 8" at bounding box center [395, 493] width 62 height 62
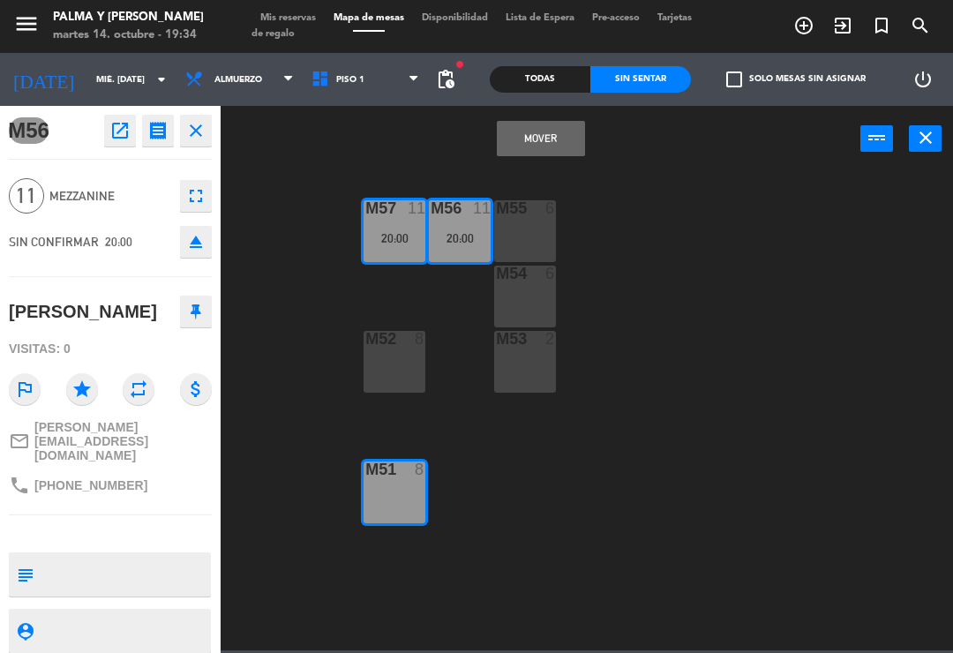
click at [532, 132] on button "Mover" at bounding box center [541, 138] width 88 height 35
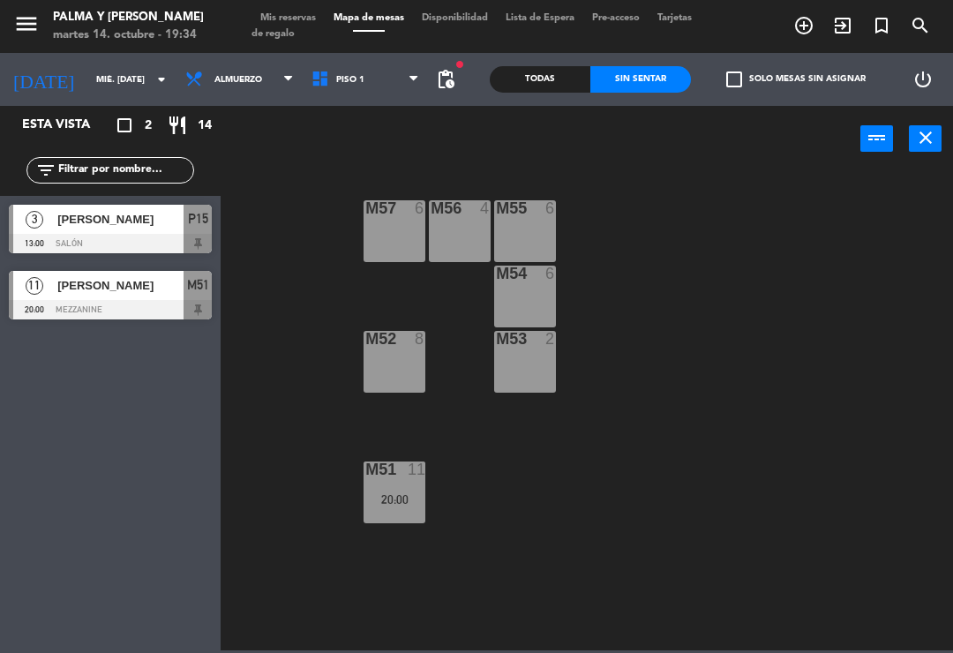
click at [780, 349] on div "M57 6 M56 4 M55 6 M54 6 M52 8 M53 2 M51 11 20:00" at bounding box center [591, 410] width 723 height 481
click at [127, 161] on input "text" at bounding box center [125, 170] width 137 height 19
click at [315, 243] on div "M57 6 M56 4 M55 6 M54 6 M52 8 M53 2 M51 11 20:00" at bounding box center [591, 410] width 723 height 481
click at [737, 484] on div "M57 6 M56 4 M55 6 M54 6 M52 8 M53 2 M51 11 20:00" at bounding box center [591, 410] width 723 height 481
click at [94, 88] on input "mié. [DATE]" at bounding box center [147, 79] width 121 height 27
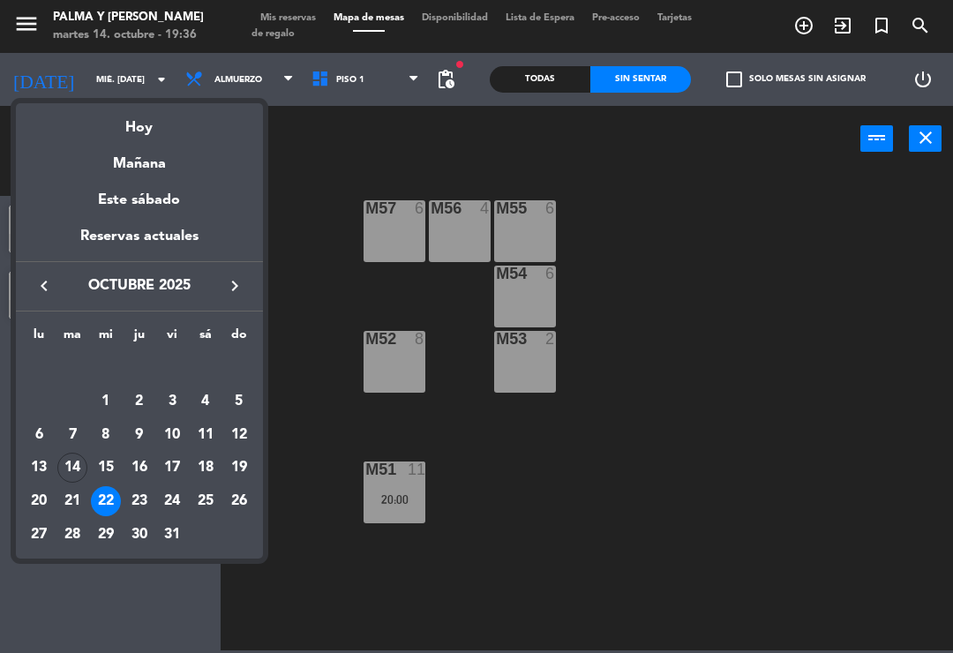
click at [73, 466] on div "14" at bounding box center [72, 468] width 30 height 30
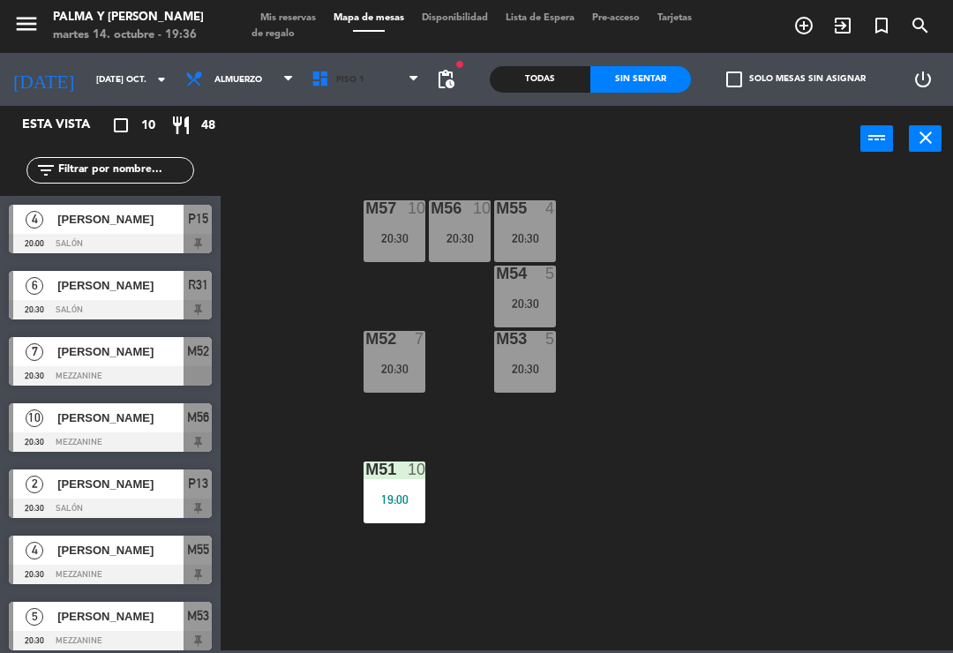
click at [374, 97] on span "Piso 1" at bounding box center [366, 79] width 126 height 39
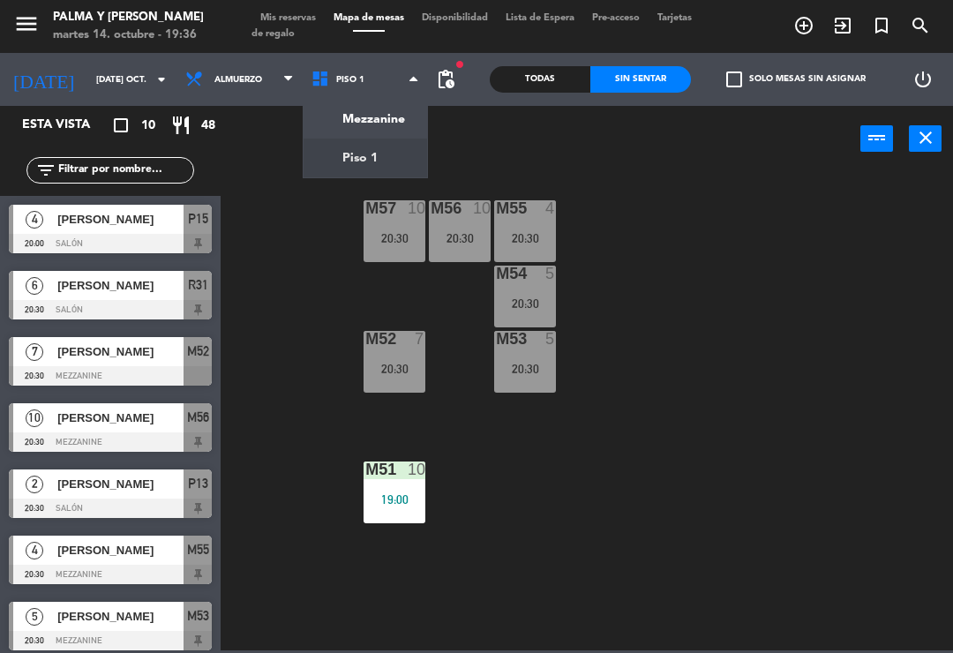
click at [352, 115] on ng-component "menu Palma y [PERSON_NAME] 14. octubre - 19:36 Mis reservas Mapa de mesas Dispo…" at bounding box center [476, 325] width 953 height 651
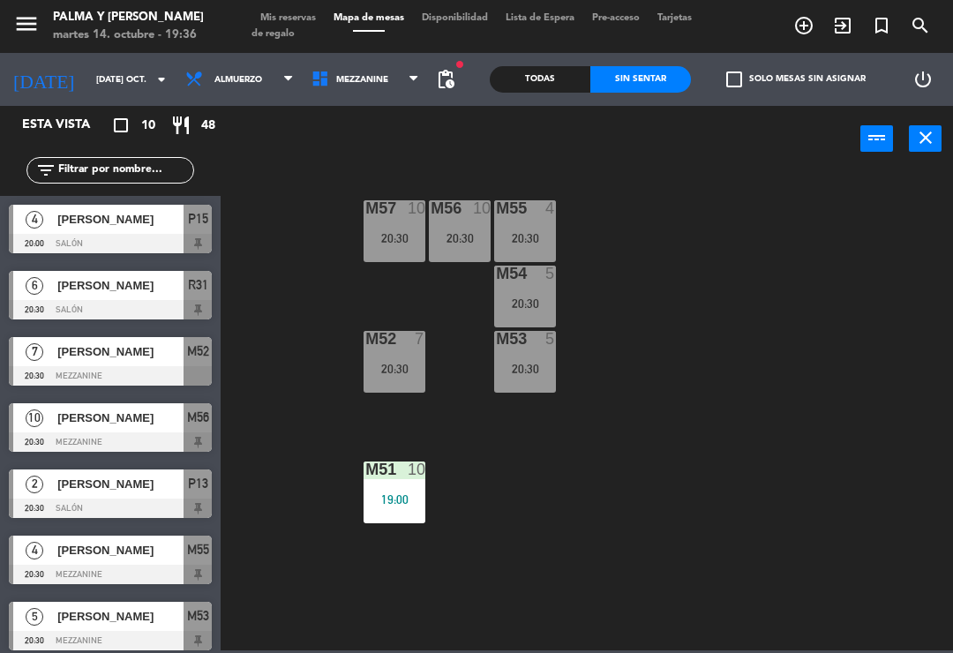
click at [401, 509] on div "M51 10 19:00" at bounding box center [395, 493] width 62 height 62
click at [644, 474] on div "M57 10 20:30 M56 10 20:30 M55 4 20:30 M54 5 20:30 M52 7 20:30 M53 5 20:30 M51 1…" at bounding box center [591, 410] width 723 height 481
click at [87, 82] on input "[DATE] oct." at bounding box center [147, 79] width 121 height 27
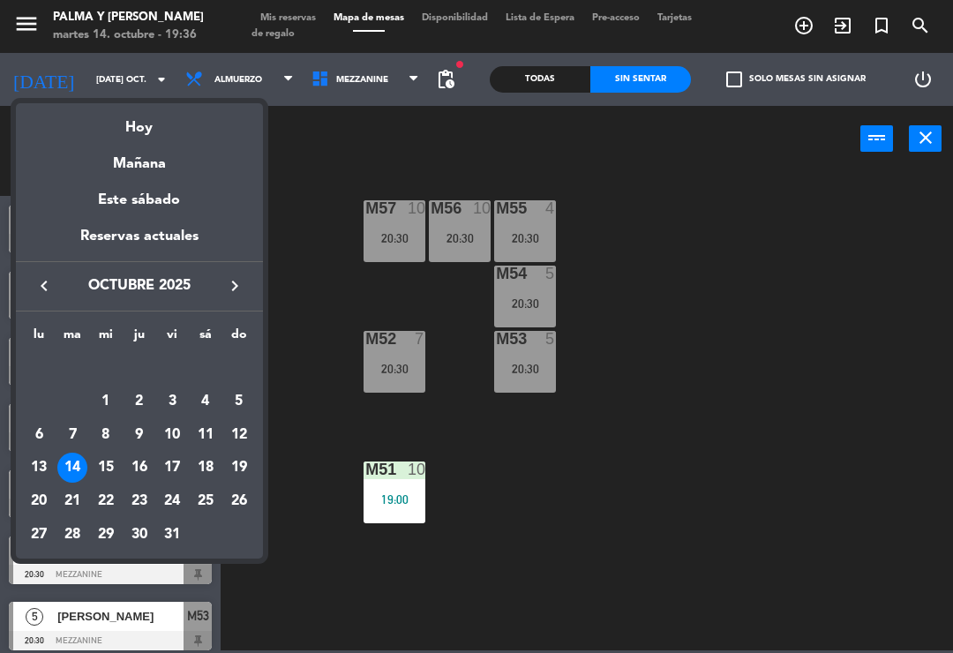
click at [103, 504] on div "22" at bounding box center [106, 501] width 30 height 30
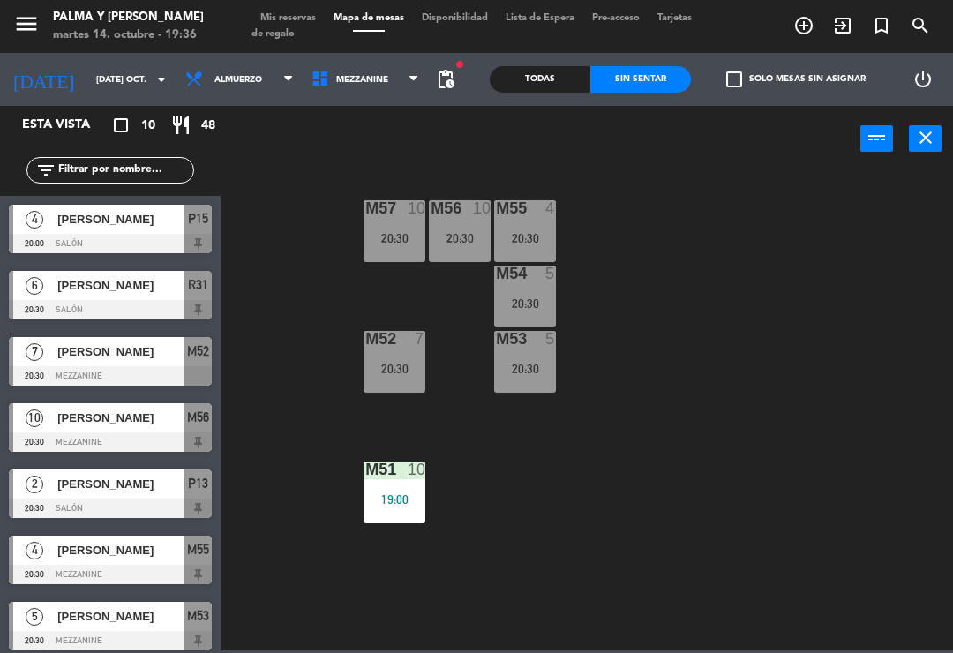
type input "mié. [DATE]"
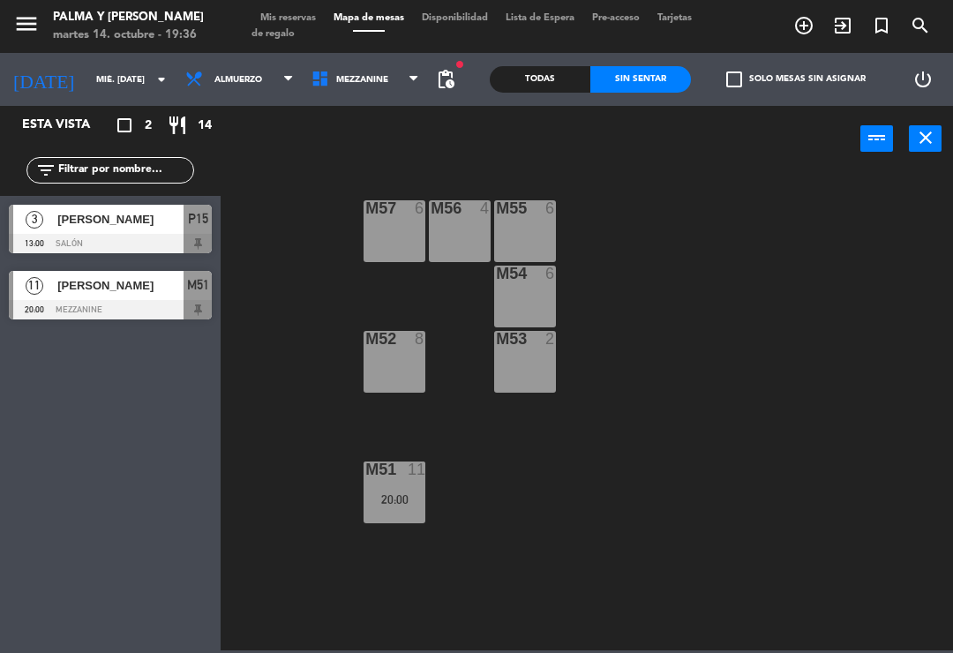
click at [399, 494] on div "20:00" at bounding box center [395, 500] width 62 height 12
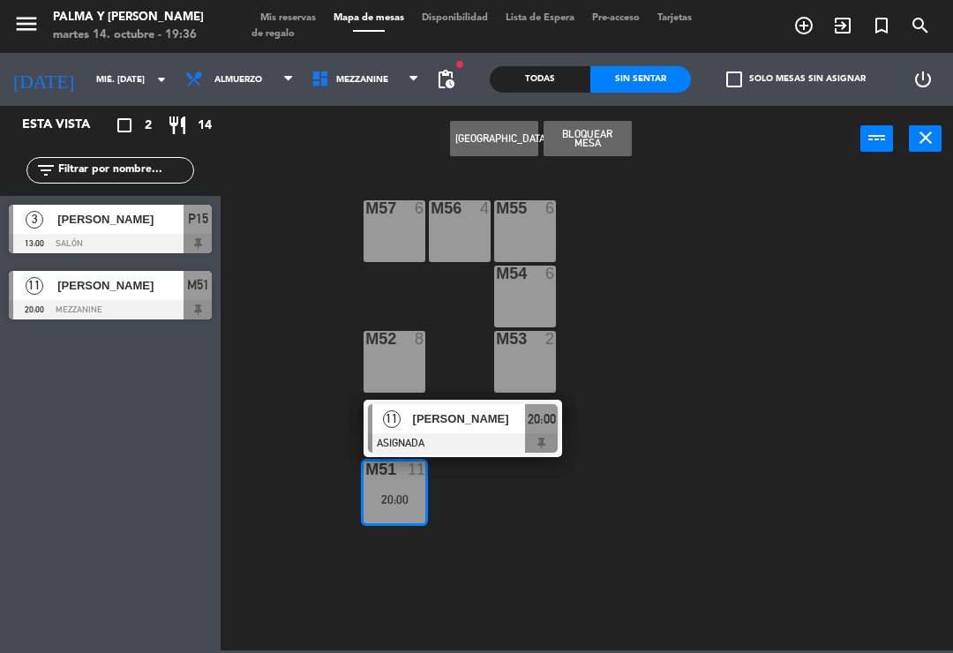
click at [510, 445] on div at bounding box center [463, 442] width 190 height 19
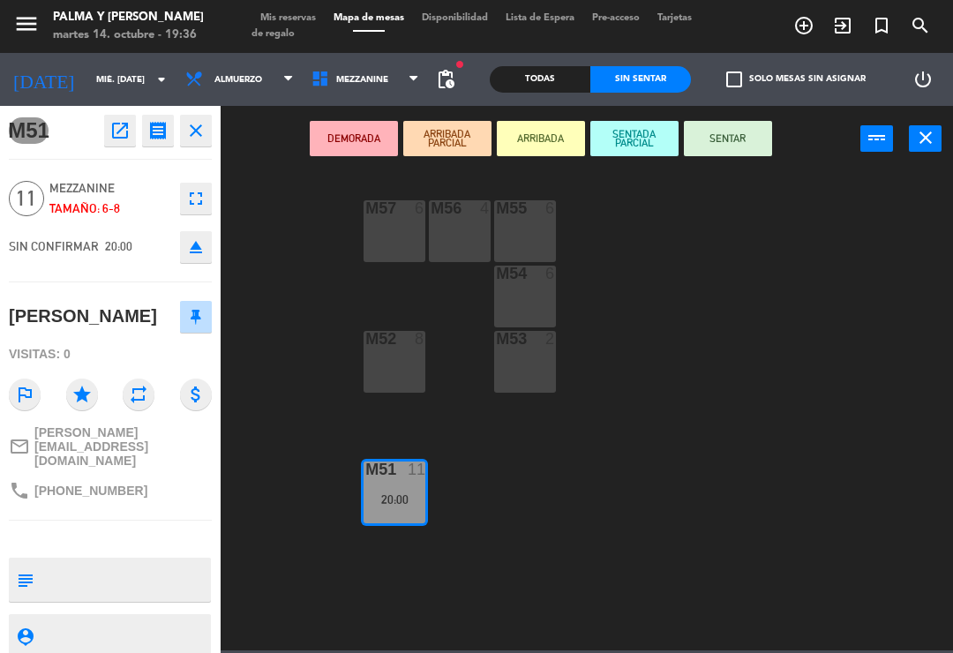
click at [105, 561] on textarea at bounding box center [125, 579] width 169 height 37
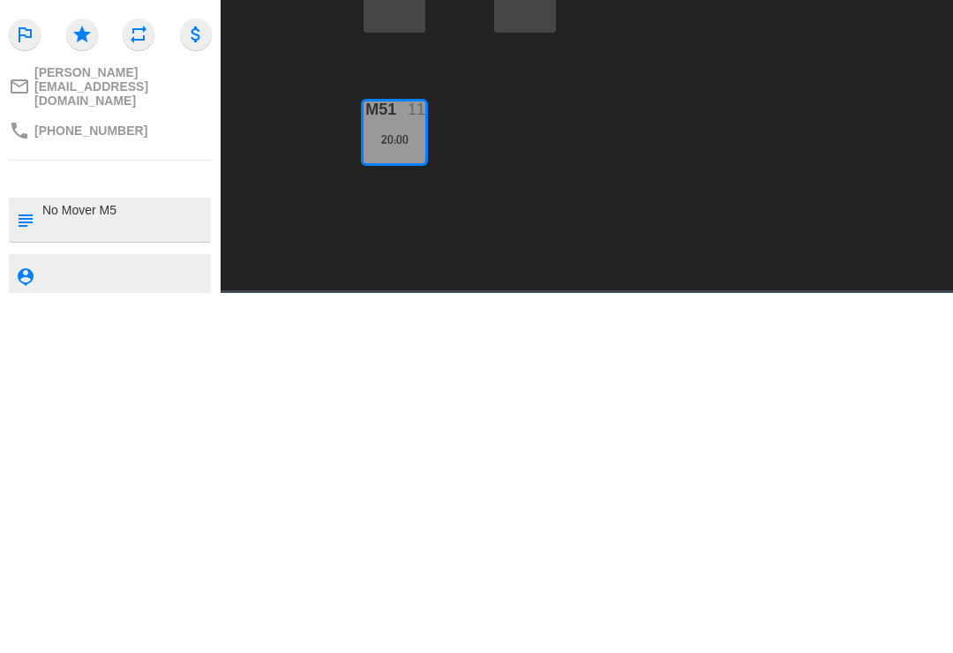
type textarea "No Mover M51"
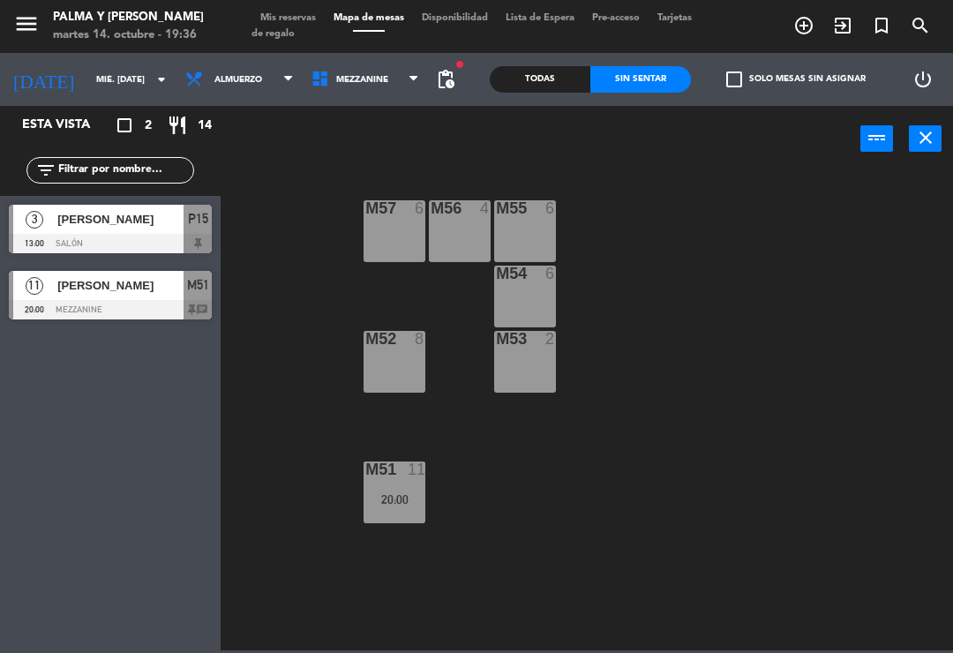
click at [880, 385] on div "M57 6 M56 4 M55 6 M54 6 M52 8 M53 2 M51 11 20:00" at bounding box center [591, 410] width 723 height 481
click at [109, 72] on input "mié. [DATE]" at bounding box center [147, 79] width 121 height 27
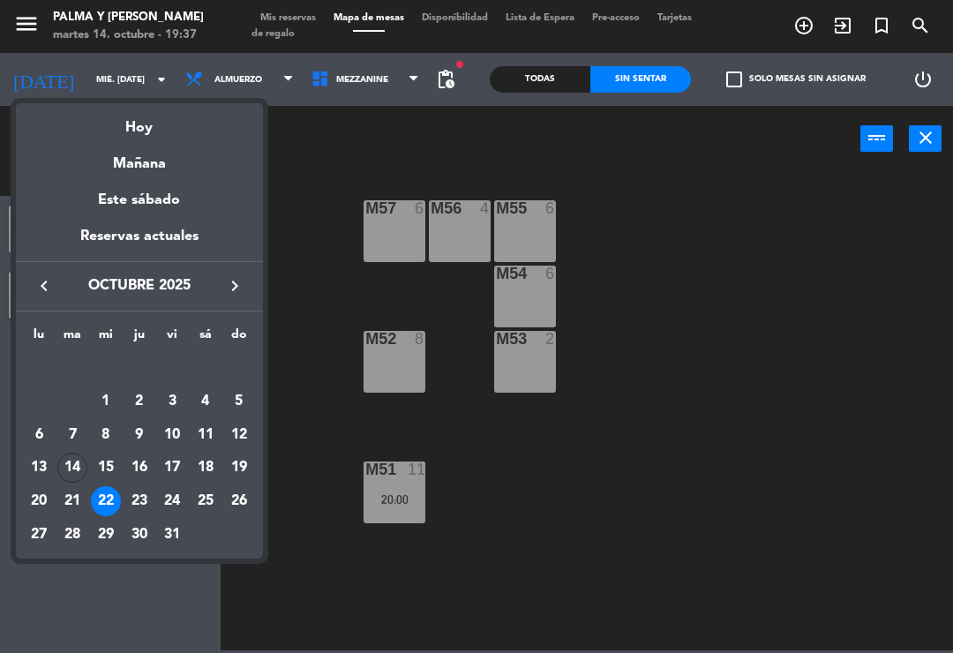
click at [132, 133] on div "Hoy" at bounding box center [139, 121] width 247 height 36
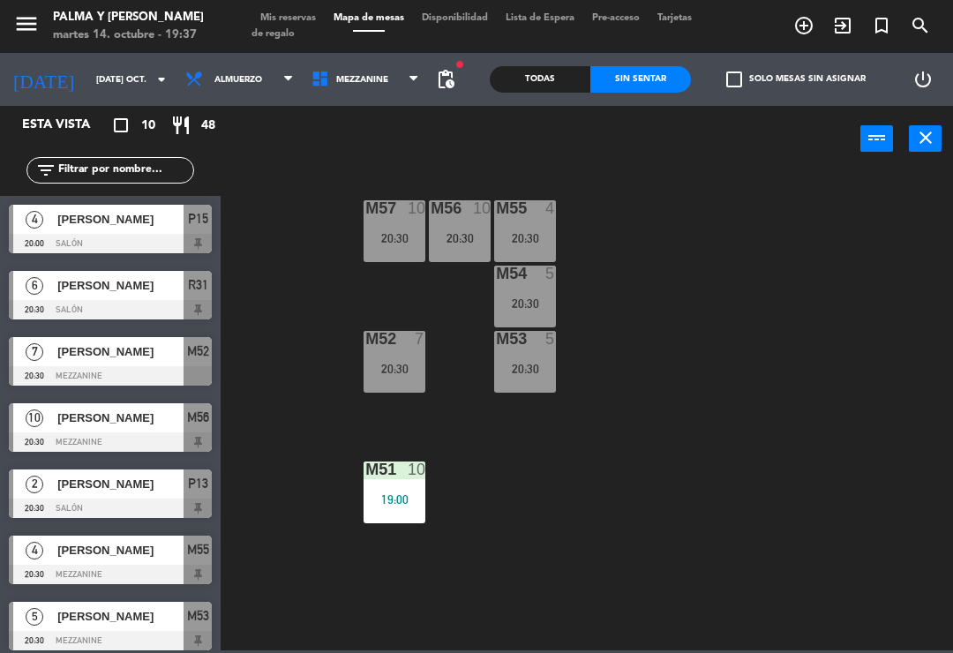
click at [538, 87] on div "Todas" at bounding box center [540, 79] width 101 height 26
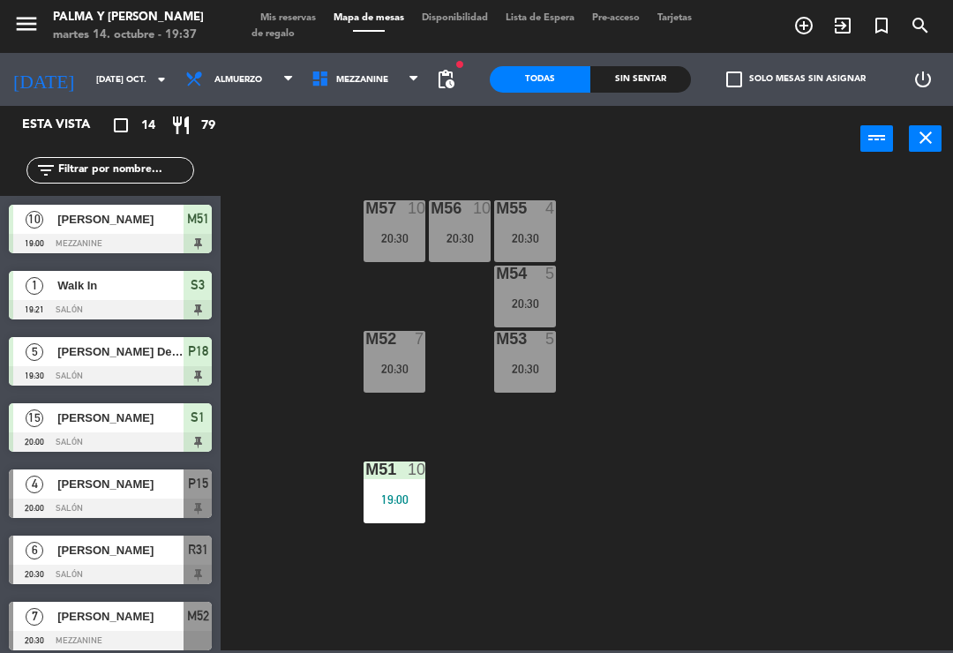
click at [408, 475] on div "10" at bounding box center [417, 470] width 18 height 16
click at [577, 569] on div "M57 10 20:30 M56 10 20:30 M55 4 20:30 M54 5 20:30 M52 7 20:30 M53 5 20:30 M51 1…" at bounding box center [591, 410] width 723 height 481
click at [322, 98] on span "Mezzanine" at bounding box center [366, 79] width 126 height 39
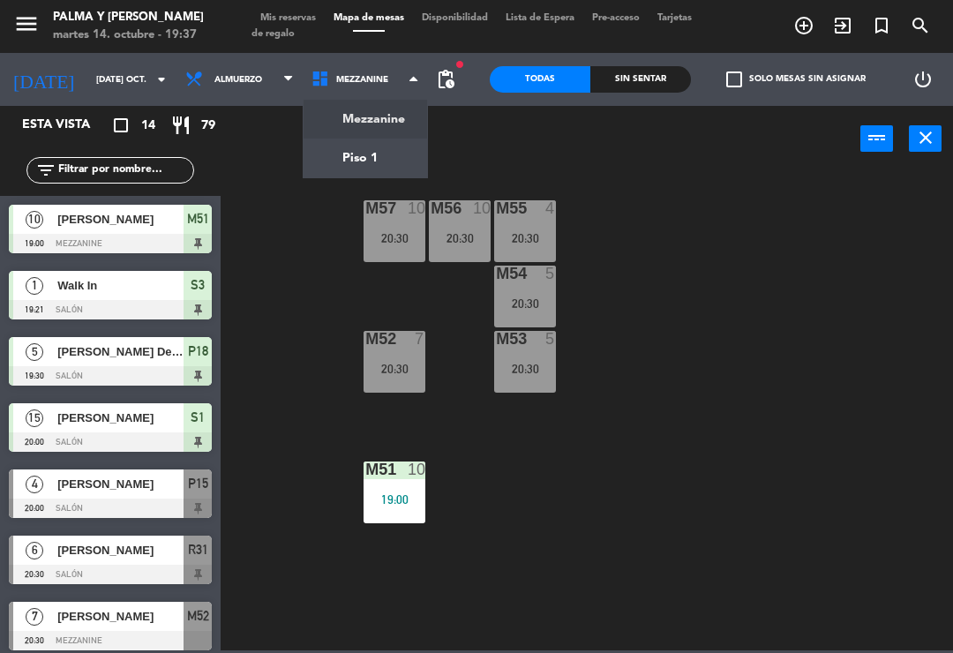
click at [335, 148] on ng-component "menu Palma y [PERSON_NAME] 14. octubre - 19:37 Mis reservas Mapa de mesas Dispo…" at bounding box center [476, 325] width 953 height 651
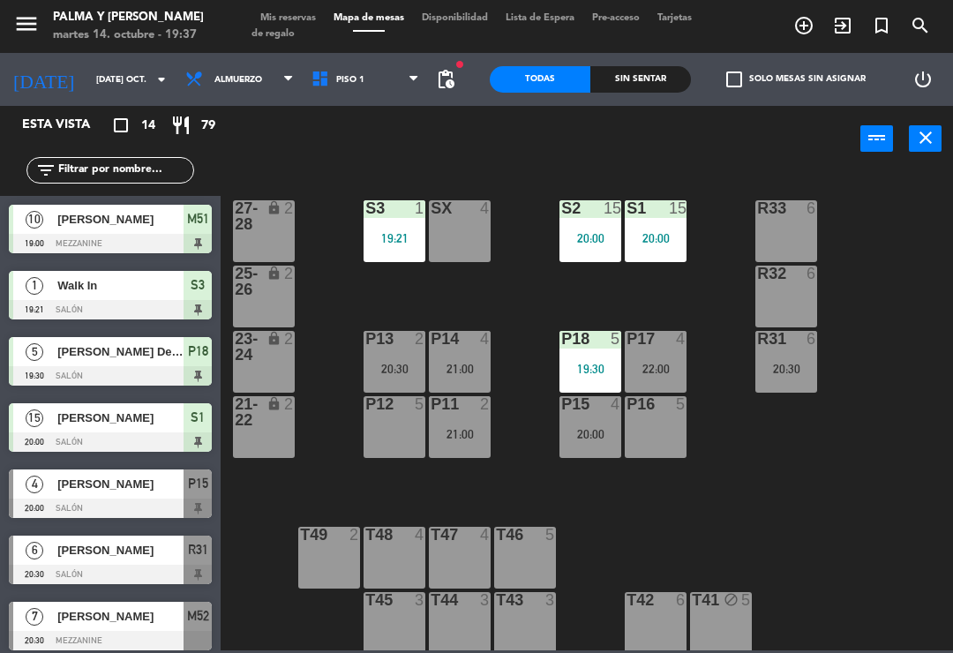
click at [640, 87] on div "Sin sentar" at bounding box center [641, 79] width 101 height 26
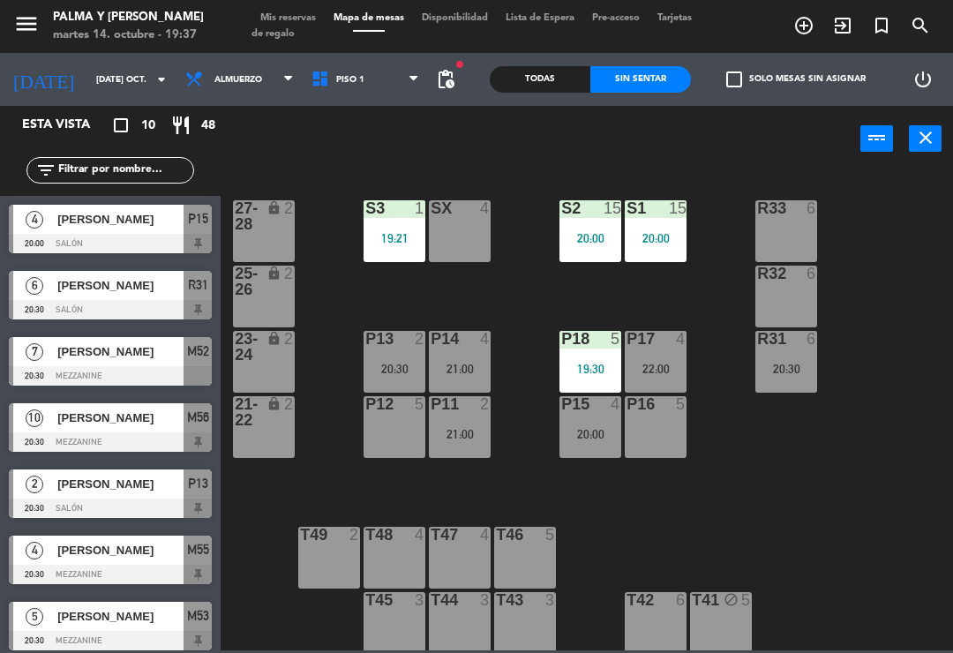
click at [95, 73] on input "[DATE] oct." at bounding box center [147, 79] width 121 height 27
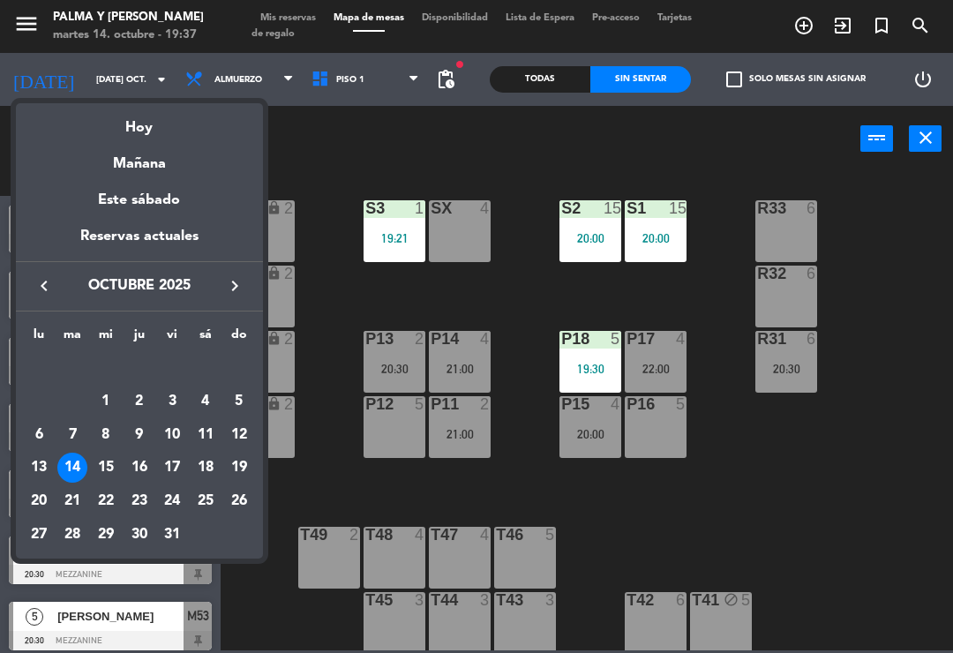
click at [157, 173] on div "Mañana" at bounding box center [139, 157] width 247 height 36
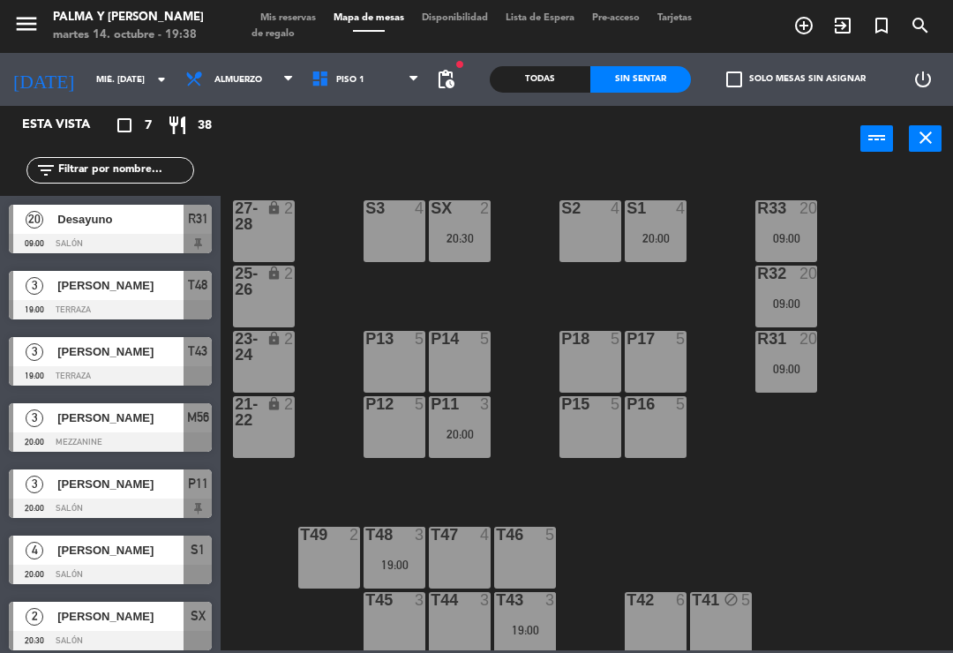
click at [756, 355] on div "R31 20 09:00" at bounding box center [787, 362] width 62 height 62
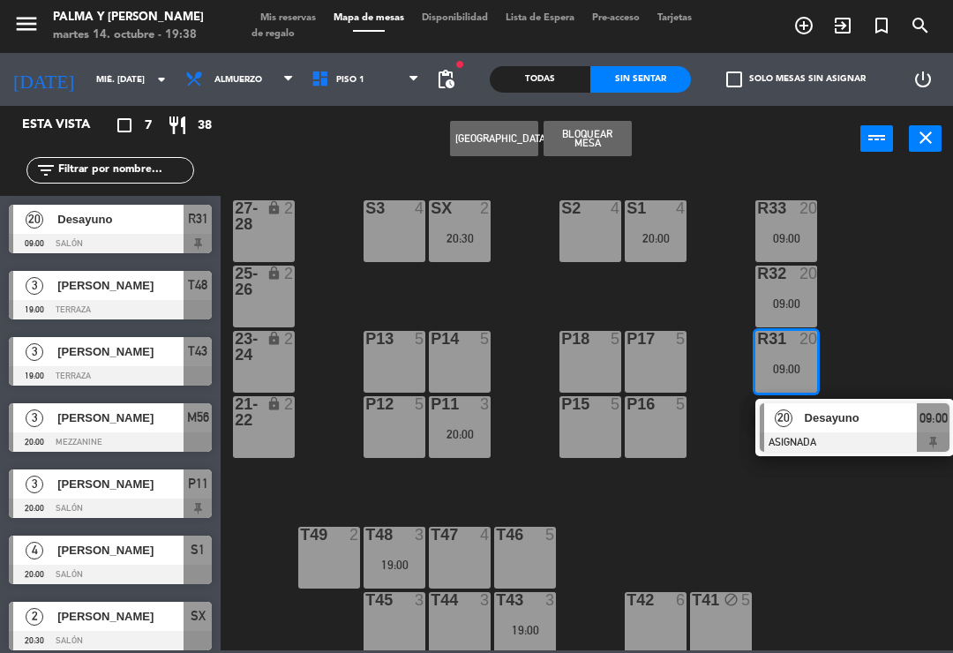
click at [847, 426] on span "Desayuno" at bounding box center [861, 418] width 113 height 19
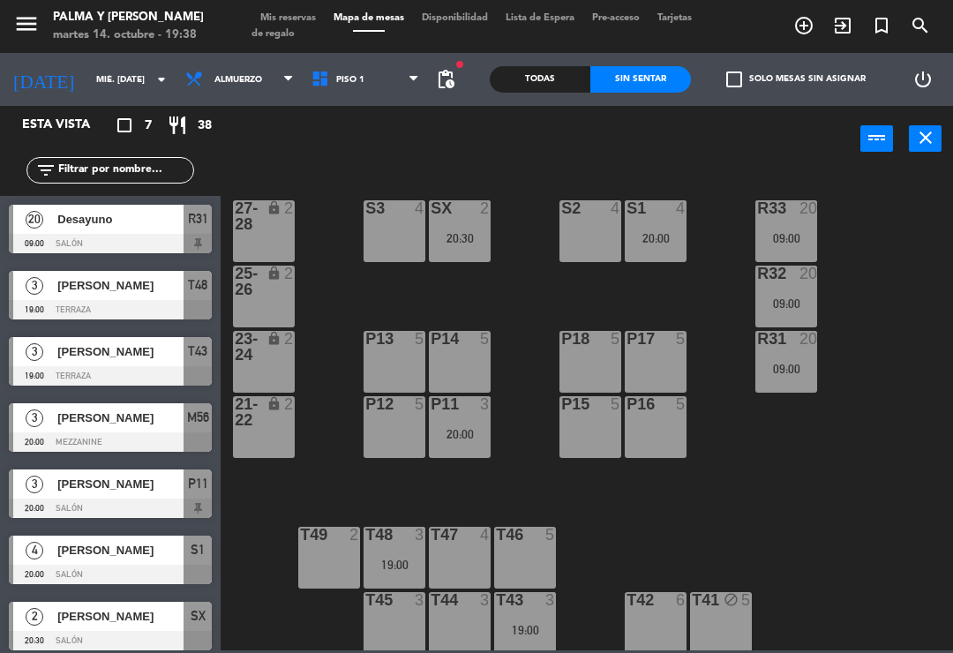
click at [401, 569] on div "19:00" at bounding box center [395, 565] width 62 height 12
click at [666, 524] on div "R33 20 09:00 S1 4 20:00 S2 4 S3 4 SX 2 20:30 27-28 lock 2 R32 20 09:00 25-26 lo…" at bounding box center [591, 410] width 723 height 481
click at [100, 78] on input "mié. [DATE]" at bounding box center [147, 79] width 121 height 27
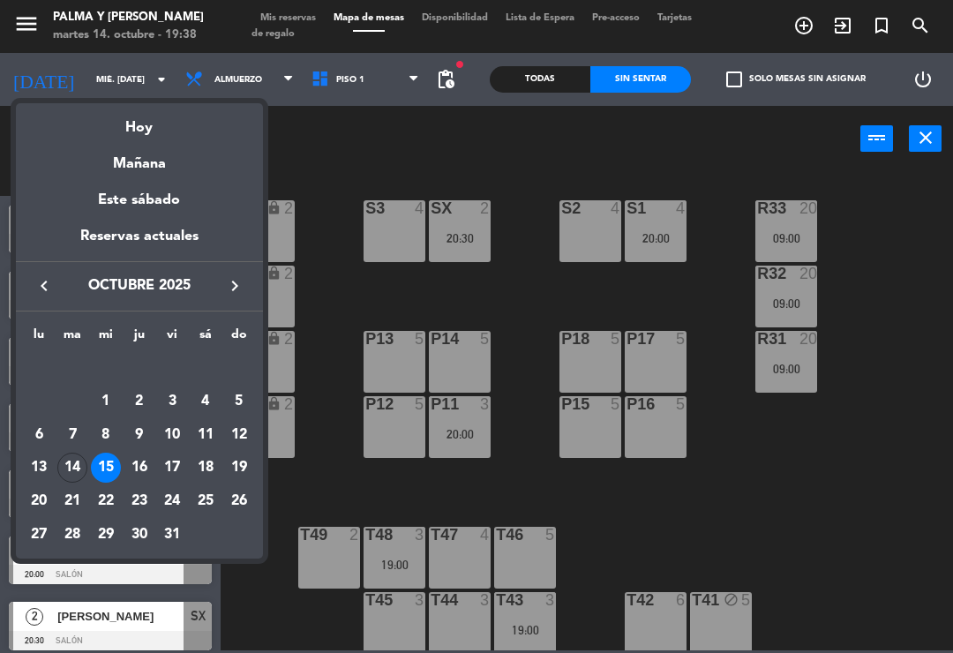
click at [120, 133] on div "Hoy" at bounding box center [139, 121] width 247 height 36
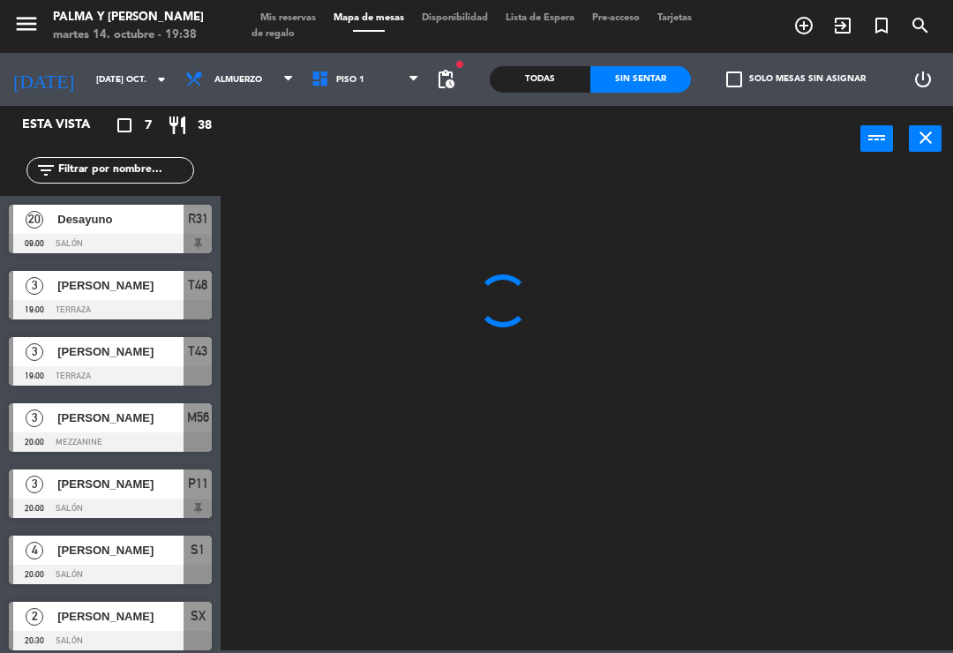
click at [87, 69] on input "[DATE] oct." at bounding box center [147, 79] width 121 height 27
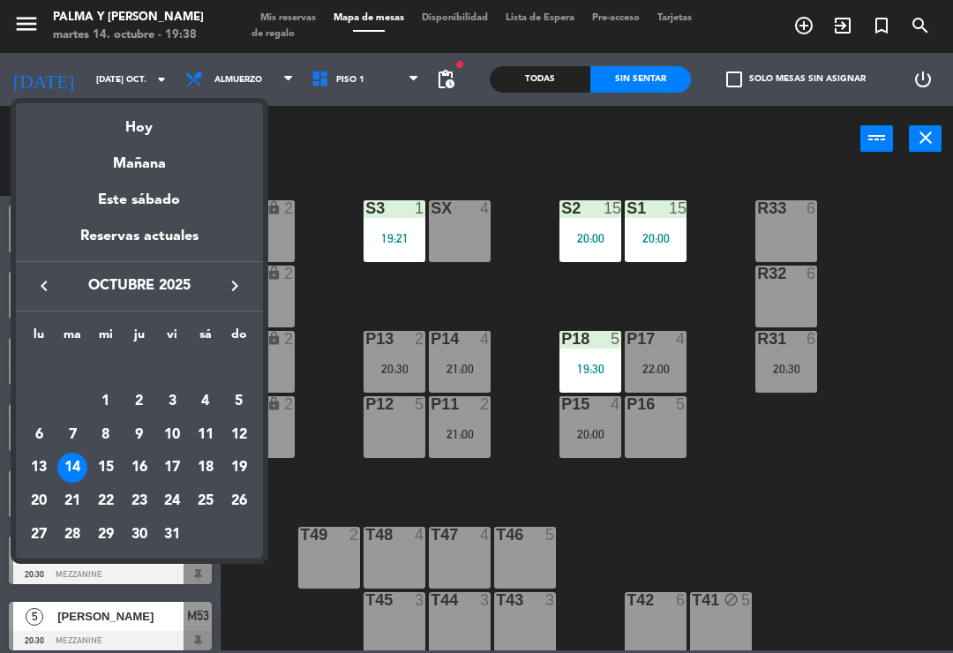
click at [168, 465] on div "17" at bounding box center [172, 468] width 30 height 30
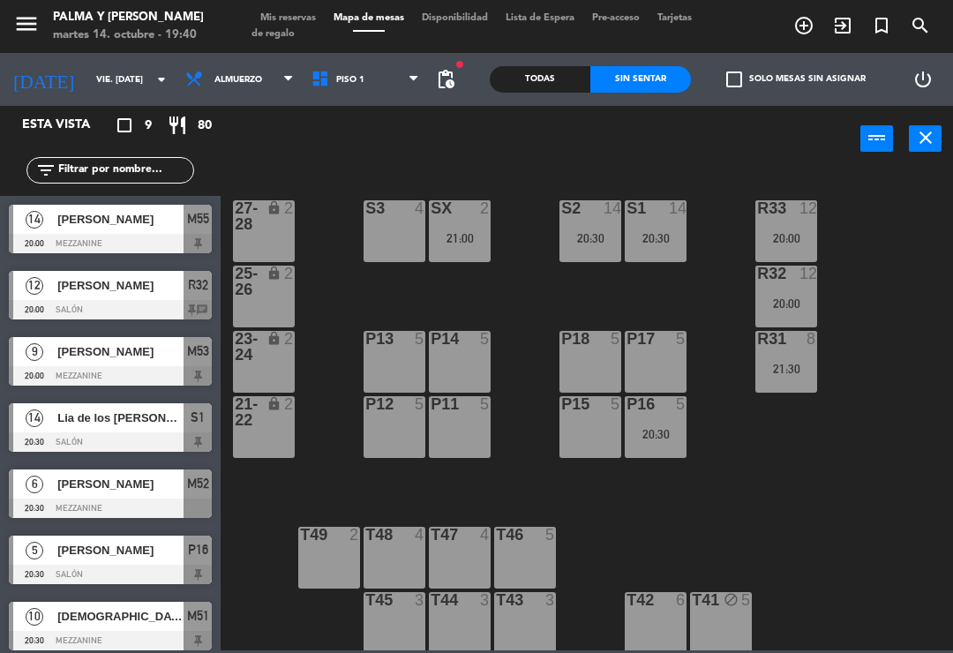
click at [87, 85] on input "vie. [DATE]" at bounding box center [147, 79] width 121 height 27
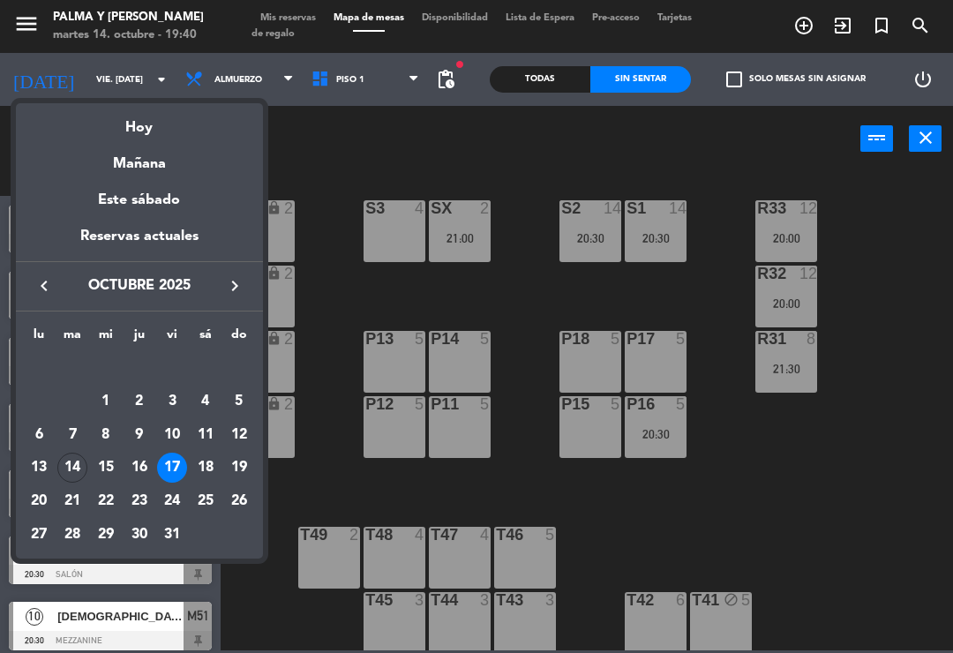
click at [136, 114] on div "Hoy" at bounding box center [139, 121] width 247 height 36
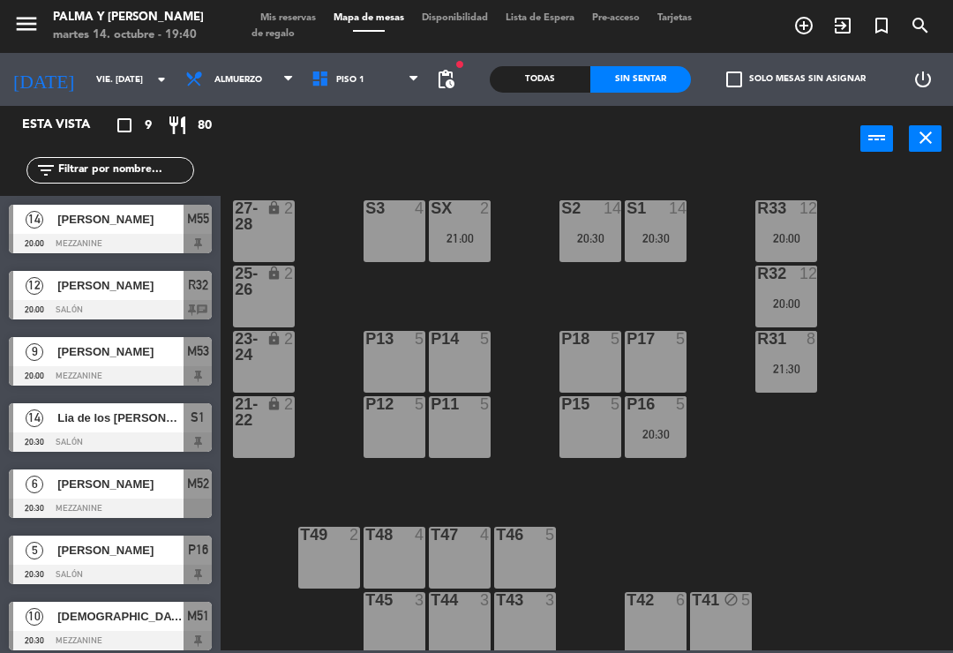
type input "[DATE] oct."
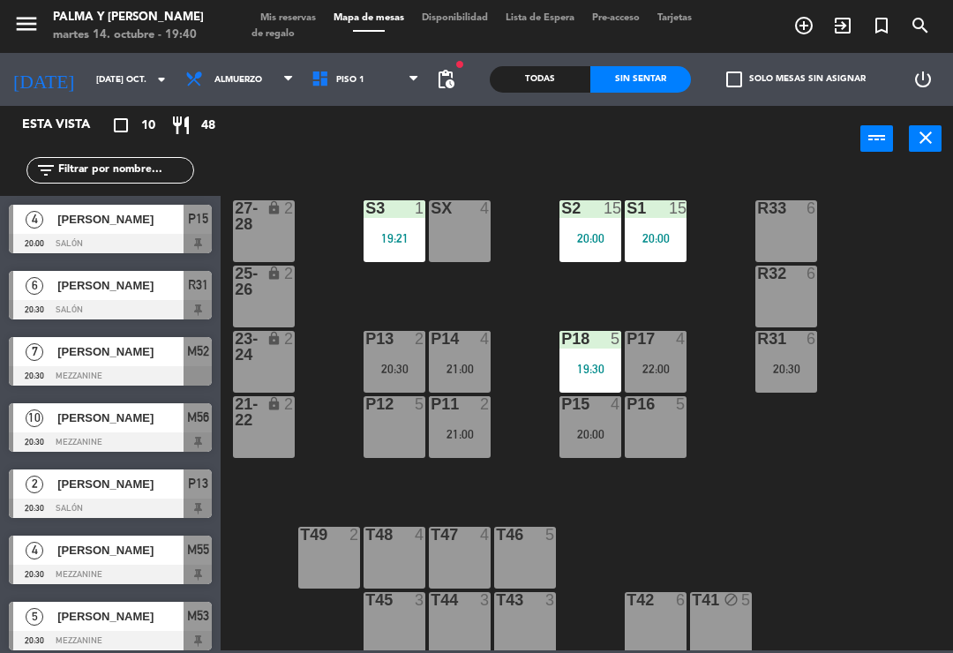
click at [97, 557] on span "[PERSON_NAME]" at bounding box center [120, 550] width 126 height 19
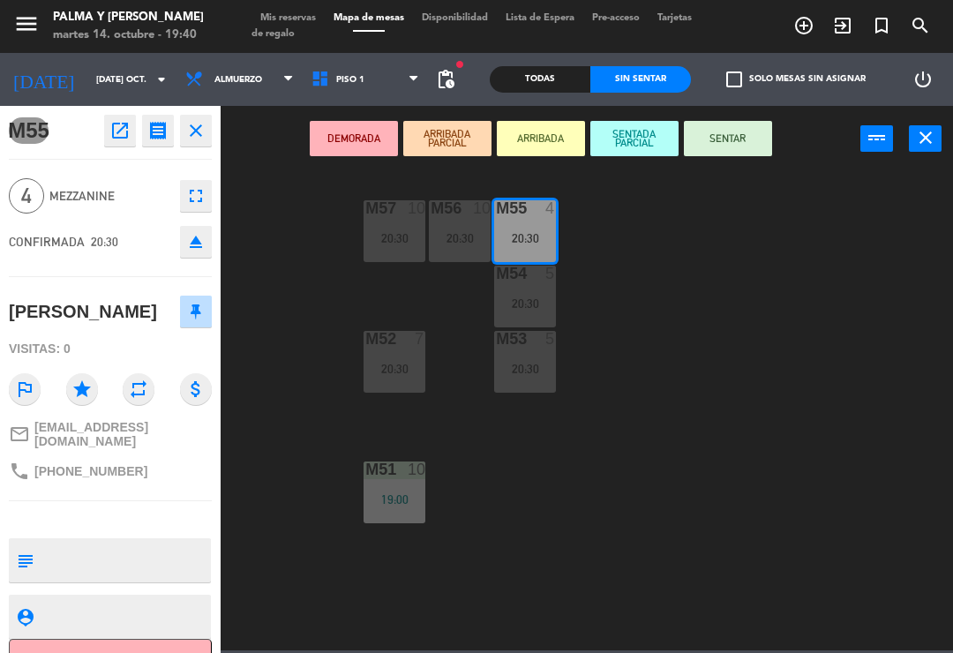
click at [729, 155] on button "SENTAR" at bounding box center [728, 138] width 88 height 35
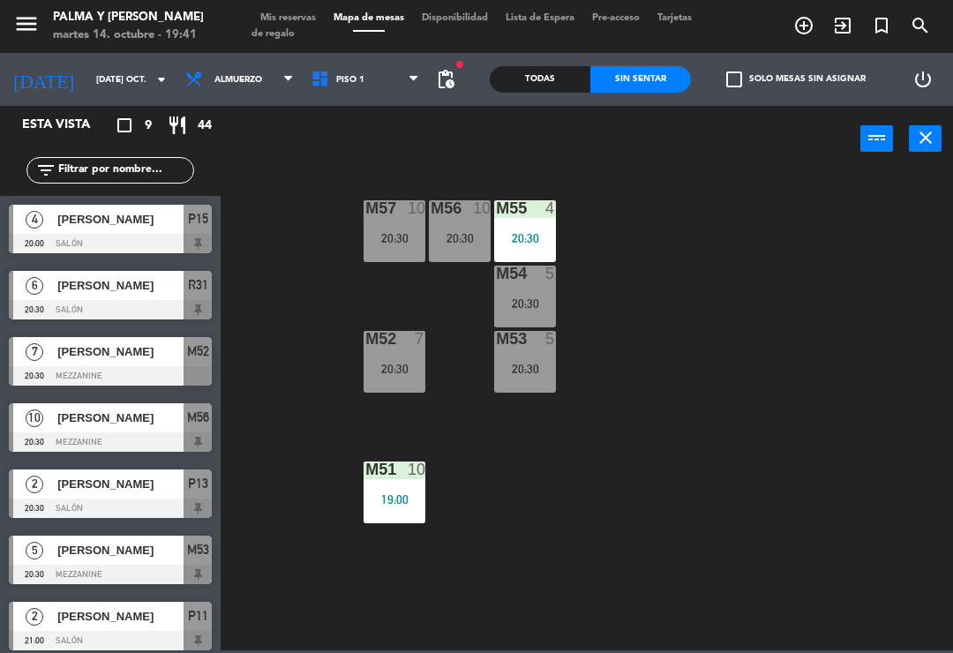
click at [868, 311] on div "M57 10 20:30 M56 10 20:30 M55 4 20:30 M54 5 20:30 M52 7 20:30 M53 5 20:30 M51 1…" at bounding box center [591, 410] width 723 height 481
click at [531, 80] on div "Todas" at bounding box center [540, 79] width 101 height 26
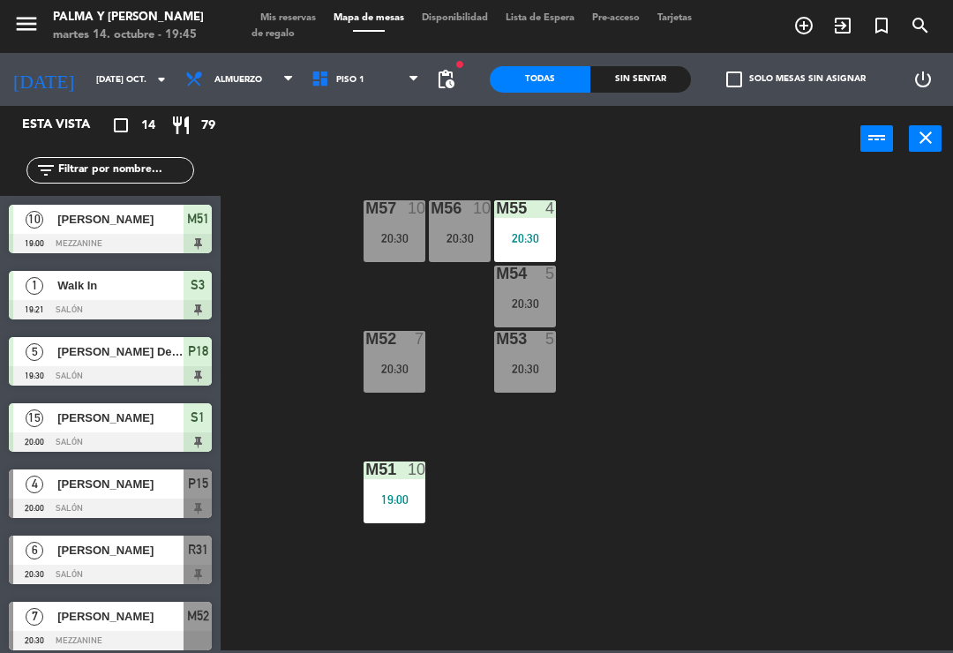
click at [136, 174] on input "text" at bounding box center [125, 170] width 137 height 19
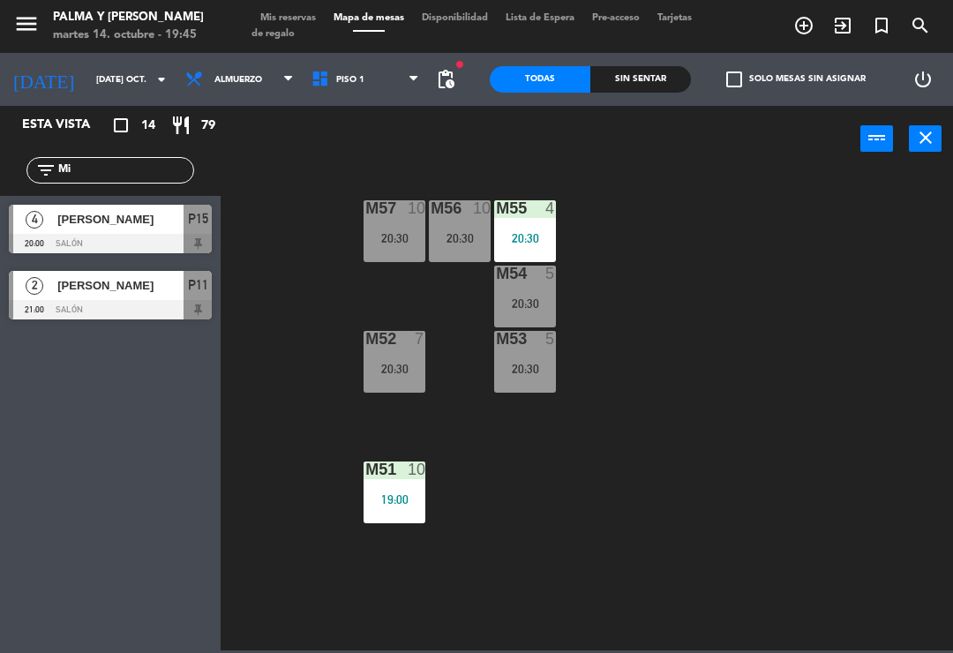
type input "Mi"
click at [142, 206] on div "[PERSON_NAME]" at bounding box center [120, 219] width 128 height 29
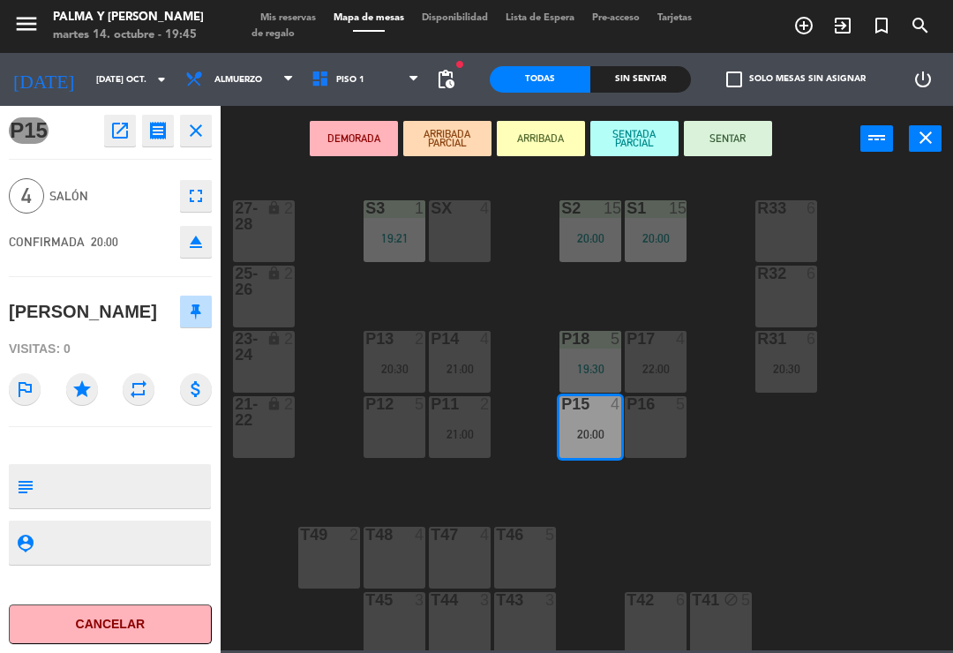
click at [742, 116] on div "DEMORADA ARRIBADA PARCIAL ARRIBADA SENTADA PARCIAL SENTAR power_input close" at bounding box center [541, 139] width 640 height 67
click at [732, 147] on button "SENTAR" at bounding box center [728, 138] width 88 height 35
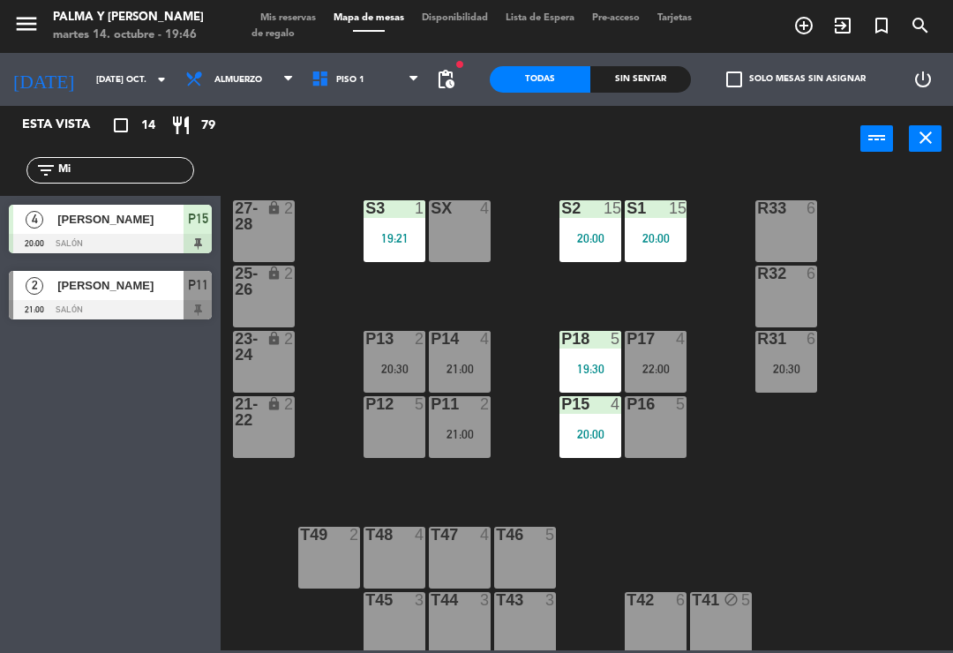
click at [580, 428] on div "20:00" at bounding box center [591, 434] width 62 height 12
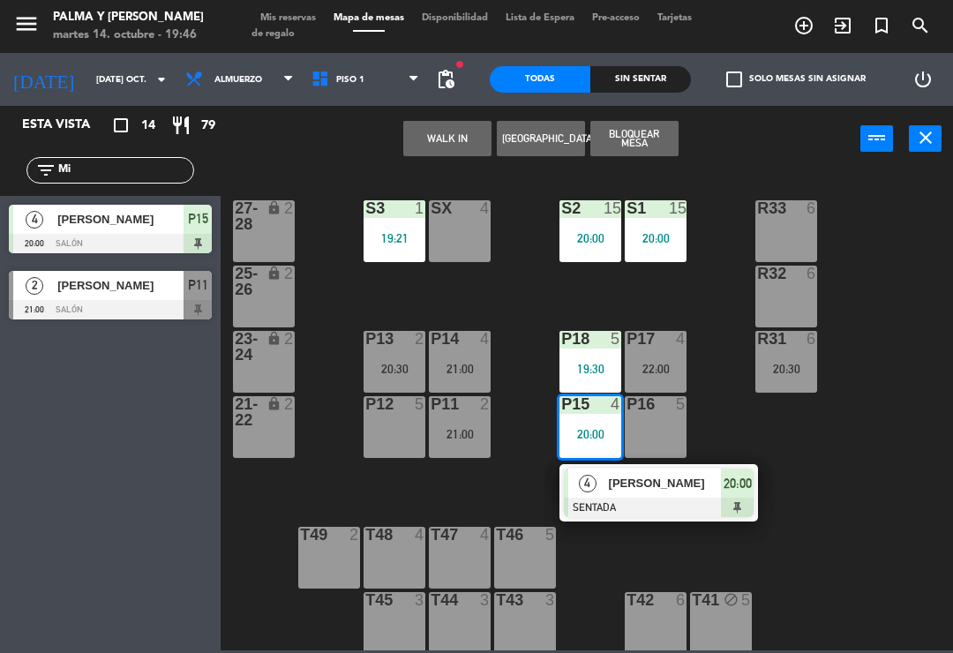
click at [483, 431] on div "21:00" at bounding box center [460, 434] width 62 height 12
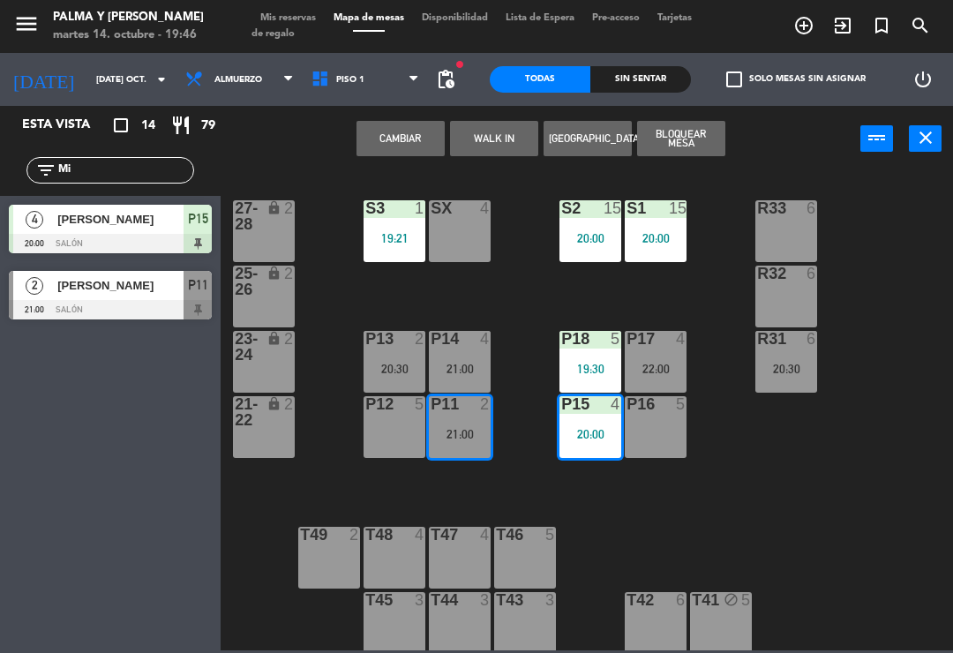
click at [418, 133] on button "Cambiar" at bounding box center [401, 138] width 88 height 35
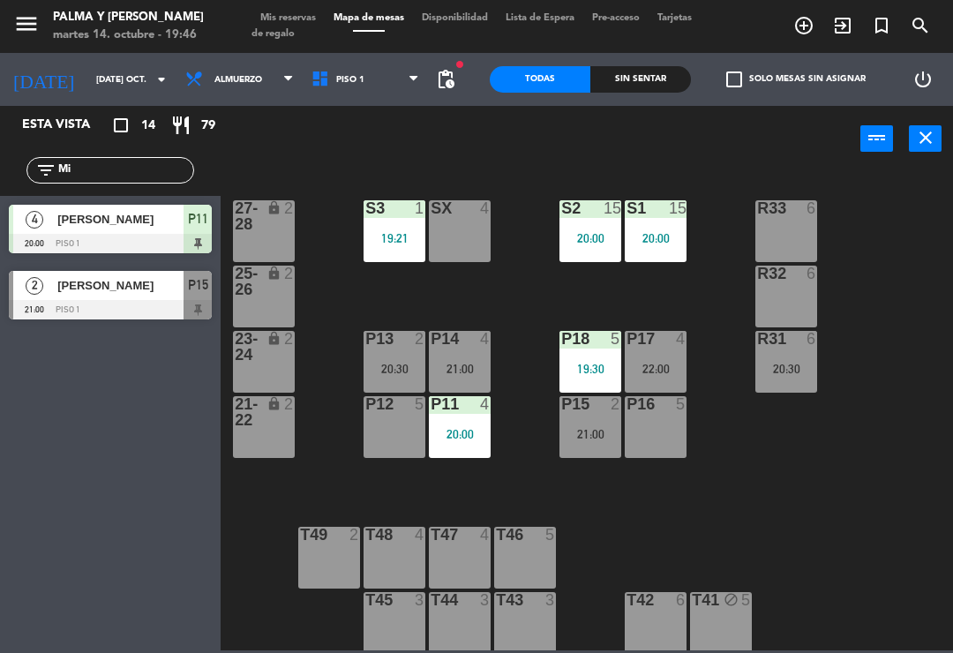
click at [619, 524] on div "R33 6 S1 15 20:00 S2 15 20:00 S3 1 19:21 SX 4 27-28 lock 2 R32 6 25-26 lock 2 P…" at bounding box center [591, 410] width 723 height 481
click at [123, 163] on input "Mi" at bounding box center [125, 170] width 137 height 19
type input "M"
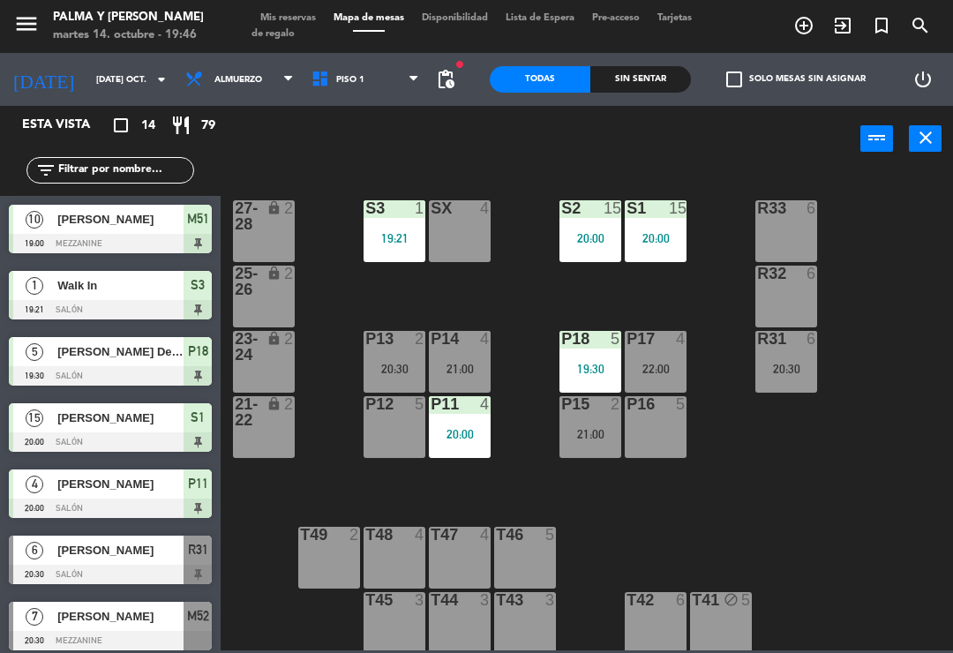
click at [882, 235] on div "R33 6 S1 15 20:00 S2 15 20:00 S3 1 19:21 SX 4 27-28 lock 2 R32 6 25-26 lock 2 P…" at bounding box center [591, 410] width 723 height 481
click at [476, 423] on div "P11 4 20:00" at bounding box center [460, 427] width 62 height 62
click at [847, 446] on div "R33 6 S1 15 20:00 S2 15 20:00 S3 1 19:21 SX 4 27-28 lock 2 R32 6 25-26 lock 2 P…" at bounding box center [591, 410] width 723 height 481
click at [565, 433] on div "21:00" at bounding box center [591, 434] width 62 height 12
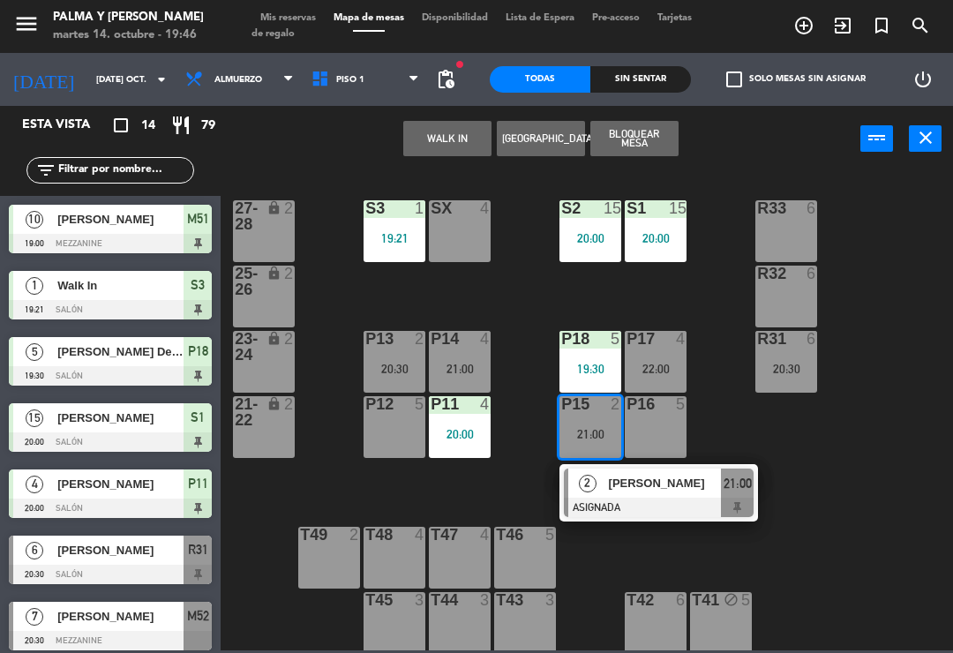
click at [518, 411] on div "R33 6 S1 15 20:00 S2 15 20:00 S3 1 19:21 SX 4 27-28 lock 2 R32 6 25-26 lock 2 P…" at bounding box center [591, 410] width 723 height 481
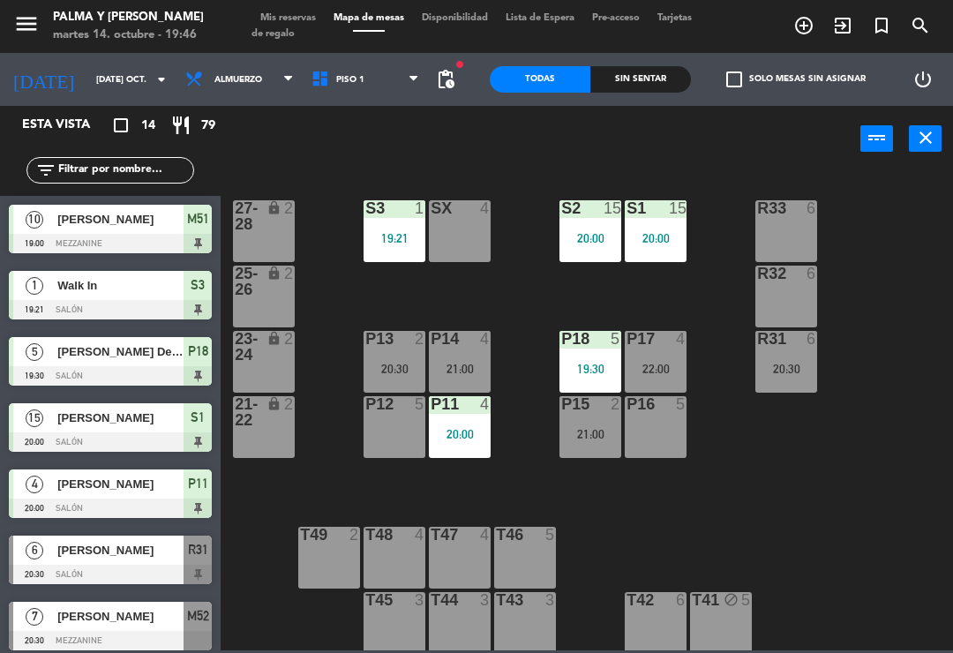
click at [395, 363] on div "20:30" at bounding box center [395, 369] width 62 height 12
click at [778, 531] on div "R33 6 S1 15 20:00 S2 15 20:00 S3 1 19:21 SX 4 27-28 lock 2 R32 6 25-26 lock 2 P…" at bounding box center [591, 410] width 723 height 481
click at [448, 367] on div "21:00" at bounding box center [460, 369] width 62 height 12
click at [833, 447] on div "R33 6 S1 15 20:00 S2 15 20:00 S3 1 19:21 SX 4 27-28 lock 2 R32 6 25-26 lock 2 P…" at bounding box center [591, 410] width 723 height 481
click at [823, 344] on div "6" at bounding box center [816, 339] width 29 height 16
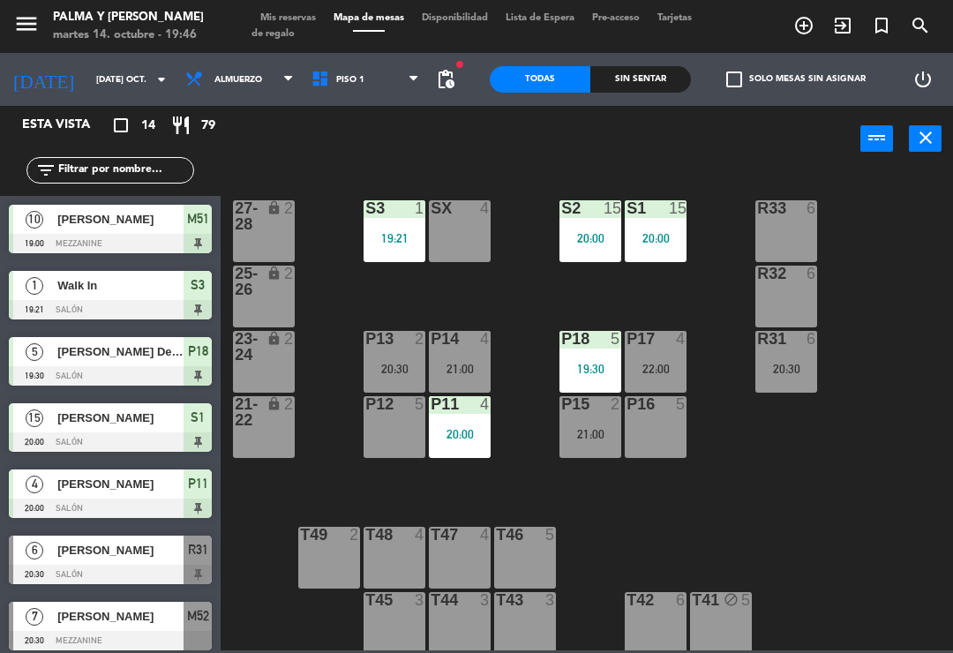
click at [916, 335] on div "R33 6 S1 15 20:00 S2 15 20:00 S3 1 19:21 SX 4 27-28 lock 2 R32 6 25-26 lock 2 P…" at bounding box center [591, 410] width 723 height 481
click at [859, 518] on div "R33 6 S1 15 20:00 S2 15 20:00 S3 1 19:21 SX 4 27-28 lock 2 R32 6 25-26 lock 2 P…" at bounding box center [591, 410] width 723 height 481
click at [756, 363] on div "20:30" at bounding box center [787, 369] width 62 height 12
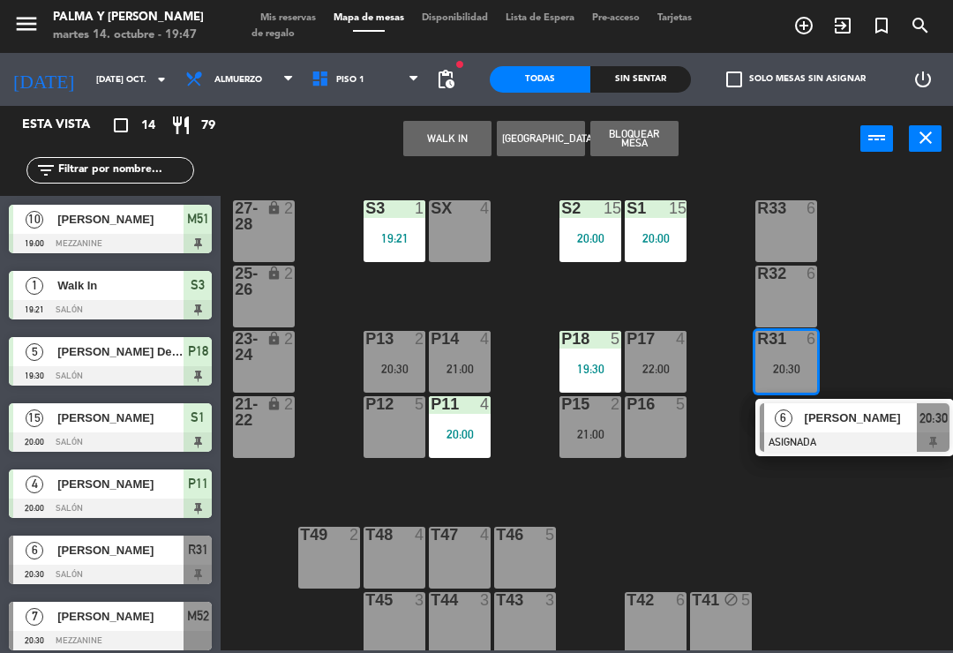
click at [458, 357] on div "P14 4 21:00" at bounding box center [460, 362] width 62 height 62
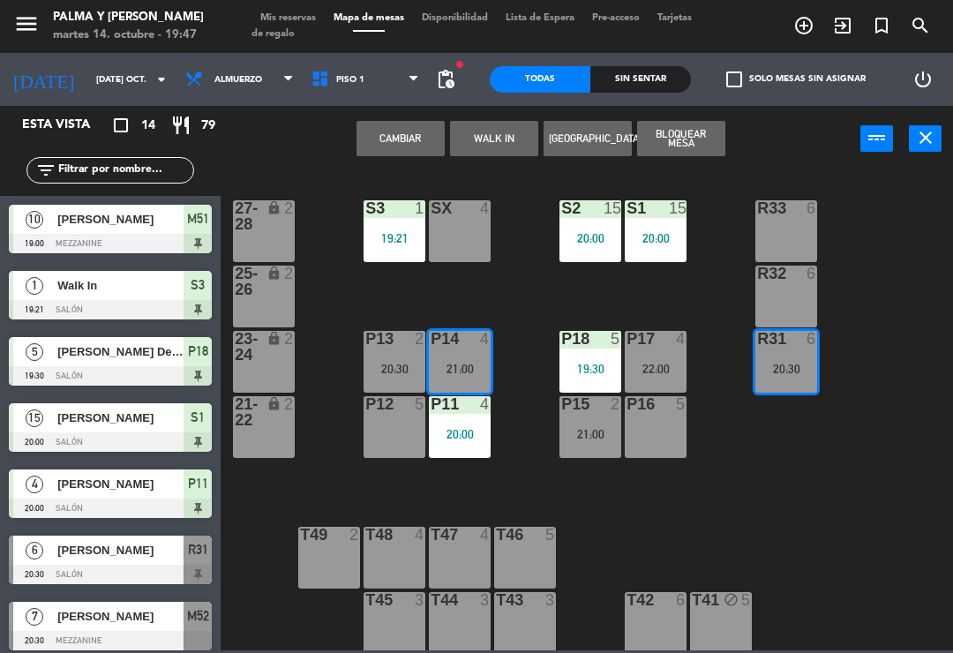
click at [652, 369] on div "22:00" at bounding box center [656, 369] width 62 height 12
click at [647, 364] on div "22:00" at bounding box center [656, 369] width 62 height 12
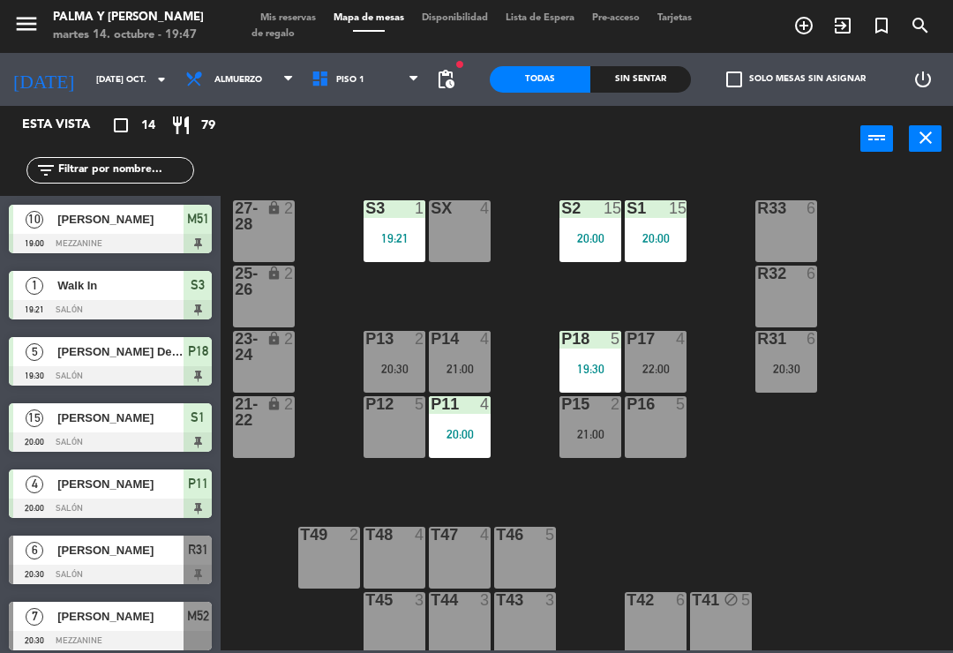
click at [752, 492] on div "R33 6 S1 15 20:00 S2 15 20:00 S3 1 19:21 SX 4 27-28 lock 2 R32 6 25-26 lock 2 P…" at bounding box center [591, 410] width 723 height 481
click at [456, 358] on div "P14 4 21:00" at bounding box center [460, 362] width 62 height 62
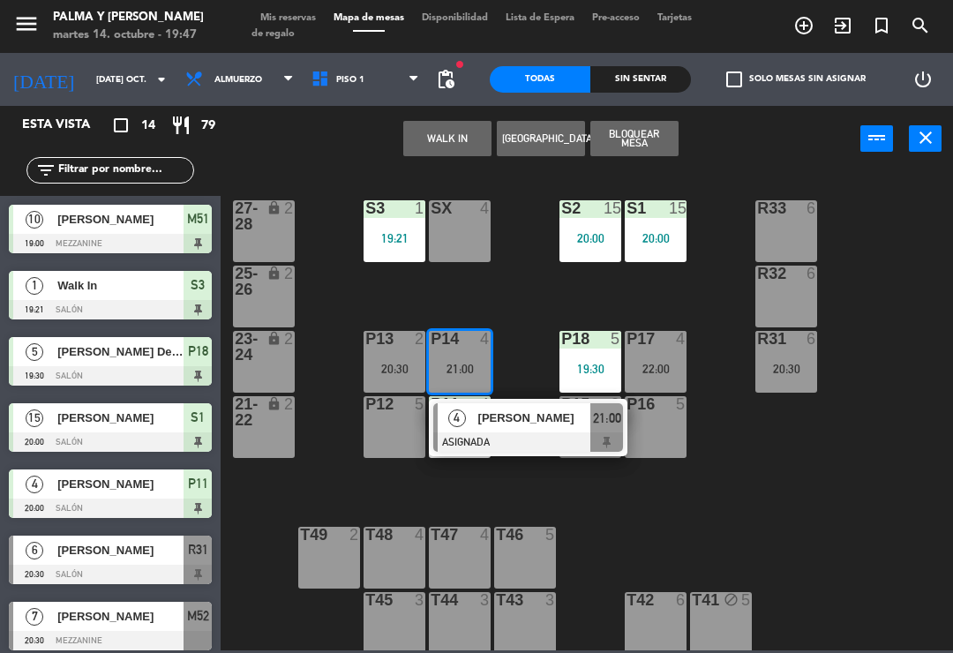
click at [657, 349] on div "P17 4" at bounding box center [656, 340] width 62 height 18
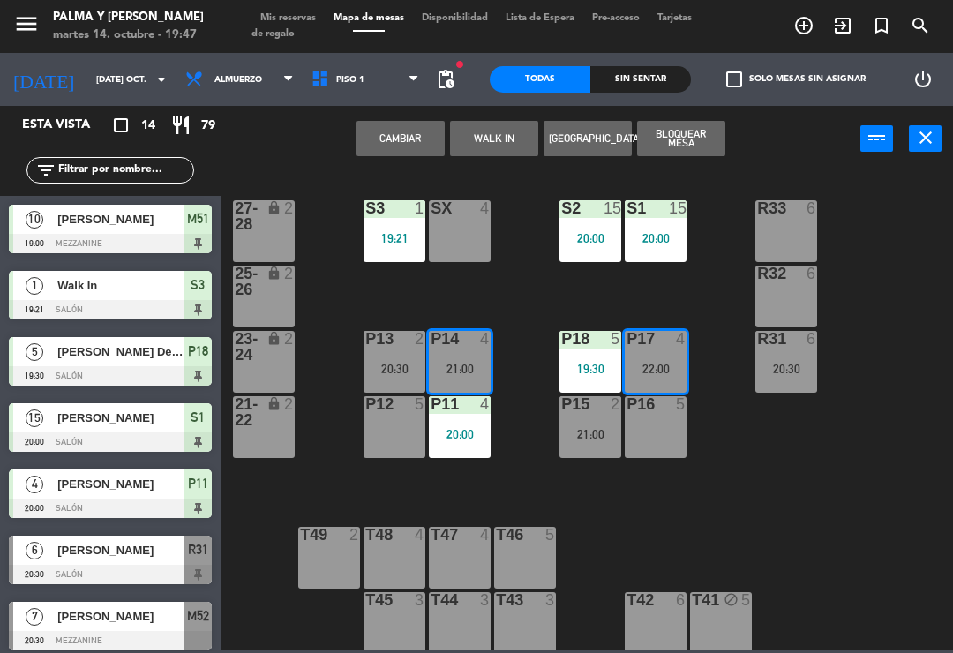
click at [423, 149] on button "Cambiar" at bounding box center [401, 138] width 88 height 35
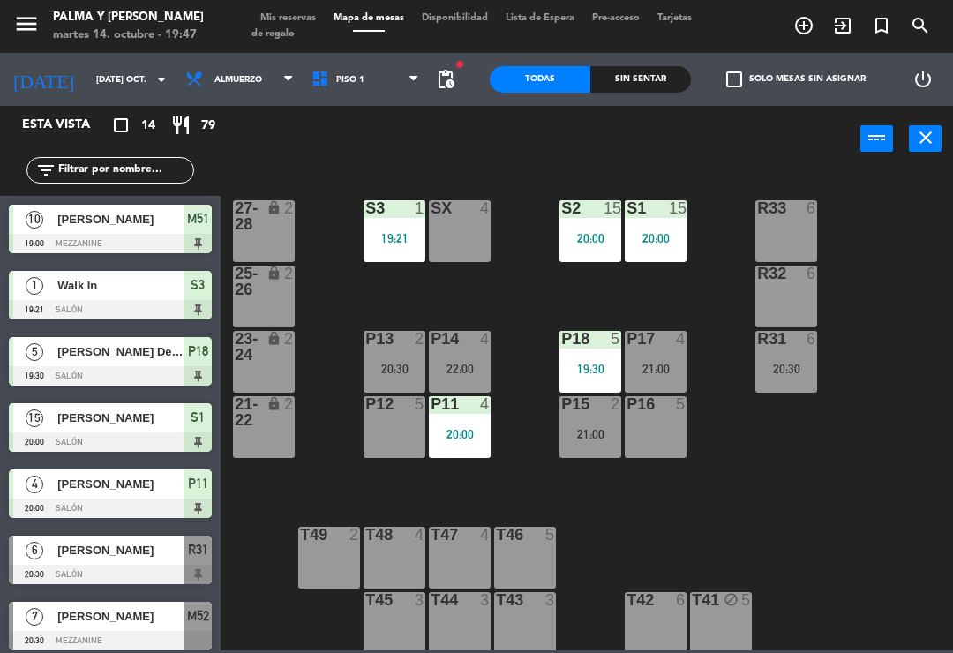
click at [470, 364] on div "22:00" at bounding box center [460, 369] width 62 height 12
click at [678, 524] on div "R33 6 S1 15 20:00 S2 15 20:00 S3 1 19:21 SX 4 27-28 lock 2 R32 6 25-26 lock 2 P…" at bounding box center [591, 410] width 723 height 481
click at [584, 232] on div "20:00" at bounding box center [591, 238] width 62 height 12
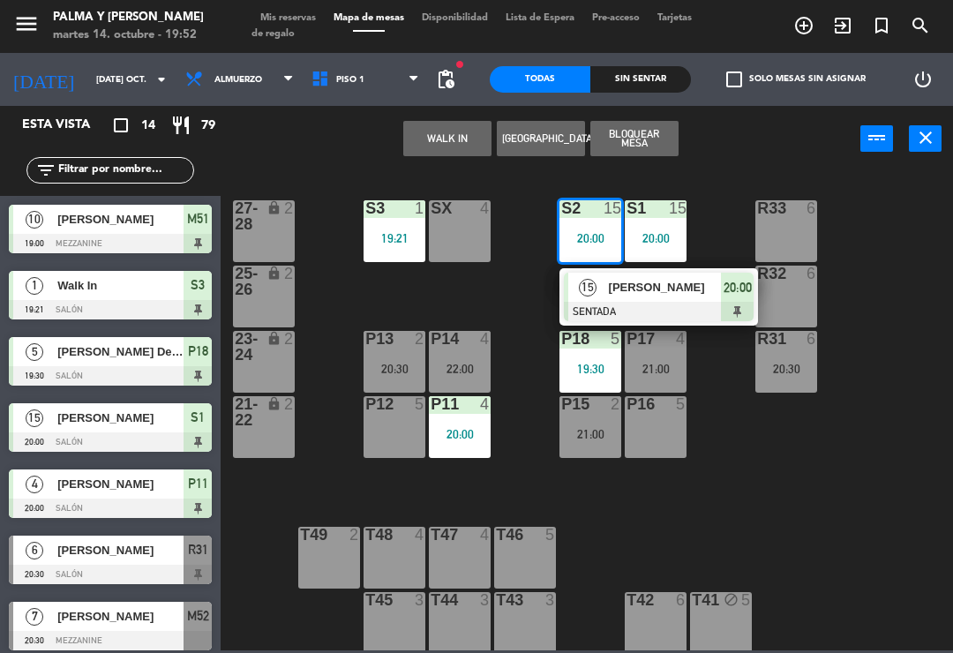
click at [26, 300] on div at bounding box center [110, 309] width 203 height 19
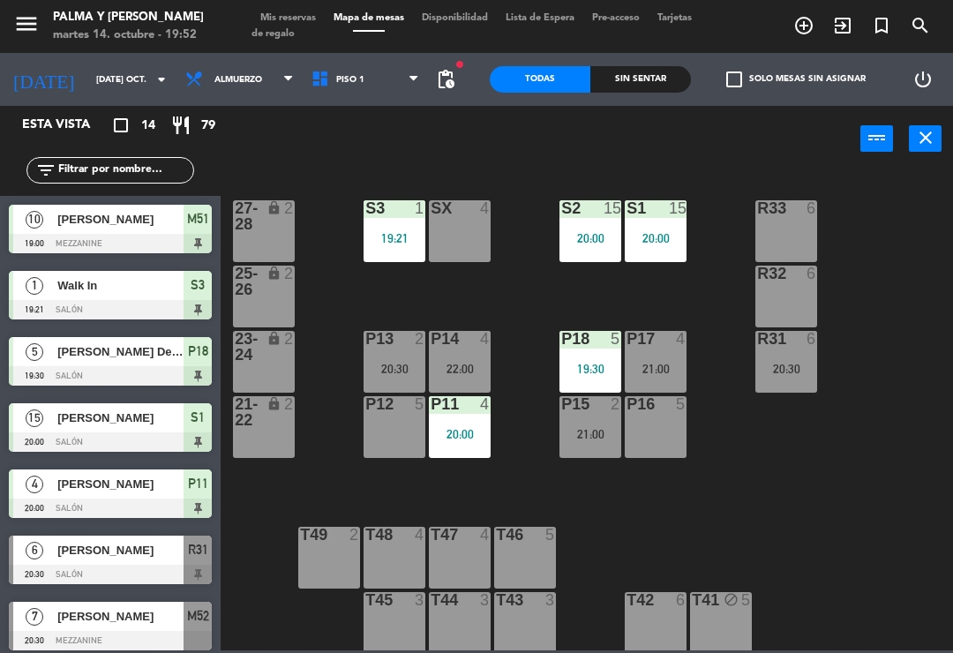
click at [634, 234] on div "20:00" at bounding box center [656, 238] width 62 height 12
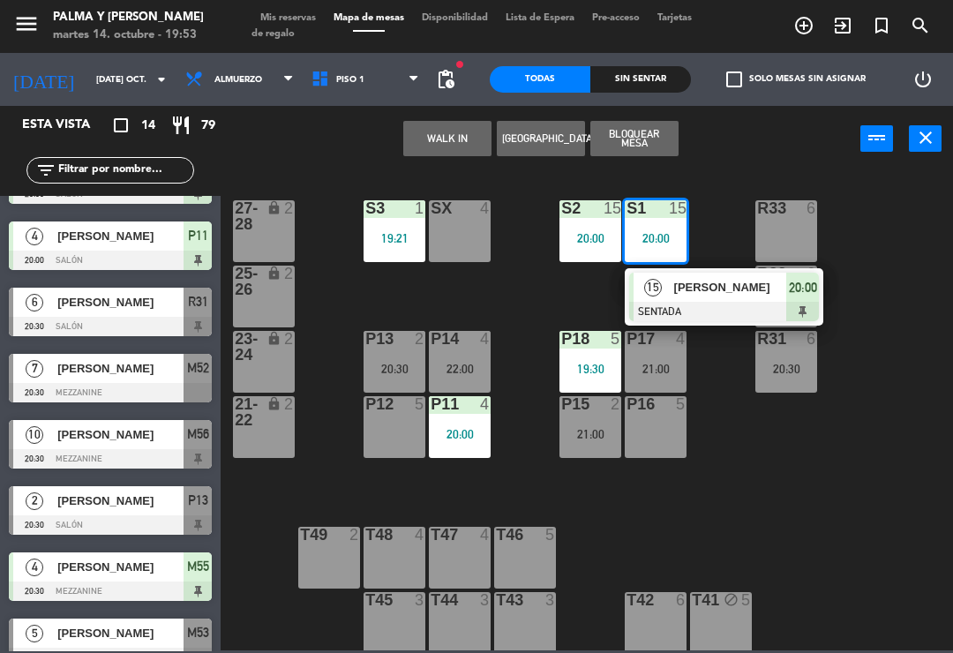
scroll to position [252, 0]
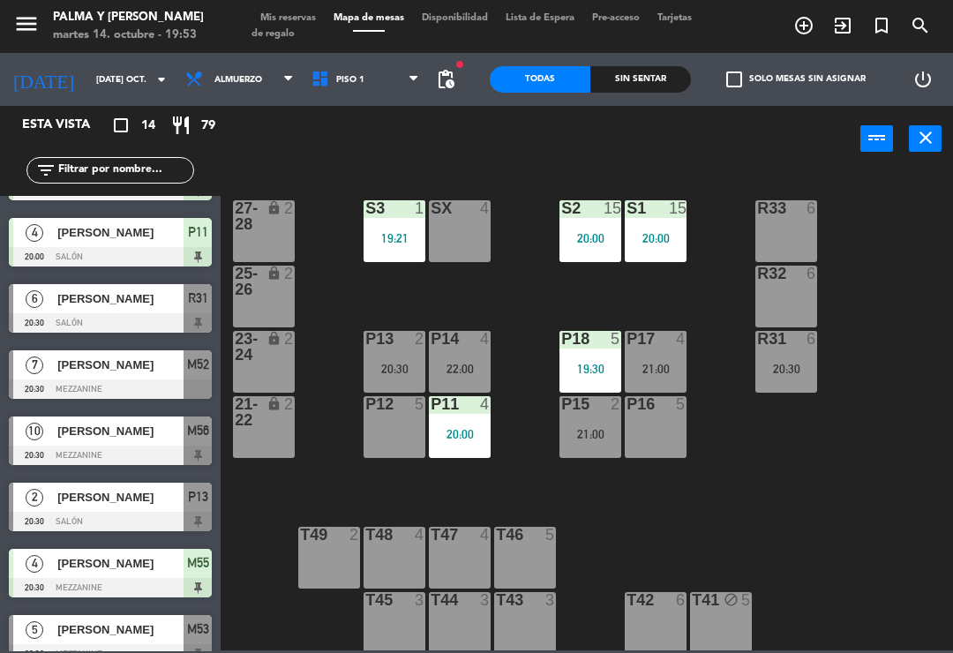
click at [648, 559] on div "R33 6 S1 15 20:00 S2 15 20:00 S3 1 19:21 SX 4 27-28 lock 2 R32 6 25-26 lock 2 P…" at bounding box center [591, 410] width 723 height 481
click at [598, 382] on div "P18 5 19:30" at bounding box center [591, 362] width 62 height 62
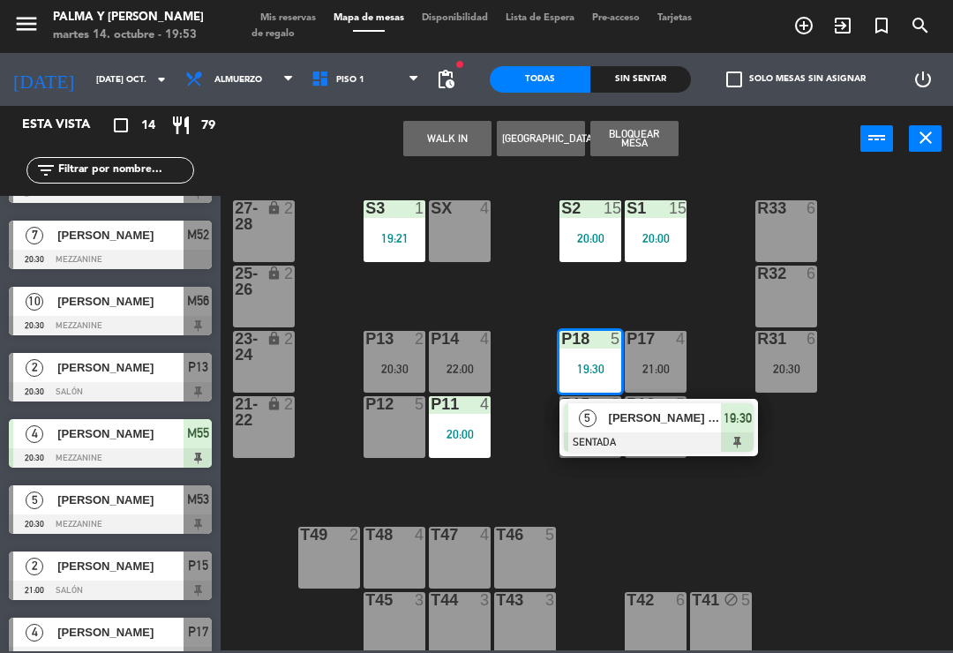
click at [622, 68] on div "Sin sentar" at bounding box center [641, 79] width 101 height 26
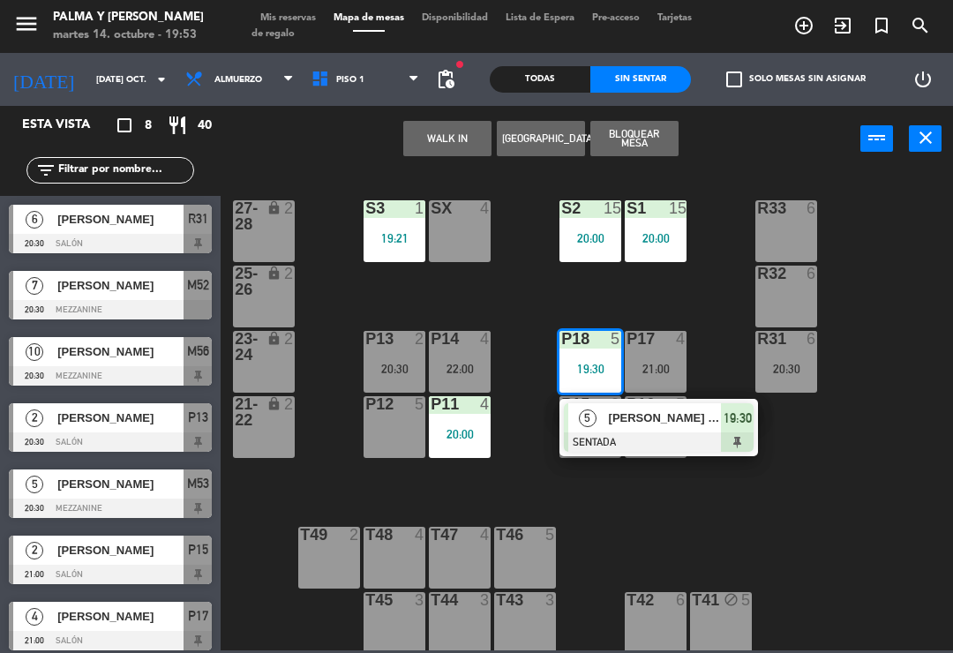
scroll to position [0, 0]
click at [109, 511] on div at bounding box center [110, 508] width 203 height 19
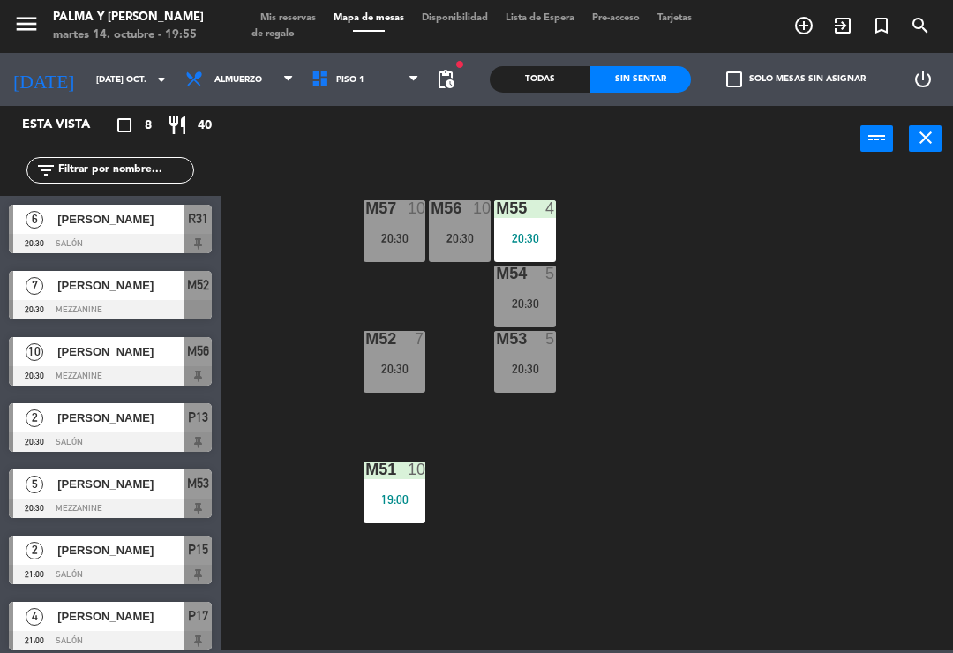
click at [508, 236] on div "20:30" at bounding box center [525, 238] width 62 height 12
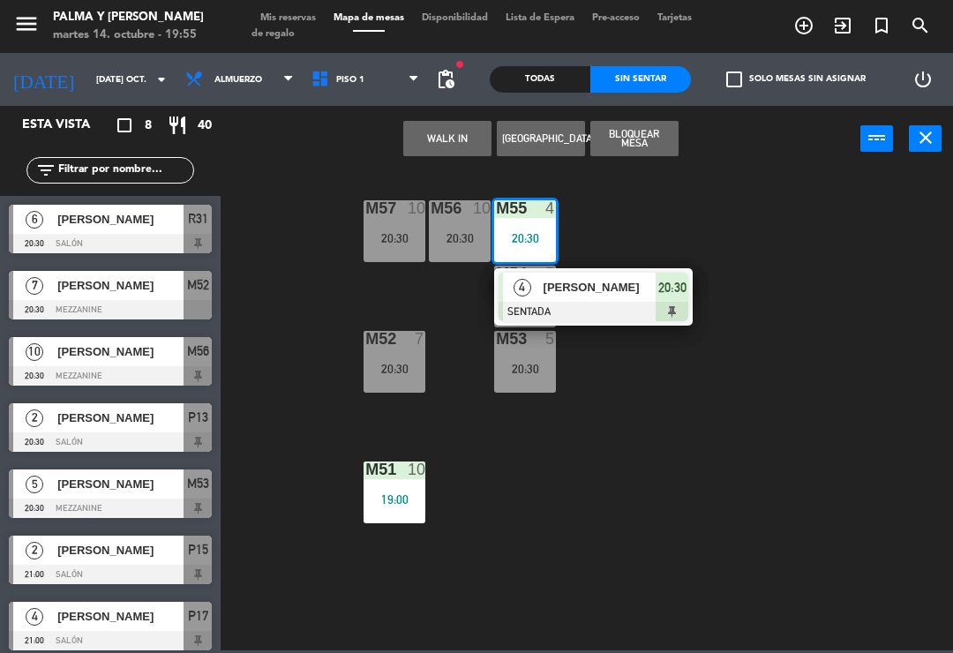
click at [366, 477] on div "M51" at bounding box center [365, 470] width 1 height 16
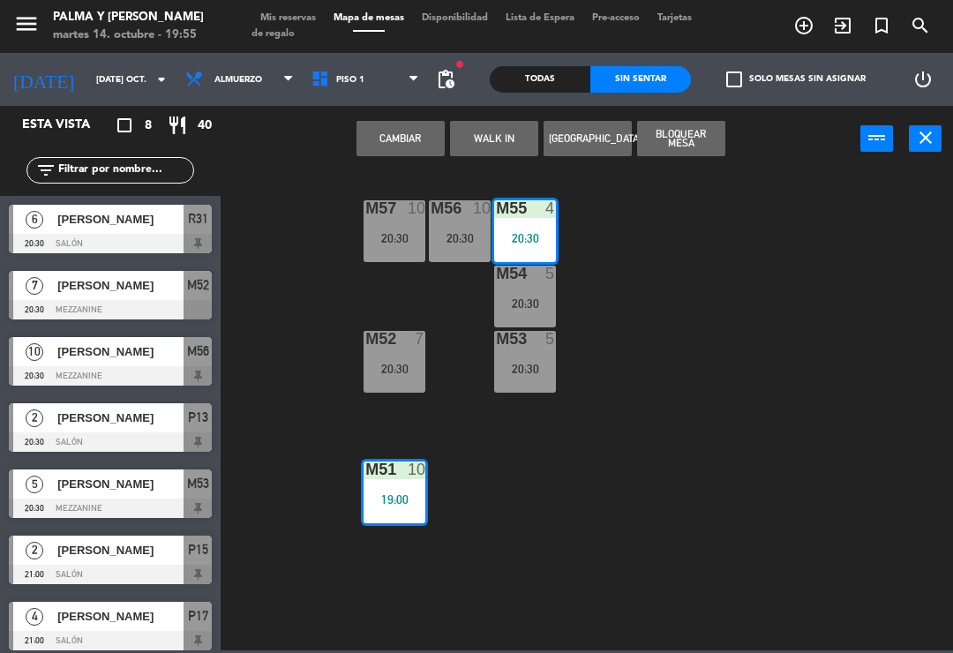
click at [317, 457] on div "M57 10 20:30 M56 10 20:30 M55 4 20:30 M54 5 20:30 M52 7 20:30 M53 5 20:30 M51 1…" at bounding box center [591, 410] width 723 height 481
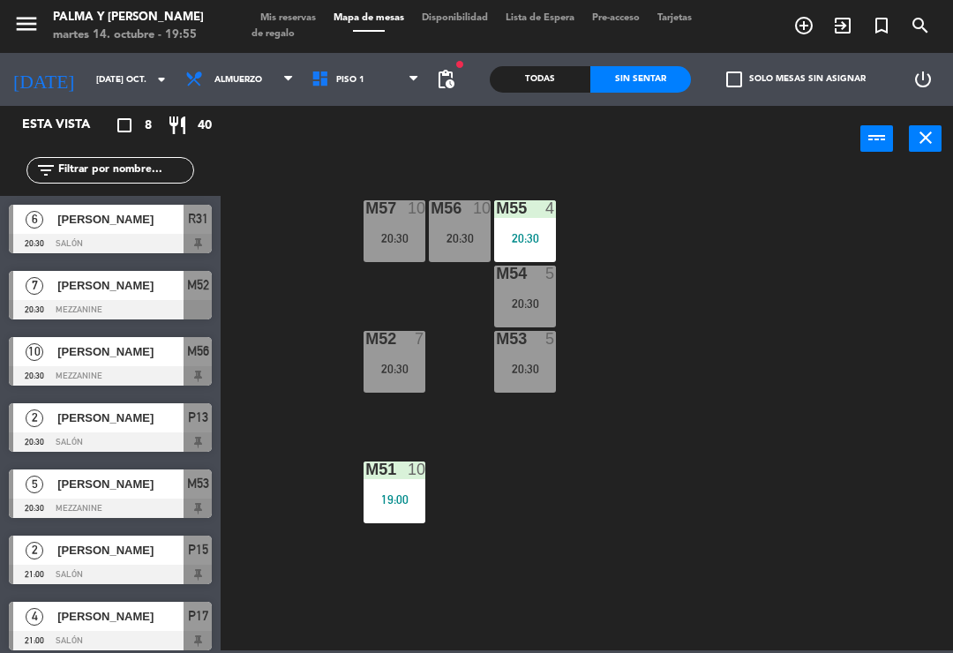
click at [381, 484] on div "M51 10 19:00" at bounding box center [395, 493] width 62 height 62
click at [301, 481] on div "M57 10 20:30 M56 10 20:30 M55 4 20:30 M54 5 20:30 M52 7 20:30 M53 5 20:30 M51 1…" at bounding box center [591, 410] width 723 height 481
click at [540, 231] on div "20:30" at bounding box center [525, 237] width 62 height 13
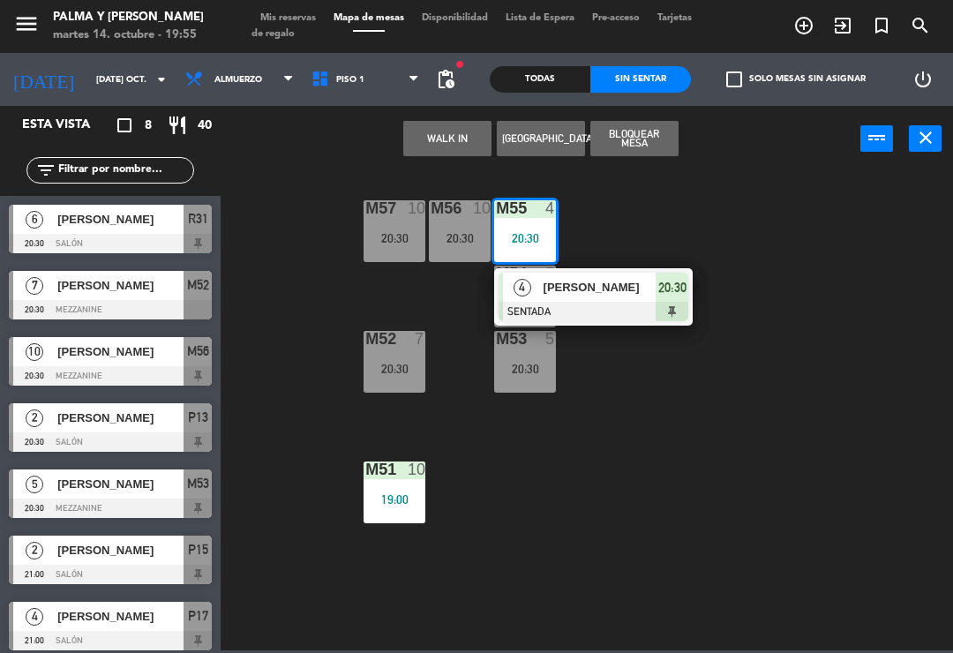
click at [565, 294] on span "[PERSON_NAME]" at bounding box center [600, 287] width 113 height 19
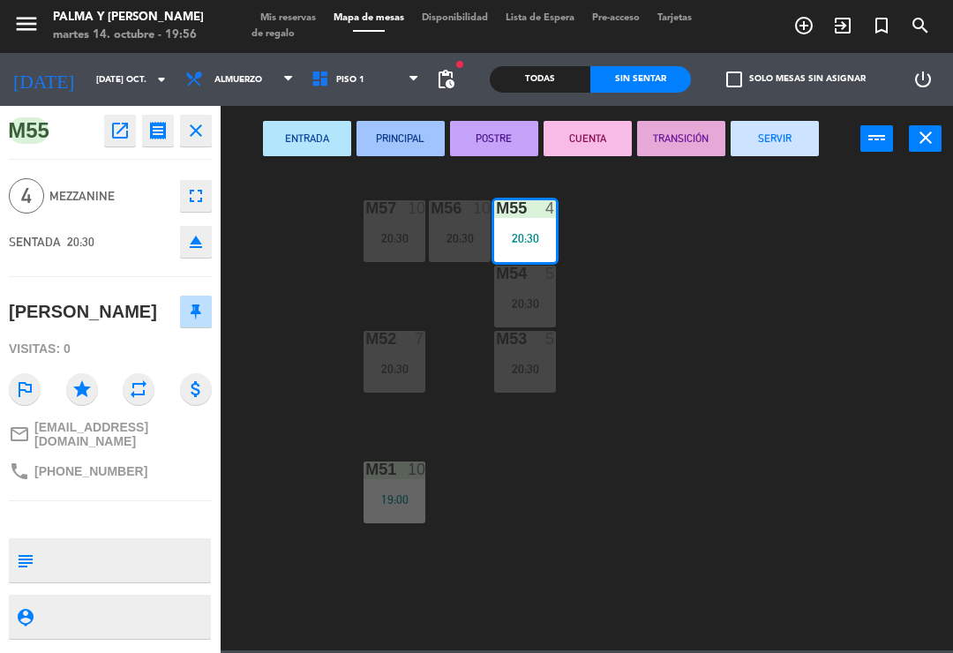
click at [543, 244] on div "20:30" at bounding box center [525, 238] width 62 height 12
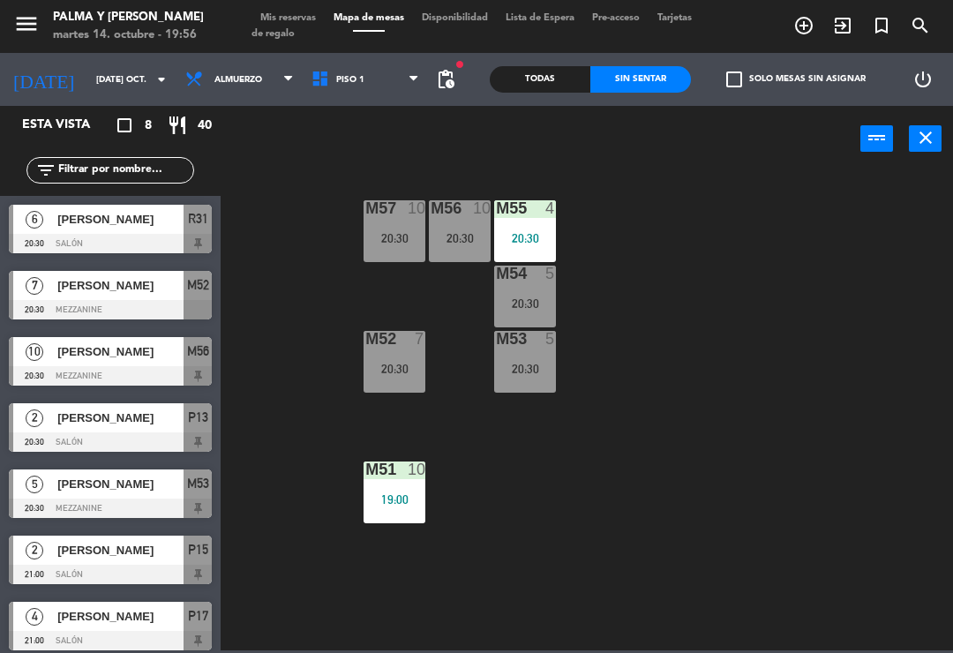
click at [523, 207] on div at bounding box center [525, 208] width 29 height 16
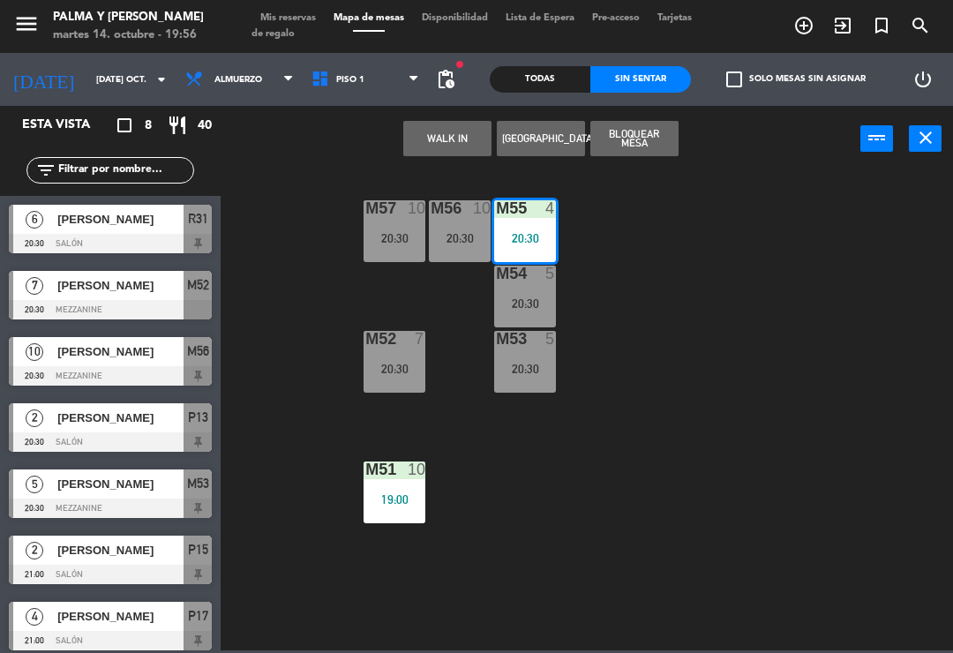
click at [706, 292] on div "M57 10 20:30 M56 10 20:30 M55 4 20:30 4 [PERSON_NAME] SENTADA 20:30 M54 5 20:30…" at bounding box center [591, 410] width 723 height 481
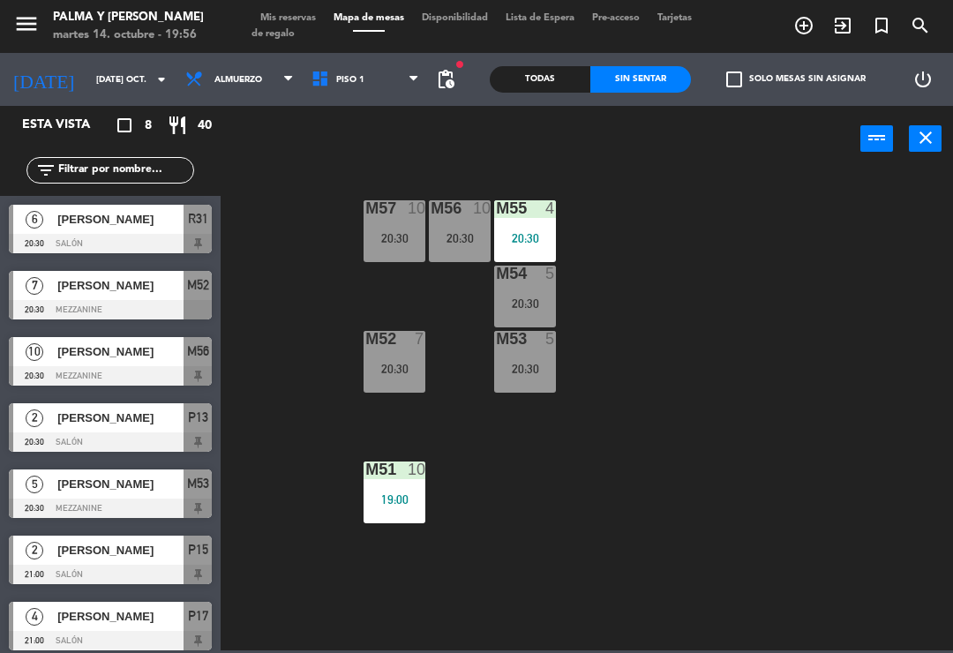
click at [521, 202] on div at bounding box center [525, 208] width 29 height 16
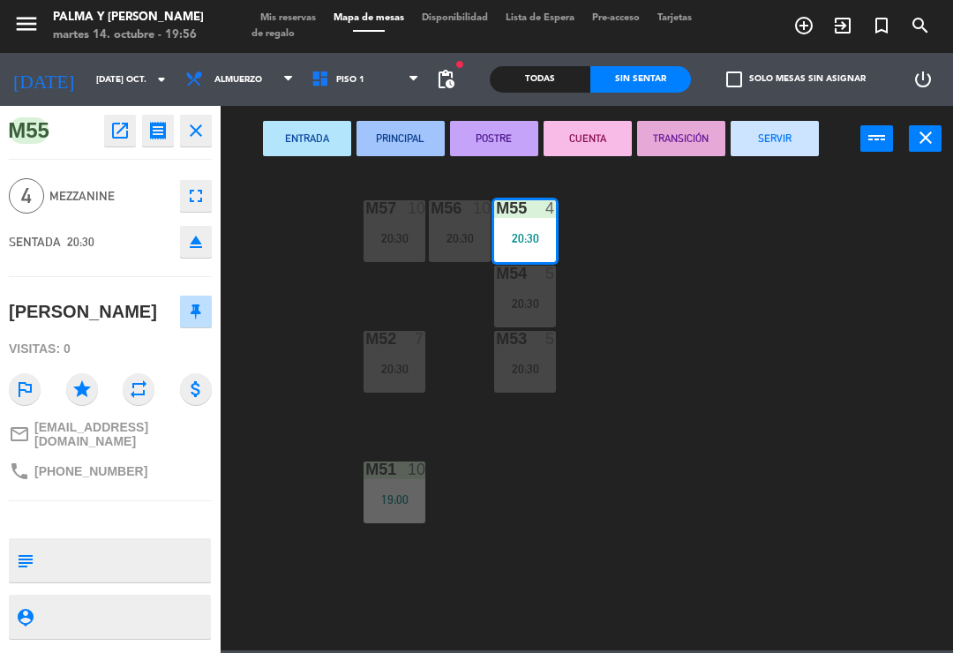
click at [123, 127] on icon "open_in_new" at bounding box center [119, 130] width 21 height 21
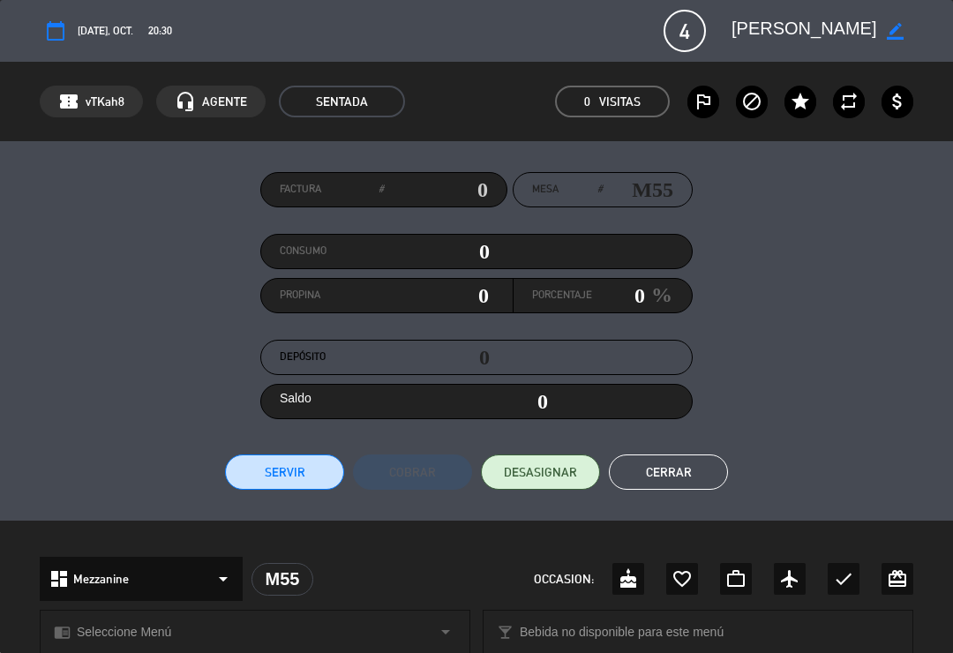
click at [541, 473] on span "DESASIGNAR" at bounding box center [540, 472] width 73 height 19
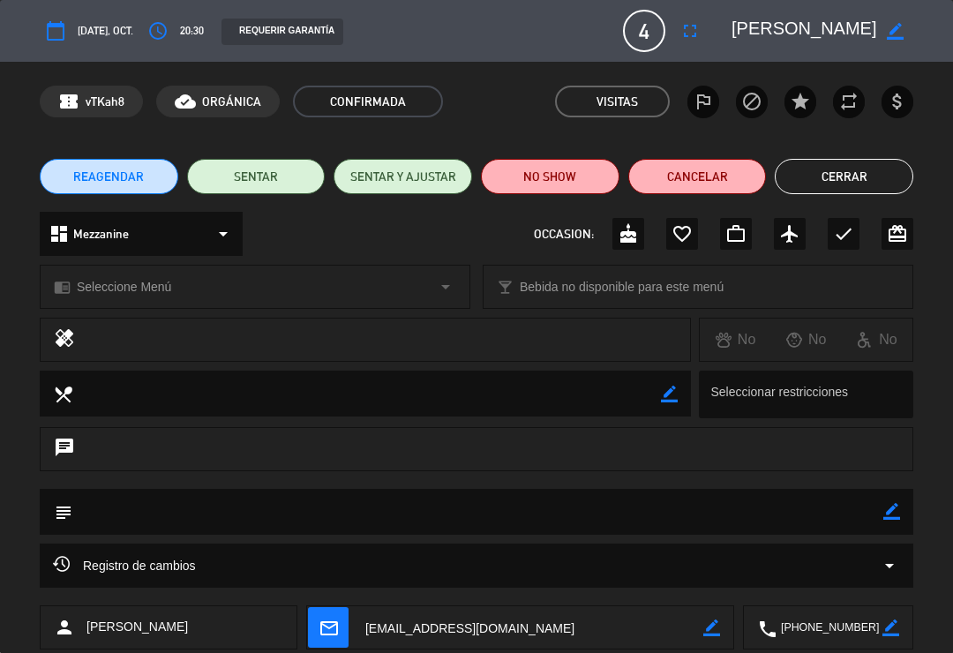
click at [792, 175] on button "Cerrar" at bounding box center [844, 176] width 139 height 35
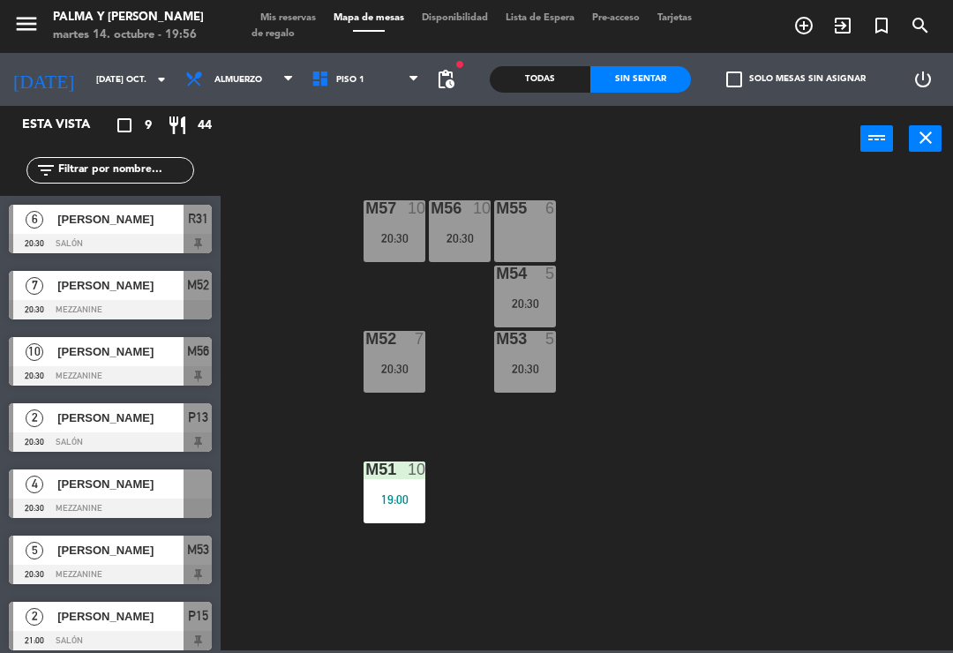
click at [647, 275] on div "M57 10 20:30 M56 10 20:30 M55 6 M54 5 20:30 M52 7 20:30 M53 5 20:30 M51 10 19:00" at bounding box center [591, 410] width 723 height 481
click at [538, 88] on div "Todas" at bounding box center [540, 79] width 101 height 26
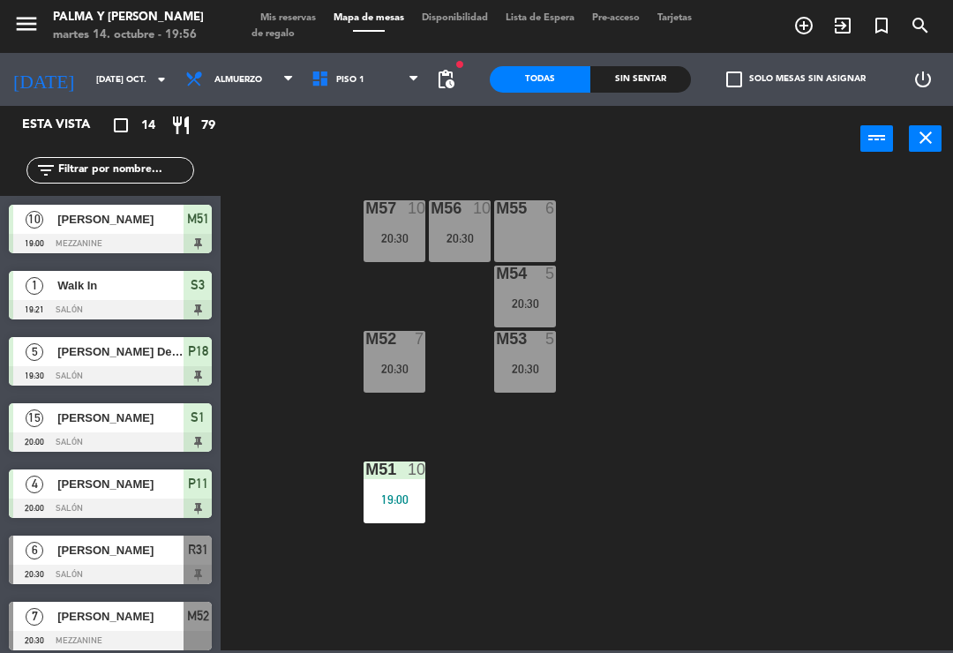
click at [742, 83] on span "check_box_outline_blank" at bounding box center [735, 80] width 16 height 16
click at [796, 79] on input "check_box_outline_blank Solo mesas sin asignar" at bounding box center [796, 79] width 0 height 0
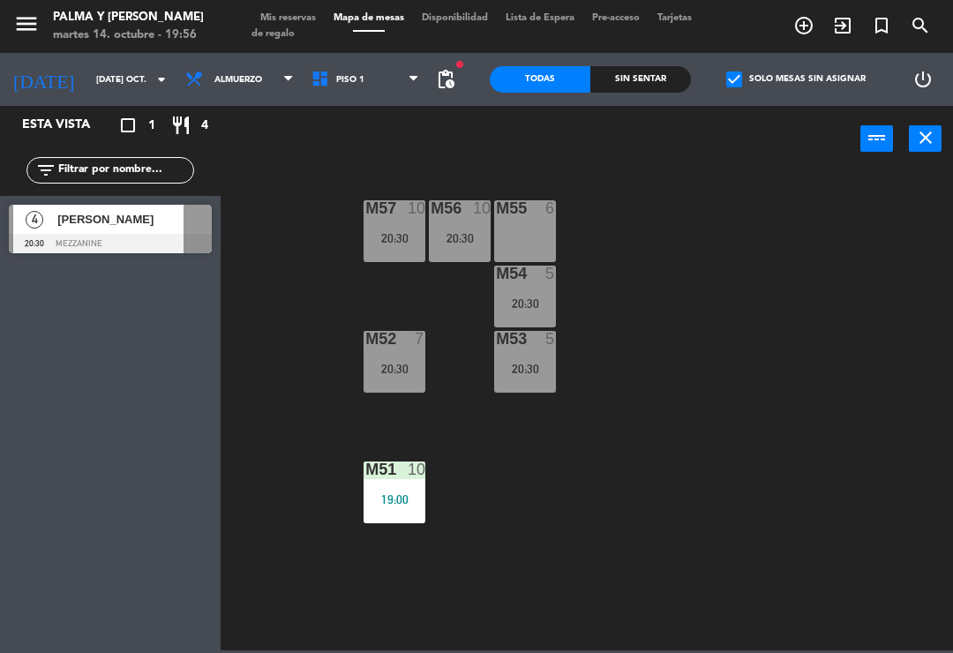
click at [105, 245] on div at bounding box center [110, 243] width 203 height 19
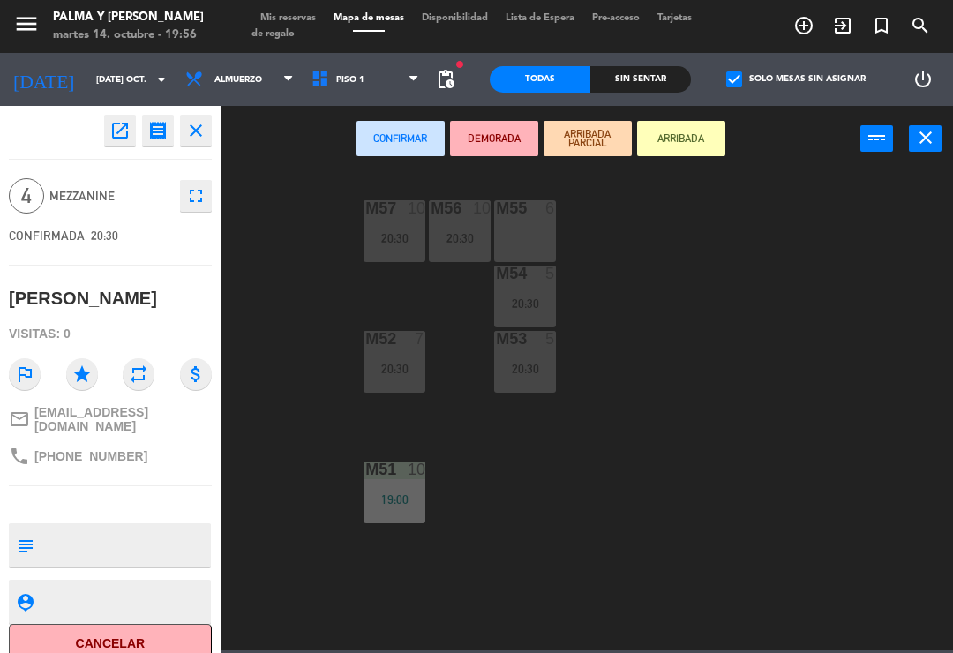
click at [533, 226] on div "M55 6" at bounding box center [525, 231] width 62 height 62
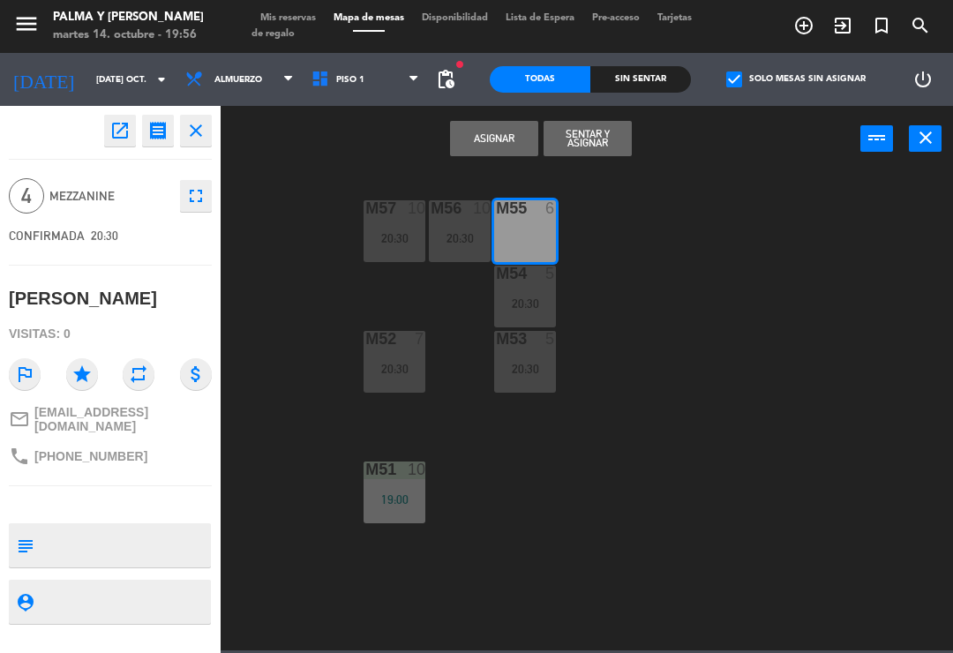
click at [510, 121] on button "Asignar" at bounding box center [494, 138] width 88 height 35
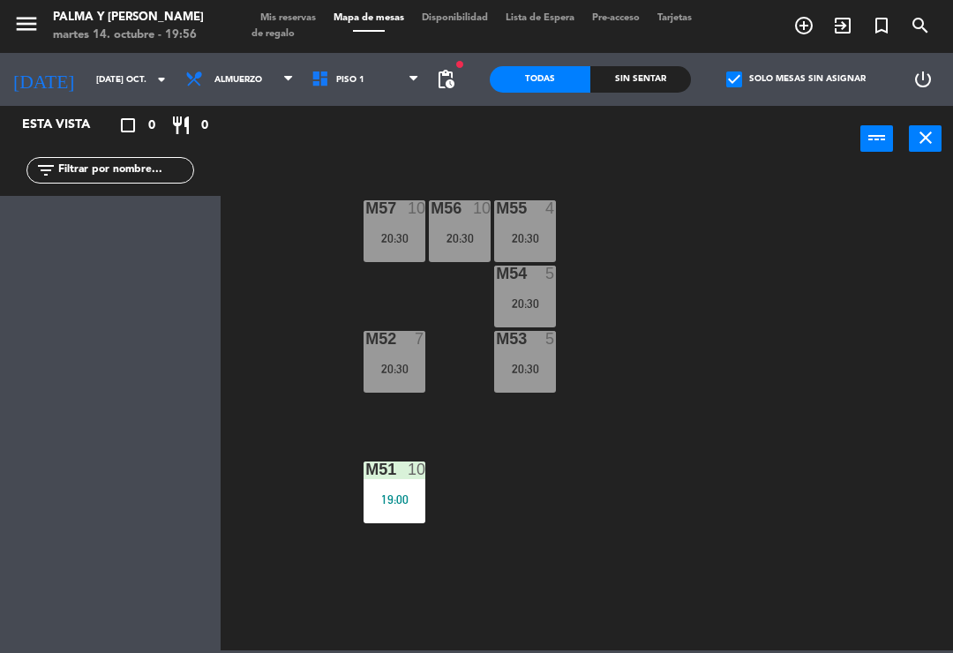
click at [742, 87] on span "check_box" at bounding box center [735, 80] width 16 height 16
click at [796, 79] on input "check_box Solo mesas sin asignar" at bounding box center [796, 79] width 0 height 0
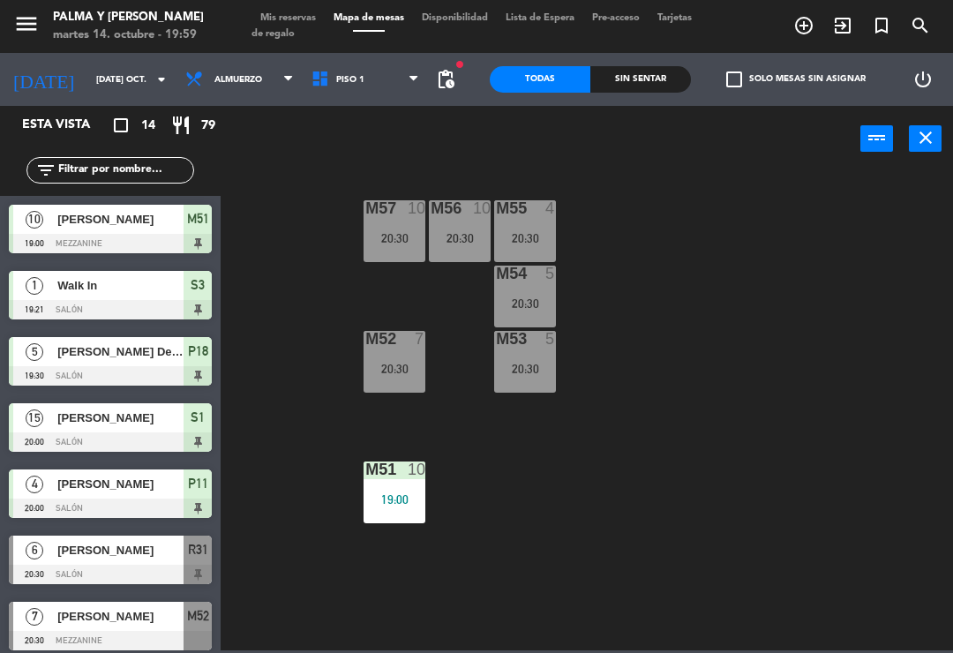
click at [791, 327] on div "M57 10 20:30 M56 10 20:30 M55 4 20:30 M54 5 20:30 M52 7 20:30 M53 5 20:30 M51 1…" at bounding box center [591, 410] width 723 height 481
click at [114, 84] on input "[DATE] oct." at bounding box center [147, 79] width 121 height 27
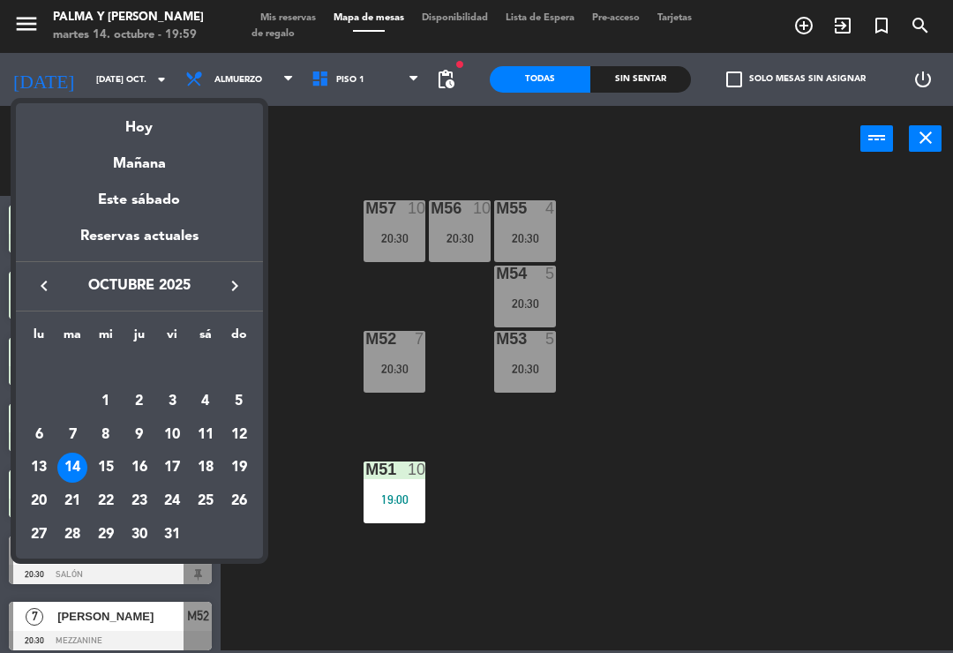
click at [313, 183] on div at bounding box center [476, 326] width 953 height 653
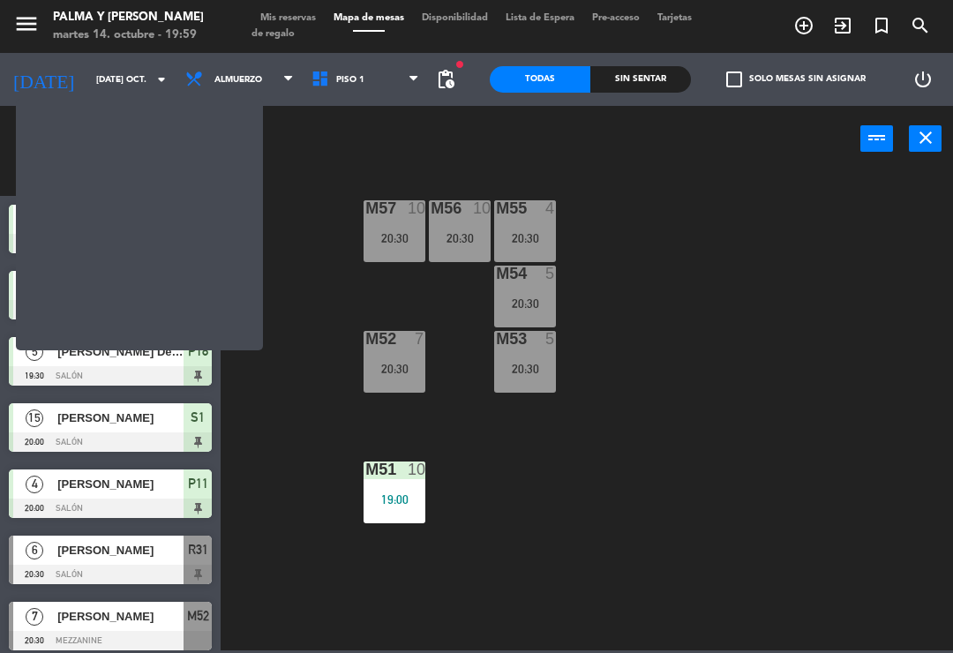
click at [337, 71] on span "Piso 1" at bounding box center [366, 79] width 126 height 39
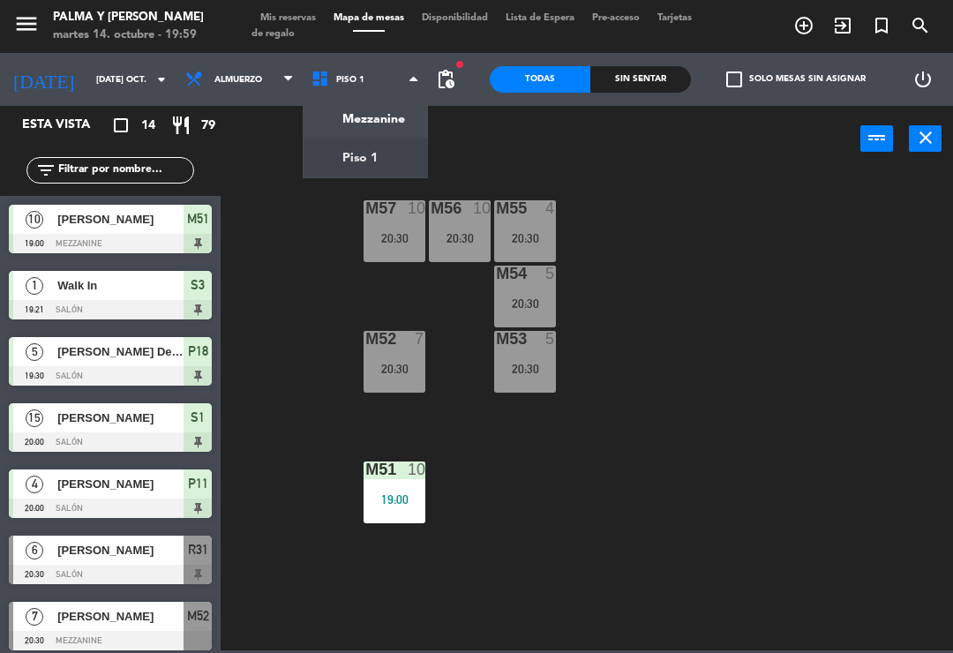
click at [388, 161] on ng-component "menu Palma y [PERSON_NAME] 14. octubre - 19:59 Mis reservas Mapa de mesas Dispo…" at bounding box center [476, 325] width 953 height 651
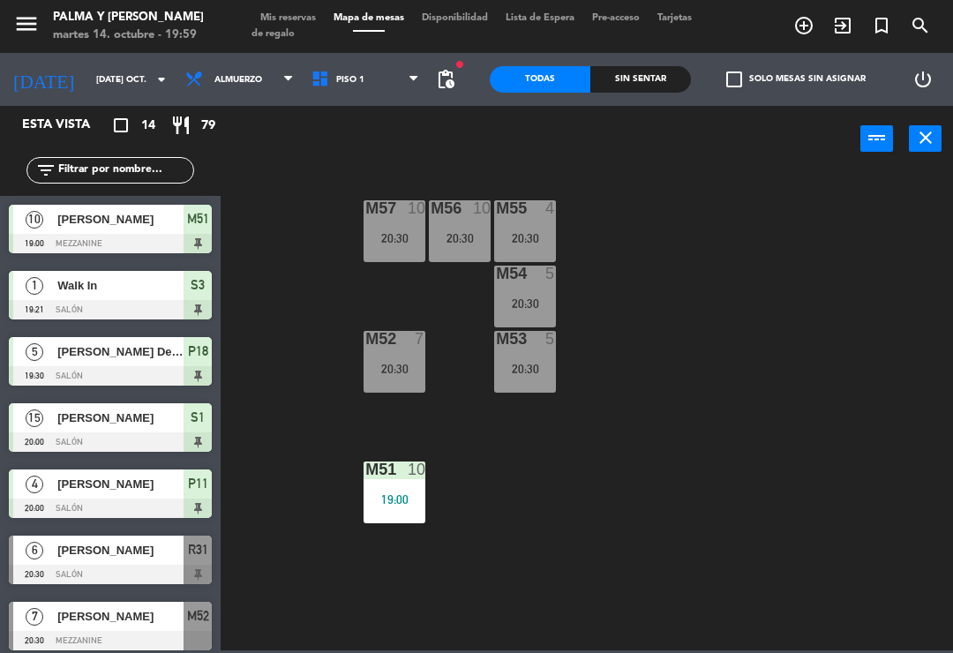
click at [104, 238] on div at bounding box center [110, 243] width 203 height 19
click at [411, 488] on div "M51 10 19:00" at bounding box center [395, 493] width 62 height 62
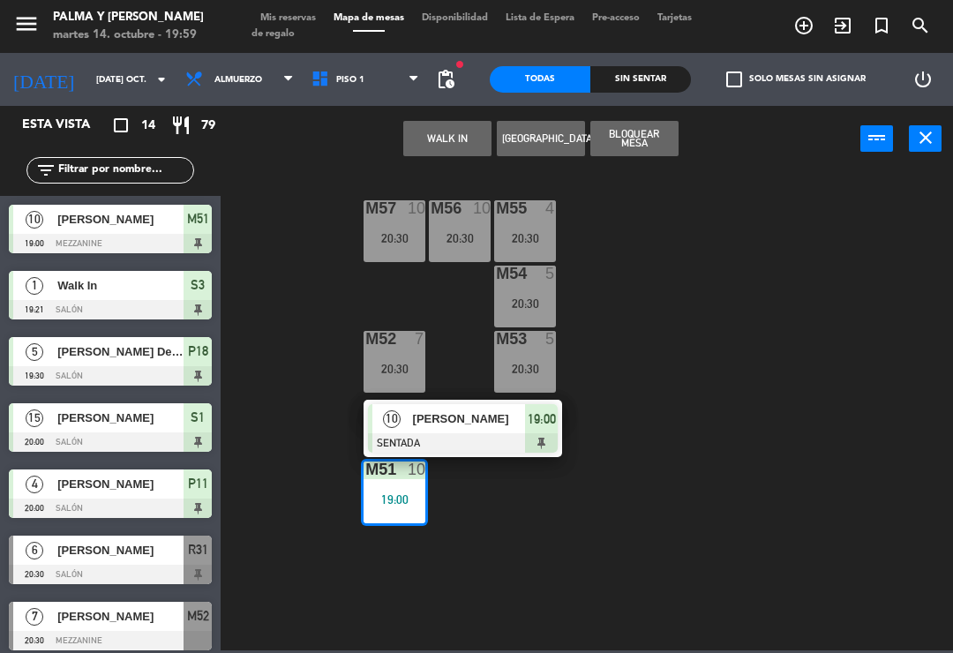
click at [553, 521] on div "M57 10 20:30 M56 10 20:30 M55 4 20:30 M54 5 20:30 M52 7 20:30 M53 5 20:30 M51 1…" at bounding box center [591, 410] width 723 height 481
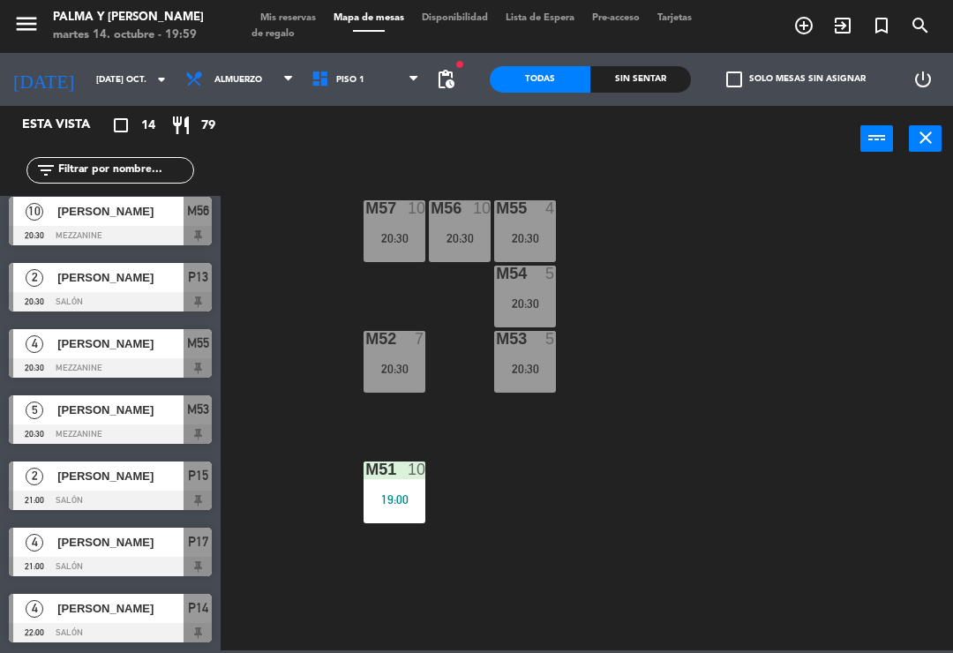
click at [634, 102] on div "Todas Sin sentar" at bounding box center [590, 79] width 201 height 53
click at [646, 85] on div "Sin sentar" at bounding box center [641, 79] width 101 height 26
click at [689, 307] on div "M57 10 20:30 M56 10 20:30 M55 4 20:30 M54 5 20:30 M52 7 20:30 M53 5 20:30 M51 1…" at bounding box center [591, 410] width 723 height 481
click at [305, 109] on div "power_input close" at bounding box center [541, 139] width 640 height 67
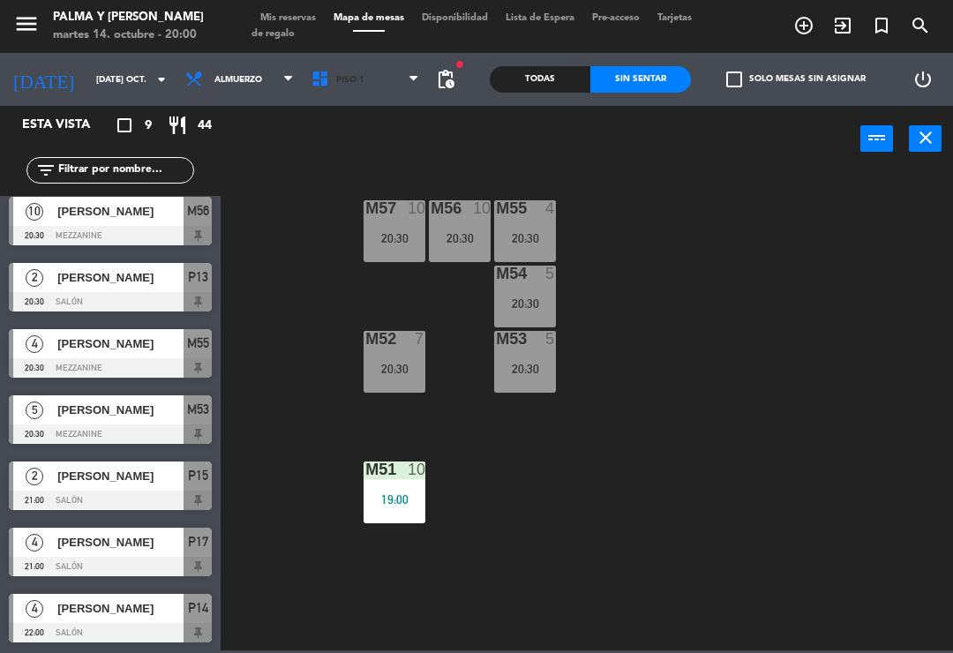
click at [310, 98] on span "Piso 1" at bounding box center [366, 79] width 126 height 39
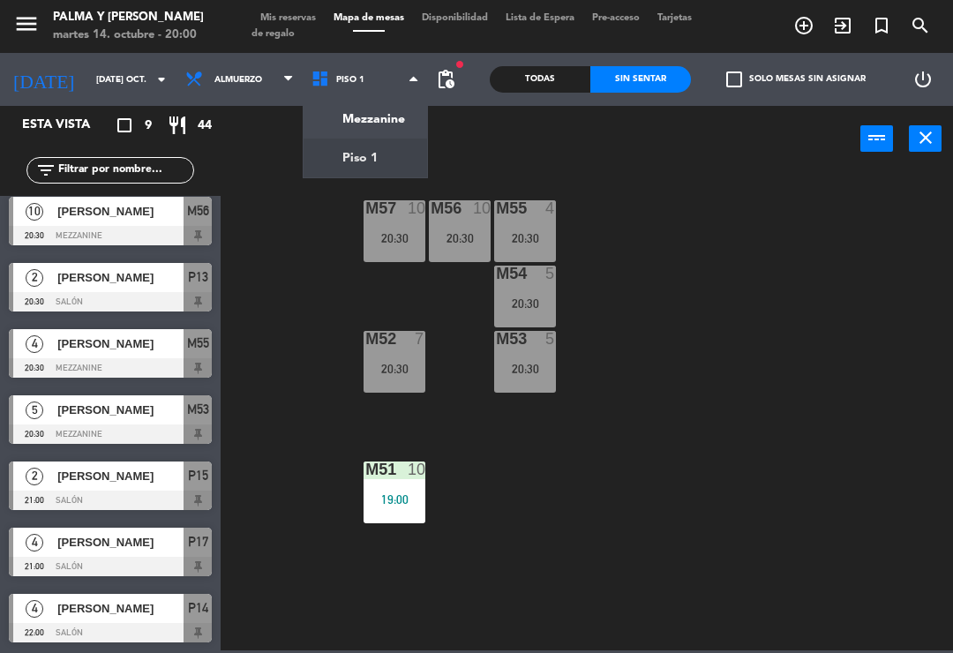
click at [396, 130] on ng-component "menu Palma y [PERSON_NAME] 14. octubre - 20:00 Mis reservas Mapa de mesas Dispo…" at bounding box center [476, 325] width 953 height 651
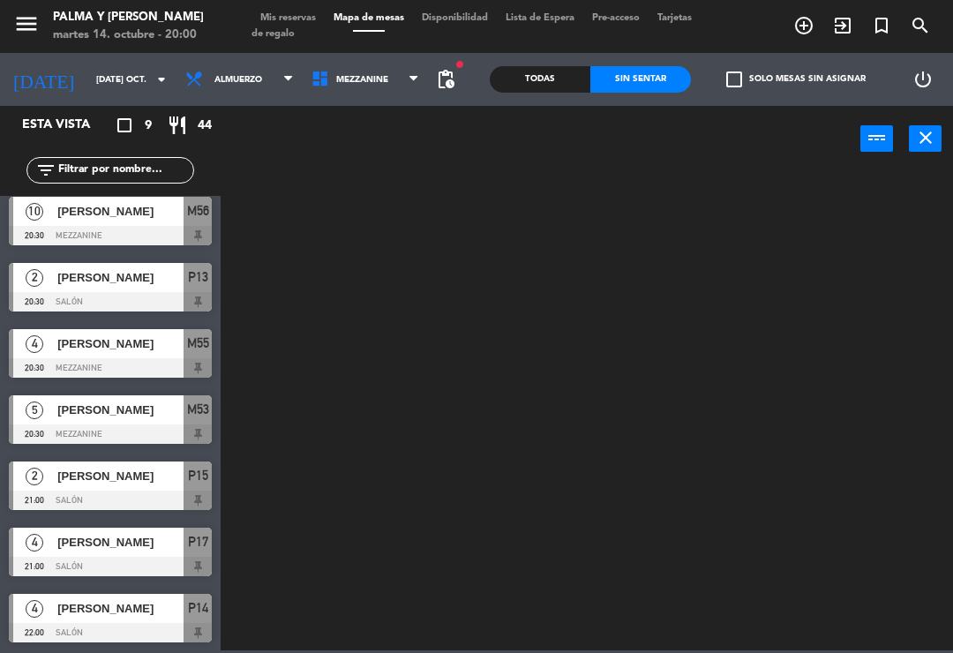
click at [336, 84] on span "Mezzanine" at bounding box center [362, 80] width 52 height 10
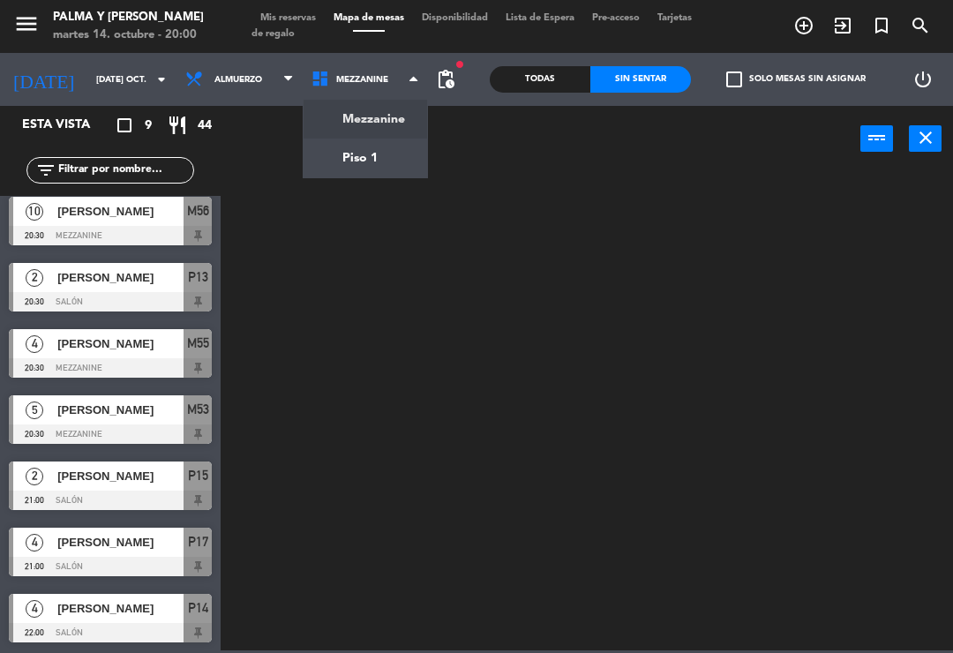
click at [409, 156] on ng-component "menu Palma y [PERSON_NAME] 14. octubre - 20:00 Mis reservas Mapa de mesas Dispo…" at bounding box center [476, 325] width 953 height 651
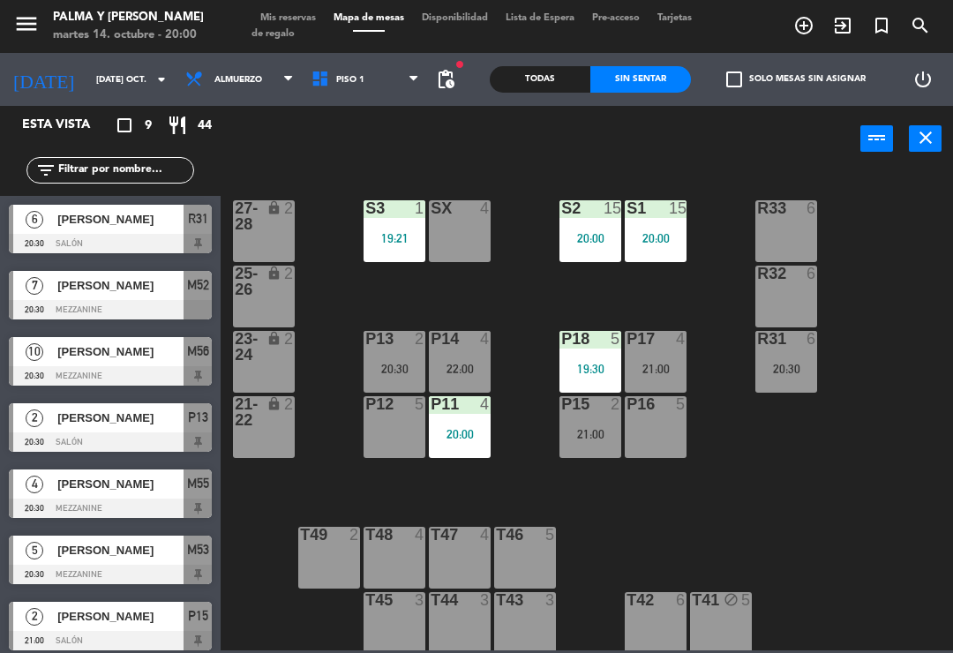
scroll to position [0, 0]
click at [459, 350] on div "P14 4 22:00" at bounding box center [460, 362] width 62 height 62
click at [637, 497] on div "R33 6 S1 15 20:00 S2 15 20:00 S3 1 19:21 SX 4 27-28 lock 2 R32 6 25-26 lock 2 P…" at bounding box center [591, 410] width 723 height 481
click at [946, 367] on div "R33 6 S1 15 20:00 S2 15 20:00 S3 1 19:21 SX 4 27-28 lock 2 R32 6 25-26 lock 2 P…" at bounding box center [591, 410] width 723 height 481
click at [806, 377] on div "R31 6 20:30" at bounding box center [787, 362] width 62 height 62
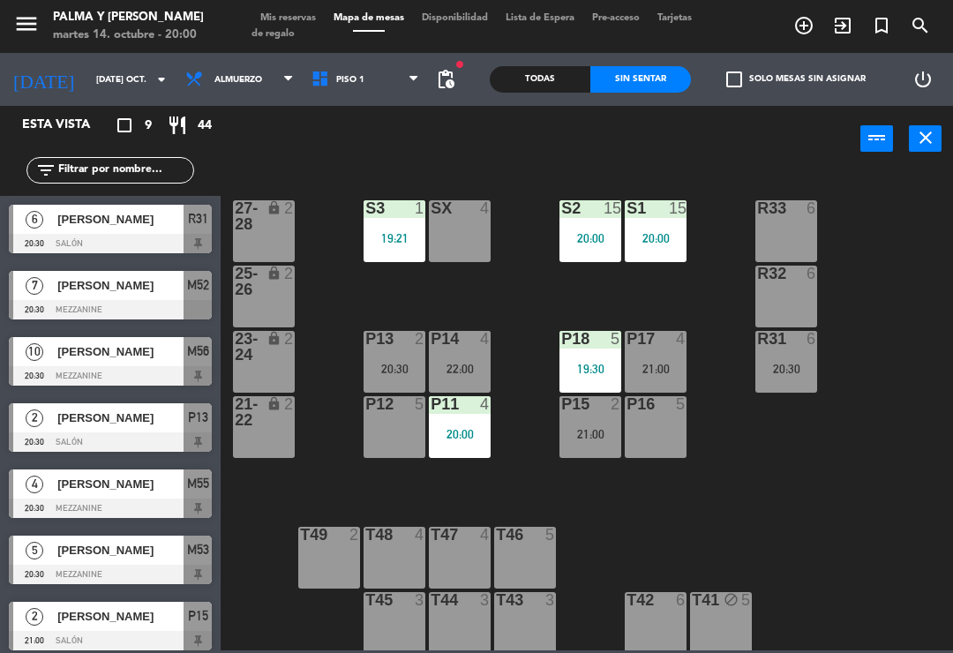
click at [908, 353] on div "R33 6 S1 15 20:00 S2 15 20:00 S3 1 19:21 SX 4 27-28 lock 2 R32 6 25-26 lock 2 P…" at bounding box center [591, 410] width 723 height 481
click at [560, 448] on div "P15 2 21:00" at bounding box center [591, 427] width 62 height 62
click at [759, 447] on div "R33 6 S1 15 20:00 S2 15 20:00 S3 1 19:21 SX 4 27-28 lock 2 R32 6 25-26 lock 2 P…" at bounding box center [591, 410] width 723 height 481
click at [644, 372] on div "21:00" at bounding box center [656, 369] width 62 height 12
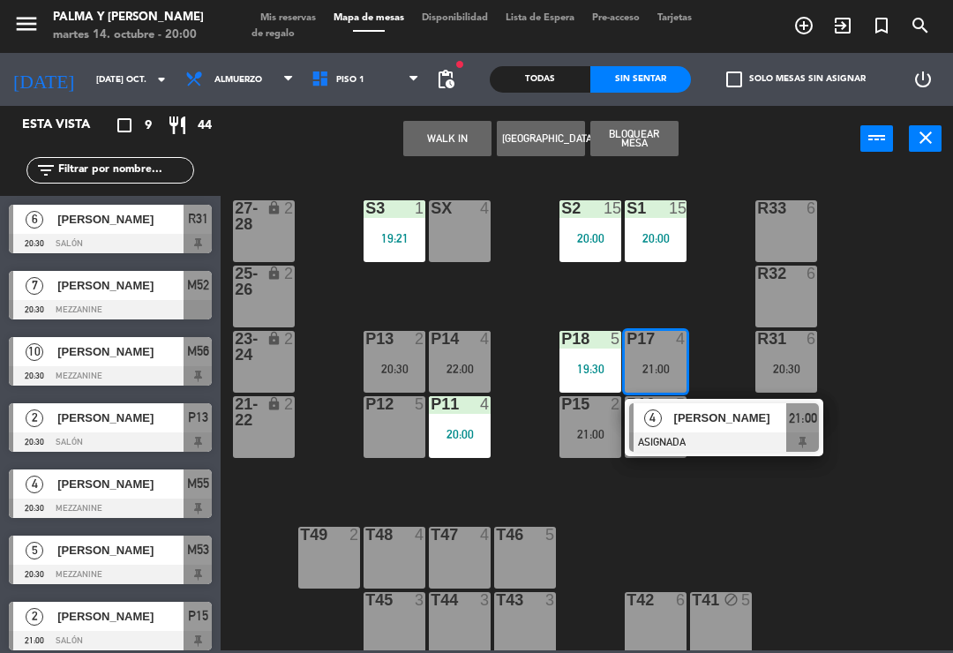
click at [688, 513] on div "R33 6 S1 15 20:00 S2 15 20:00 S3 1 19:21 SX 4 27-28 lock 2 R32 6 25-26 lock 2 P…" at bounding box center [591, 410] width 723 height 481
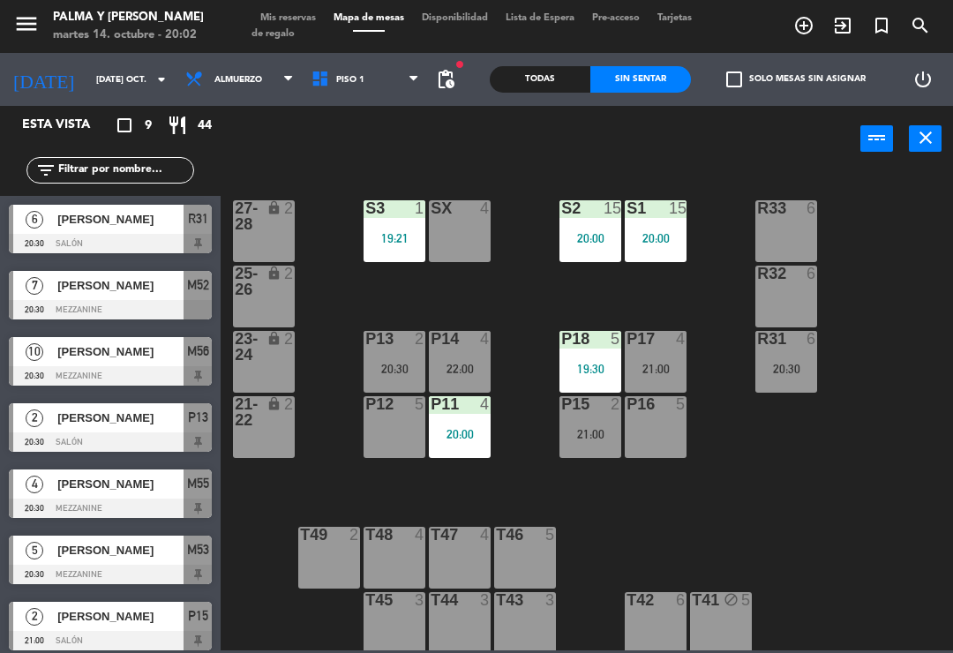
click at [874, 464] on div "R33 6 S1 15 20:00 S2 15 20:00 S3 1 19:21 SX 4 27-28 lock 2 R32 6 25-26 lock 2 P…" at bounding box center [591, 410] width 723 height 481
click at [652, 215] on div at bounding box center [656, 208] width 29 height 16
click at [750, 555] on div "R33 6 S1 15 20:00 S2 15 20:00 S3 1 19:21 SX 4 27-28 lock 2 R32 6 25-26 lock 2 P…" at bounding box center [591, 410] width 723 height 481
click at [544, 66] on div "Todas" at bounding box center [540, 79] width 101 height 26
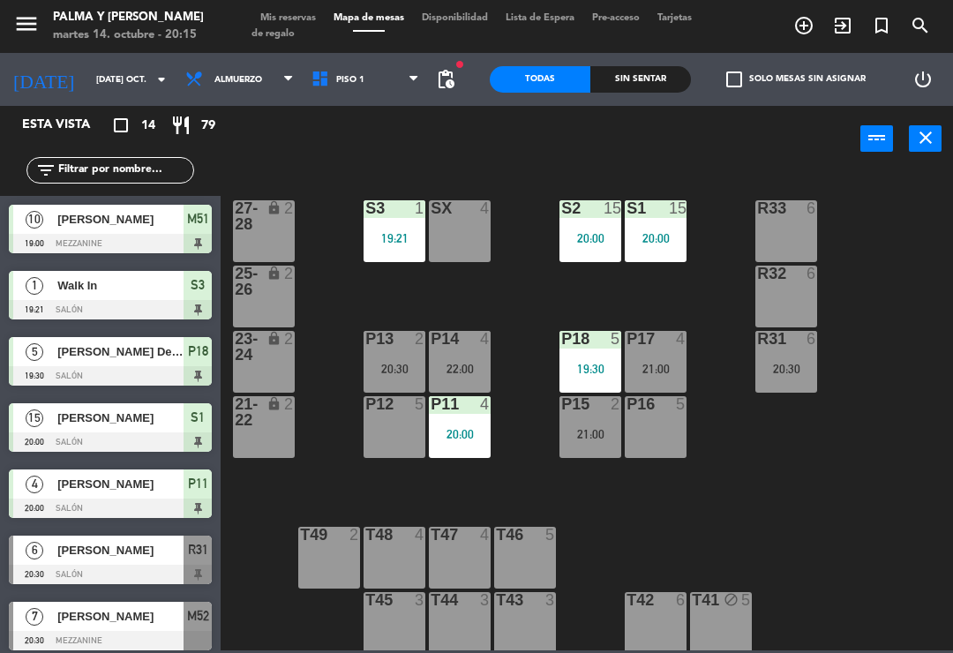
click at [97, 206] on div "[PERSON_NAME]" at bounding box center [120, 219] width 128 height 29
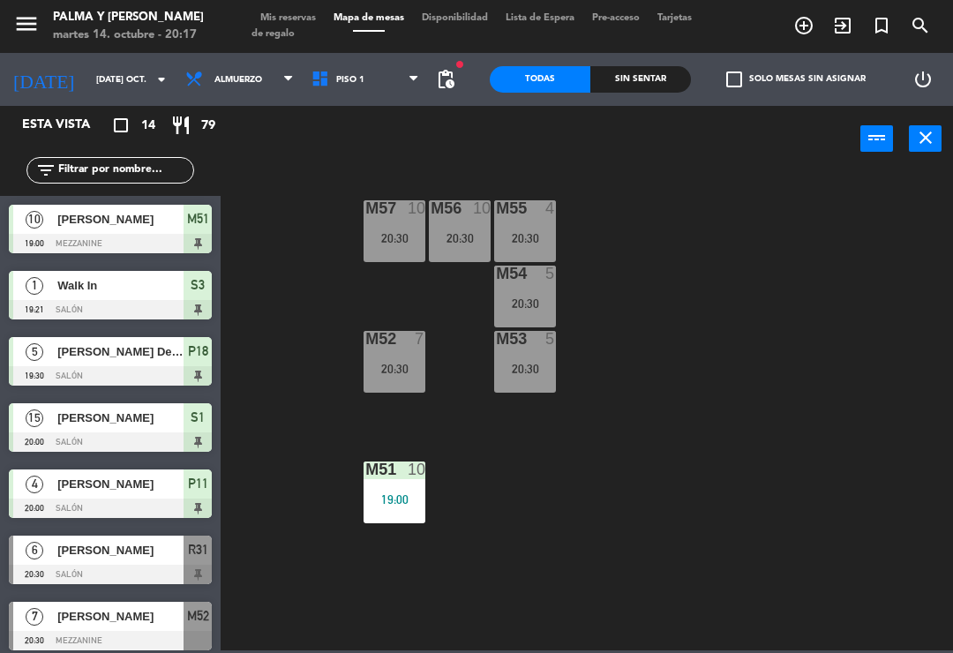
click at [147, 433] on div at bounding box center [110, 442] width 203 height 19
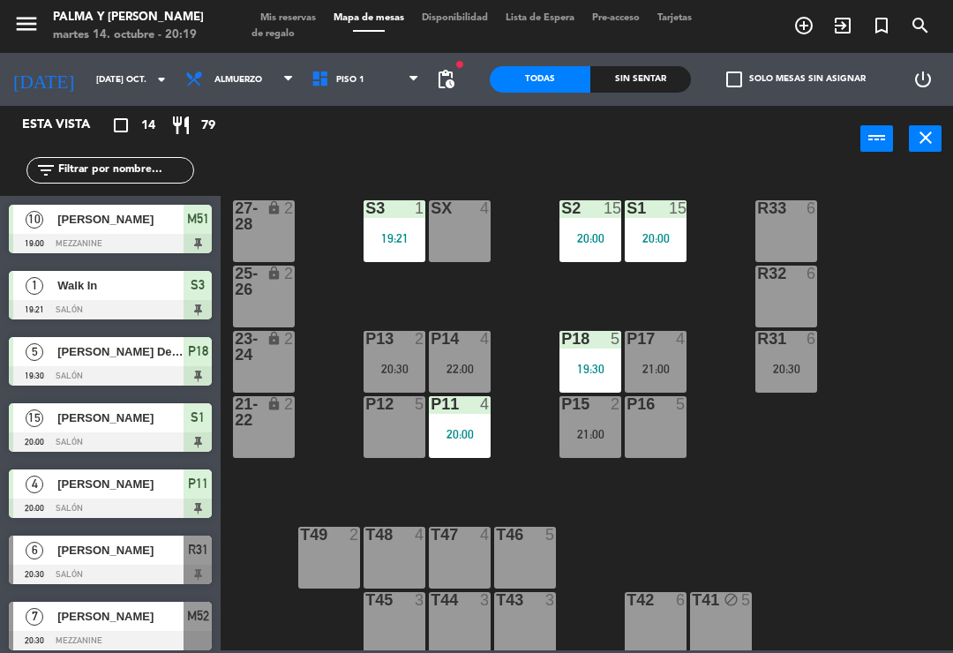
click at [566, 369] on div "19:30" at bounding box center [591, 369] width 62 height 12
click at [712, 291] on div "R33 6 S1 15 20:00 S2 15 20:00 S3 1 19:21 SX 4 27-28 lock 2 R32 6 25-26 lock 2 P…" at bounding box center [591, 410] width 723 height 481
click at [591, 425] on div "P15 2 21:00" at bounding box center [591, 427] width 62 height 62
click at [796, 460] on div "R33 6 S1 15 20:00 S2 15 20:00 S3 1 19:21 SX 4 27-28 lock 2 R32 6 25-26 lock 2 P…" at bounding box center [591, 410] width 723 height 481
click at [144, 174] on input "text" at bounding box center [125, 170] width 137 height 19
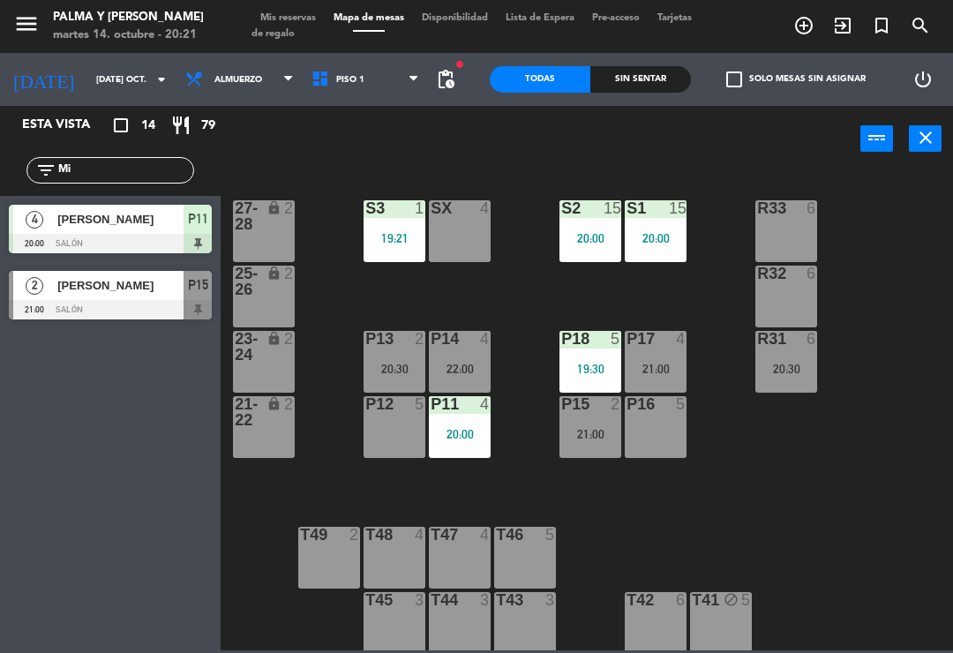
type input "Mi"
click at [167, 216] on span "[PERSON_NAME]" at bounding box center [120, 219] width 126 height 19
click at [109, 177] on input "Mi" at bounding box center [125, 170] width 137 height 19
type input "M"
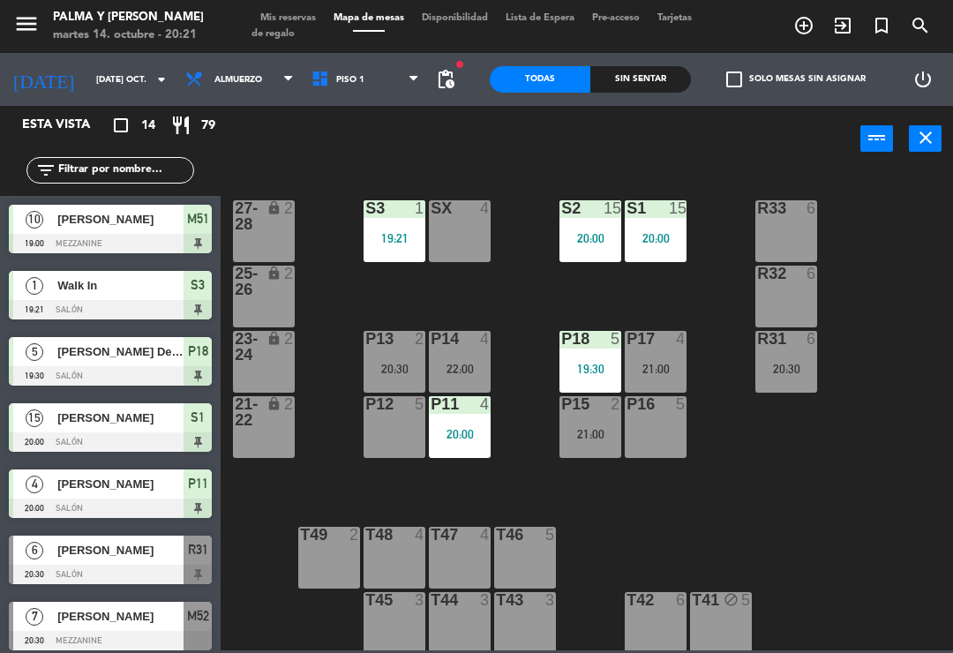
click at [525, 201] on div "R33 6 S1 15 20:00 S2 15 20:00 S3 1 19:21 SX 4 27-28 lock 2 R32 6 25-26 lock 2 P…" at bounding box center [591, 410] width 723 height 481
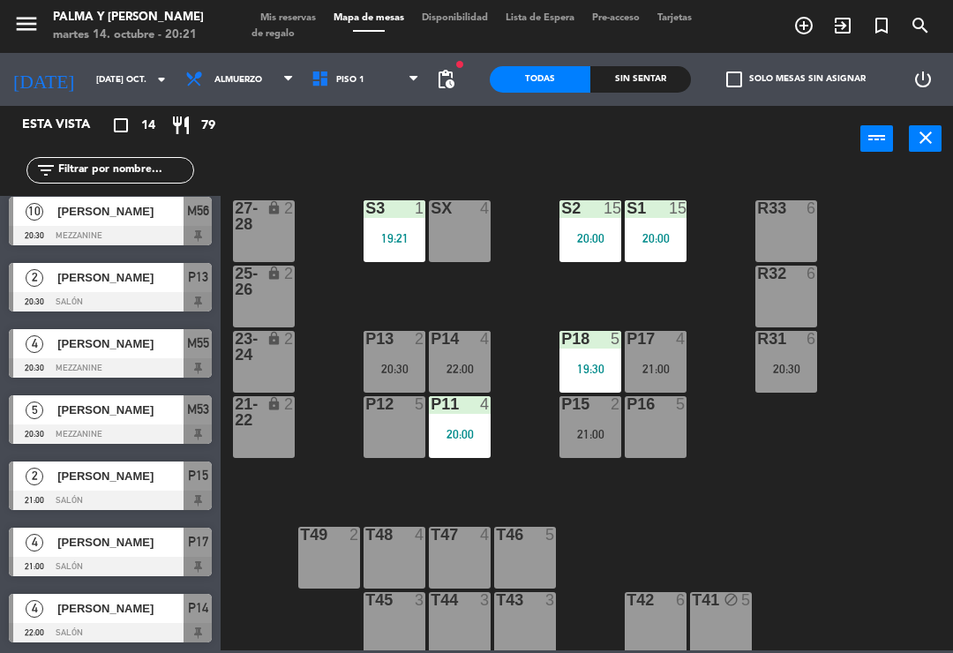
click at [634, 74] on div "Sin sentar" at bounding box center [641, 79] width 101 height 26
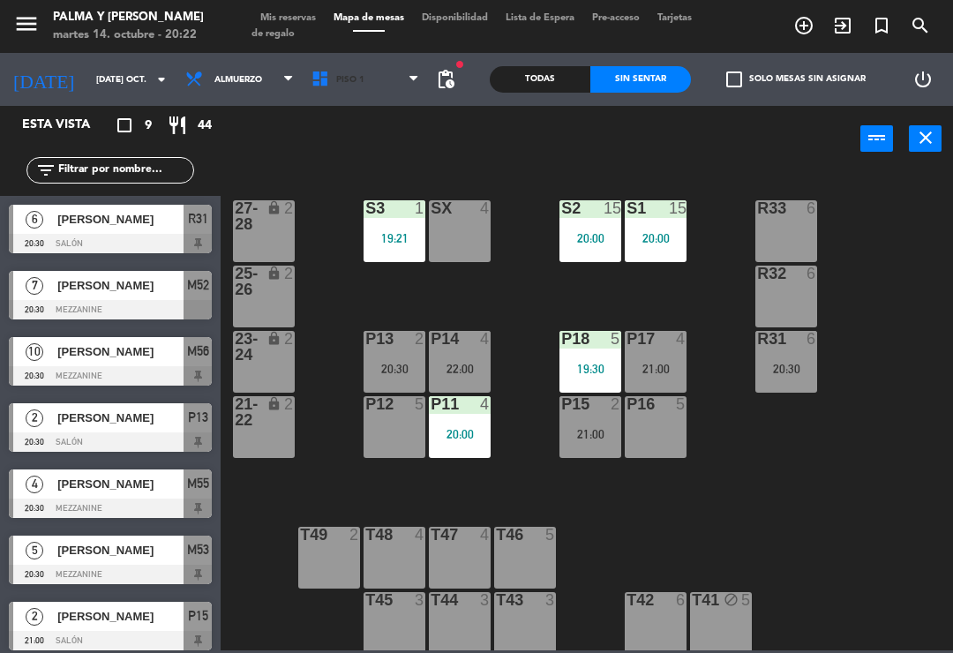
click at [336, 78] on span "Piso 1" at bounding box center [350, 80] width 28 height 10
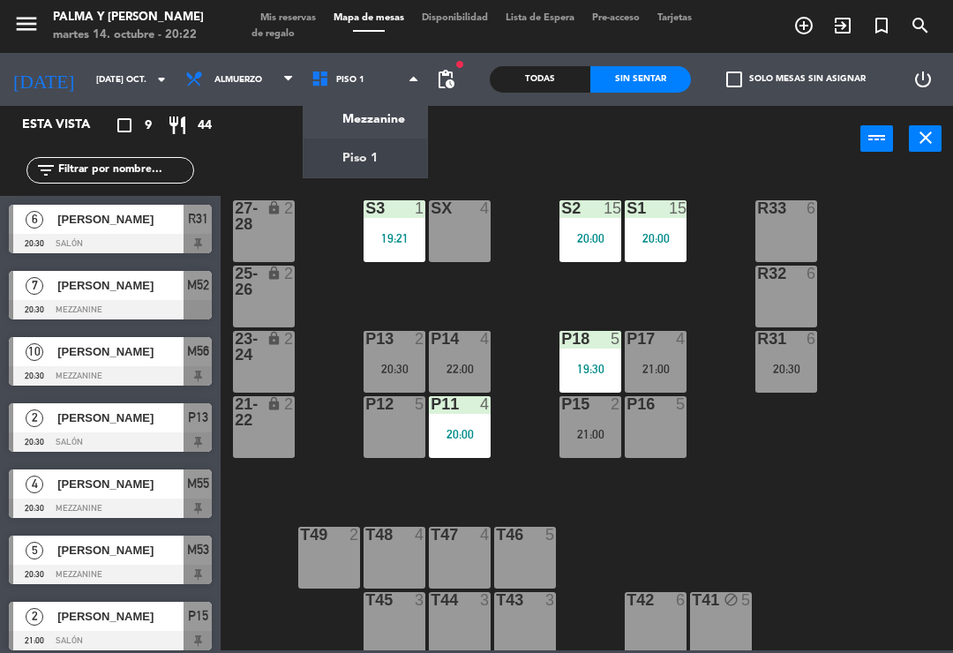
click at [361, 121] on ng-component "menu Palma y [PERSON_NAME] 14. octubre - 20:22 Mis reservas Mapa de mesas Dispo…" at bounding box center [476, 325] width 953 height 651
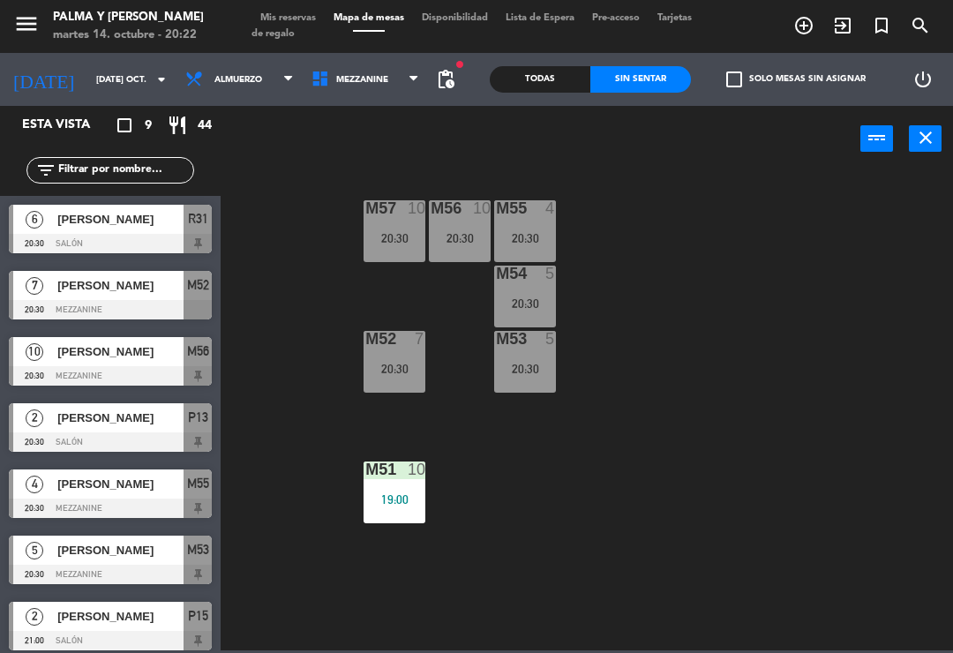
click at [509, 235] on div "20:30" at bounding box center [525, 238] width 62 height 12
click at [759, 355] on div "M57 10 20:30 M56 10 20:30 M55 4 20:30 M54 5 20:30 M52 7 20:30 M53 5 20:30 M51 1…" at bounding box center [591, 410] width 723 height 481
click at [765, 351] on div "M57 10 20:30 M56 10 20:30 M55 4 20:30 M54 5 20:30 M52 7 20:30 M53 5 20:30 M51 1…" at bounding box center [591, 410] width 723 height 481
click at [797, 341] on div "M57 10 20:30 M56 10 20:30 M55 4 20:30 M54 5 20:30 M52 7 20:30 M53 5 20:30 M51 1…" at bounding box center [591, 410] width 723 height 481
click at [719, 303] on div "M57 10 20:30 M56 10 20:30 M55 4 20:30 M54 5 20:30 M52 7 20:30 M53 5 20:30 M51 1…" at bounding box center [591, 410] width 723 height 481
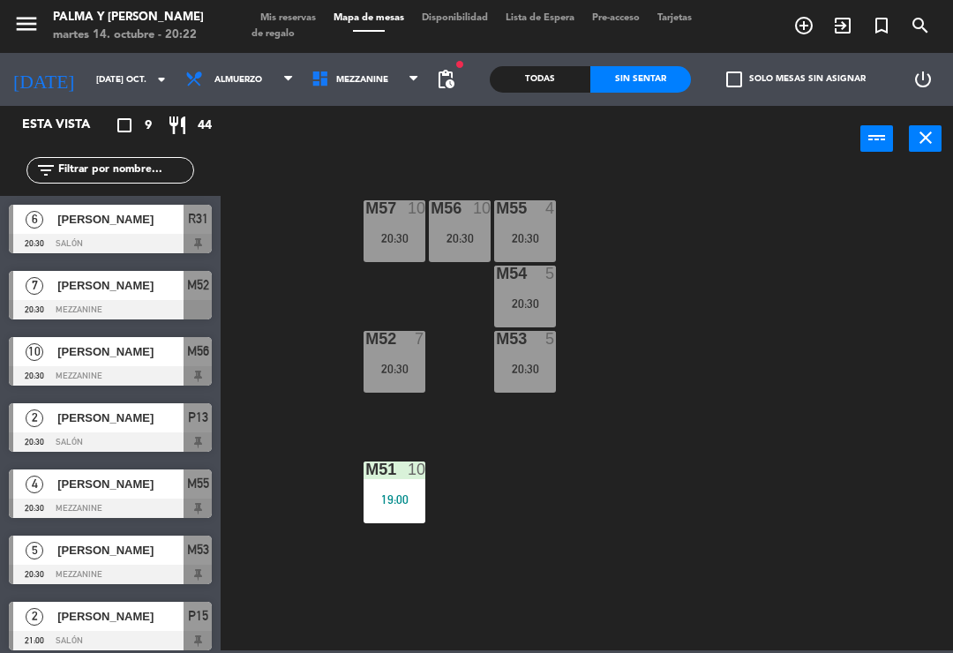
click at [541, 80] on div "Todas" at bounding box center [540, 79] width 101 height 26
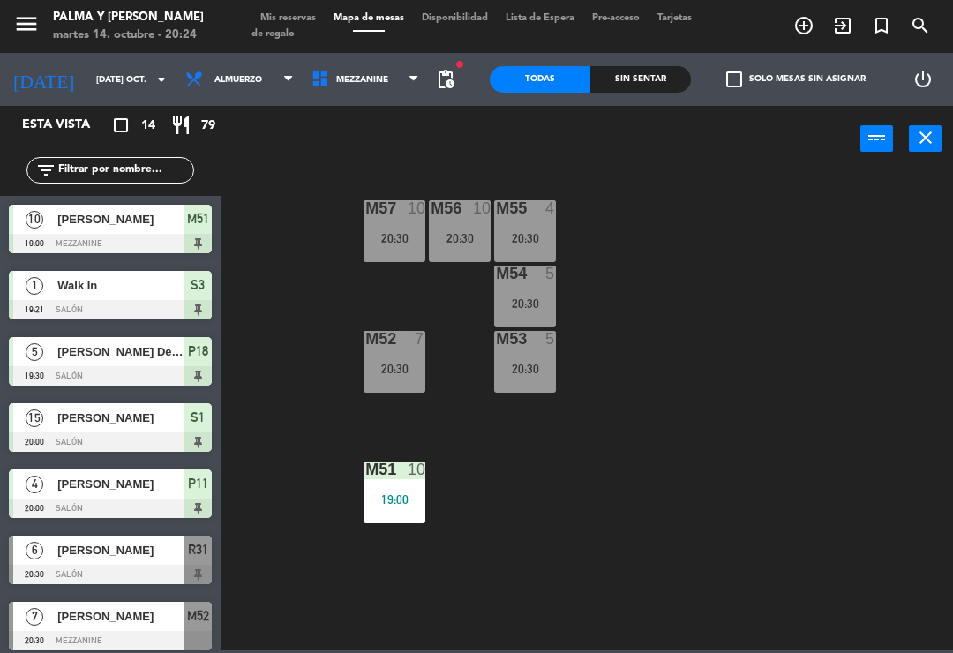
click at [755, 345] on div "M57 10 20:30 M56 10 20:30 M55 4 20:30 M54 5 20:30 M52 7 20:30 M53 5 20:30 M51 1…" at bounding box center [591, 410] width 723 height 481
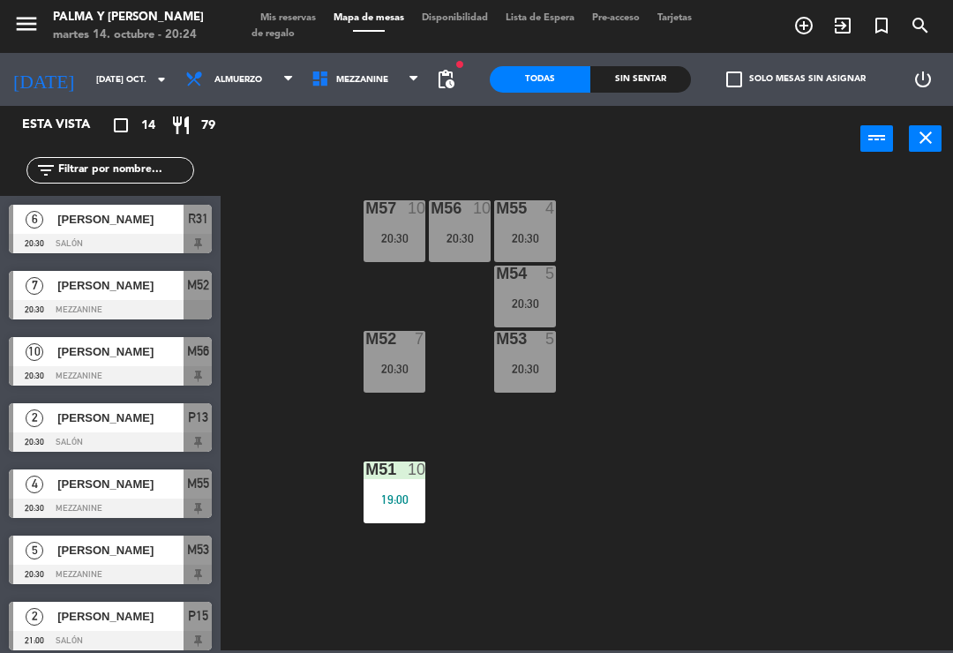
scroll to position [334, 0]
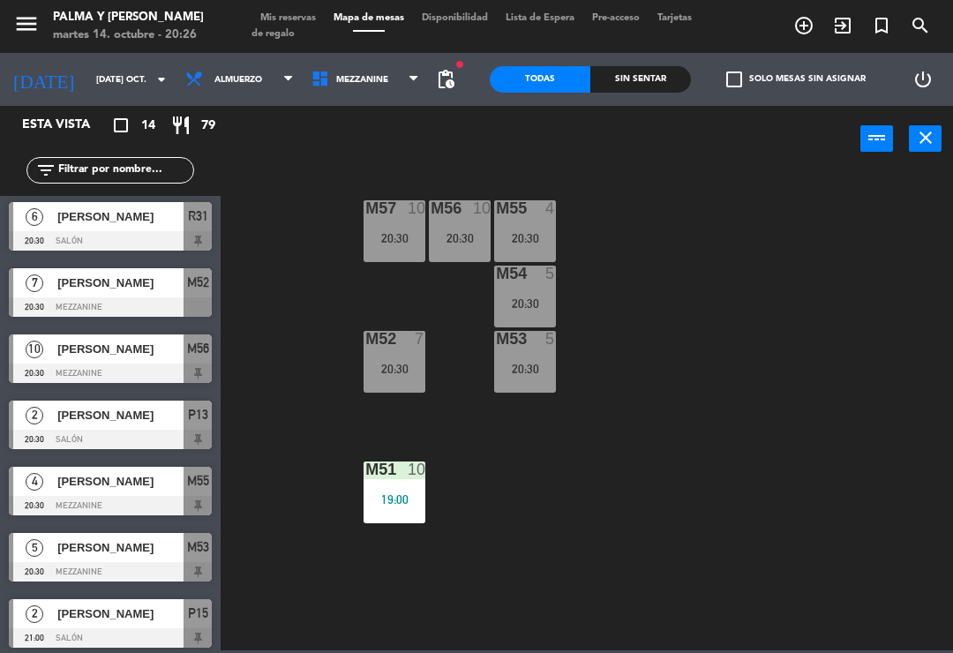
click at [794, 539] on div "M57 10 20:30 M56 10 20:30 M55 4 20:30 M54 5 20:30 M52 7 20:30 M53 5 20:30 M51 1…" at bounding box center [591, 410] width 723 height 481
click at [127, 281] on span "[PERSON_NAME]" at bounding box center [120, 283] width 126 height 19
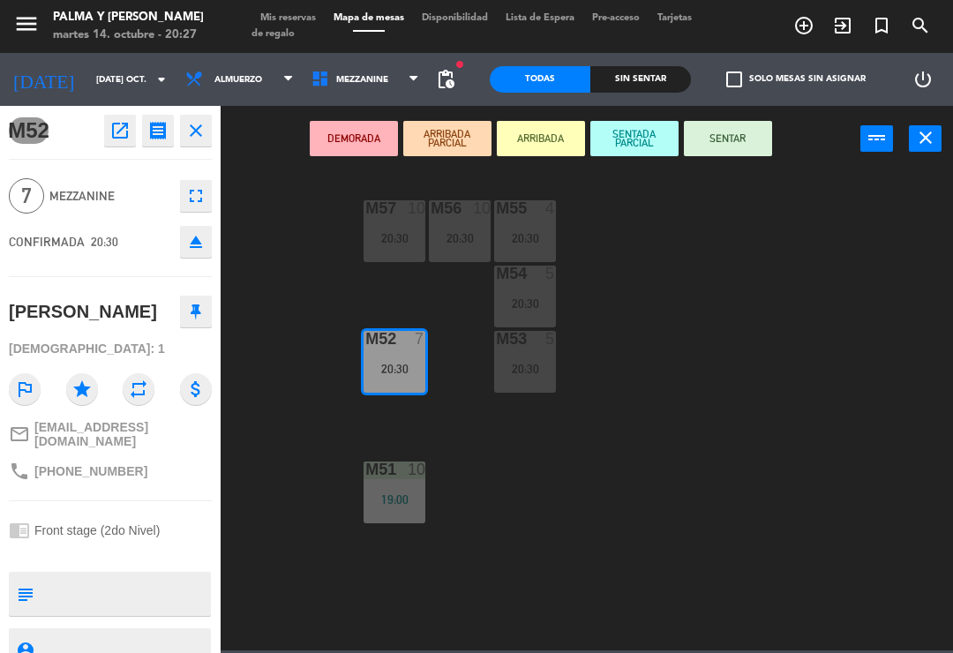
click at [748, 147] on button "SENTAR" at bounding box center [728, 138] width 88 height 35
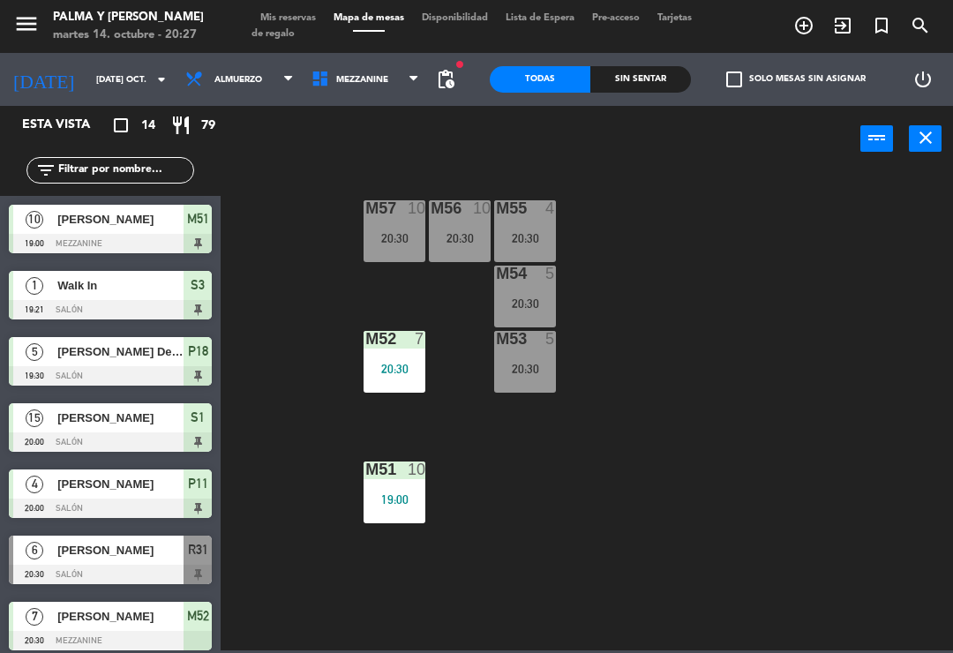
scroll to position [0, 0]
click at [793, 259] on div "M57 10 20:30 M56 10 20:30 M55 4 20:30 M54 5 20:30 M52 7 20:30 M53 5 20:30 M51 1…" at bounding box center [591, 410] width 723 height 481
click at [818, 394] on div "M57 10 20:30 M56 10 20:30 M55 4 20:30 M54 5 20:30 M52 7 20:30 M53 5 20:30 M51 1…" at bounding box center [591, 410] width 723 height 481
click at [655, 430] on div "M57 10 20:30 M56 10 20:30 M55 4 20:30 M54 5 20:30 M52 7 20:30 M53 5 20:30 M51 1…" at bounding box center [591, 410] width 723 height 481
click at [113, 91] on input "[DATE] oct." at bounding box center [147, 79] width 121 height 27
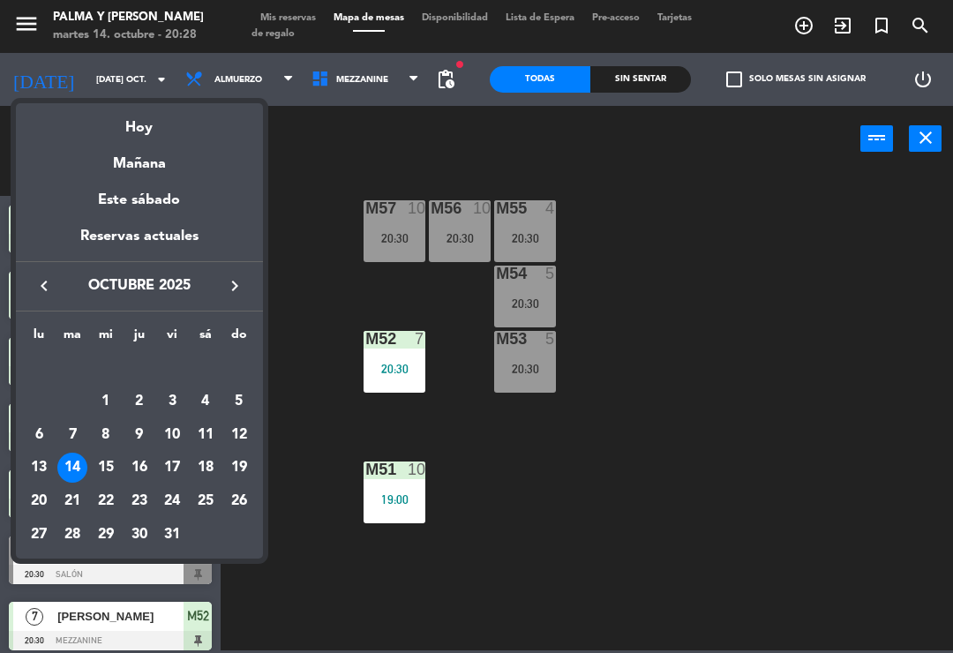
click at [124, 458] on td "16" at bounding box center [140, 468] width 34 height 34
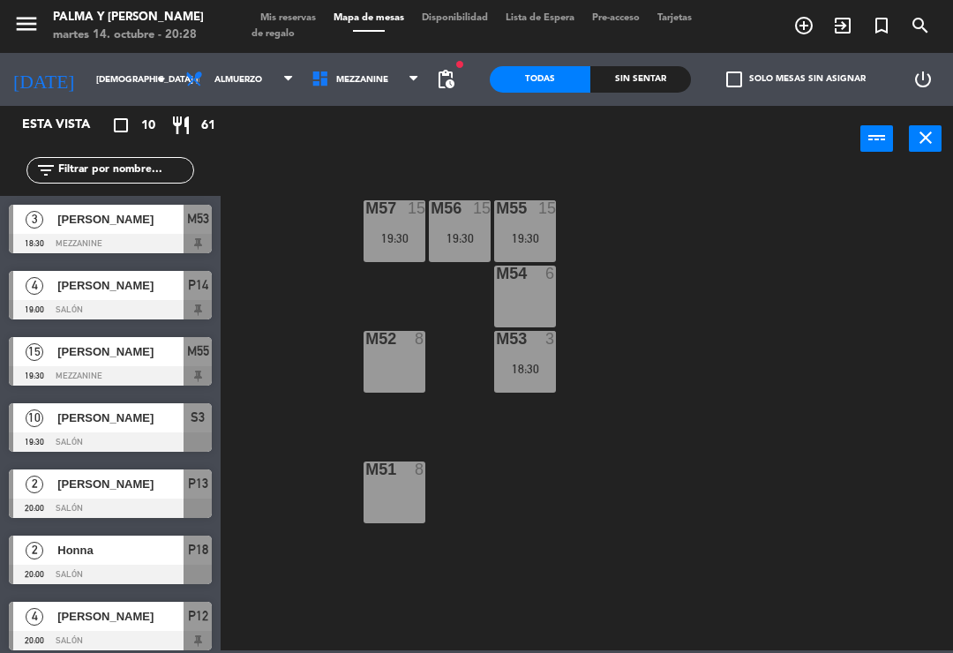
click at [484, 524] on div "M57 15 19:30 M56 15 19:30 M55 15 19:30 M54 6 M52 8 M53 3 18:30 M51 8" at bounding box center [591, 410] width 723 height 481
click at [127, 68] on input "[DEMOGRAPHIC_DATA] [DATE]" at bounding box center [147, 79] width 121 height 27
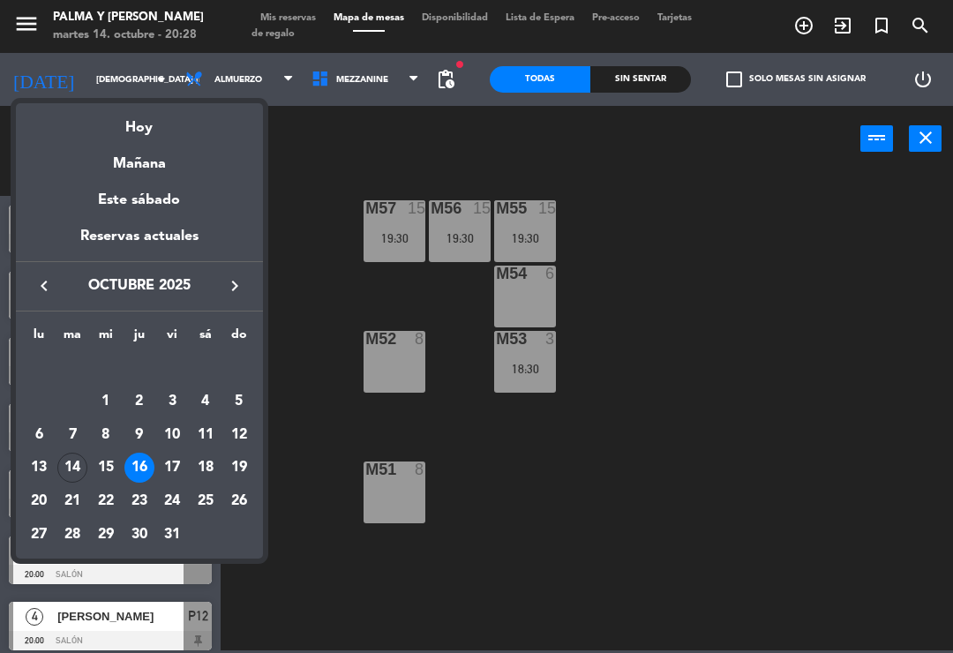
click at [185, 494] on div "24" at bounding box center [172, 501] width 30 height 30
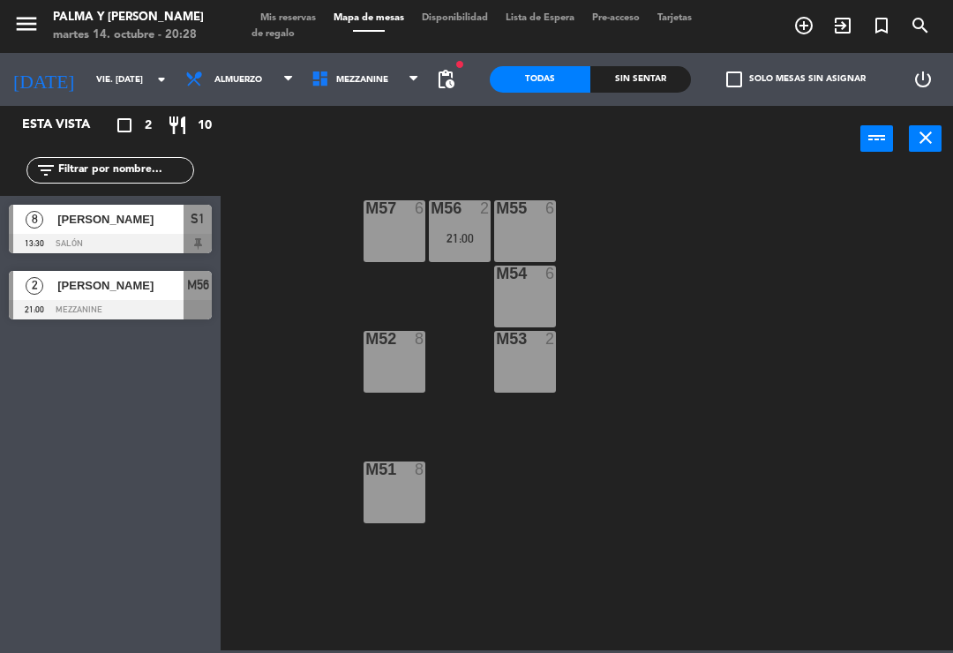
click at [833, 496] on div "M57 6 M56 2 21:00 M55 6 M54 6 M52 8 M53 2 M51 8" at bounding box center [591, 410] width 723 height 481
click at [674, 433] on div "M57 6 M56 2 21:00 M55 6 M54 6 M52 8 M53 2 M51 8" at bounding box center [591, 410] width 723 height 481
click at [110, 88] on input "vie. [DATE]" at bounding box center [147, 79] width 121 height 27
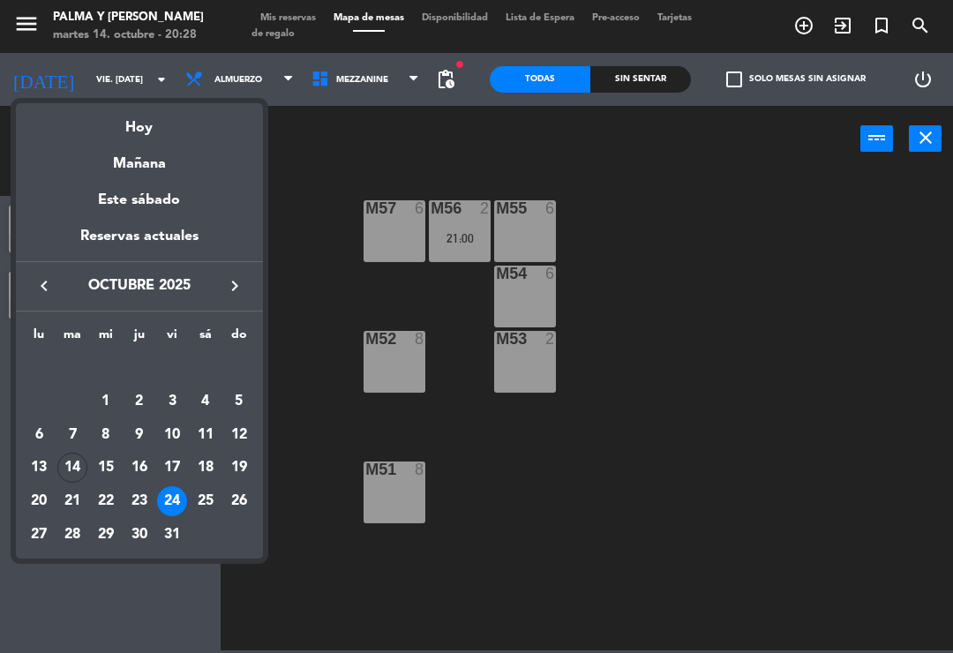
click at [132, 129] on div "Hoy" at bounding box center [139, 121] width 247 height 36
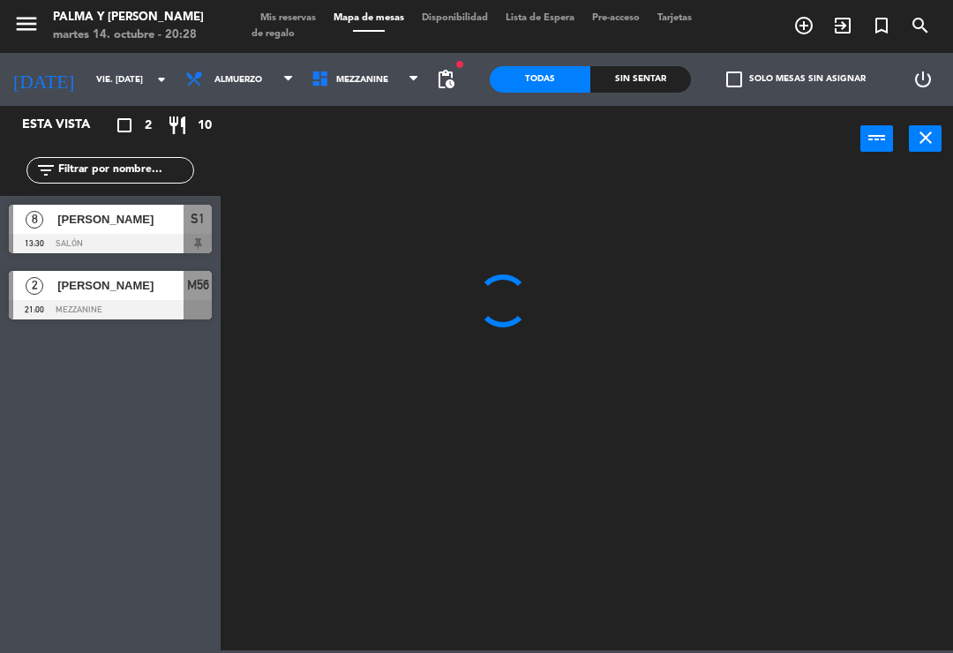
type input "[DATE] oct."
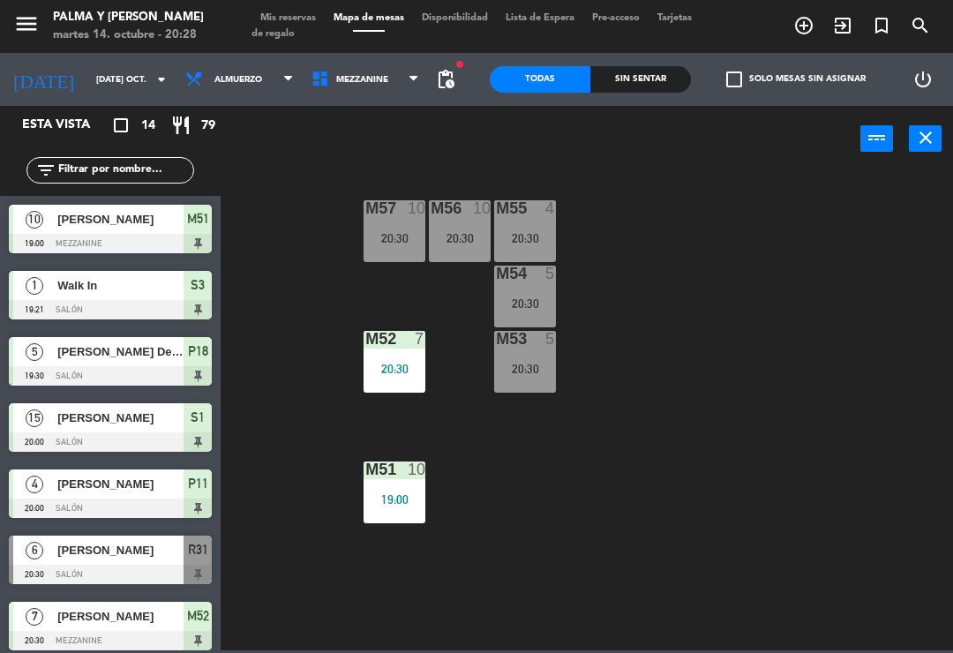
click at [128, 192] on div "filter_list" at bounding box center [110, 170] width 221 height 51
click at [134, 168] on input "text" at bounding box center [125, 170] width 137 height 19
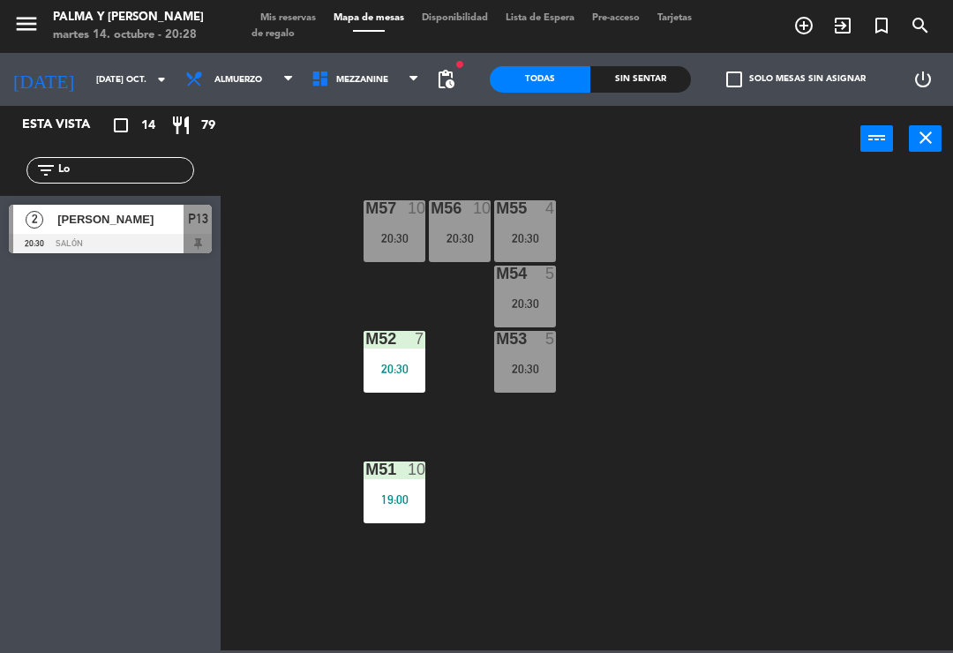
type input "Lo"
click at [147, 226] on span "[PERSON_NAME]" at bounding box center [120, 219] width 126 height 19
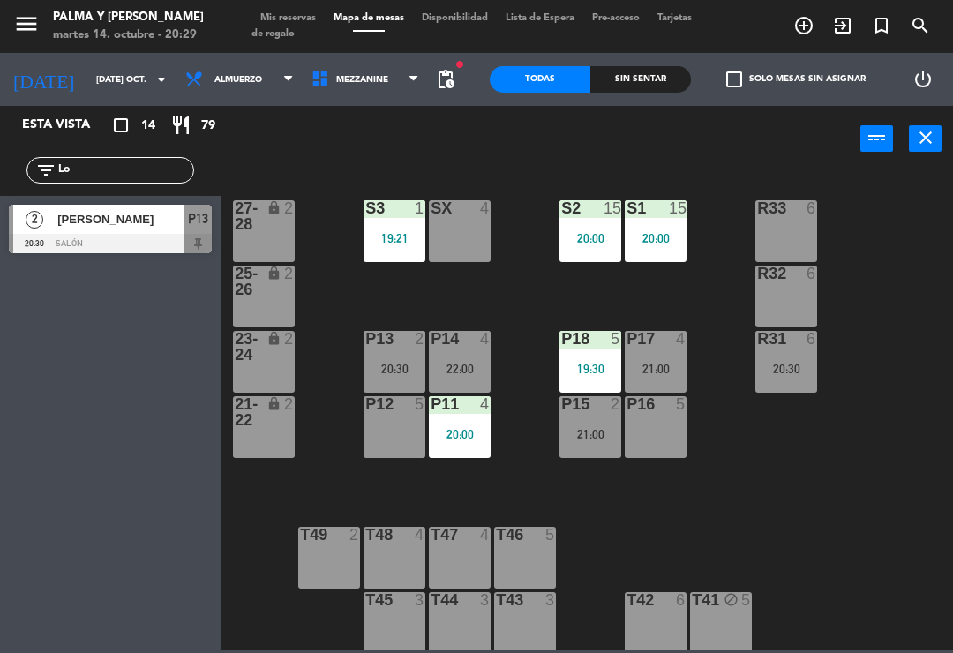
click at [160, 163] on input "Lo" at bounding box center [125, 170] width 137 height 19
type input "L"
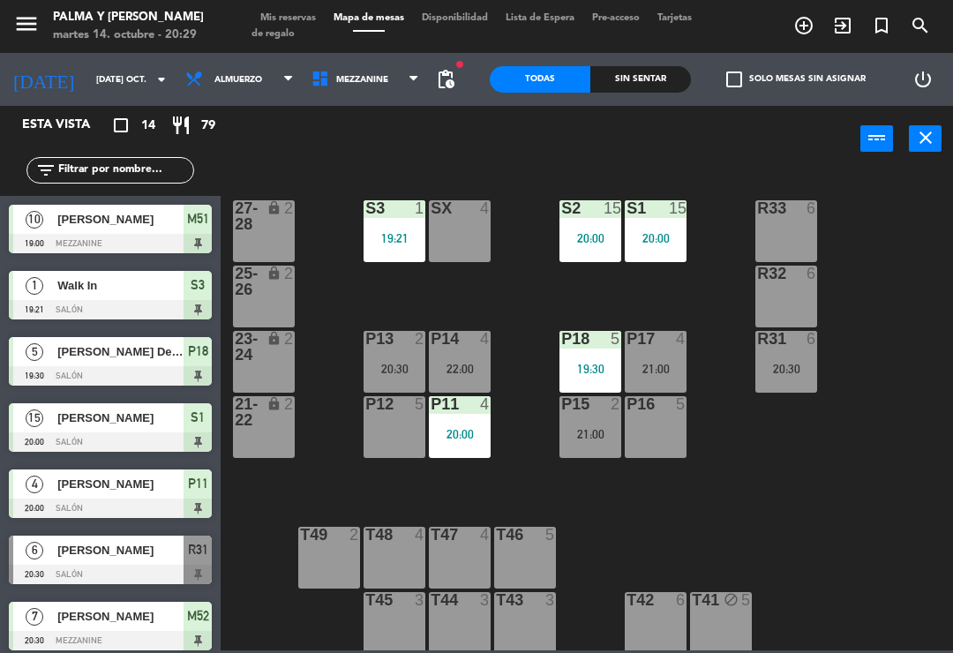
click at [908, 241] on div "R33 6 S1 15 20:00 S2 15 20:00 S3 1 19:21 SX 4 27-28 lock 2 R32 6 25-26 lock 2 P…" at bounding box center [591, 410] width 723 height 481
click at [447, 377] on div "P14 4 22:00" at bounding box center [460, 362] width 62 height 62
click at [454, 509] on div "R33 6 S1 15 20:00 S2 15 20:00 S3 1 19:21 SX 4 27-28 lock 2 R32 6 25-26 lock 2 P…" at bounding box center [591, 410] width 723 height 481
click at [400, 374] on div "20:30" at bounding box center [395, 369] width 62 height 12
click at [801, 502] on div "R33 6 S1 15 20:00 S2 15 20:00 S3 1 19:21 SX 4 27-28 lock 2 R32 6 25-26 lock 2 P…" at bounding box center [591, 410] width 723 height 481
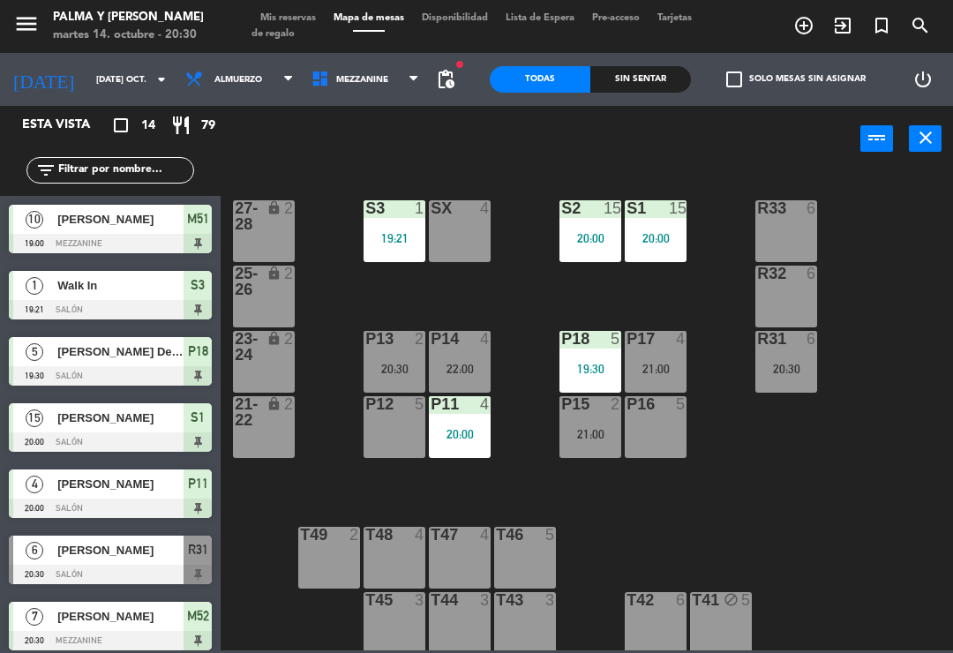
click at [384, 363] on div "20:30" at bounding box center [395, 369] width 62 height 12
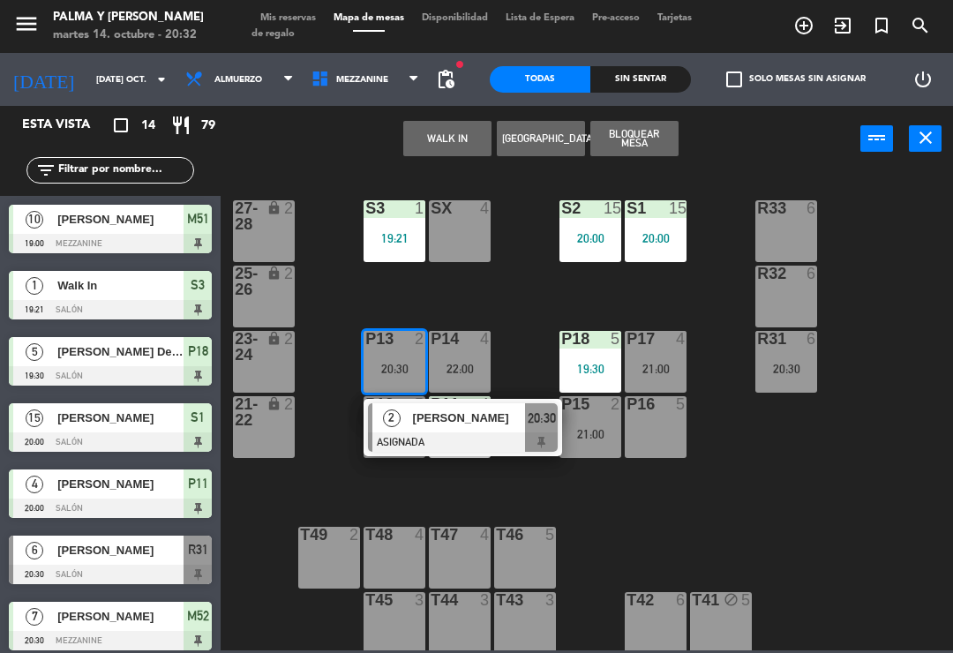
click at [402, 358] on div "P13 2 20:30" at bounding box center [395, 362] width 62 height 62
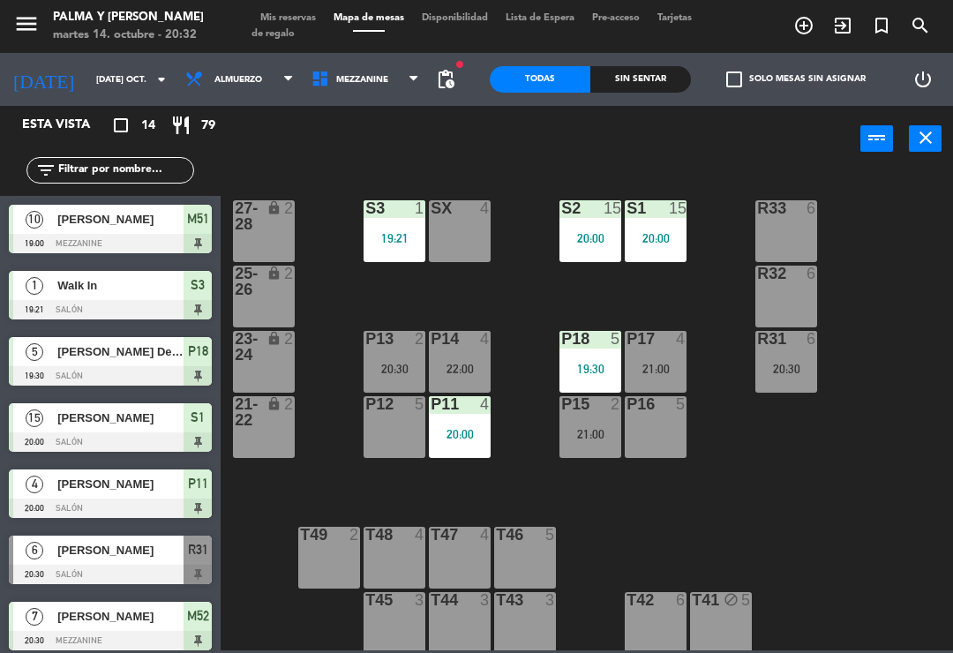
click at [391, 345] on div at bounding box center [395, 339] width 29 height 16
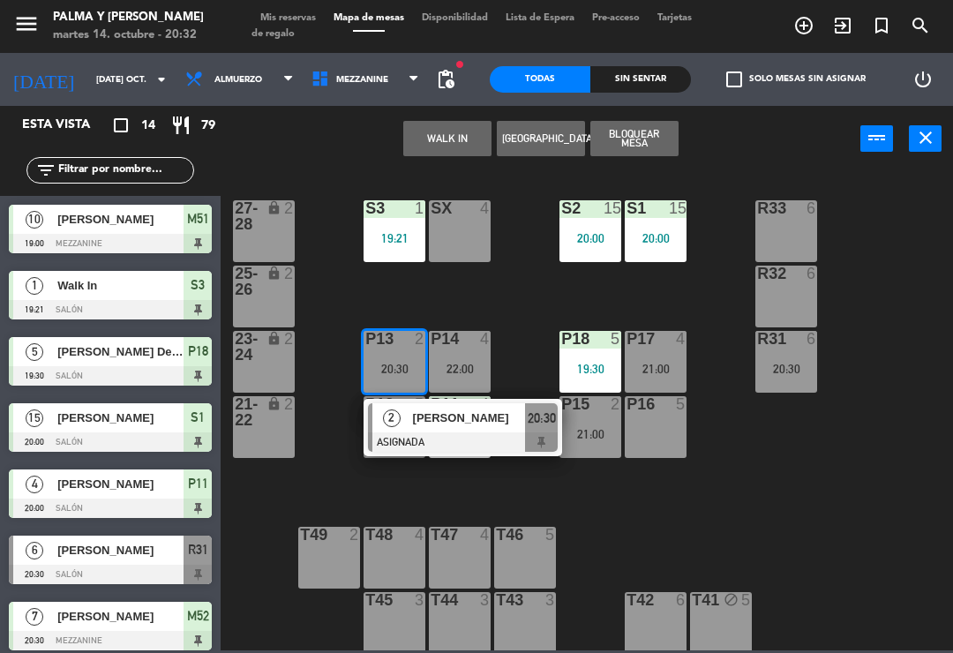
click at [541, 403] on div "2 [PERSON_NAME] ASIGNADA 20:30" at bounding box center [463, 427] width 199 height 57
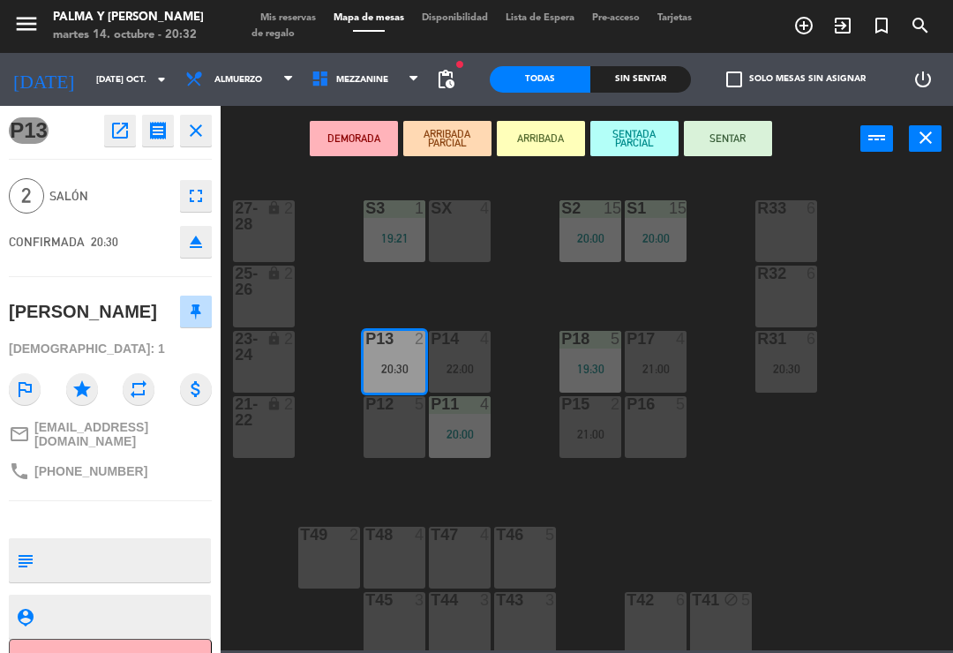
click at [740, 143] on button "SENTAR" at bounding box center [728, 138] width 88 height 35
